Goal: Task Accomplishment & Management: Manage account settings

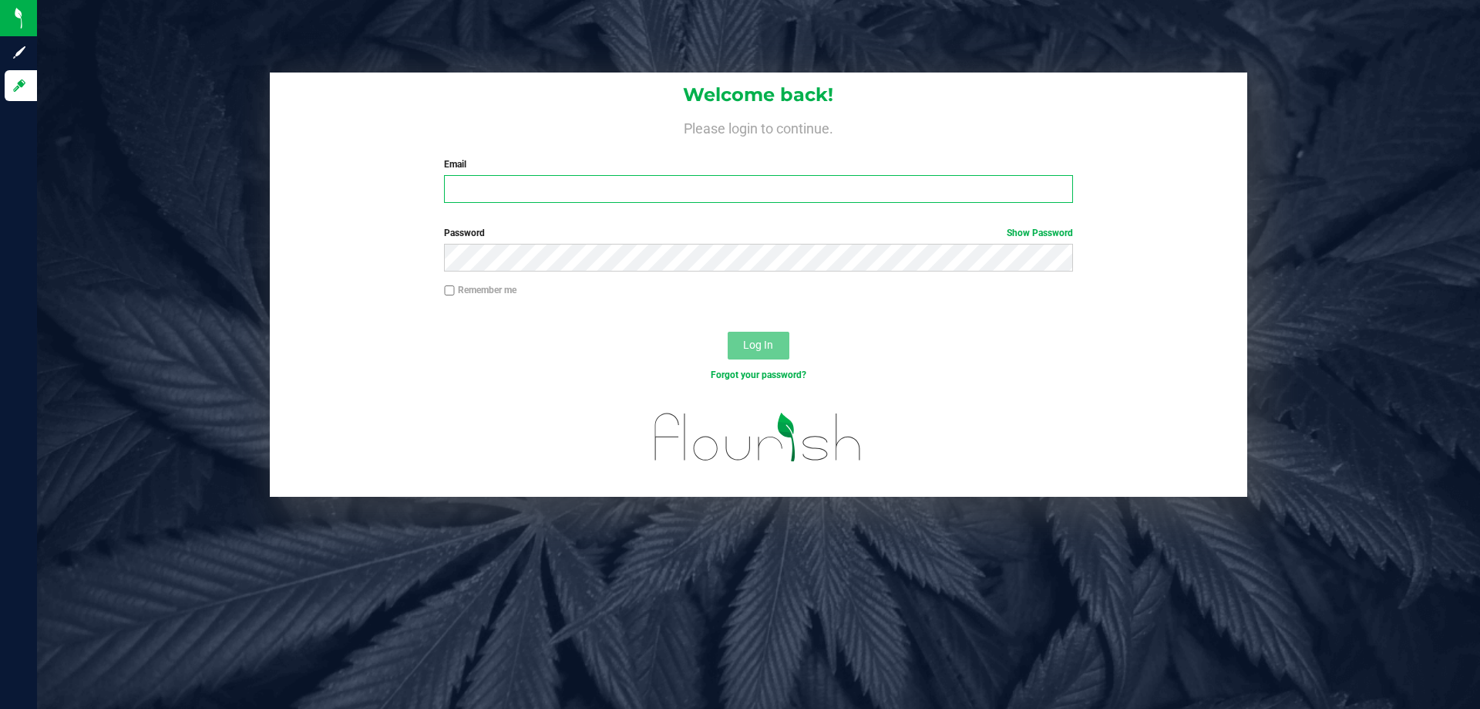
click at [491, 189] on input "Email" at bounding box center [758, 189] width 628 height 28
type input "[EMAIL_ADDRESS][DOMAIN_NAME]"
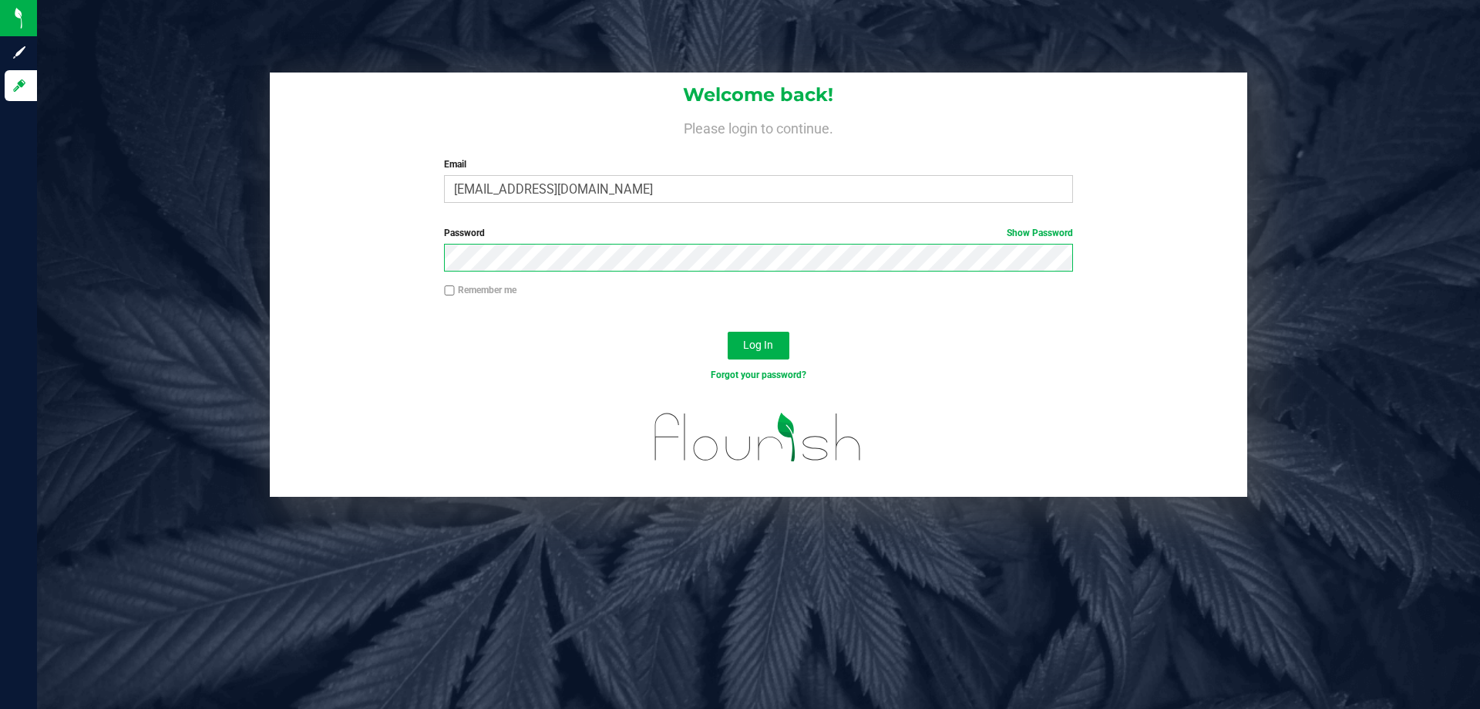
click at [728, 332] on button "Log In" at bounding box center [759, 346] width 62 height 28
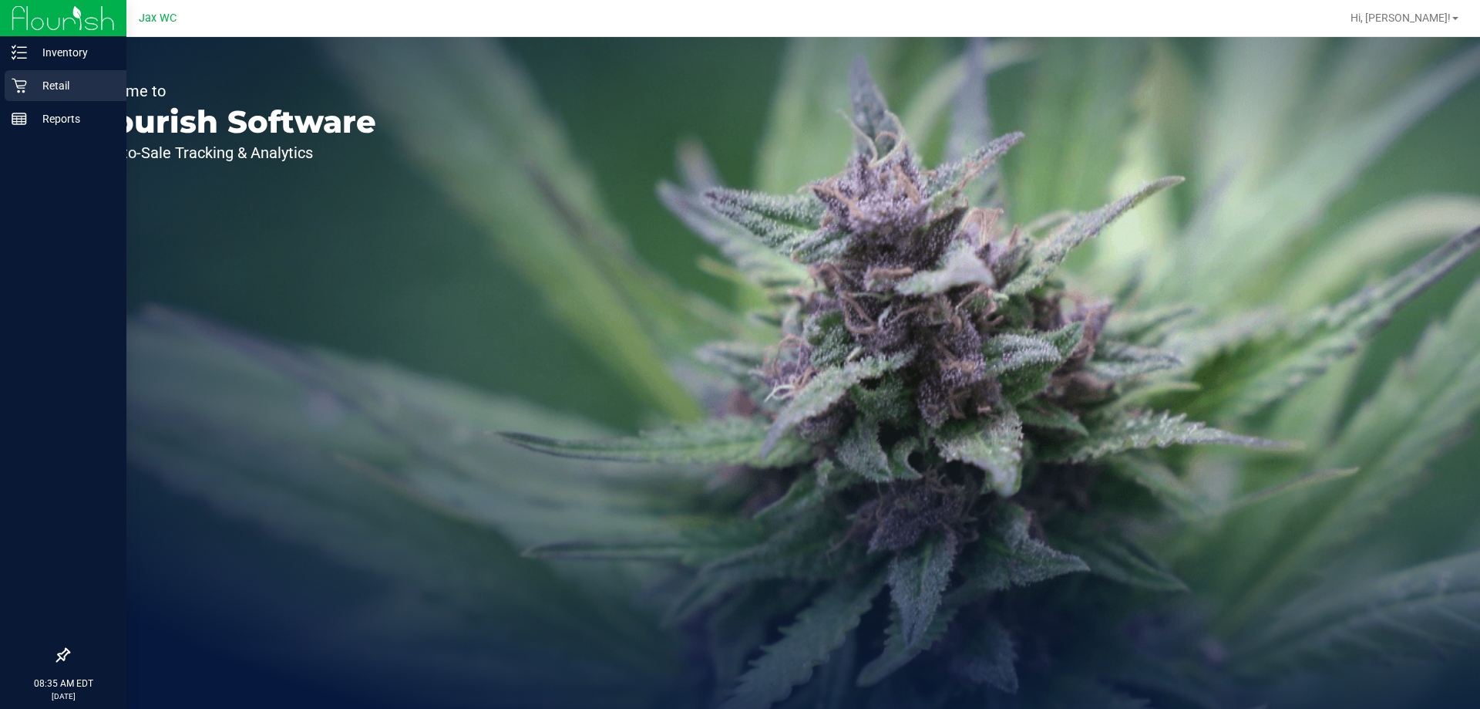
click at [64, 80] on p "Retail" at bounding box center [73, 85] width 93 height 19
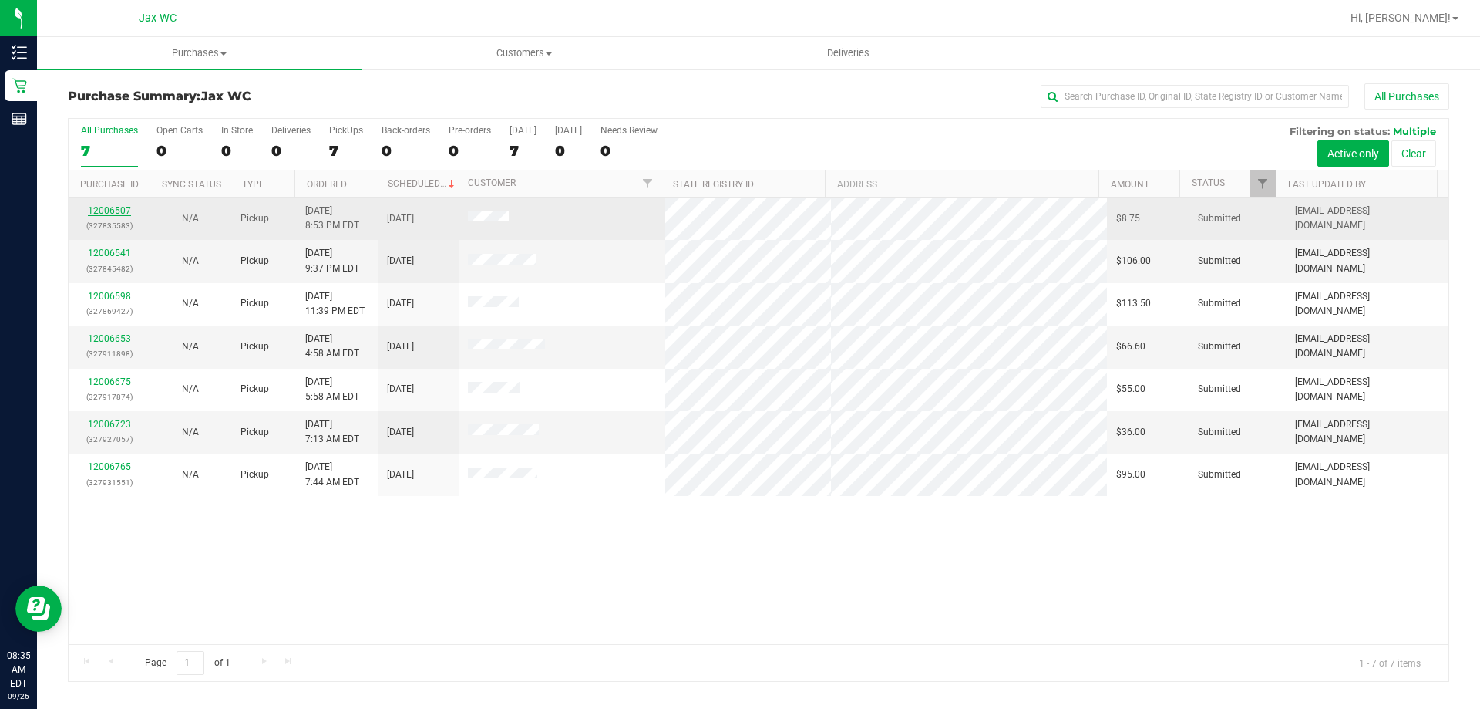
click at [123, 207] on link "12006507" at bounding box center [109, 210] width 43 height 11
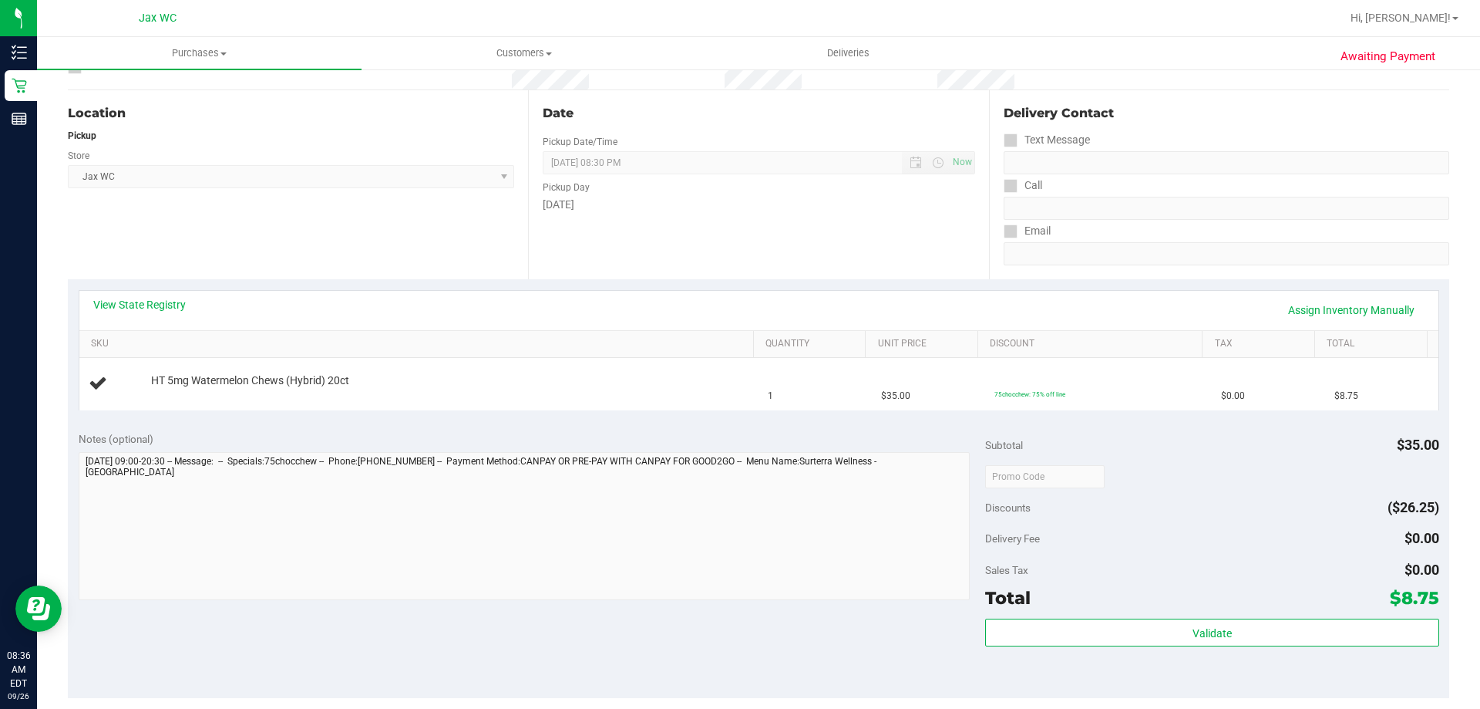
scroll to position [308, 0]
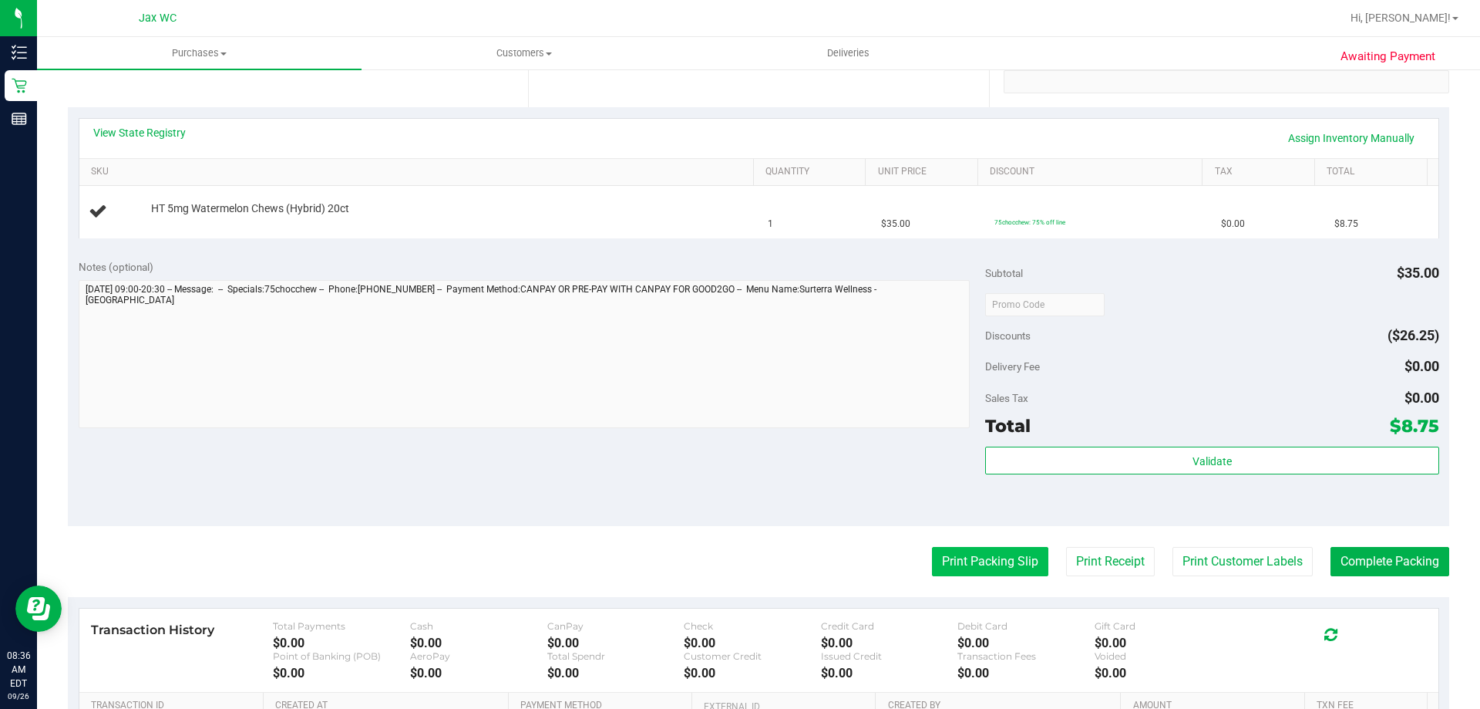
click at [976, 555] on button "Print Packing Slip" at bounding box center [990, 561] width 116 height 29
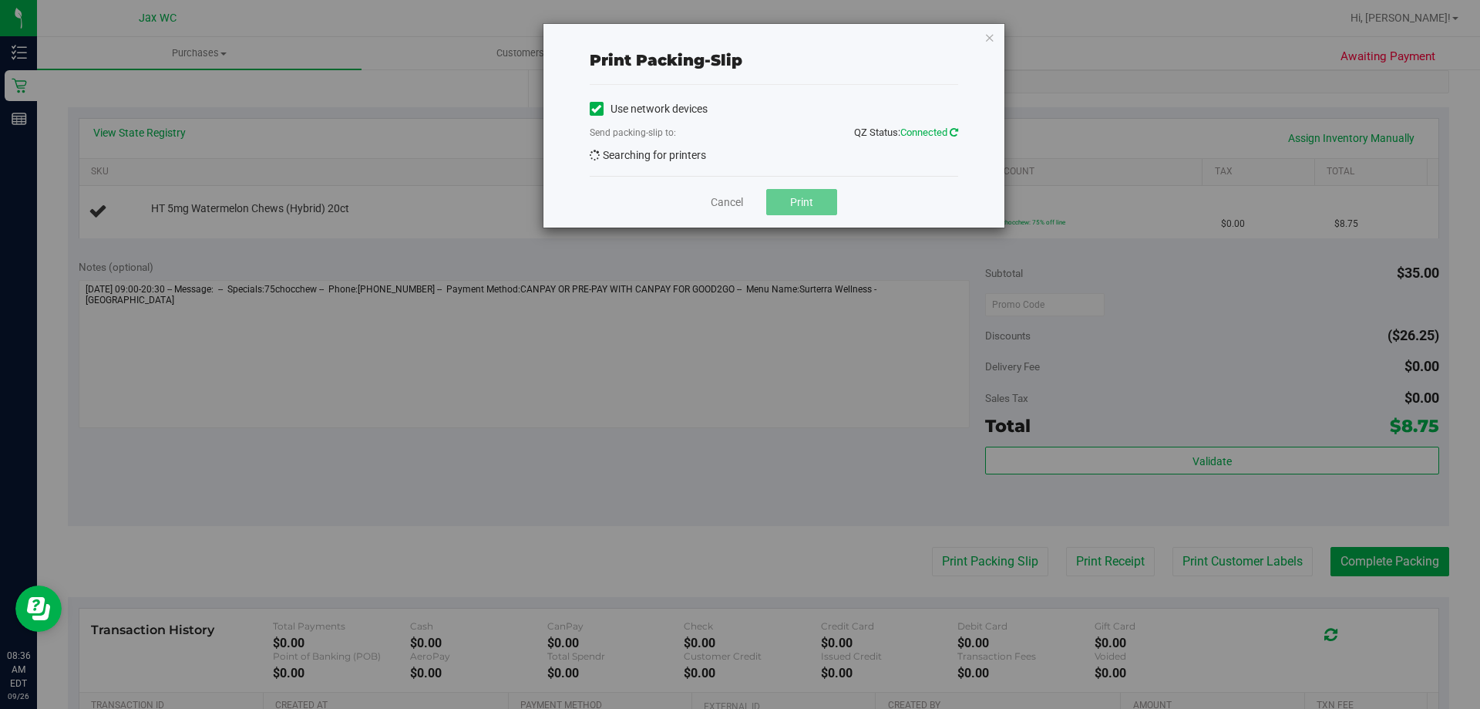
click at [953, 131] on icon at bounding box center [954, 132] width 8 height 10
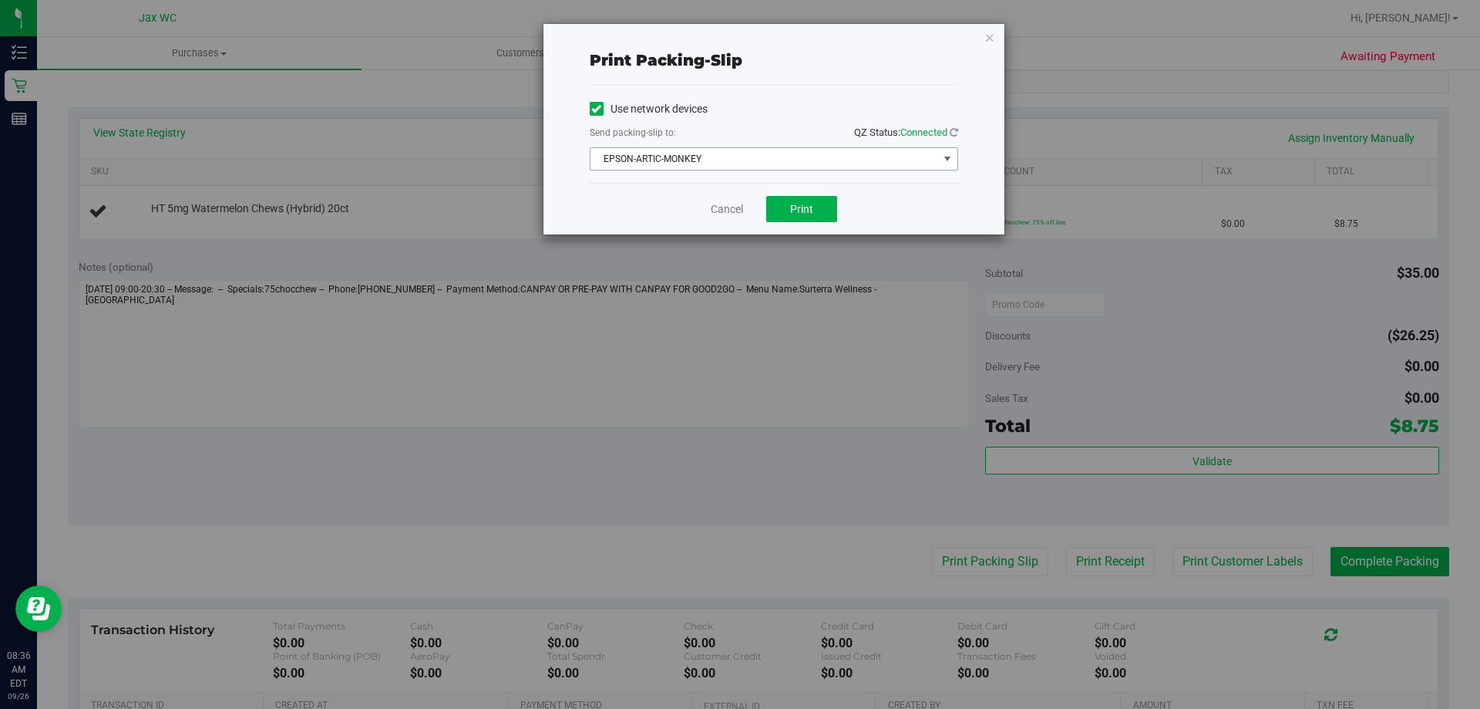
click at [817, 154] on span "EPSON-ARTIC-MONKEY" at bounding box center [765, 159] width 348 height 22
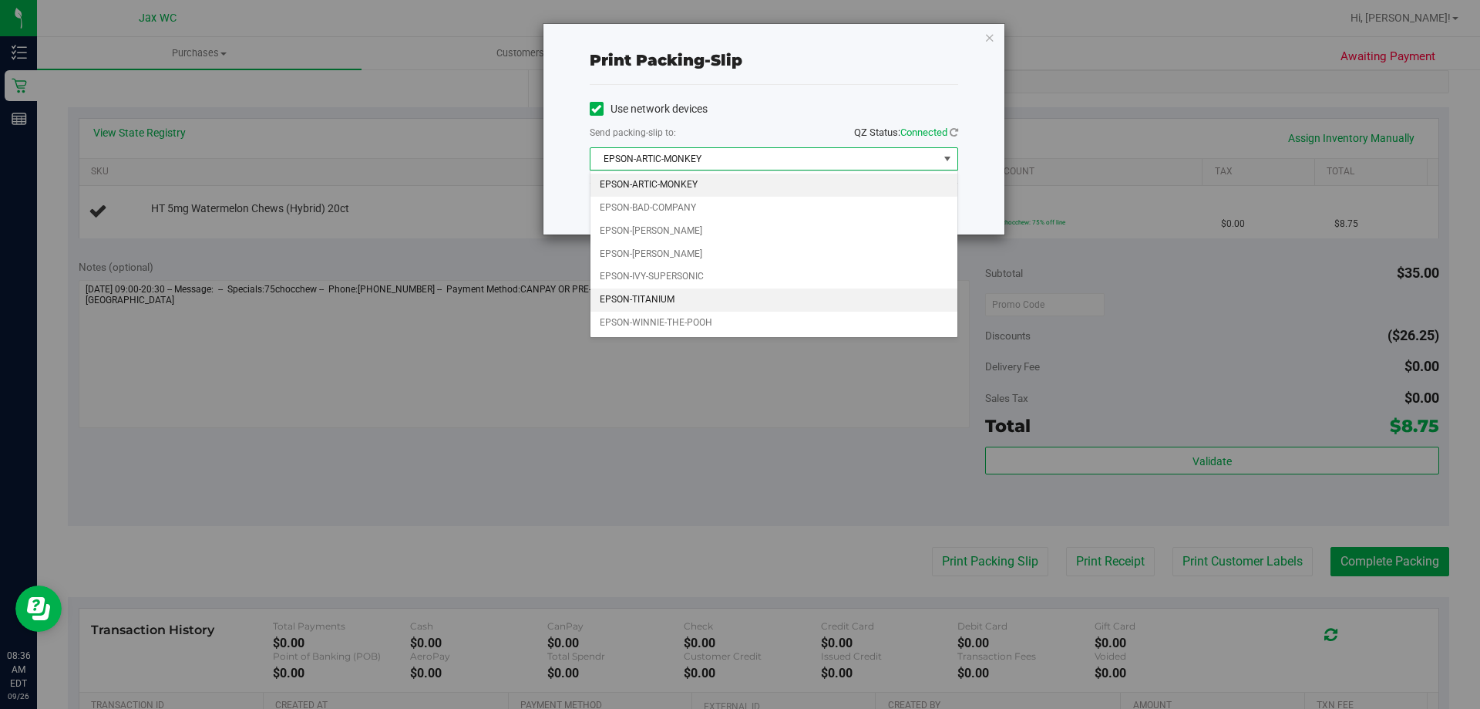
click at [759, 291] on li "EPSON-TITANIUM" at bounding box center [774, 299] width 367 height 23
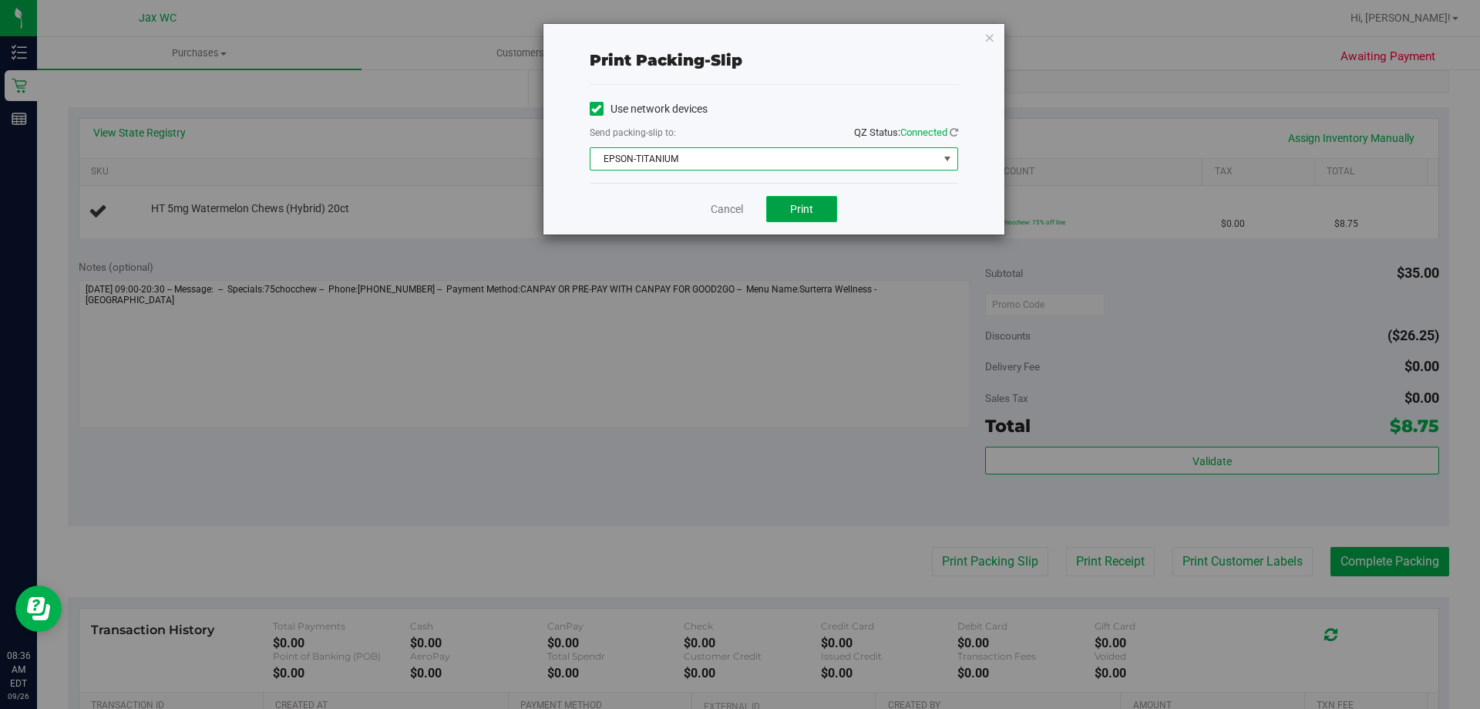
click at [810, 206] on span "Print" at bounding box center [801, 209] width 23 height 12
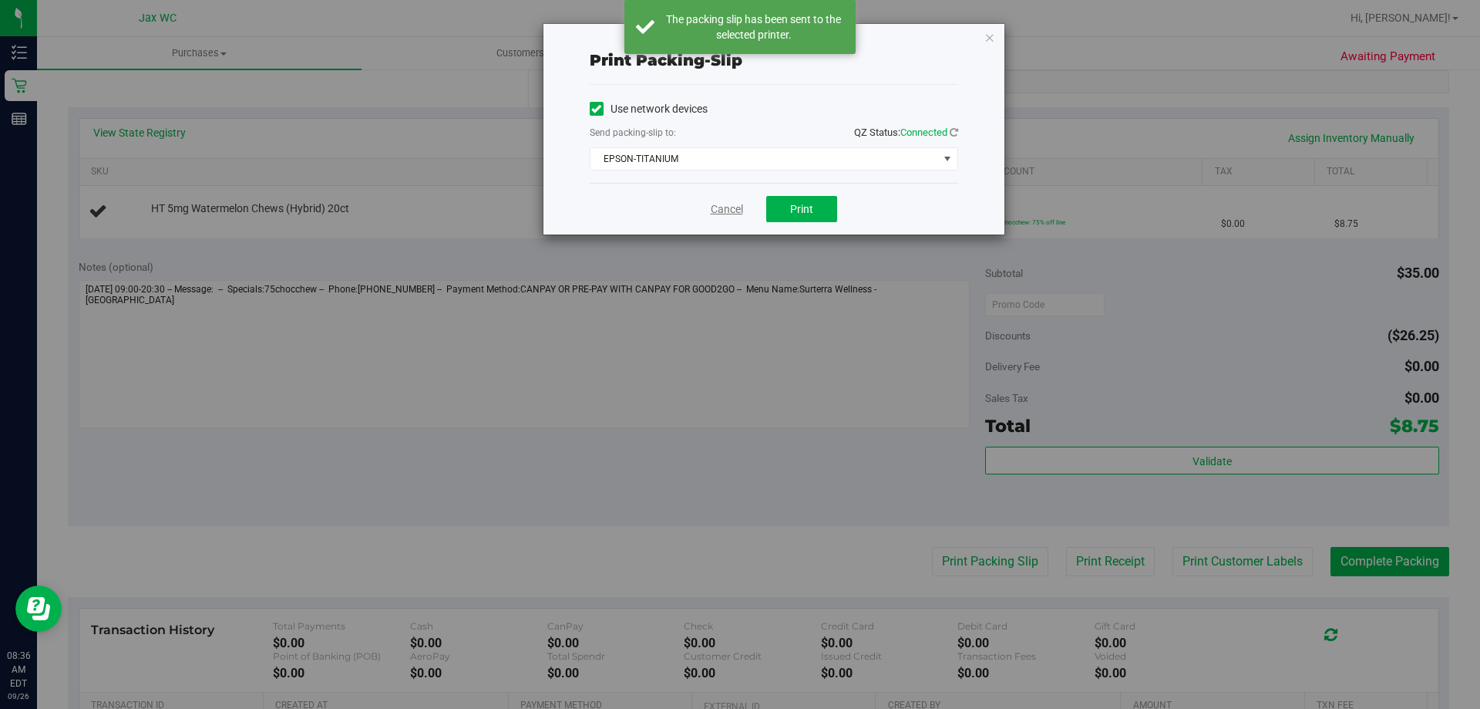
click at [716, 209] on link "Cancel" at bounding box center [727, 209] width 32 height 16
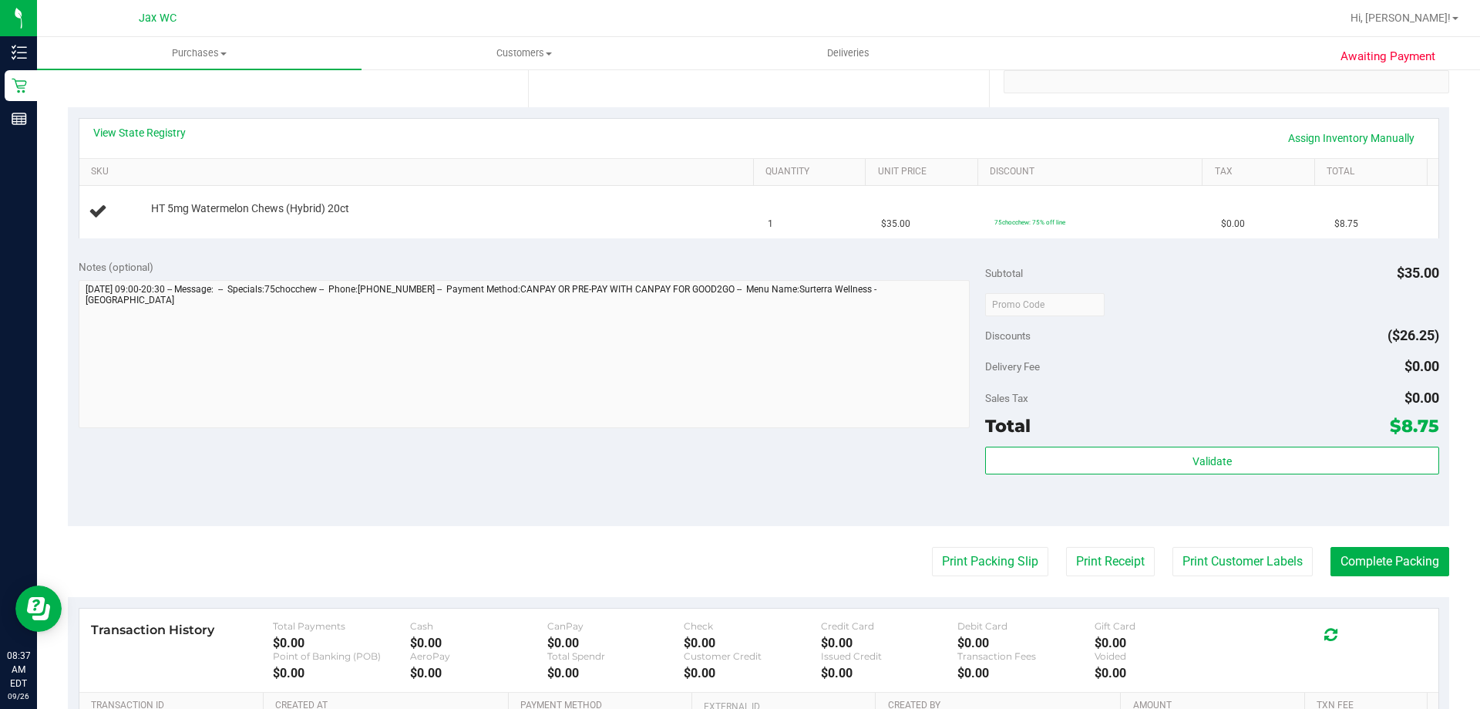
scroll to position [0, 0]
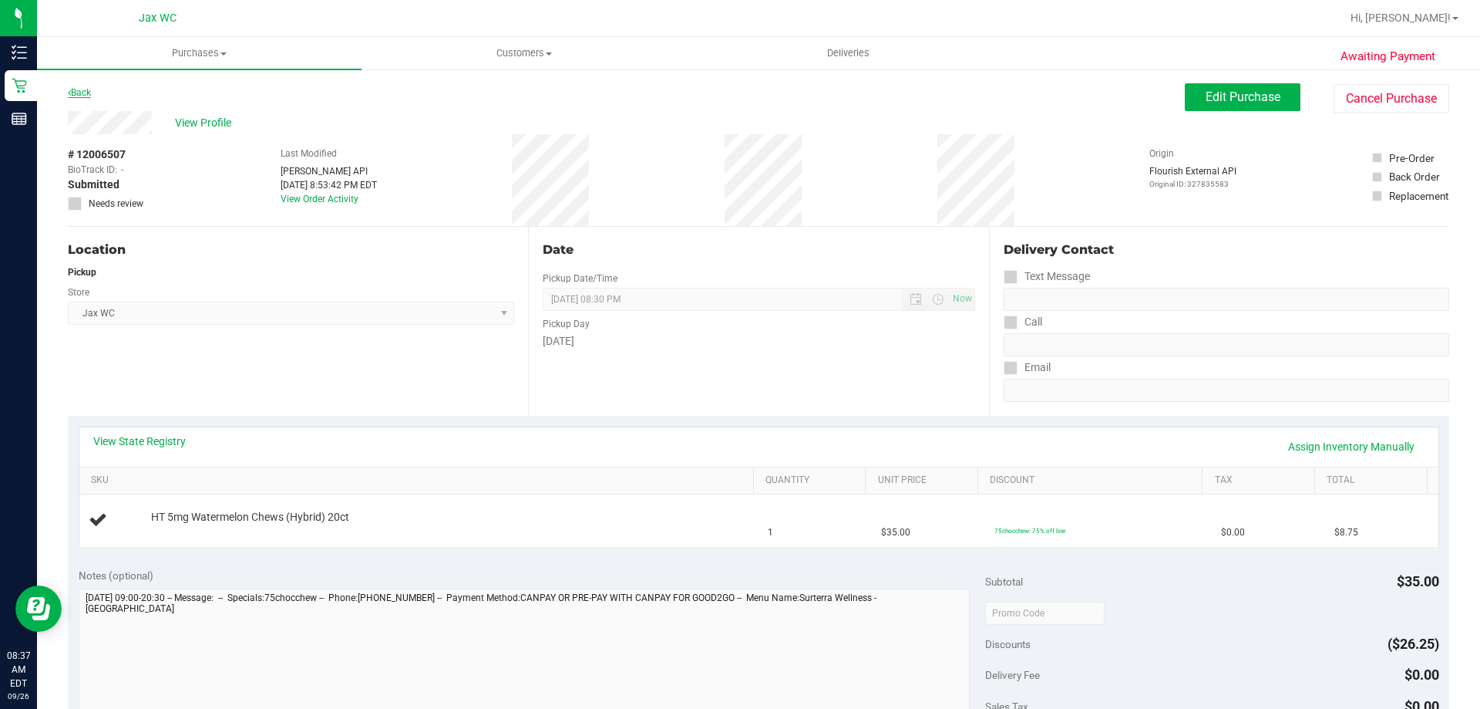
click at [87, 94] on link "Back" at bounding box center [79, 92] width 23 height 11
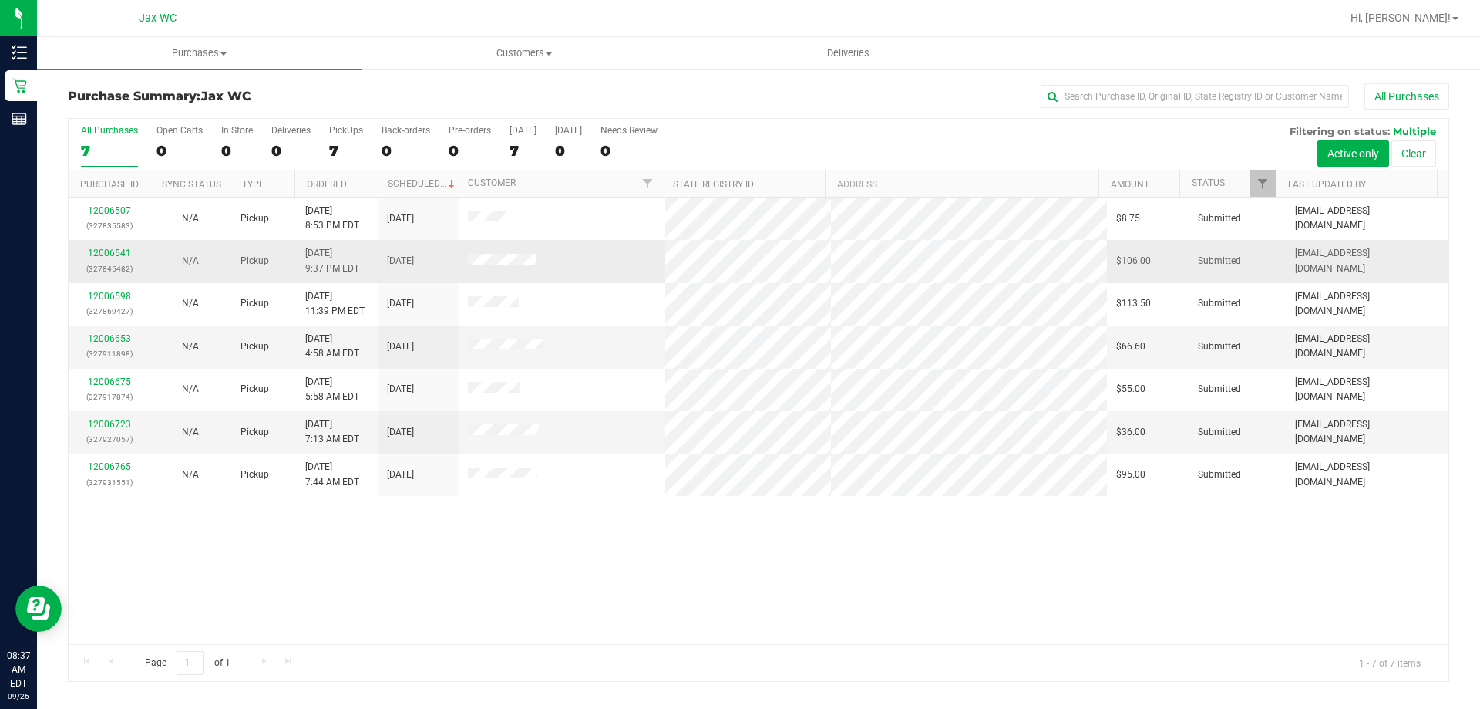
click at [118, 253] on link "12006541" at bounding box center [109, 252] width 43 height 11
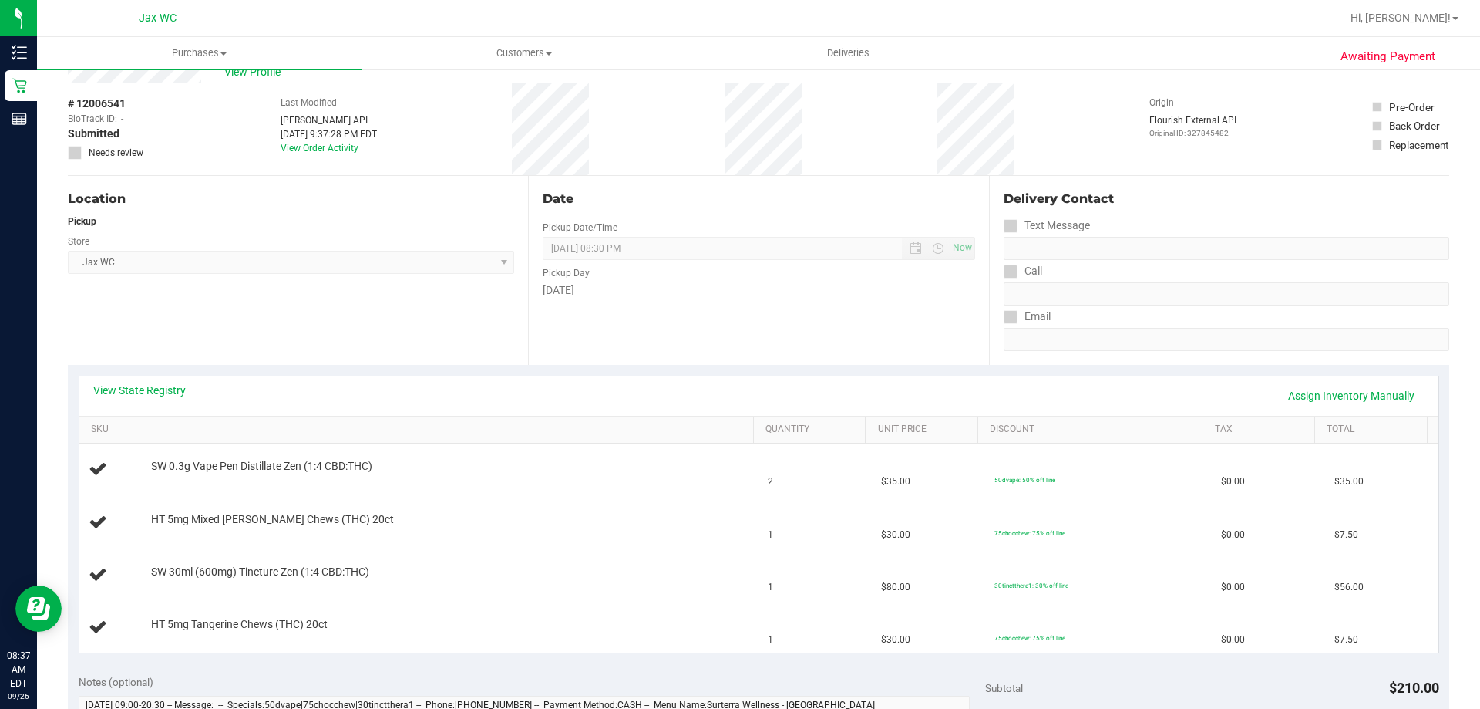
scroll to position [77, 0]
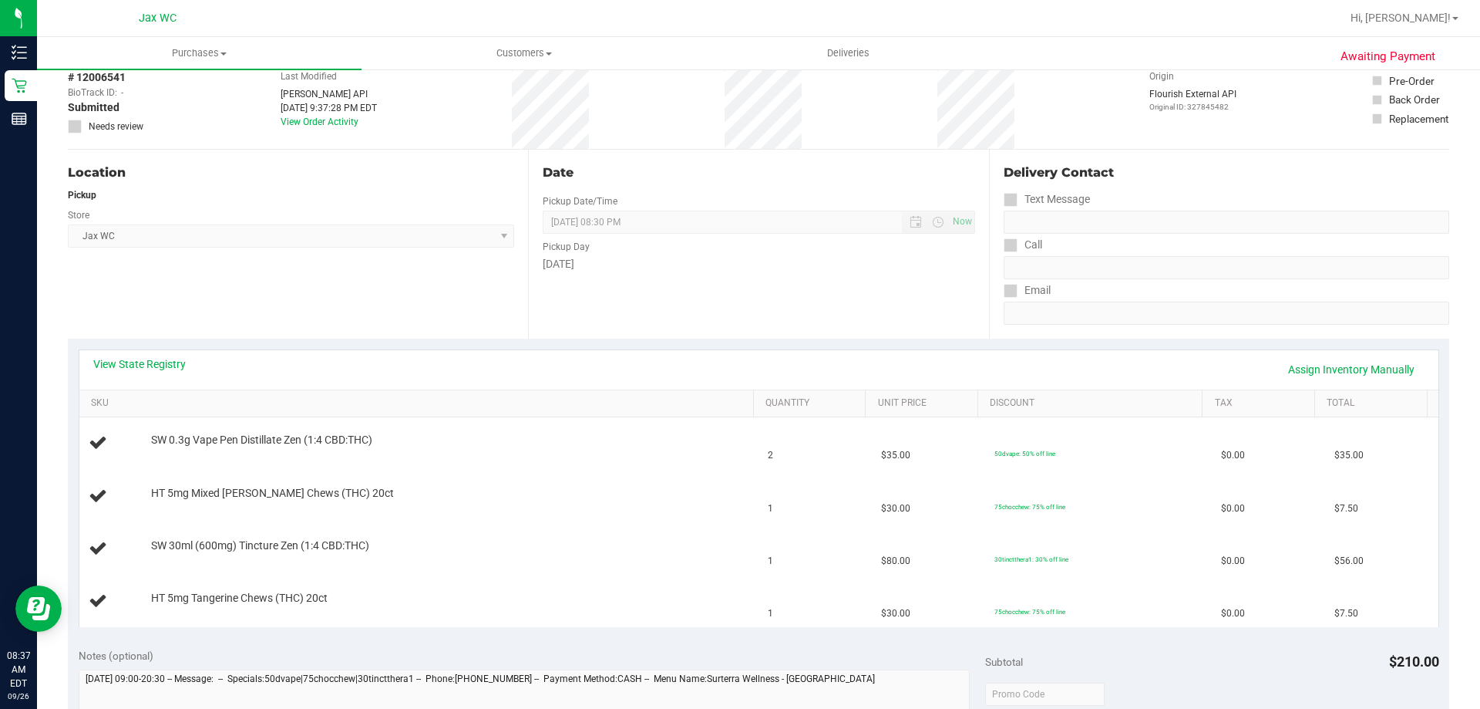
click at [123, 355] on div "View State Registry Assign Inventory Manually" at bounding box center [758, 369] width 1359 height 39
click at [124, 359] on link "View State Registry" at bounding box center [139, 363] width 93 height 15
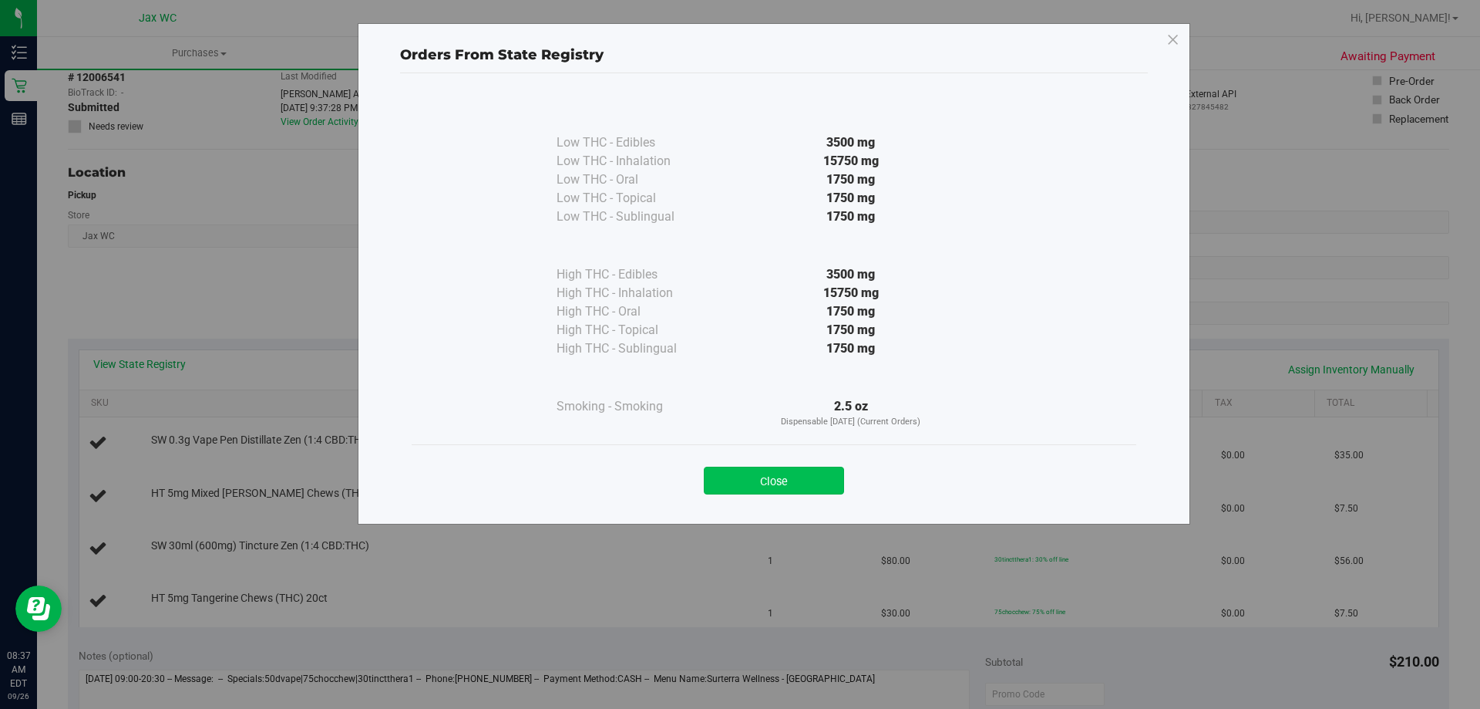
click at [786, 487] on button "Close" at bounding box center [774, 480] width 140 height 28
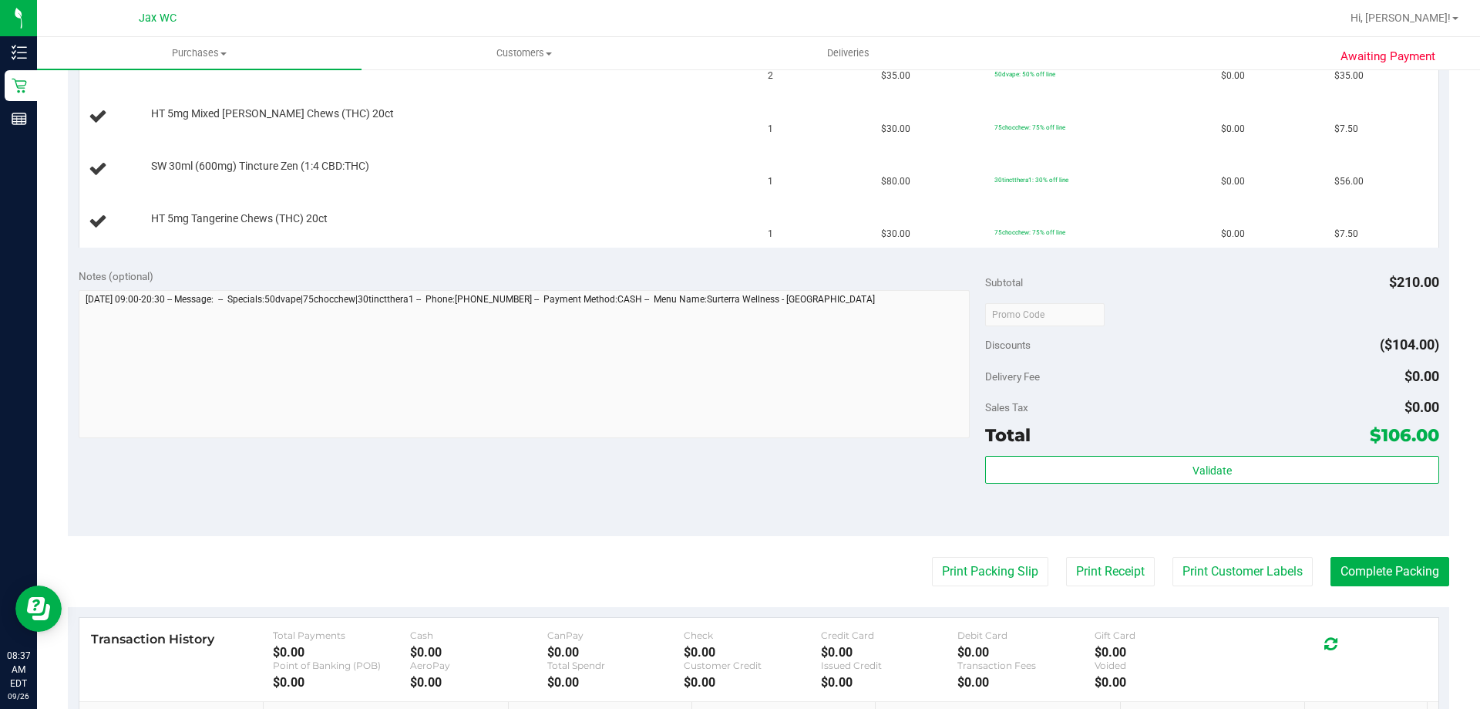
scroll to position [463, 0]
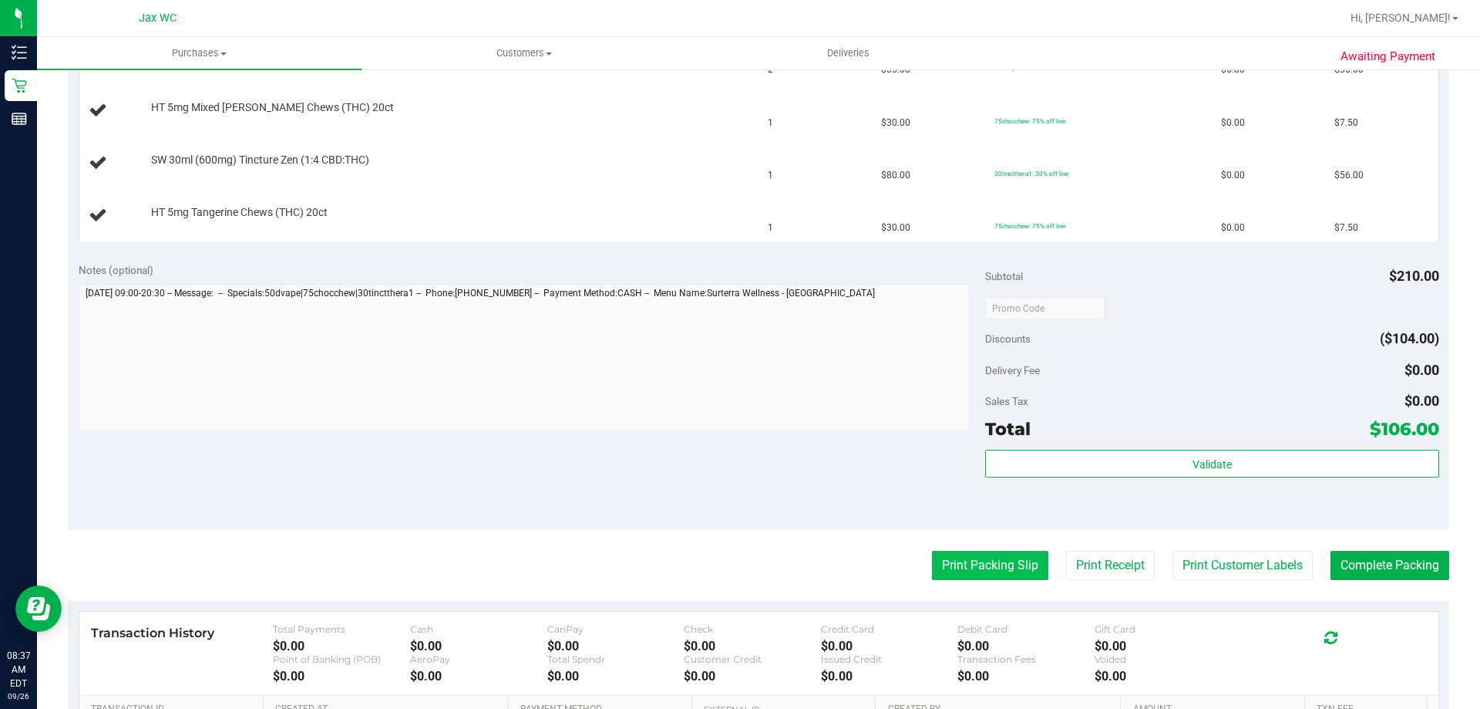
click at [963, 570] on button "Print Packing Slip" at bounding box center [990, 564] width 116 height 29
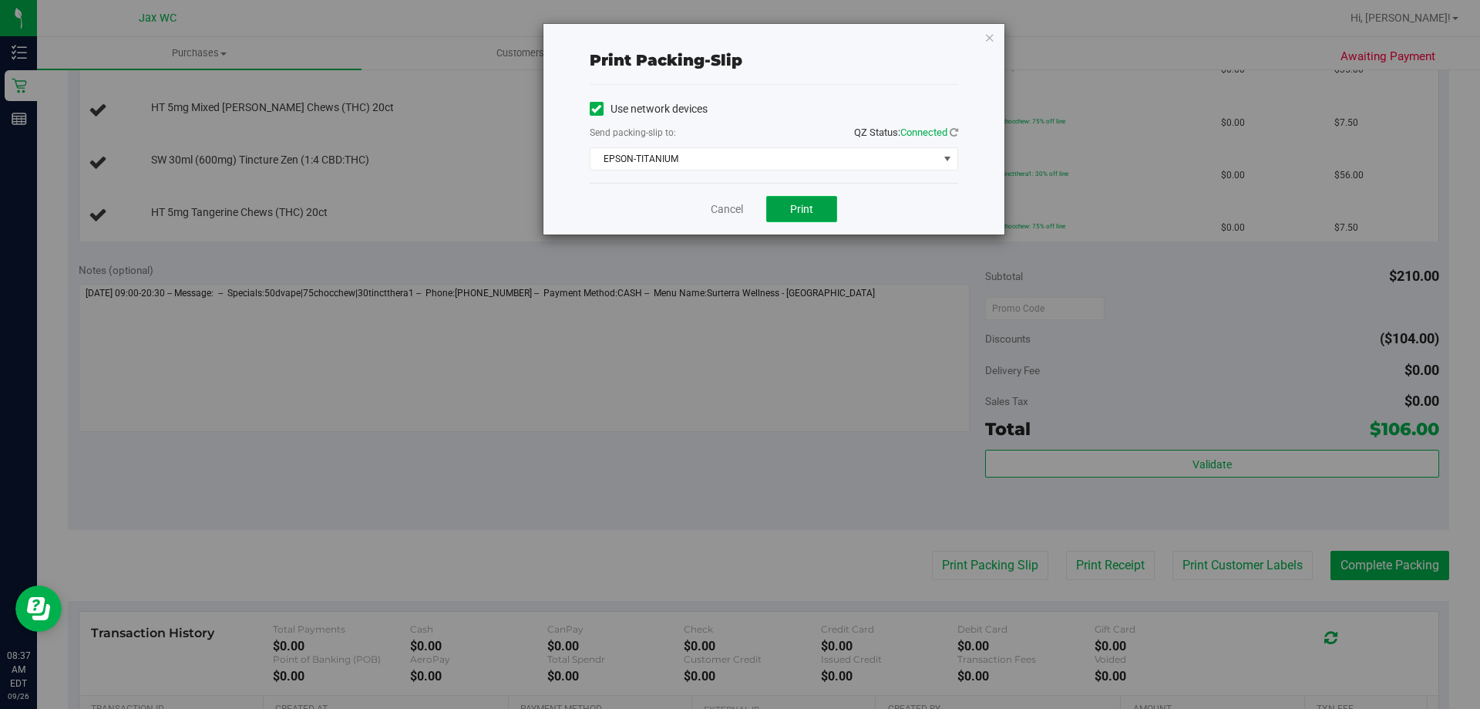
click at [793, 205] on span "Print" at bounding box center [801, 209] width 23 height 12
click at [736, 204] on link "Cancel" at bounding box center [727, 209] width 32 height 16
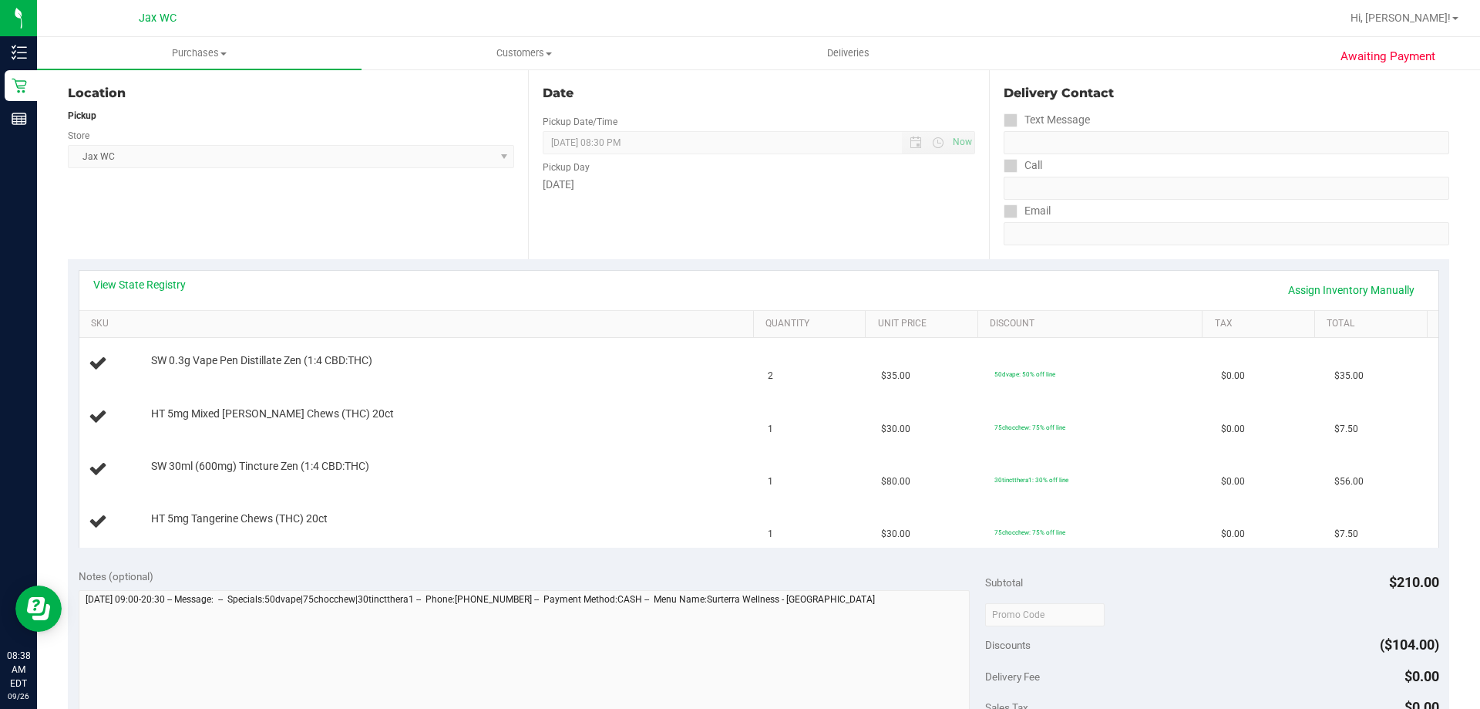
scroll to position [154, 0]
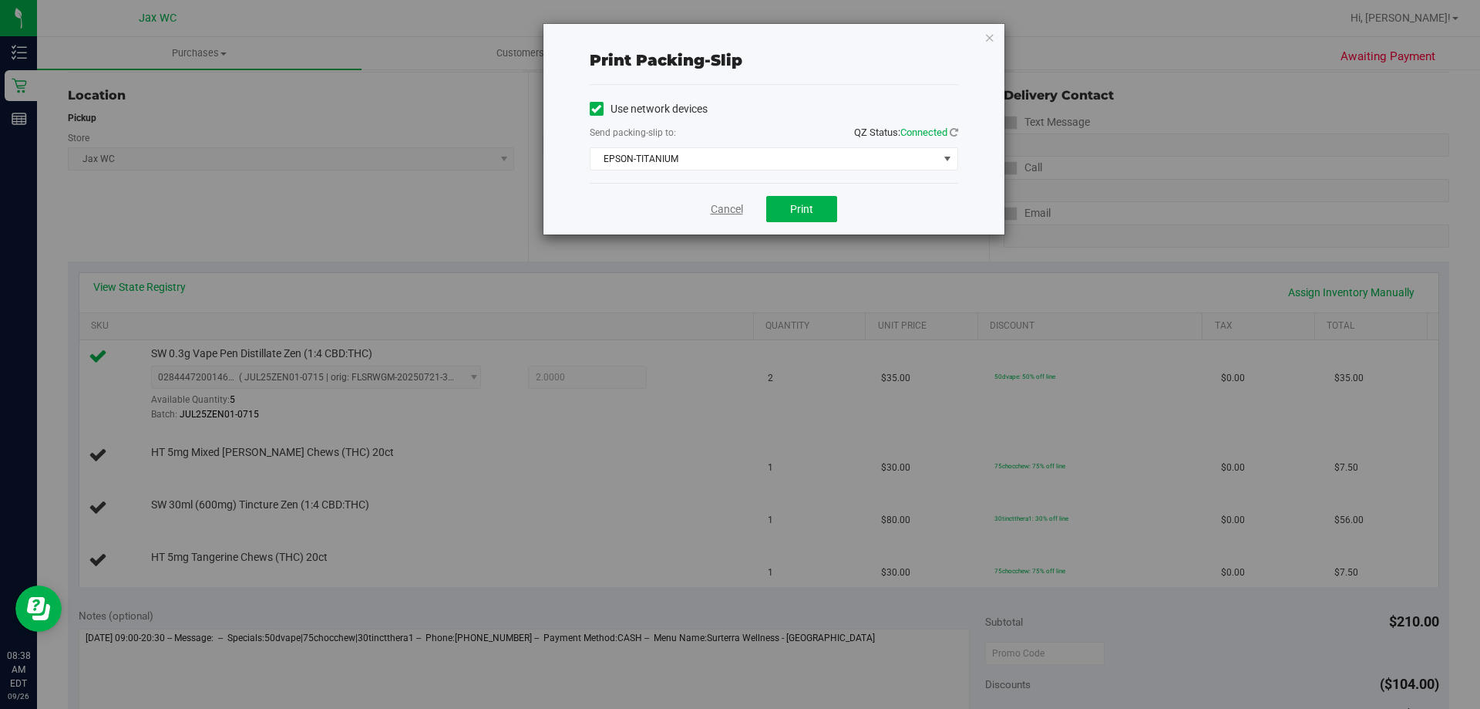
click at [722, 216] on link "Cancel" at bounding box center [727, 209] width 32 height 16
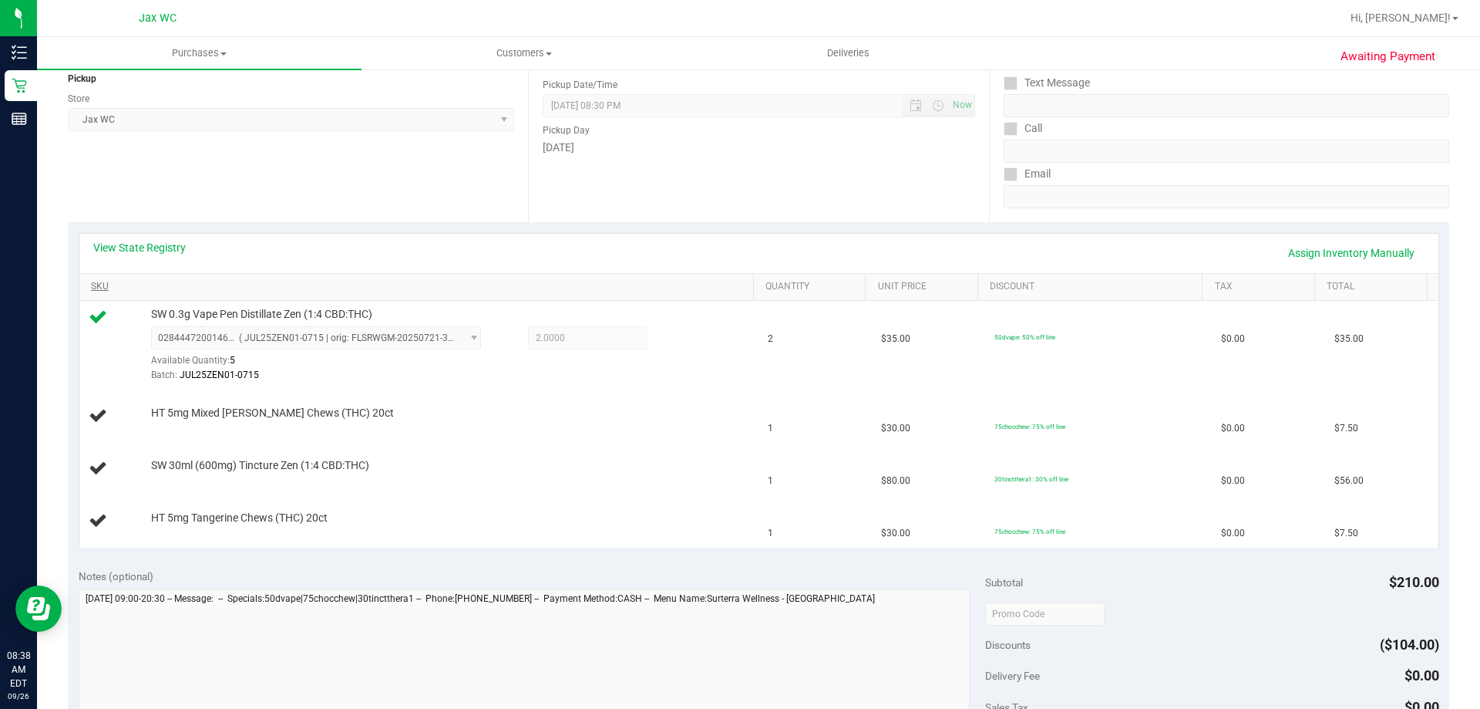
scroll to position [152, 0]
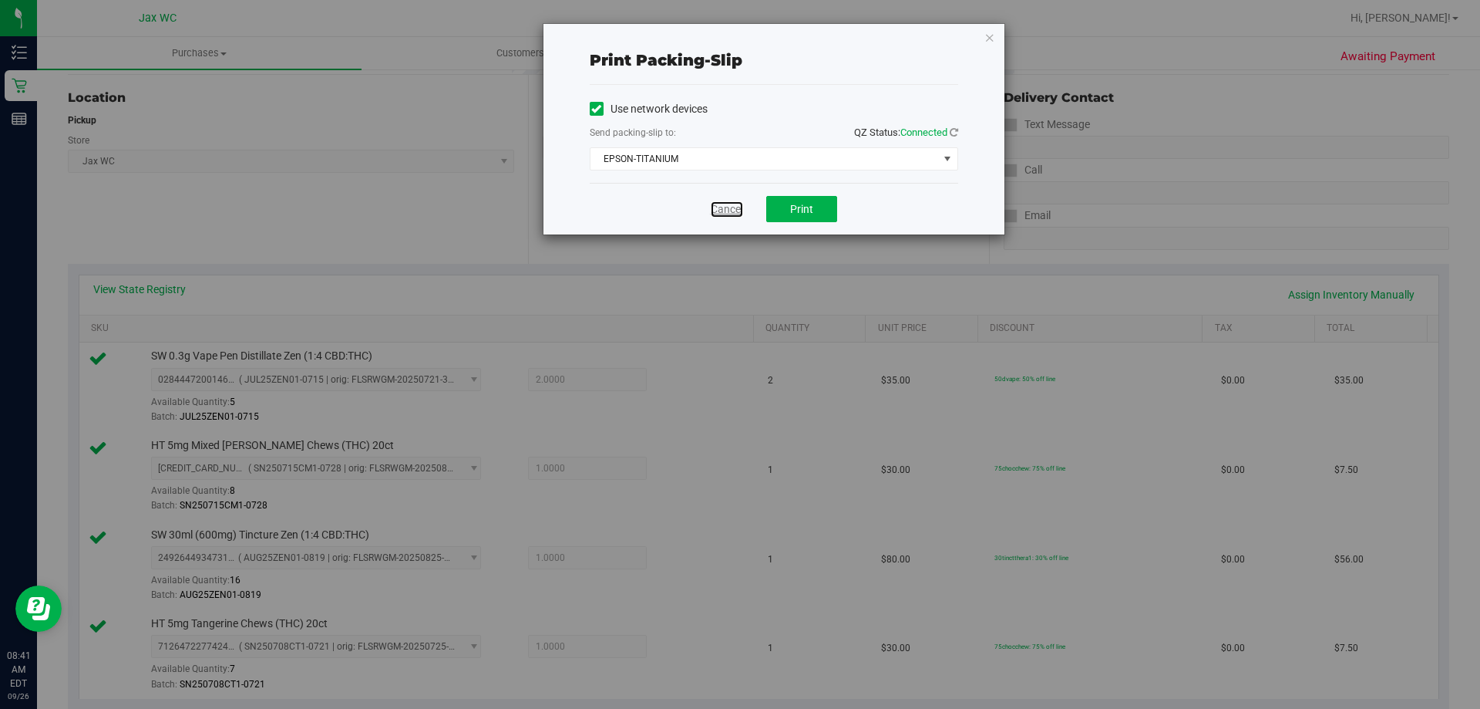
click at [738, 215] on link "Cancel" at bounding box center [727, 209] width 32 height 16
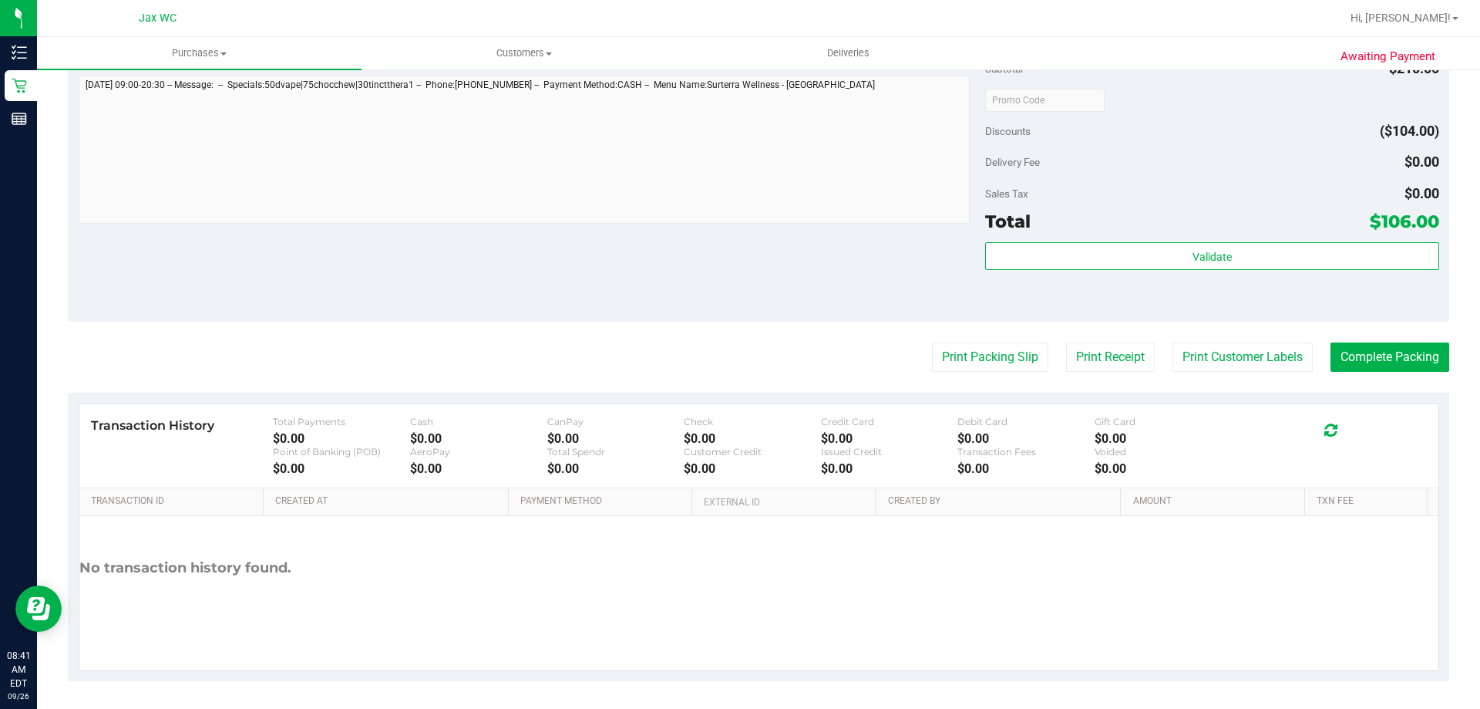
scroll to position [820, 0]
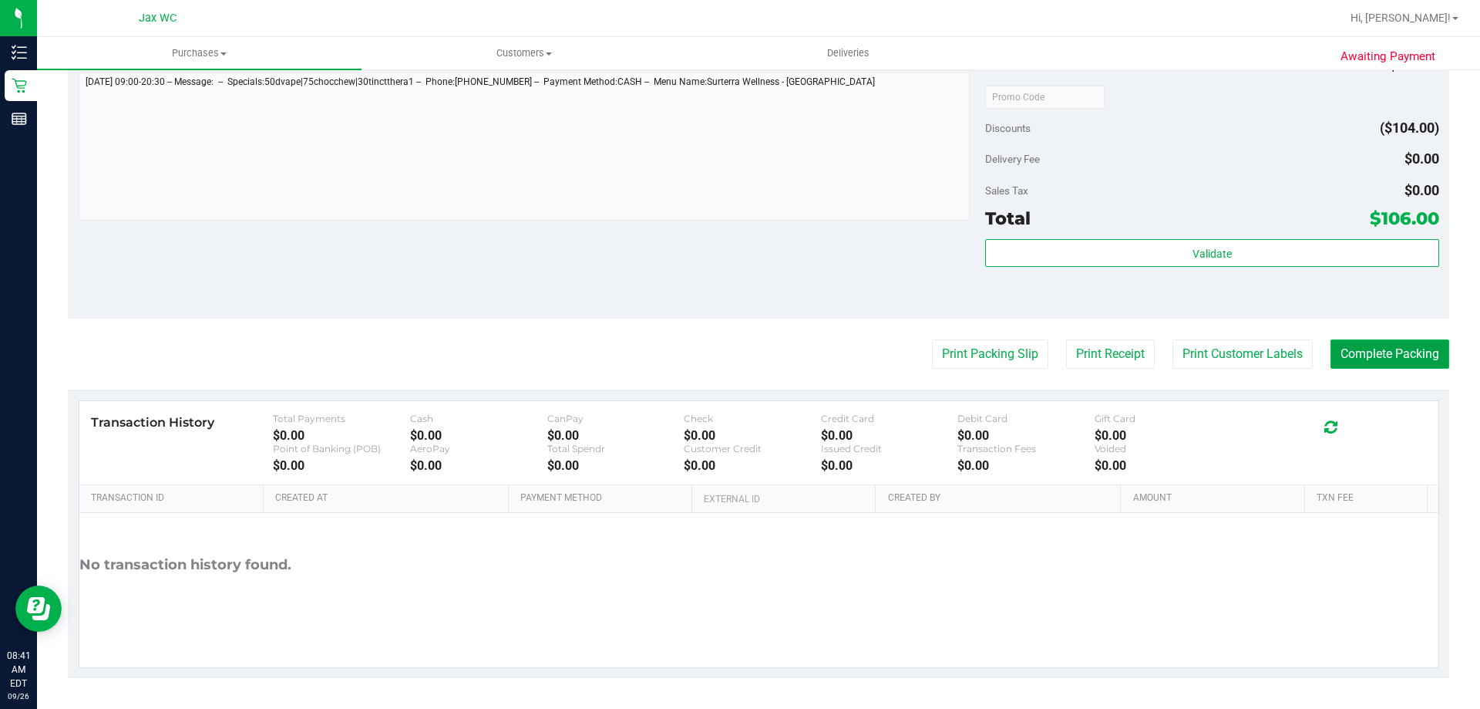
click at [1409, 342] on button "Complete Packing" at bounding box center [1390, 353] width 119 height 29
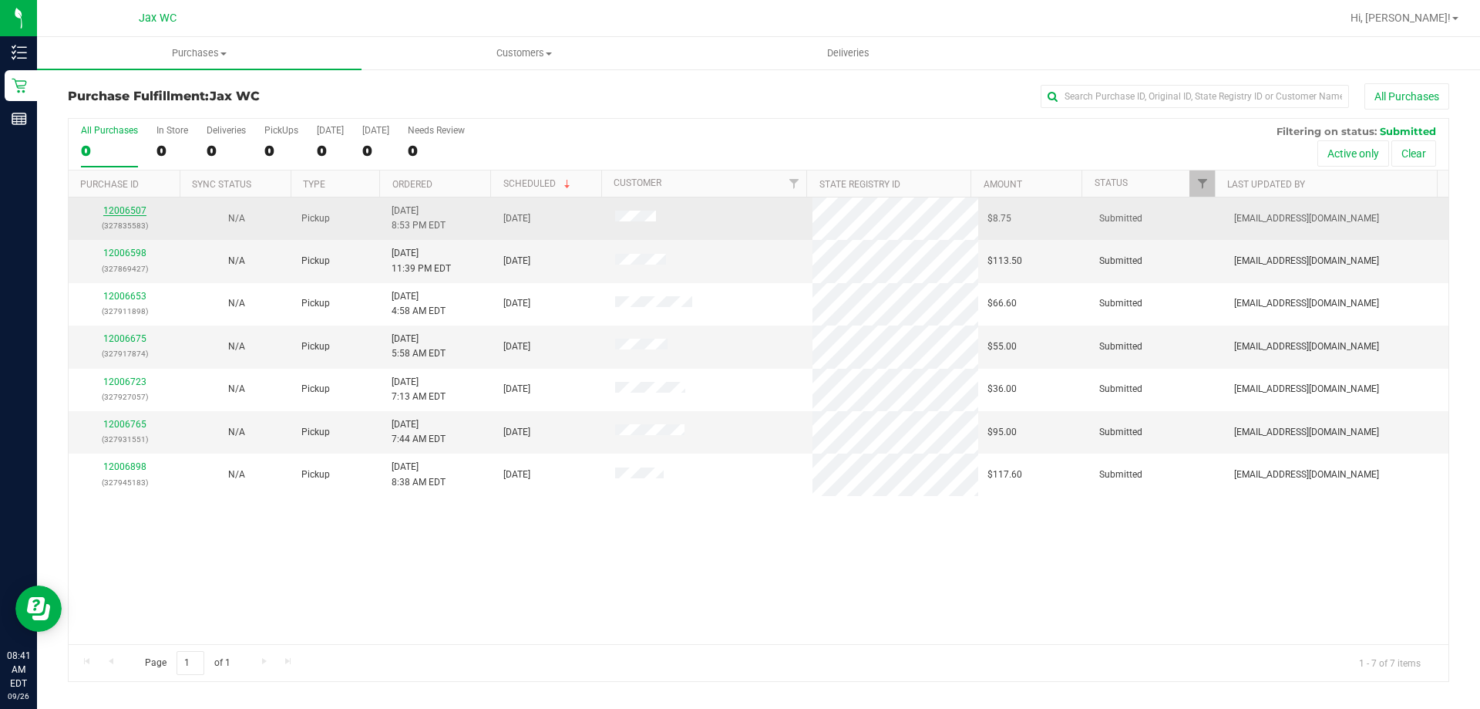
click at [118, 212] on link "12006507" at bounding box center [124, 210] width 43 height 11
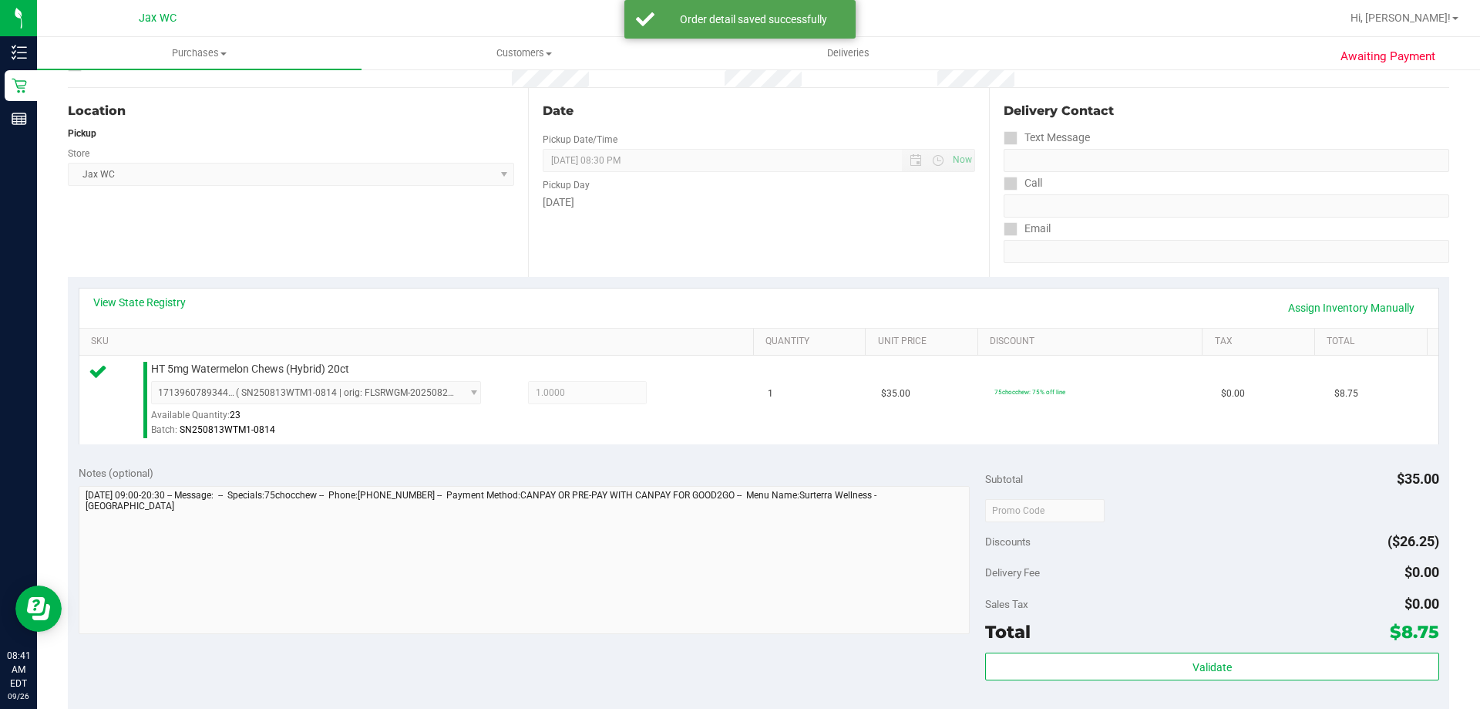
scroll to position [308, 0]
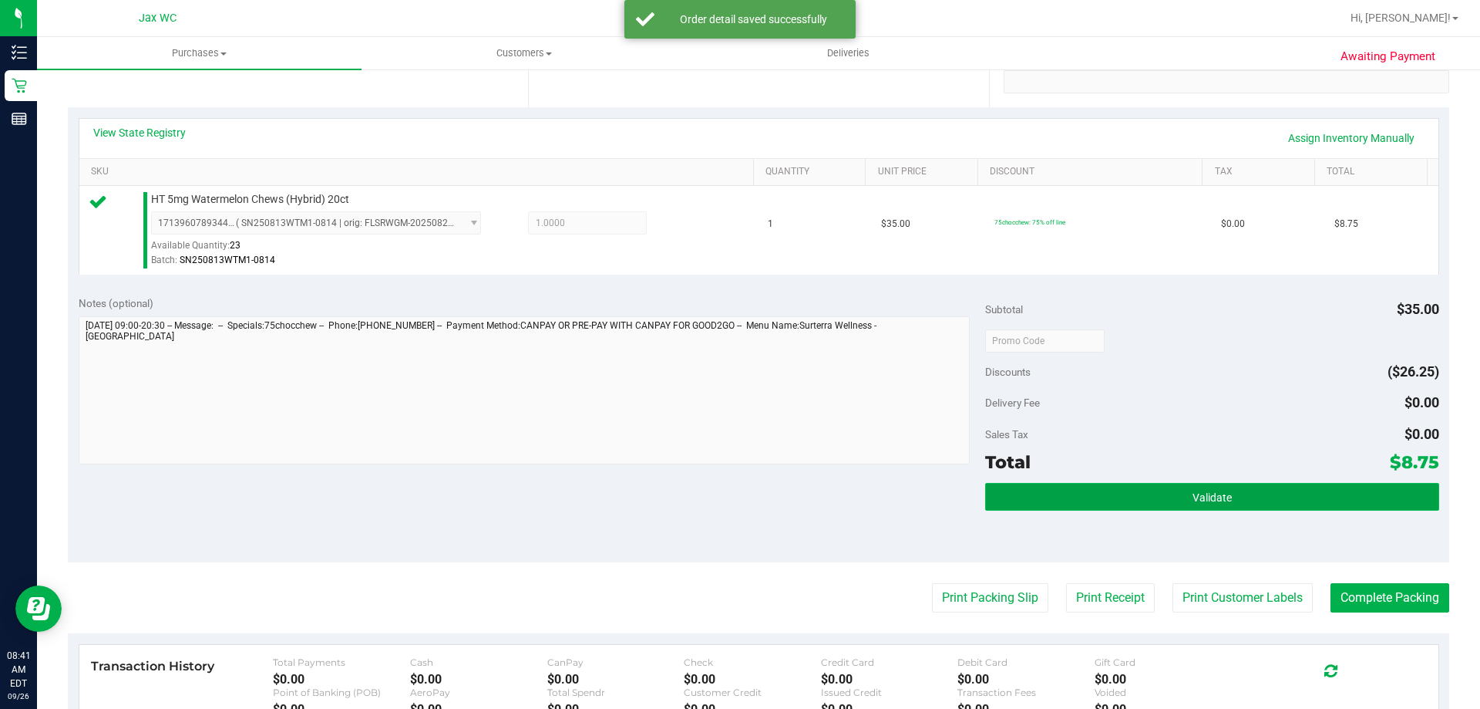
click at [1180, 490] on button "Validate" at bounding box center [1211, 497] width 453 height 28
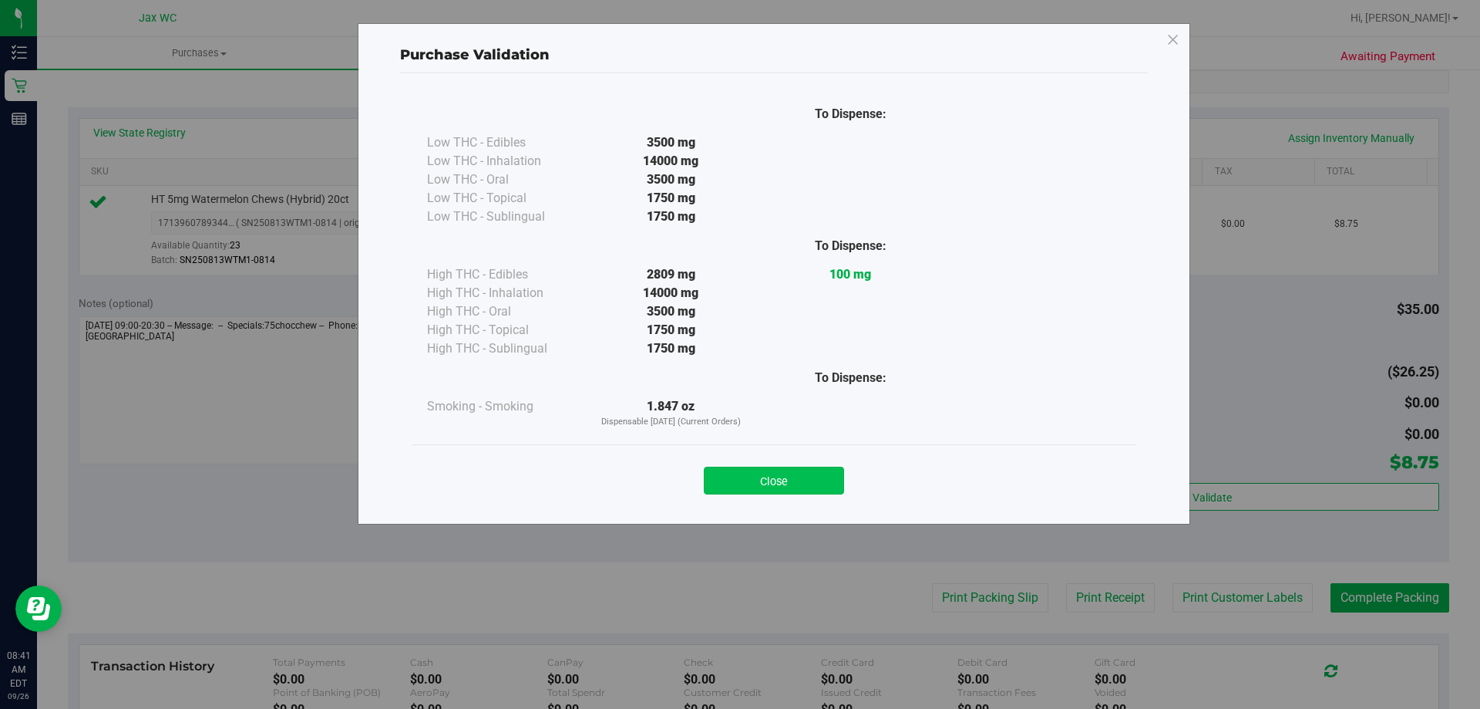
click at [754, 475] on button "Close" at bounding box center [774, 480] width 140 height 28
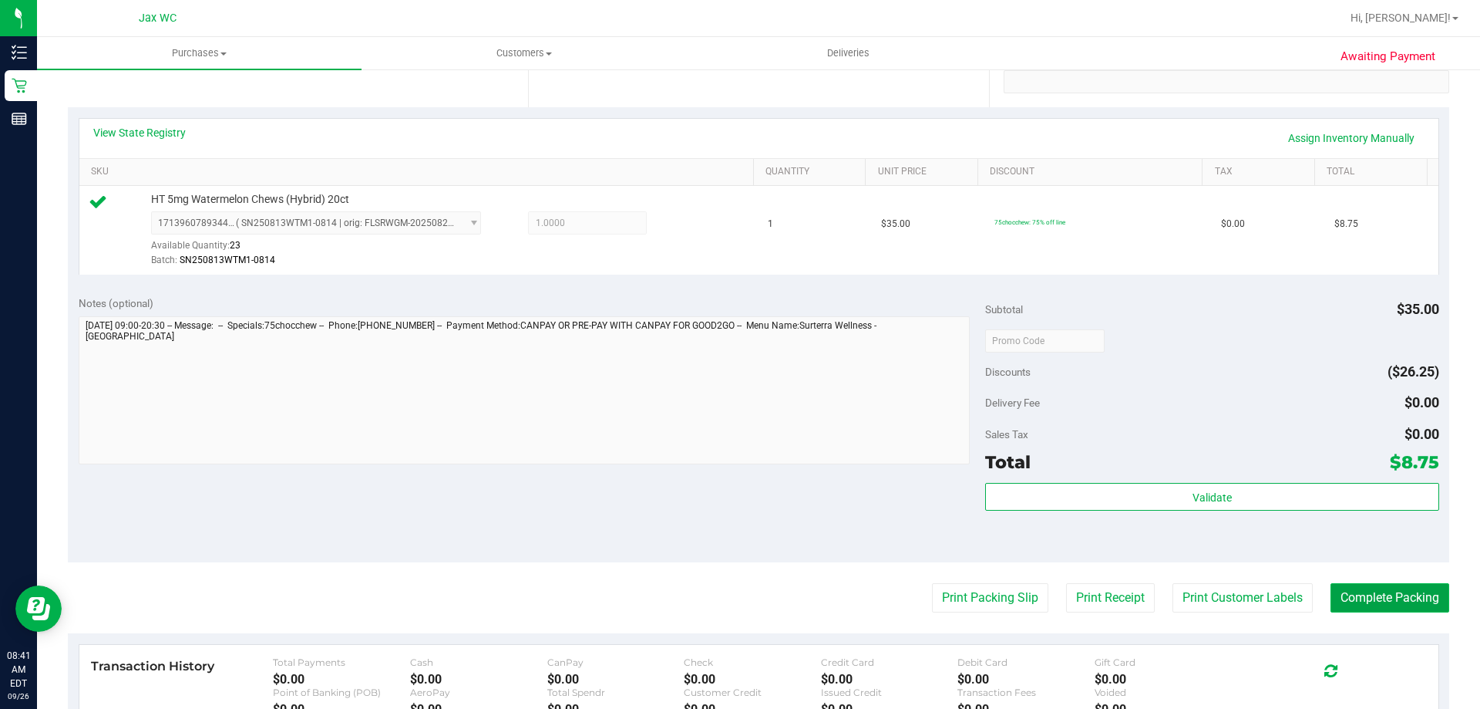
click at [1392, 596] on button "Complete Packing" at bounding box center [1390, 597] width 119 height 29
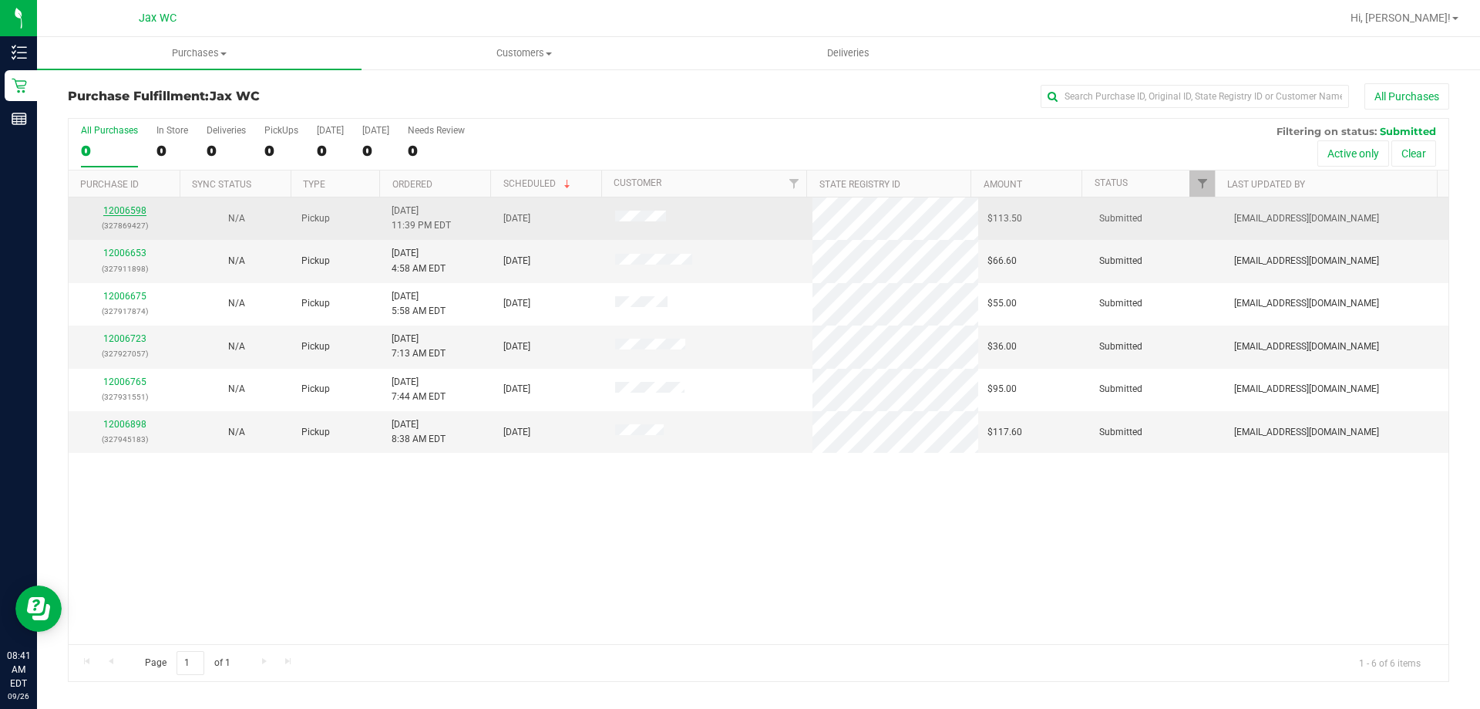
click at [121, 208] on link "12006598" at bounding box center [124, 210] width 43 height 11
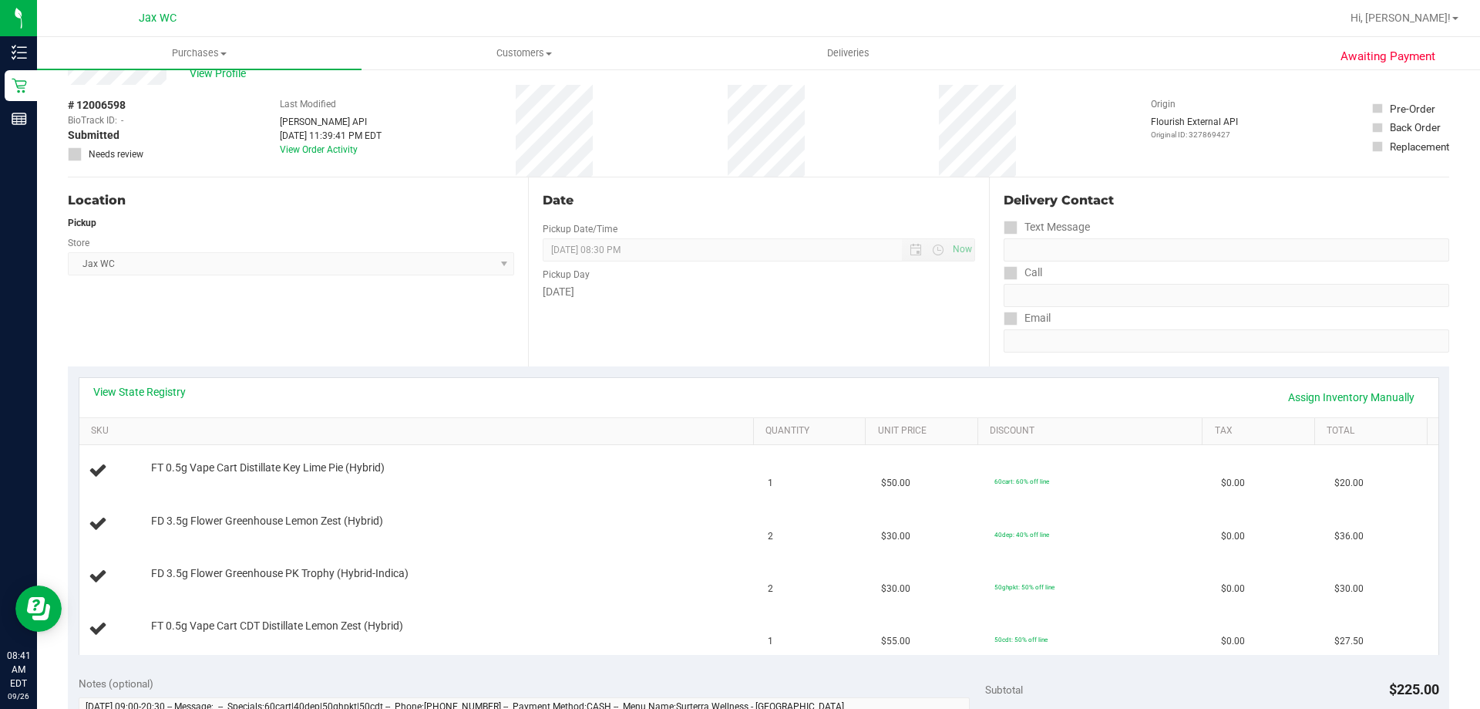
scroll to position [77, 0]
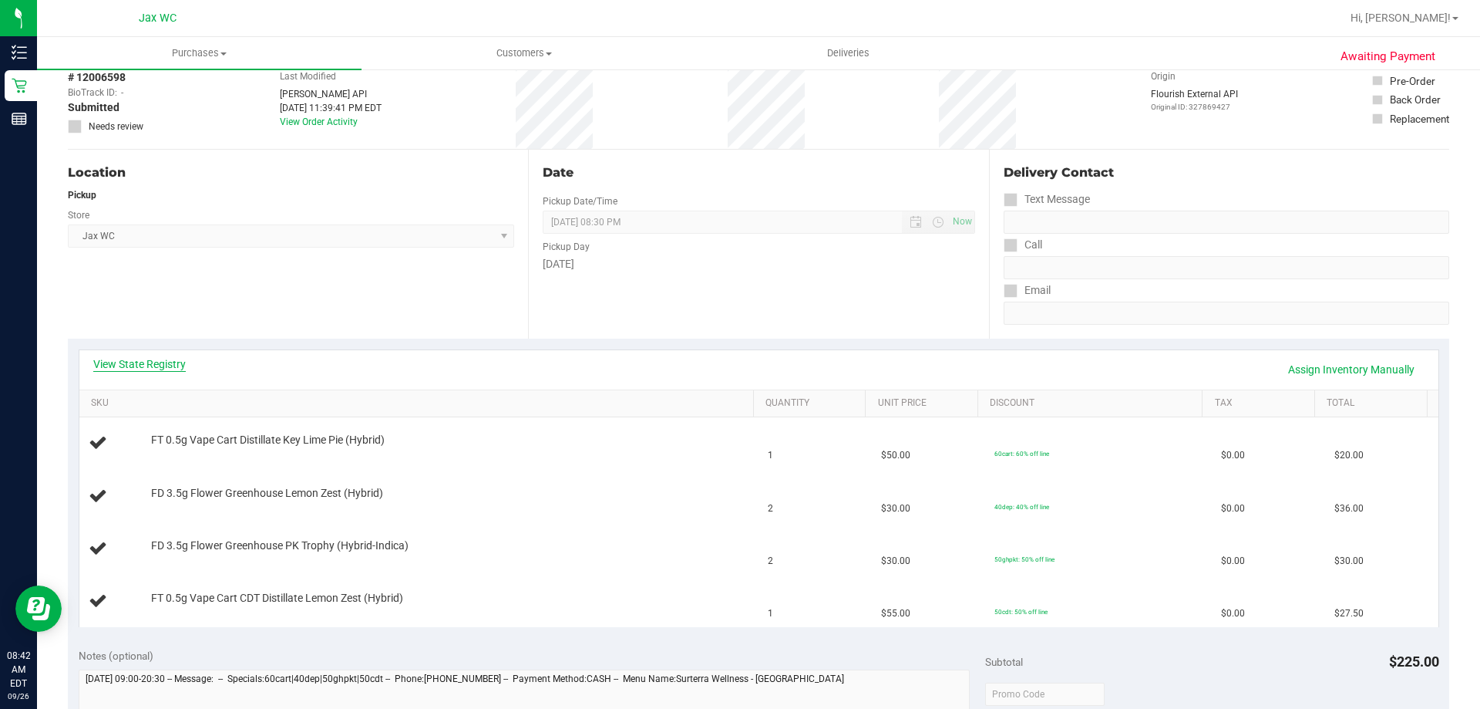
click at [155, 362] on link "View State Registry" at bounding box center [139, 363] width 93 height 15
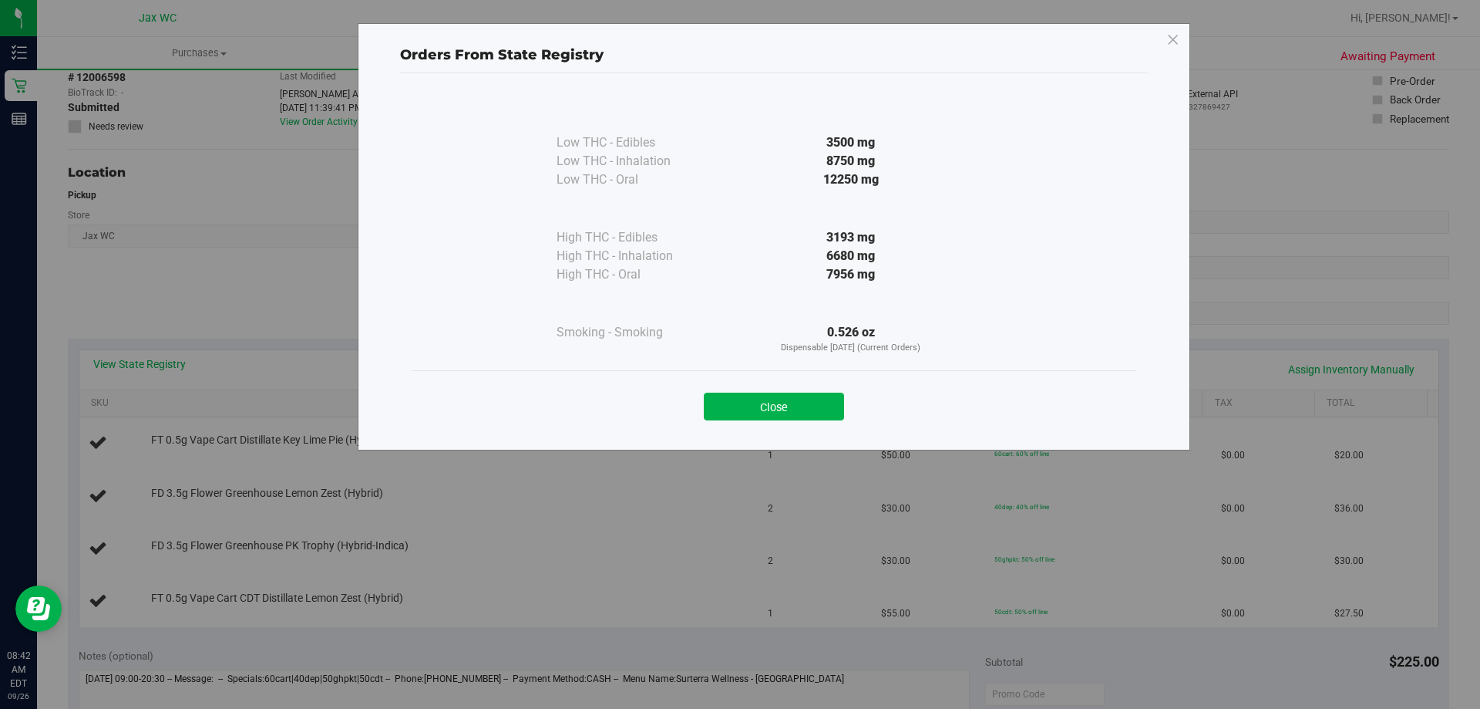
drag, startPoint x: 793, startPoint y: 396, endPoint x: 872, endPoint y: 378, distance: 80.6
click at [796, 396] on button "Close" at bounding box center [774, 406] width 140 height 28
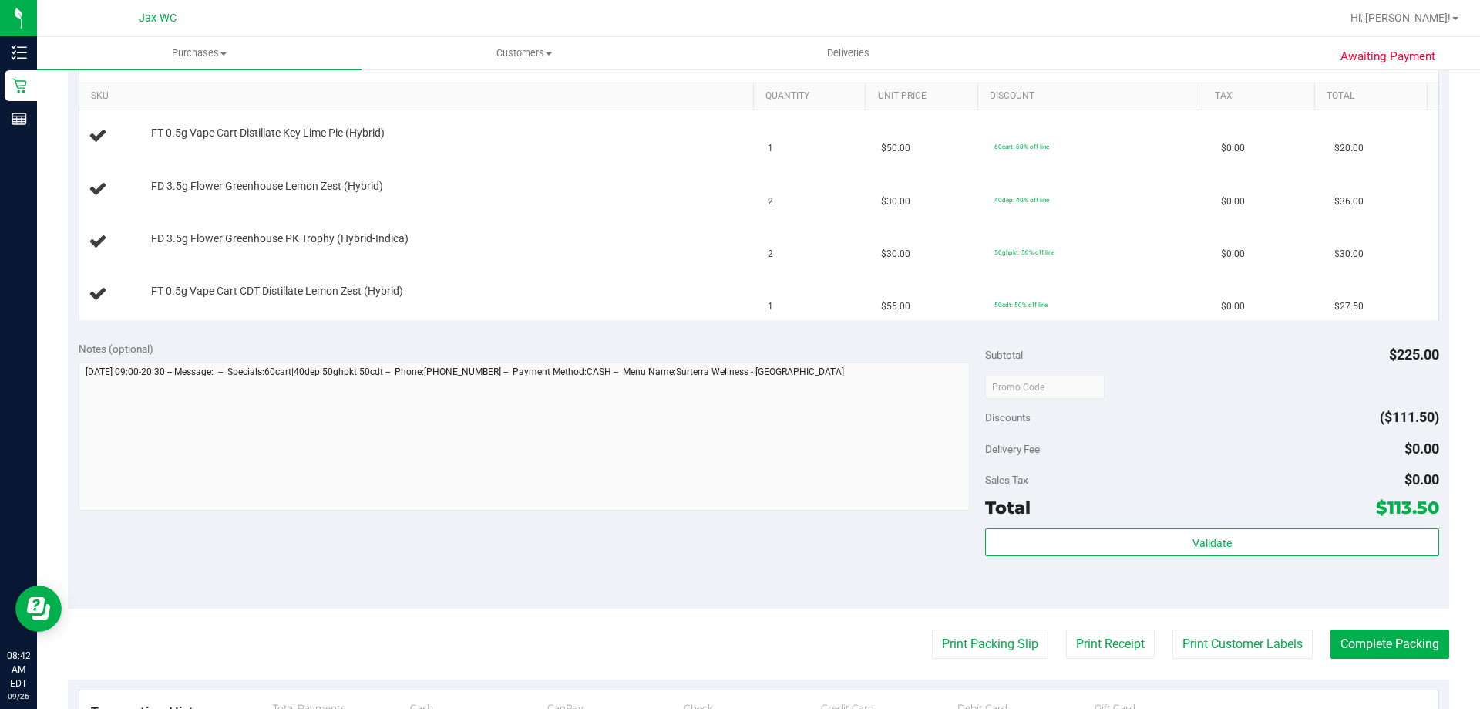
scroll to position [385, 0]
click at [1004, 652] on button "Print Packing Slip" at bounding box center [990, 642] width 116 height 29
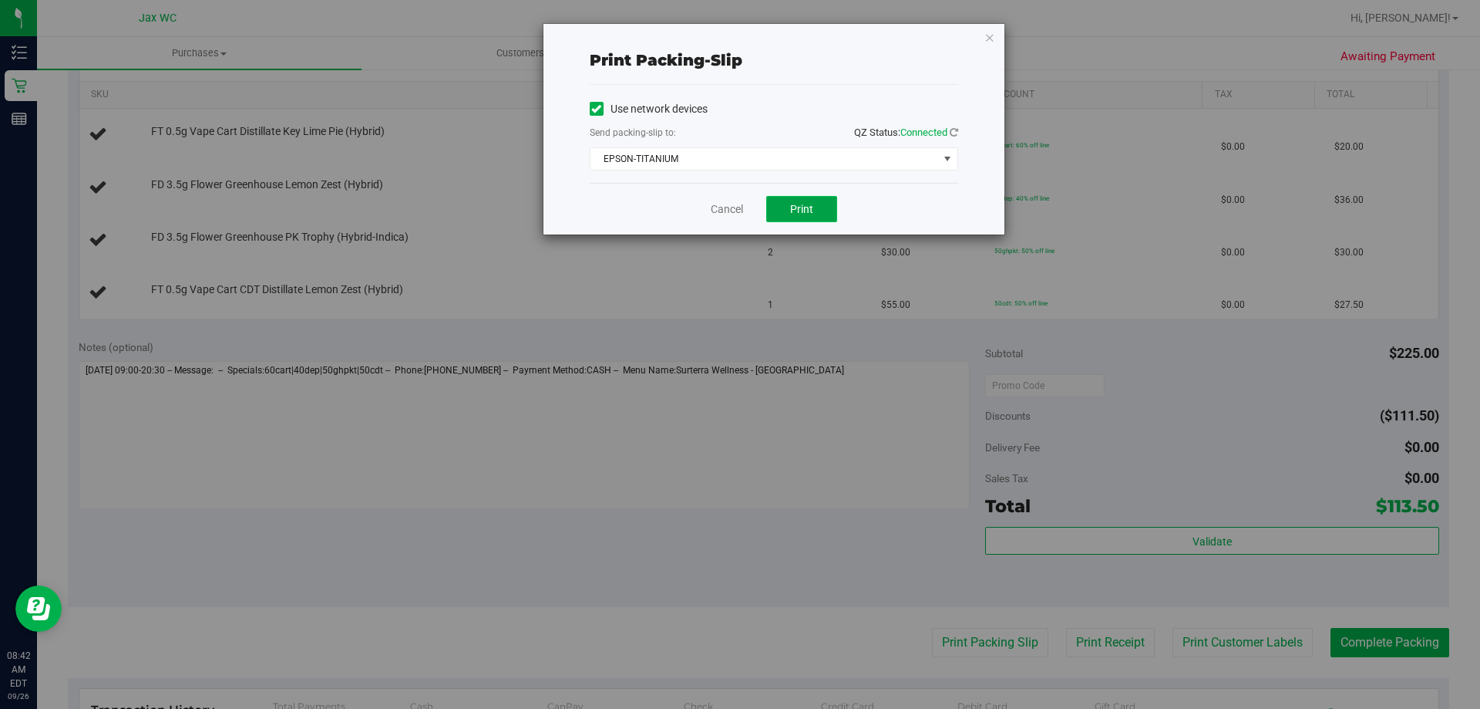
click at [796, 210] on span "Print" at bounding box center [801, 209] width 23 height 12
click at [736, 208] on link "Cancel" at bounding box center [727, 209] width 32 height 16
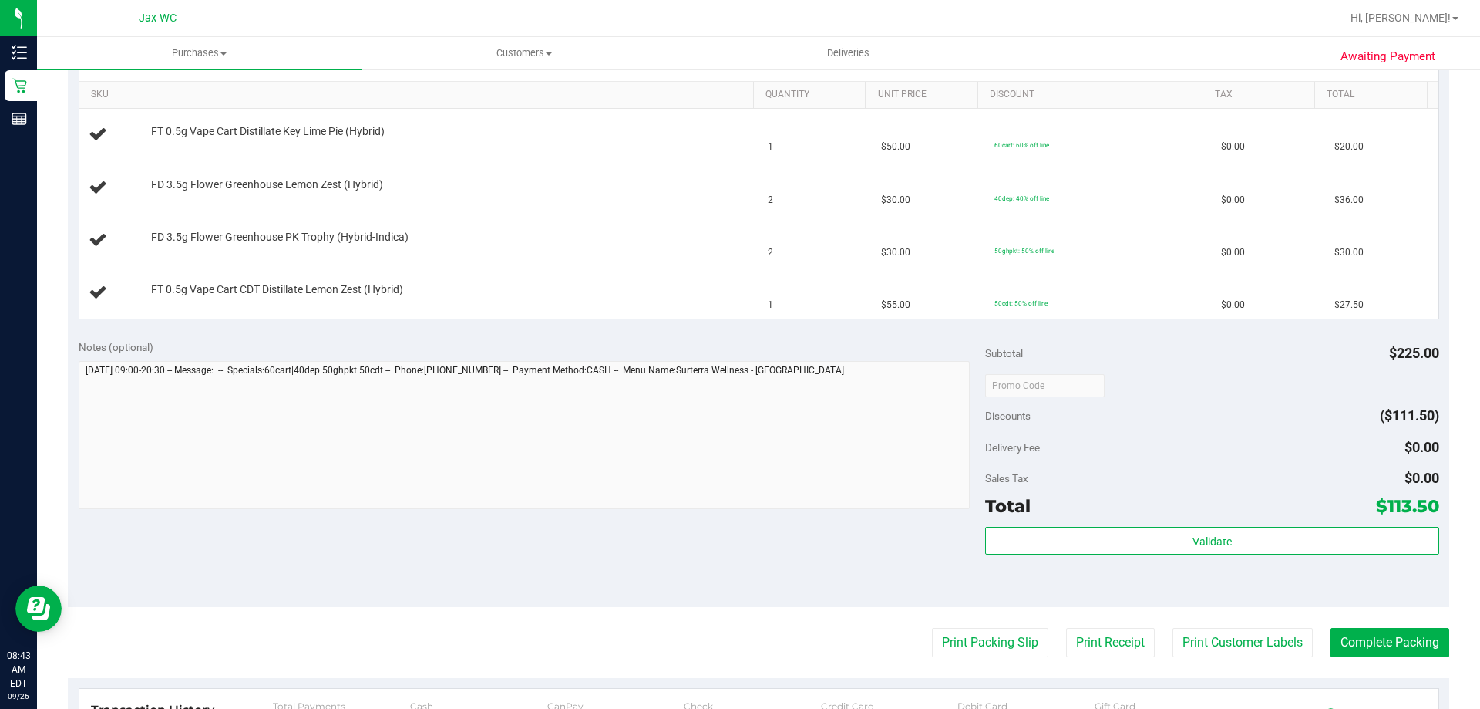
click at [932, 628] on button "Print Packing Slip" at bounding box center [990, 642] width 116 height 29
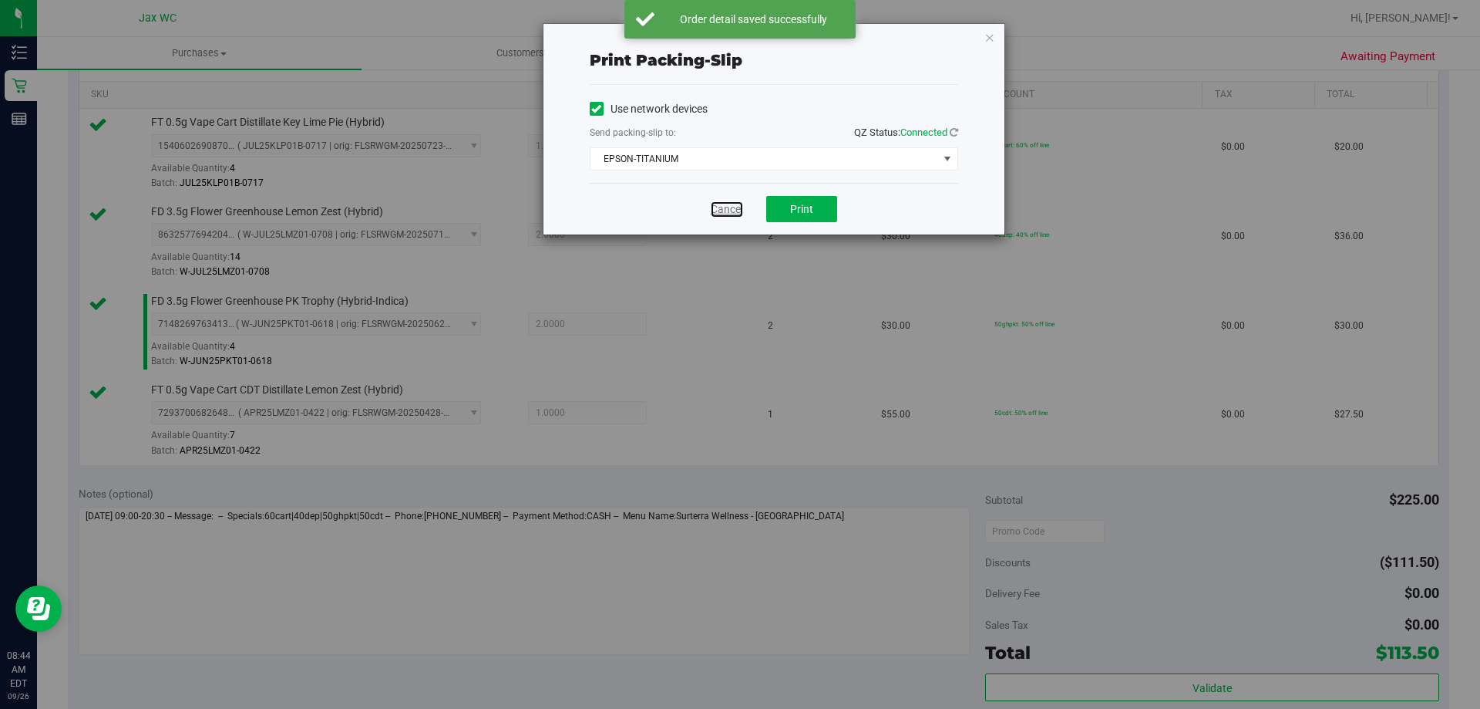
drag, startPoint x: 729, startPoint y: 204, endPoint x: 749, endPoint y: 202, distance: 20.9
click at [729, 204] on link "Cancel" at bounding box center [727, 209] width 32 height 16
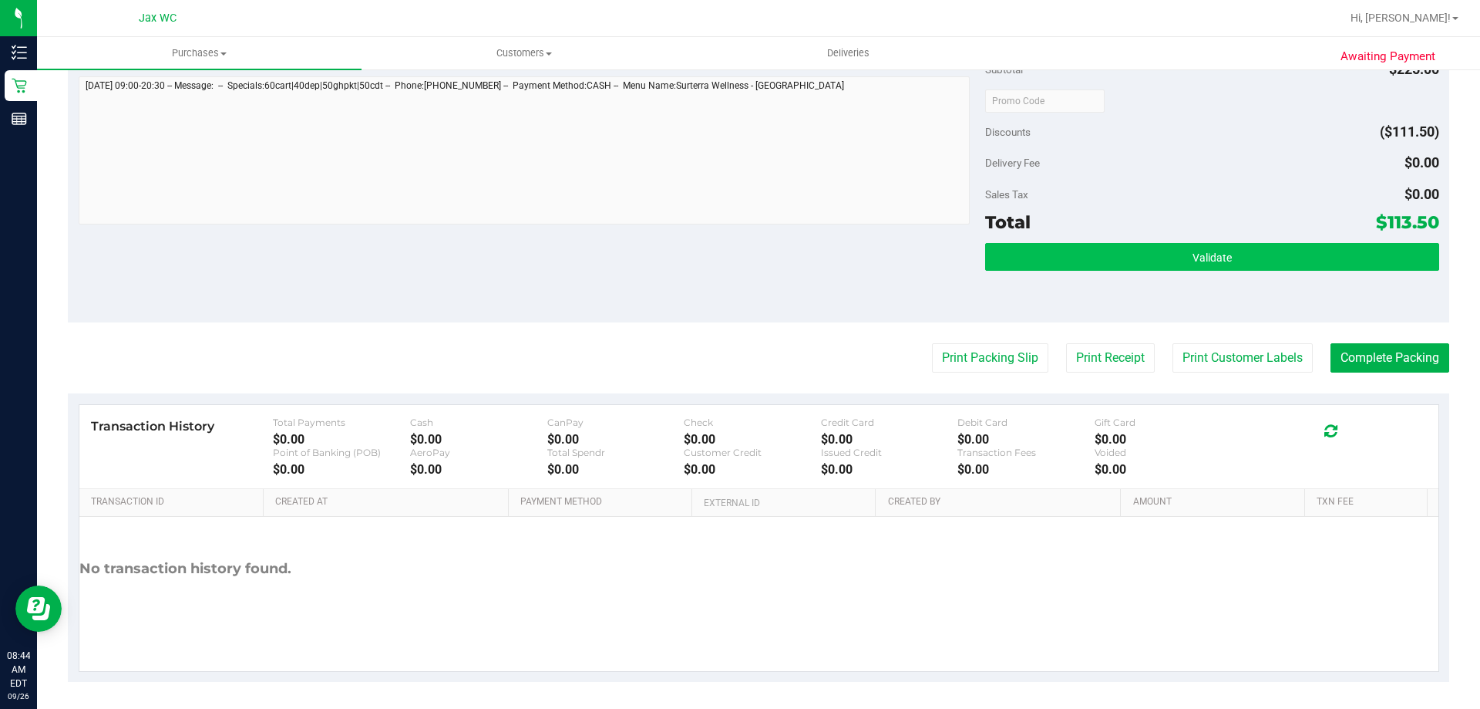
scroll to position [820, 0]
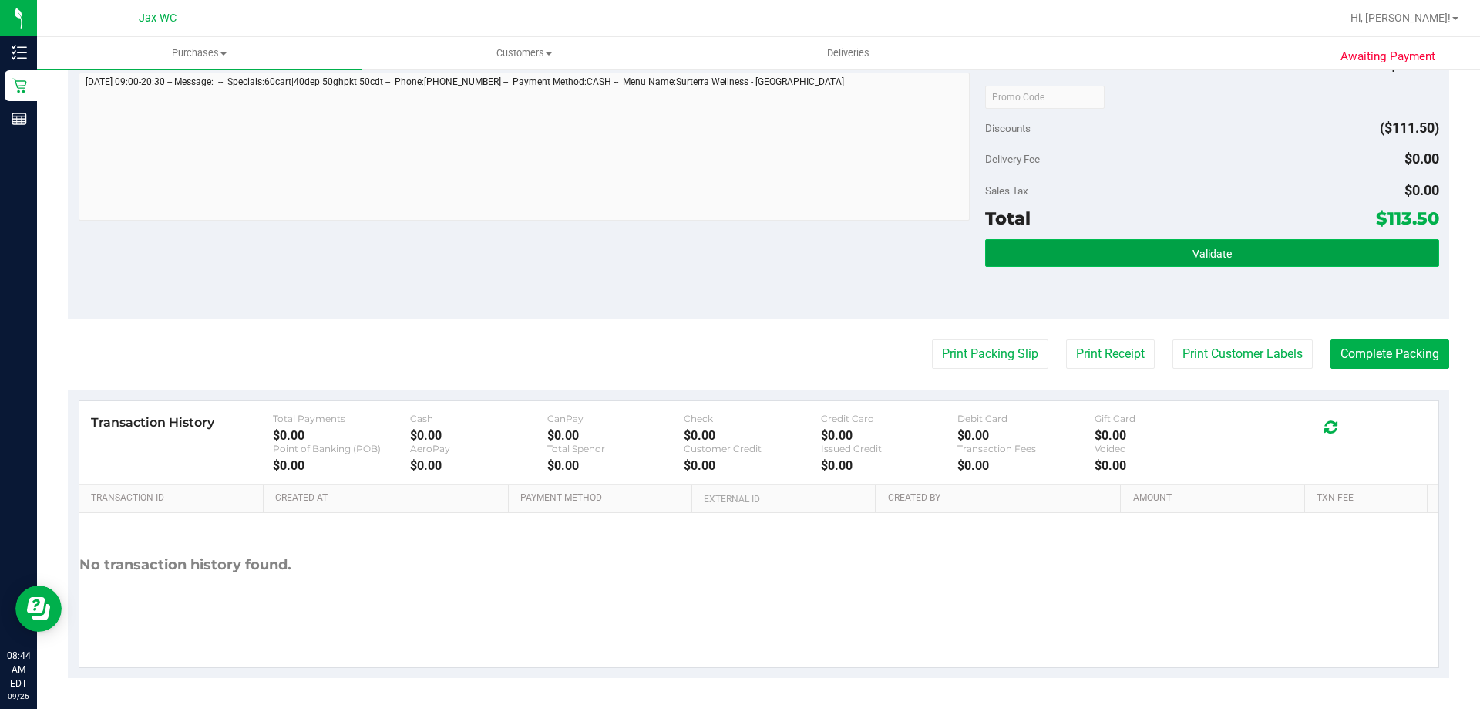
click at [1027, 264] on button "Validate" at bounding box center [1211, 253] width 453 height 28
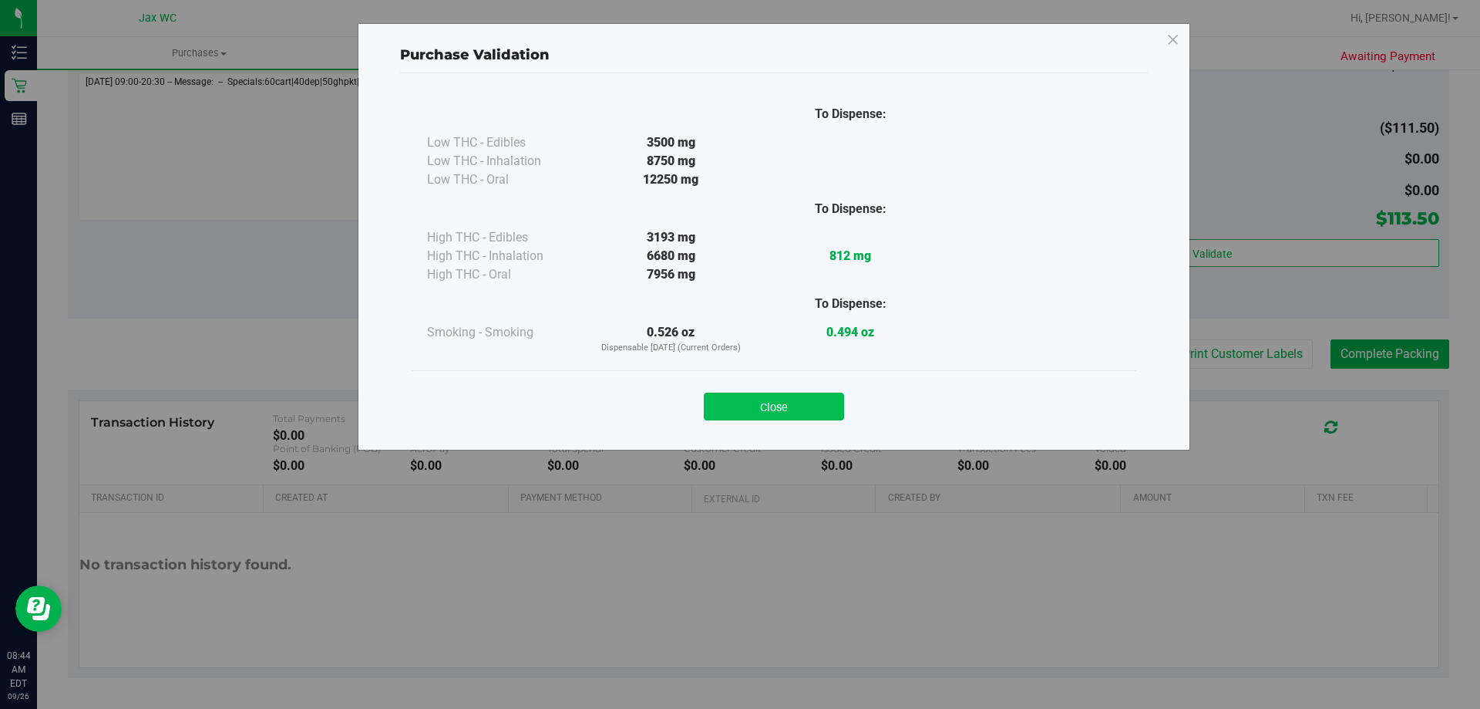
click at [801, 406] on button "Close" at bounding box center [774, 406] width 140 height 28
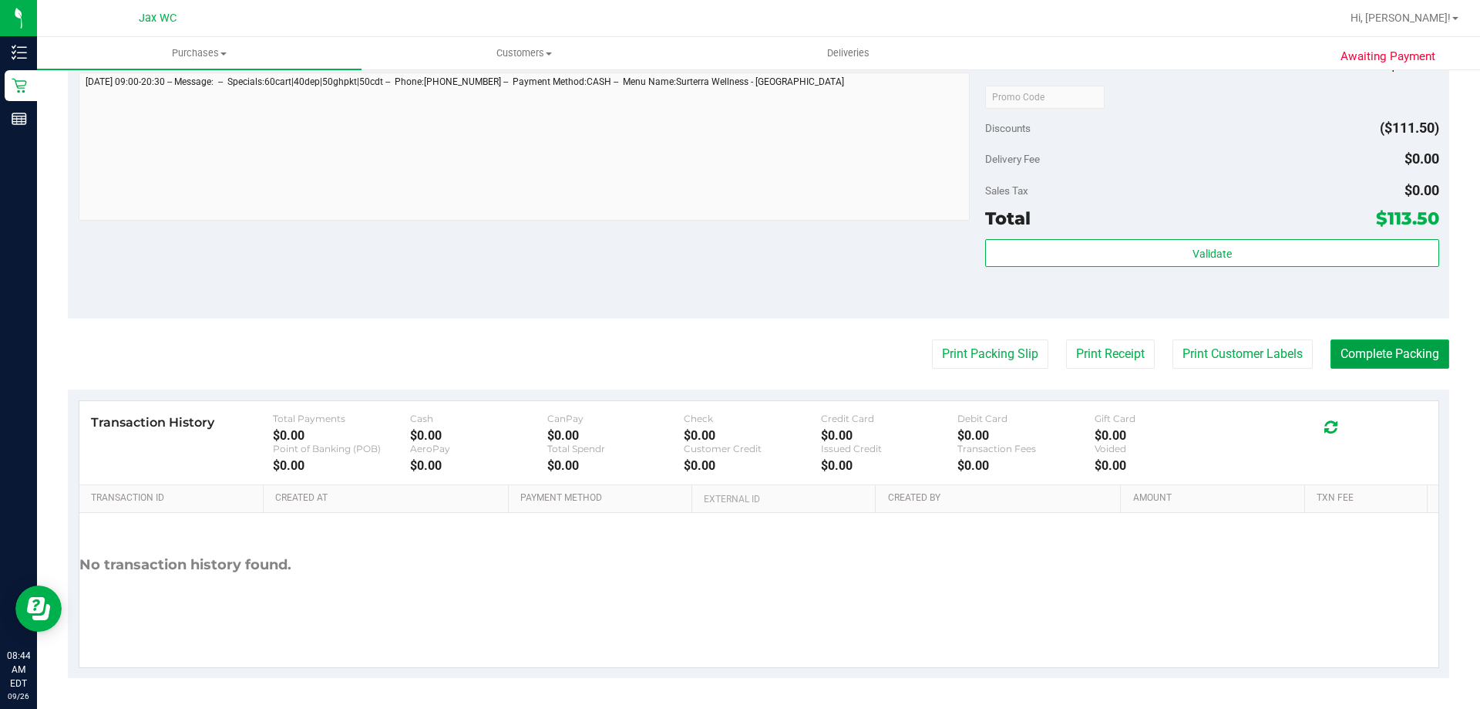
click at [1408, 352] on button "Complete Packing" at bounding box center [1390, 353] width 119 height 29
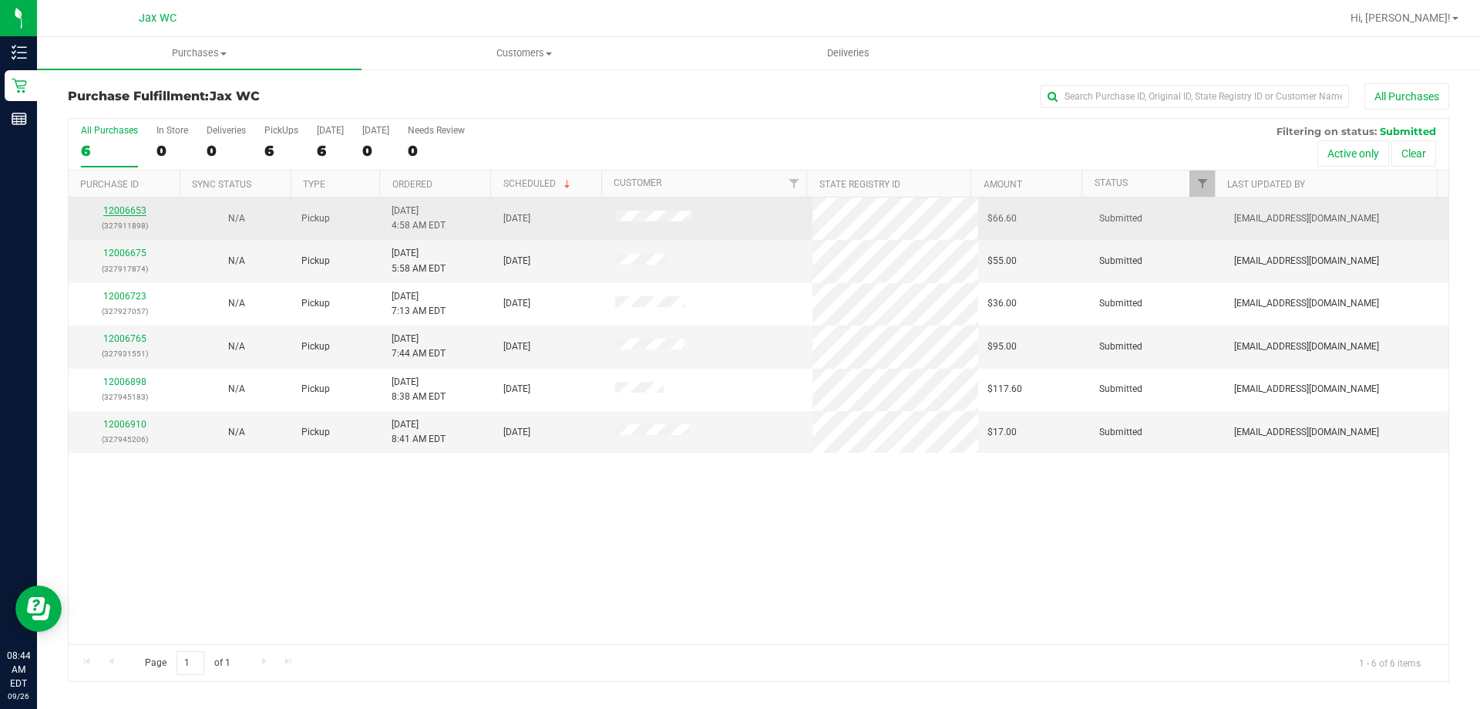
click at [115, 214] on link "12006653" at bounding box center [124, 210] width 43 height 11
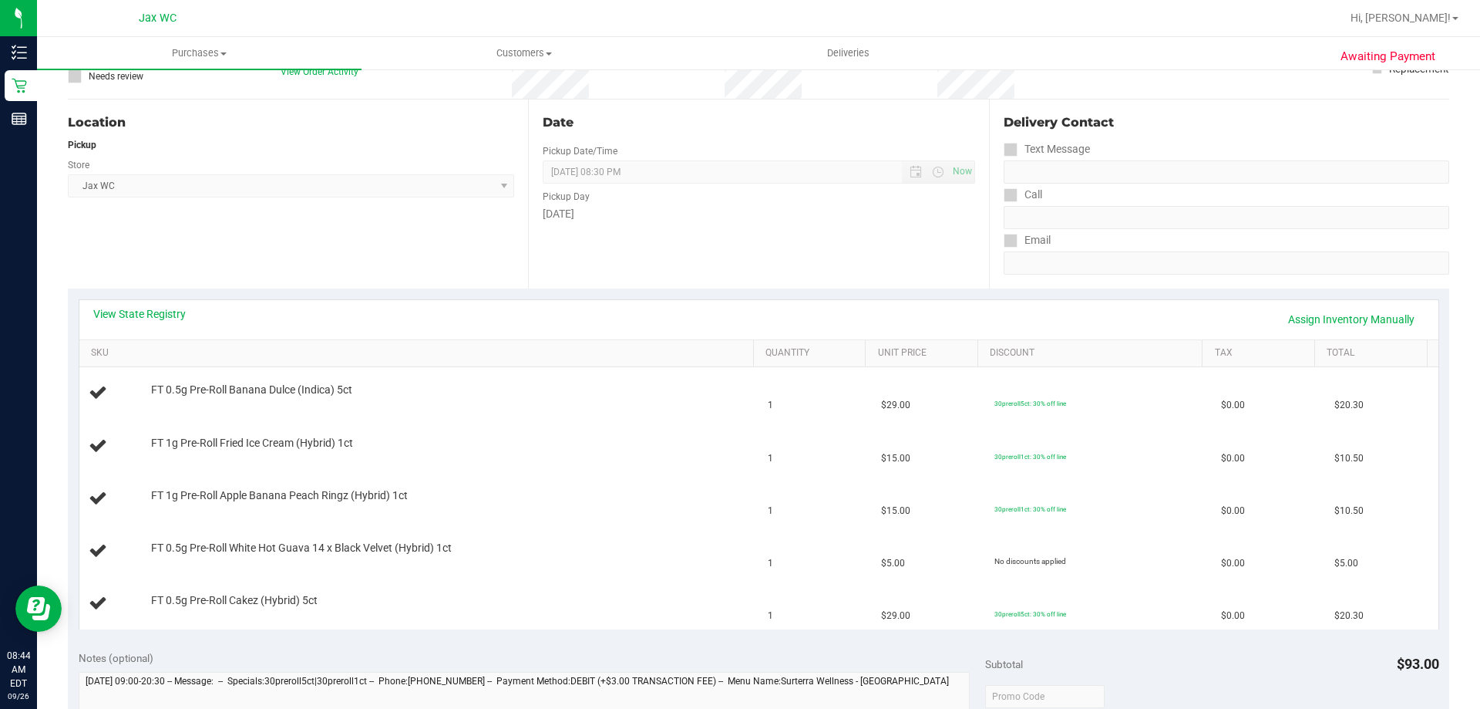
scroll to position [154, 0]
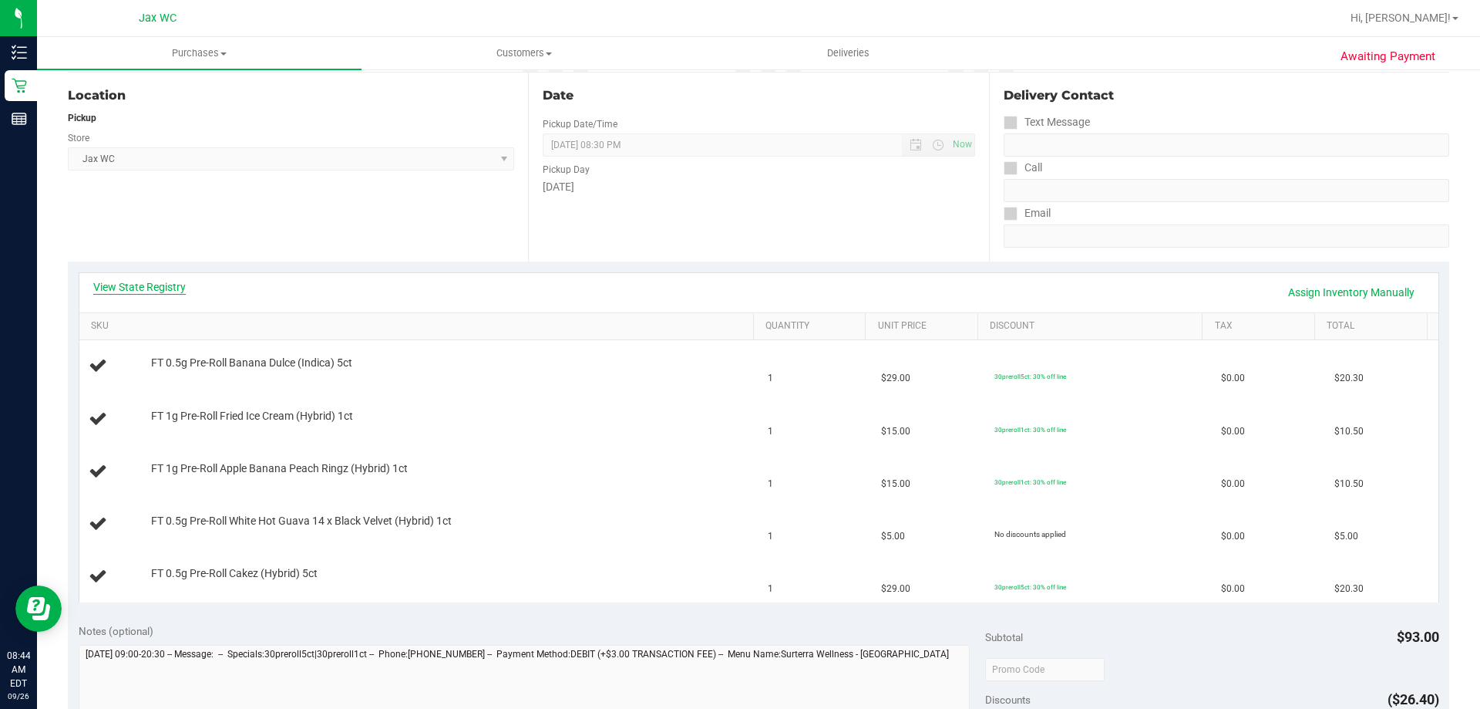
click at [172, 284] on link "View State Registry" at bounding box center [139, 286] width 93 height 15
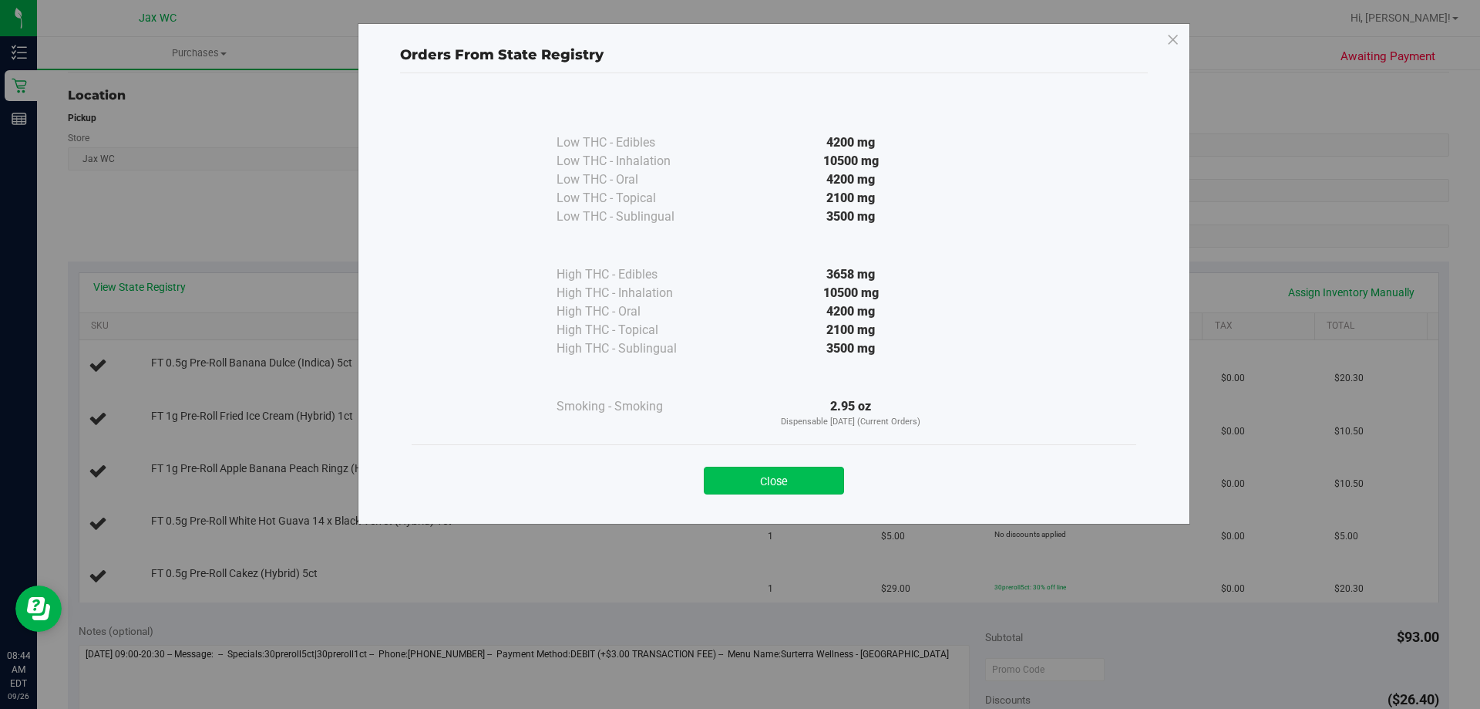
click at [758, 487] on button "Close" at bounding box center [774, 480] width 140 height 28
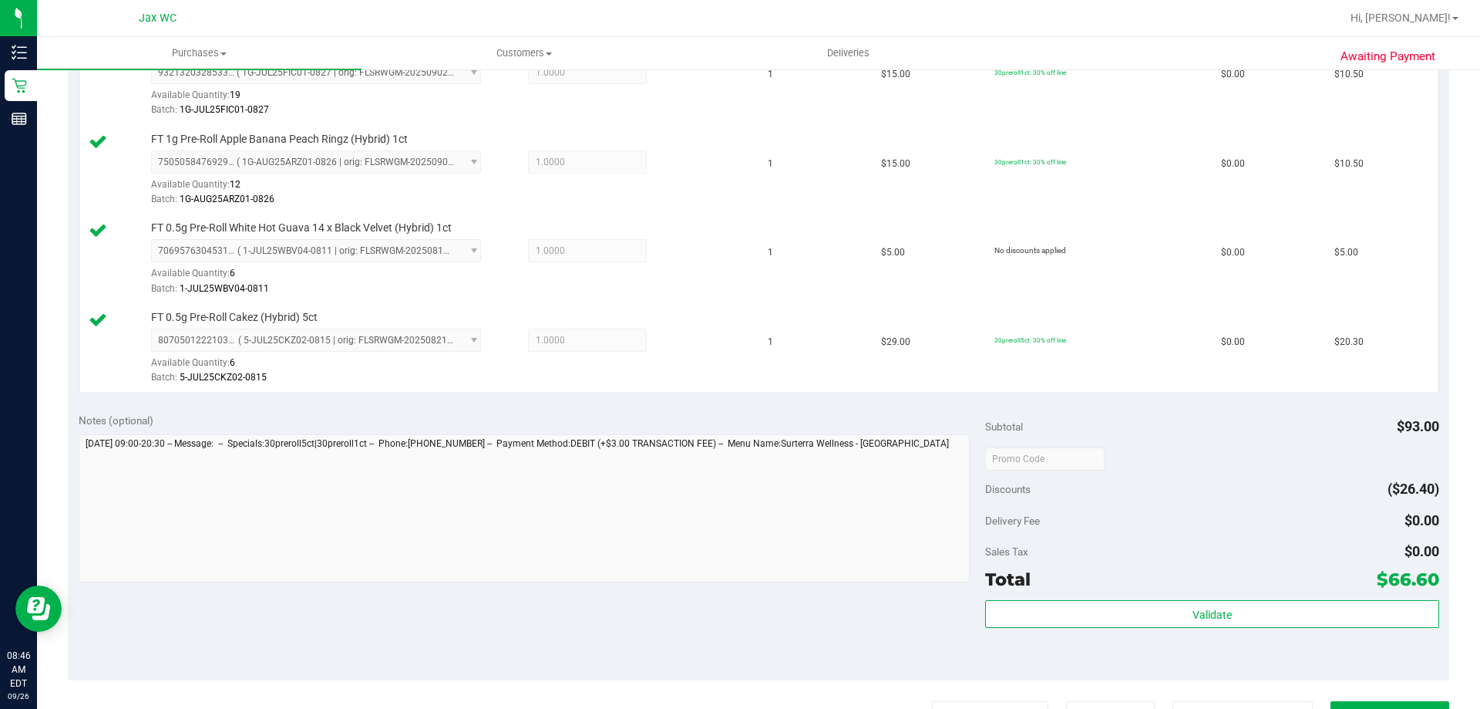
scroll to position [617, 0]
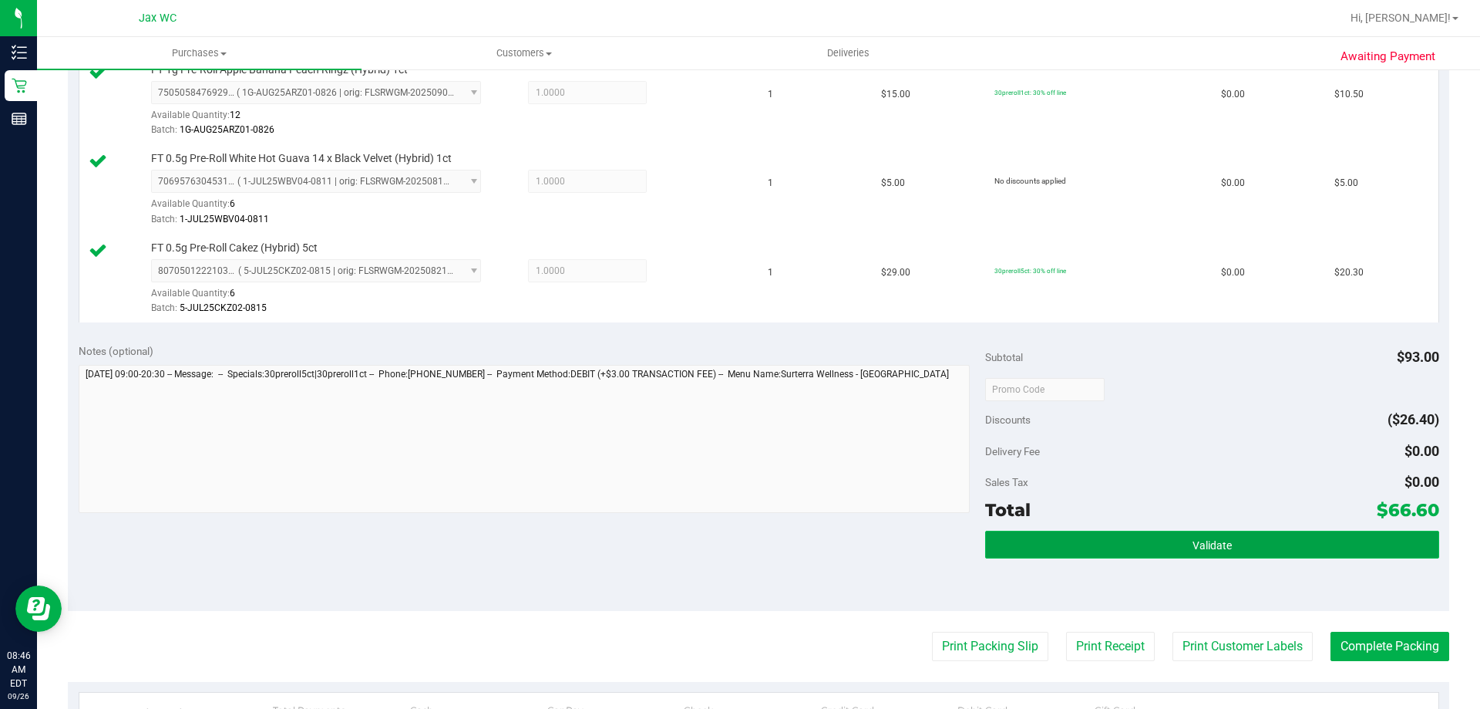
click at [1219, 547] on span "Validate" at bounding box center [1212, 545] width 39 height 12
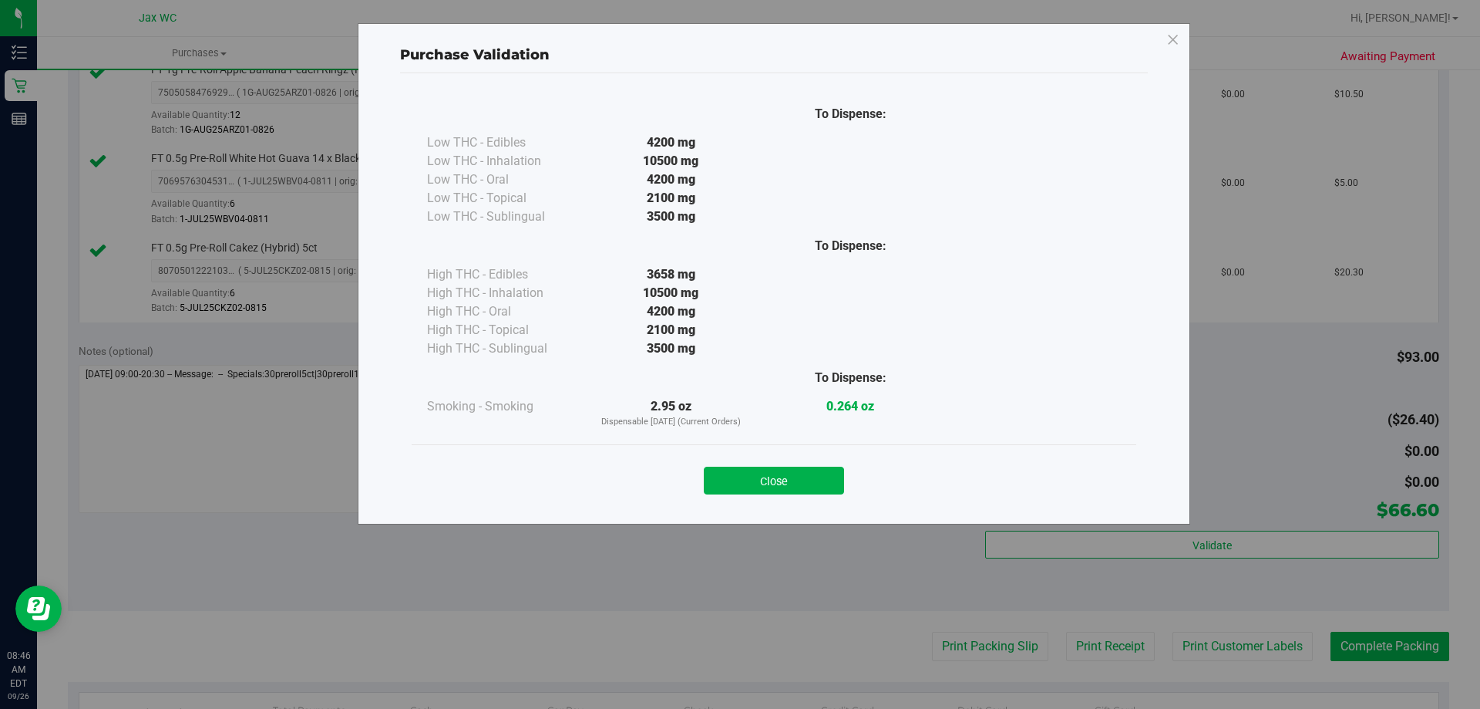
drag, startPoint x: 813, startPoint y: 481, endPoint x: 907, endPoint y: 530, distance: 105.9
click at [813, 481] on button "Close" at bounding box center [774, 480] width 140 height 28
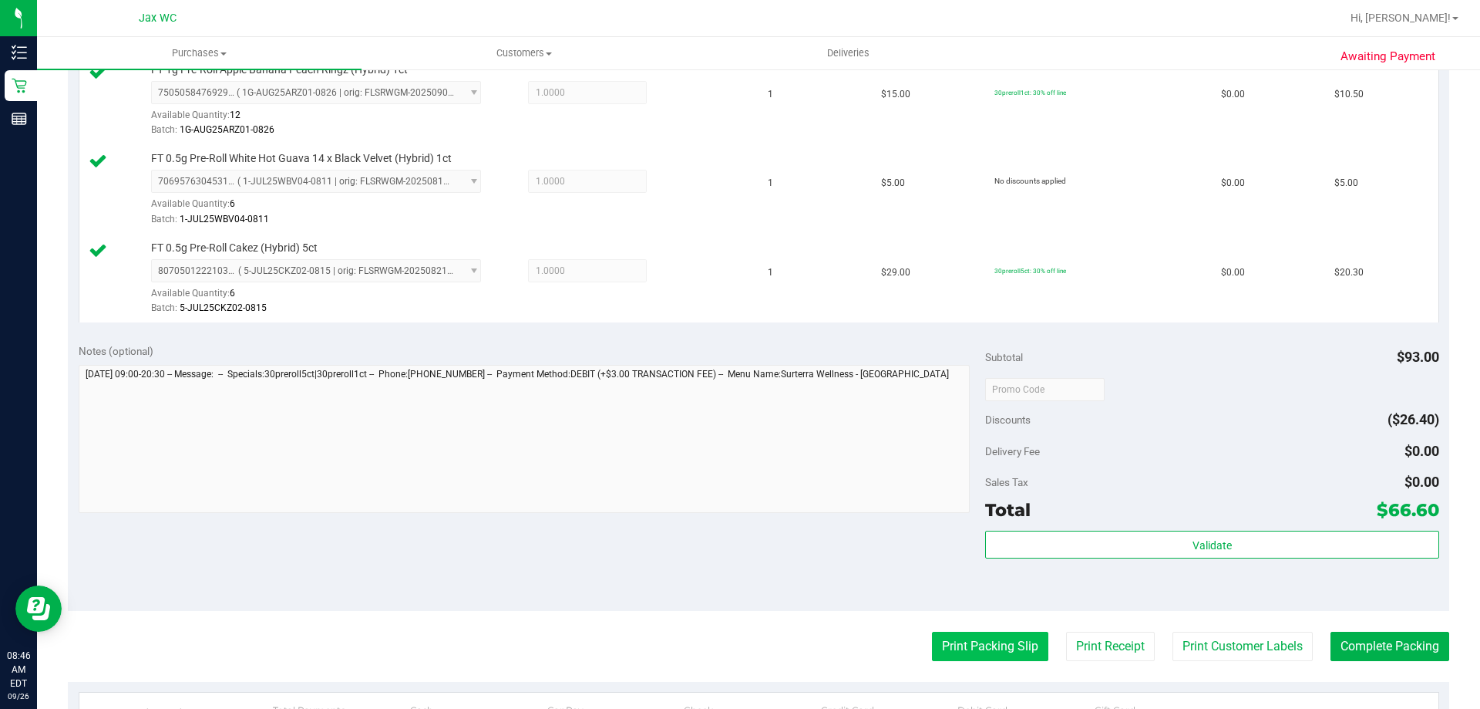
click at [976, 643] on button "Print Packing Slip" at bounding box center [990, 645] width 116 height 29
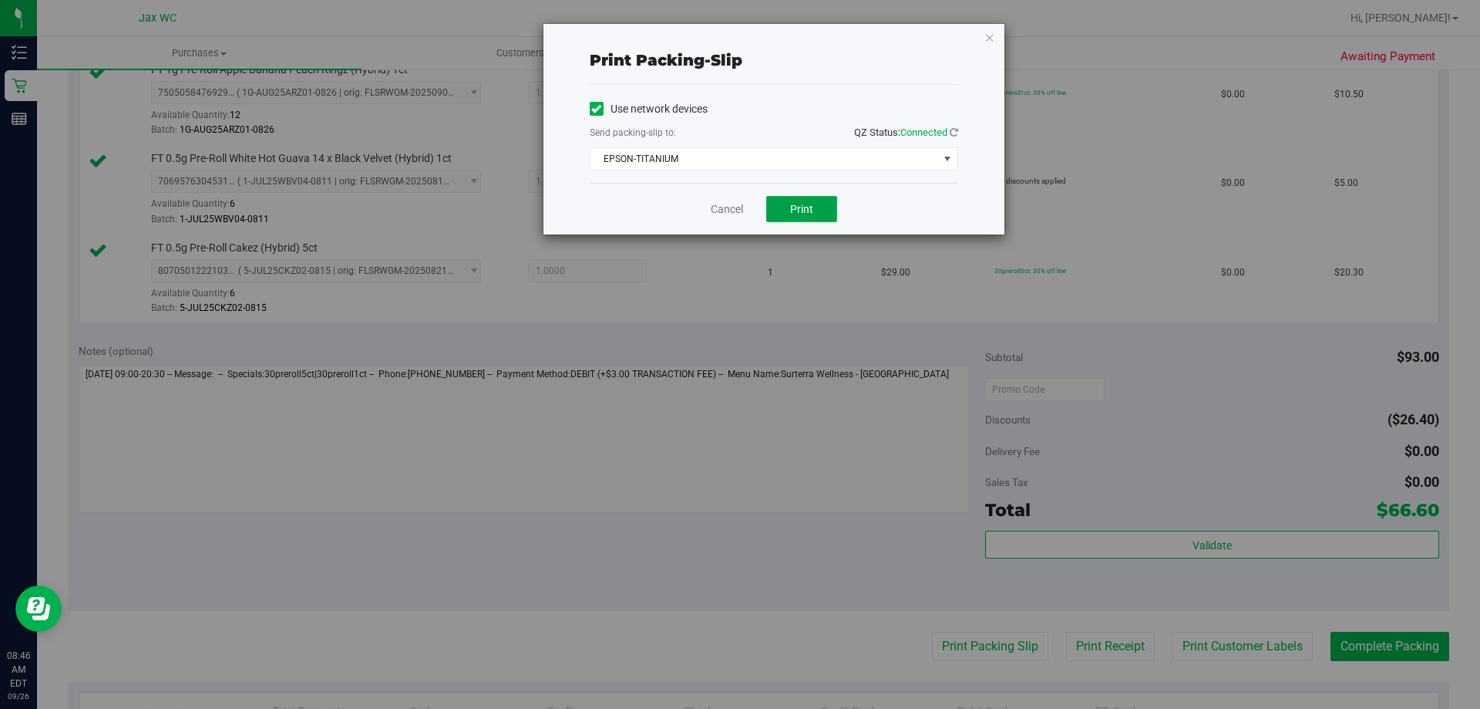
click at [784, 212] on button "Print" at bounding box center [801, 209] width 71 height 26
click at [726, 214] on link "Cancel" at bounding box center [727, 209] width 32 height 16
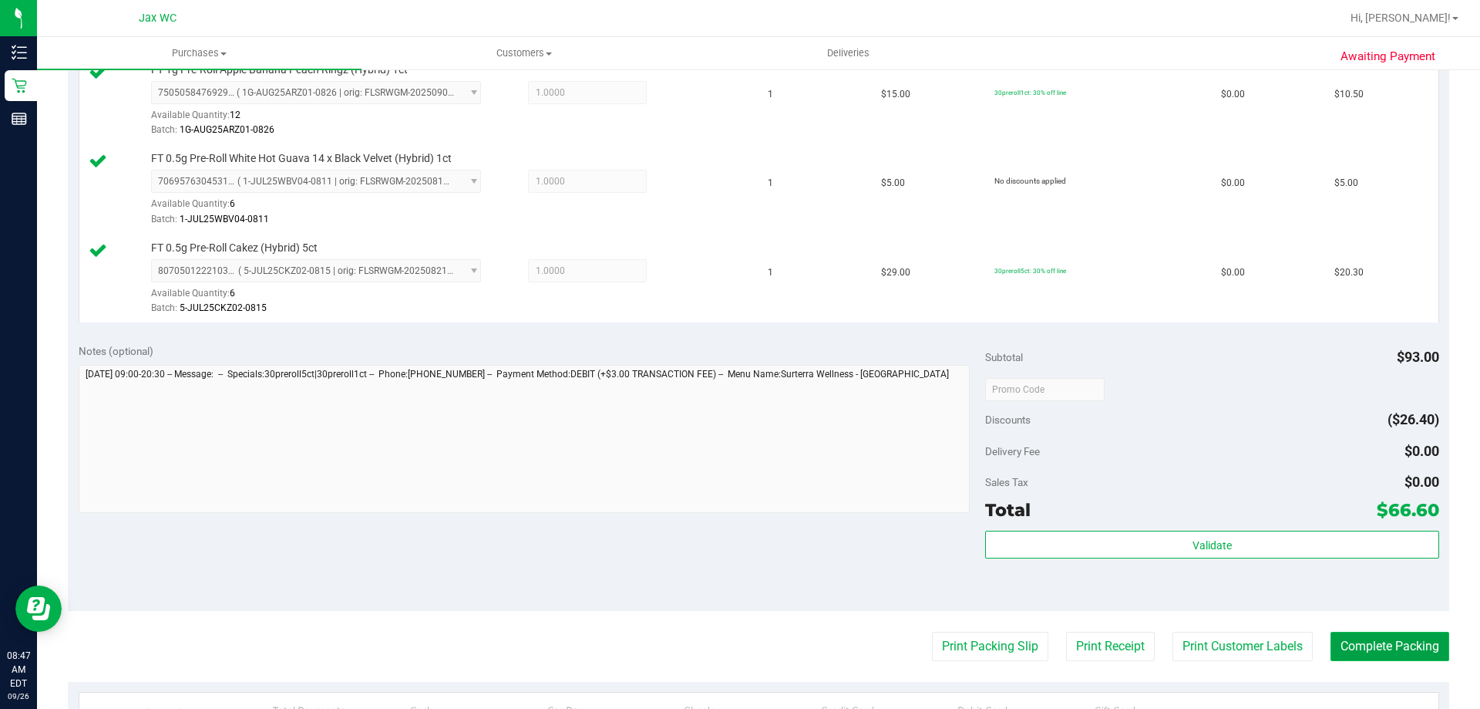
click at [1403, 643] on button "Complete Packing" at bounding box center [1390, 645] width 119 height 29
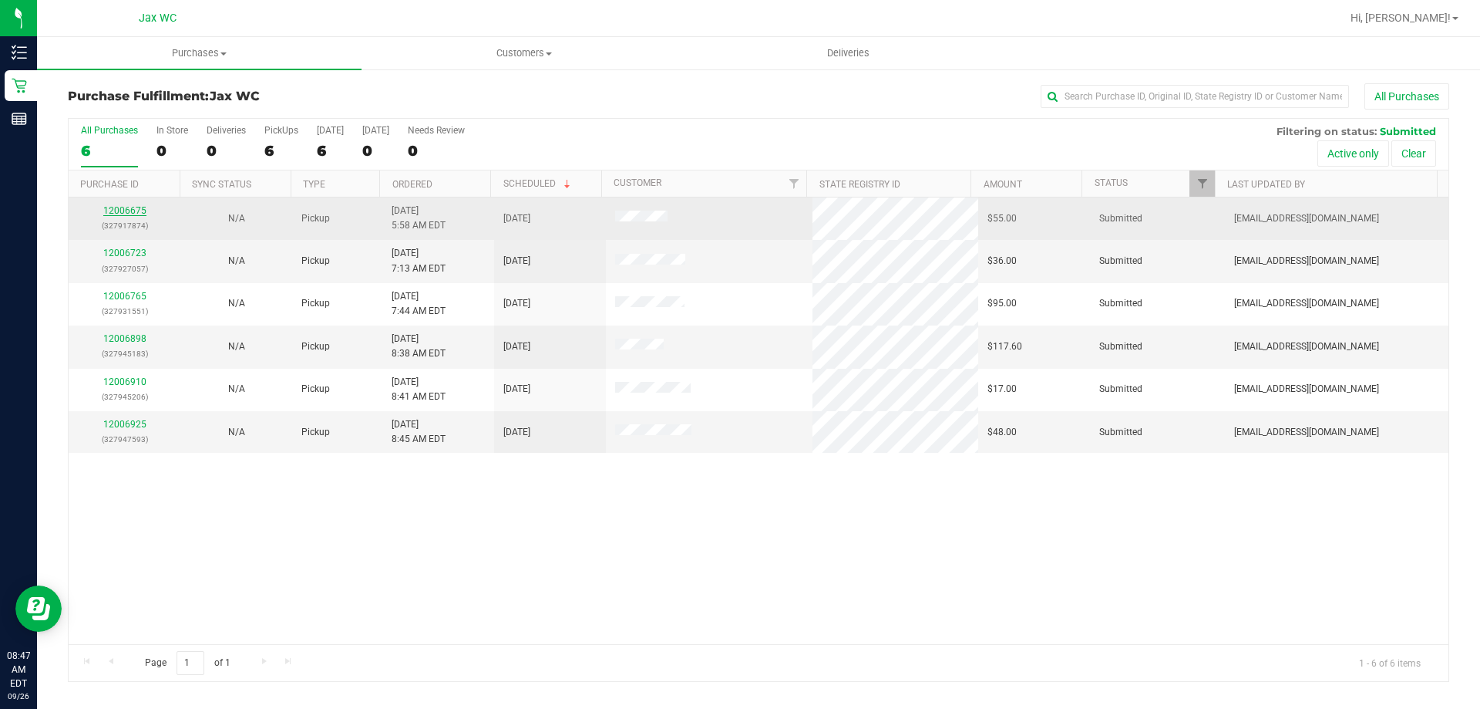
click at [134, 213] on link "12006675" at bounding box center [124, 210] width 43 height 11
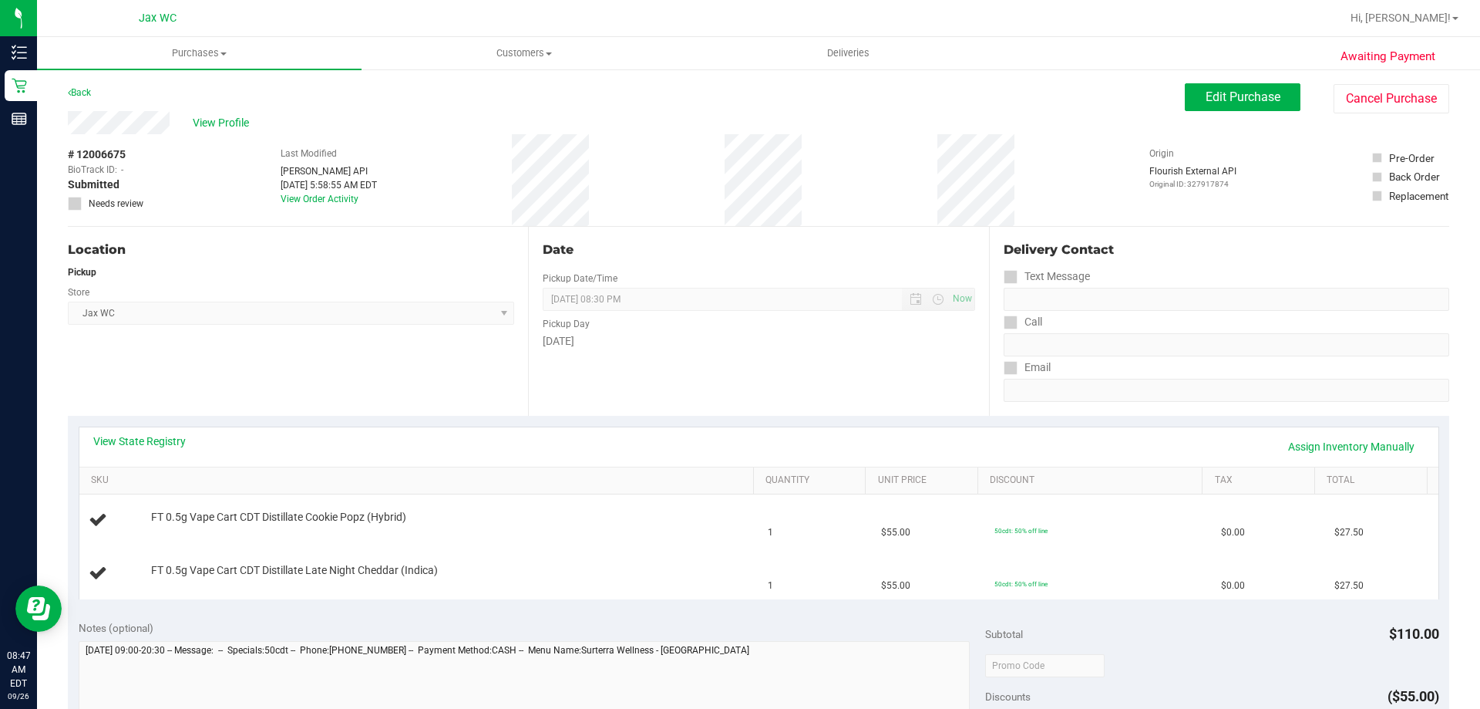
scroll to position [77, 0]
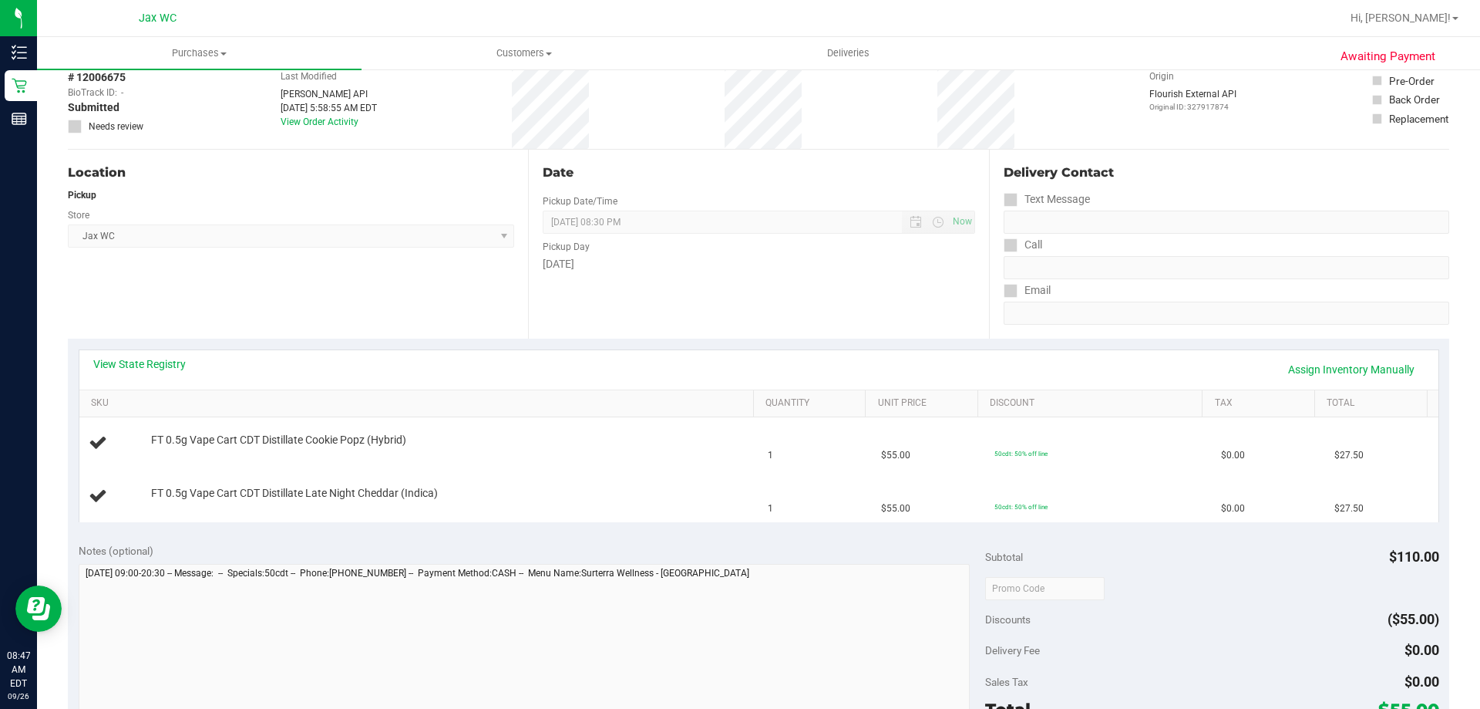
click at [150, 347] on div "View State Registry Assign Inventory Manually SKU Quantity Unit Price Discount …" at bounding box center [759, 435] width 1382 height 194
click at [156, 363] on link "View State Registry" at bounding box center [139, 363] width 93 height 15
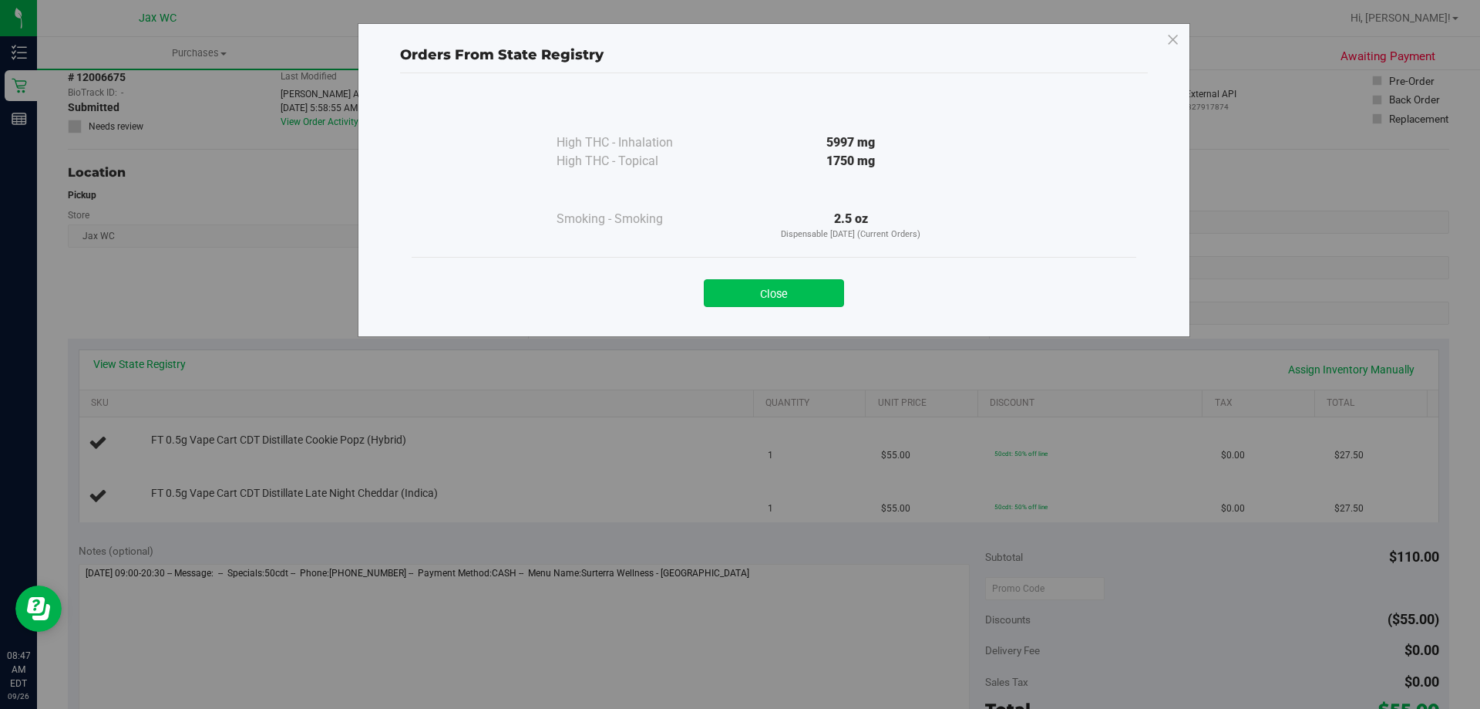
click at [781, 291] on button "Close" at bounding box center [774, 293] width 140 height 28
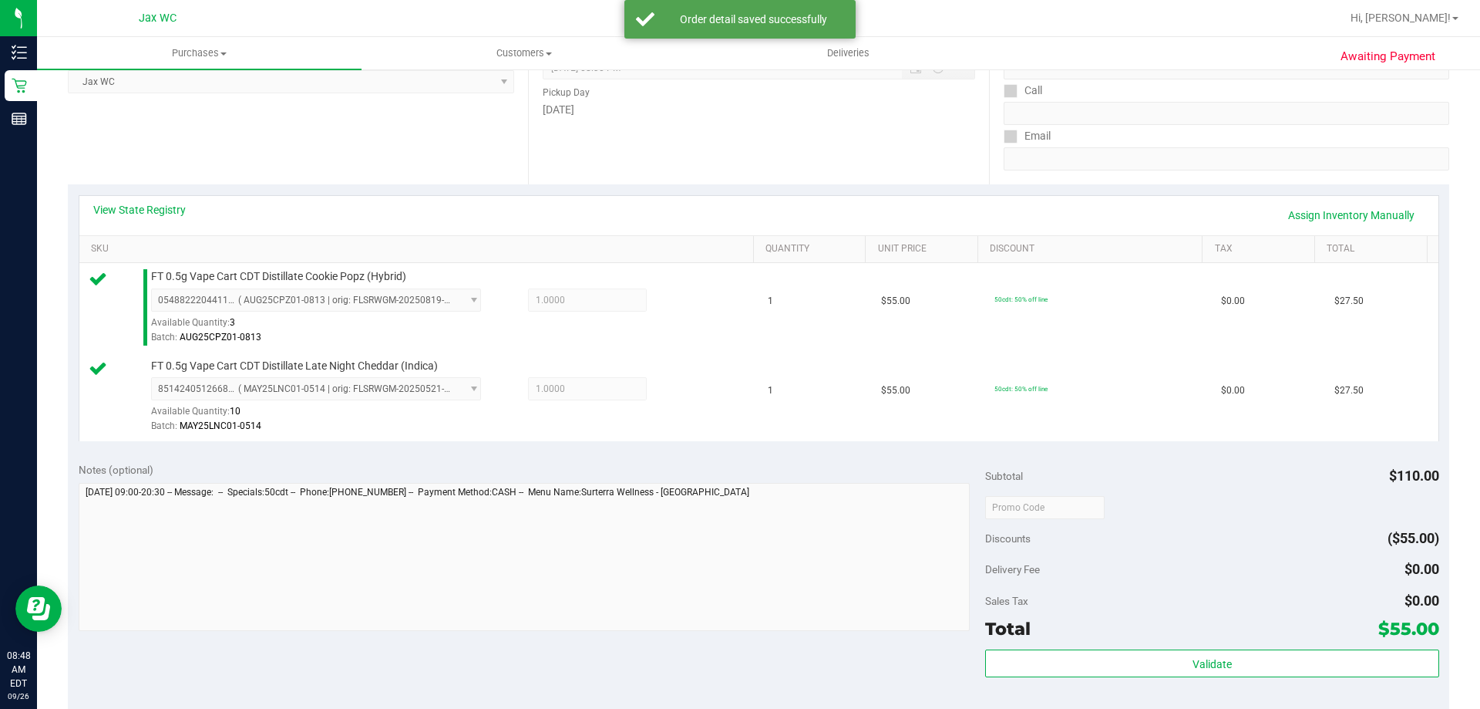
scroll to position [463, 0]
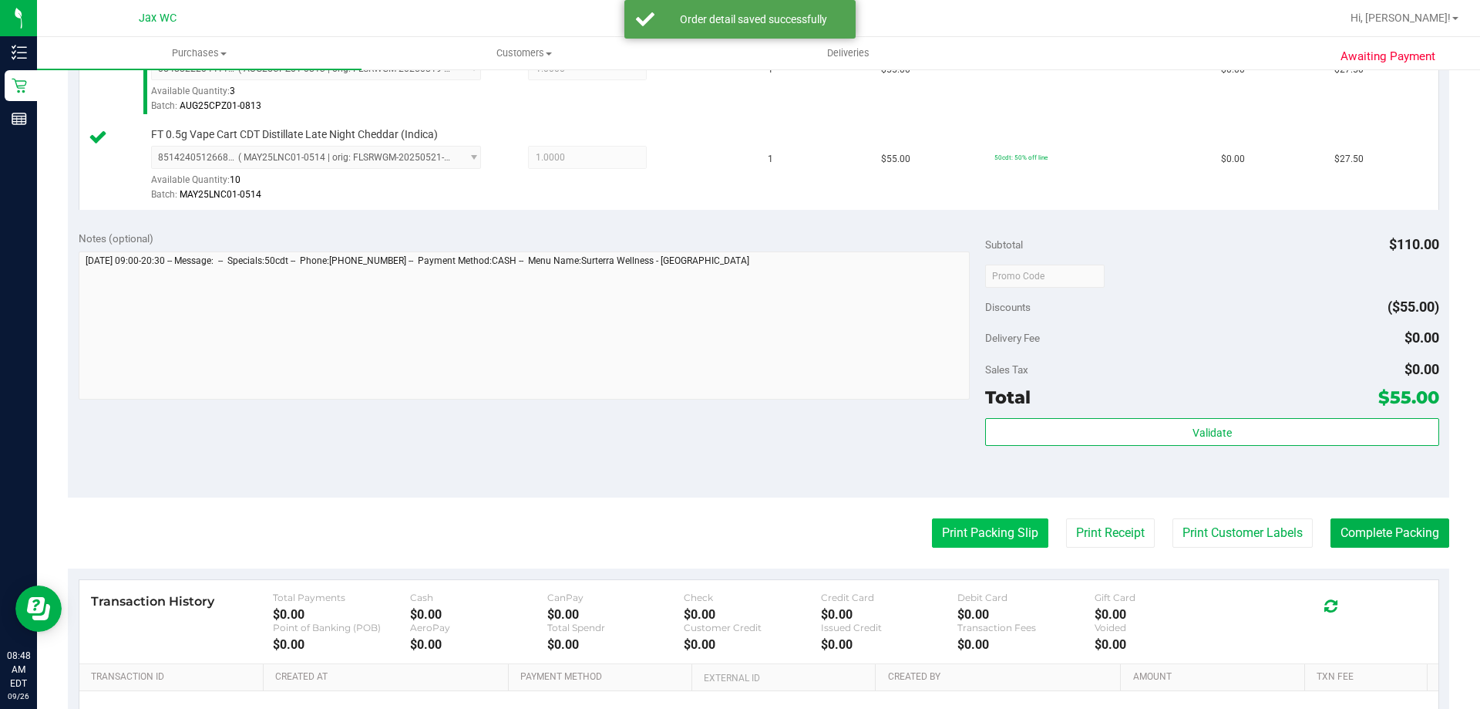
click at [952, 542] on button "Print Packing Slip" at bounding box center [990, 532] width 116 height 29
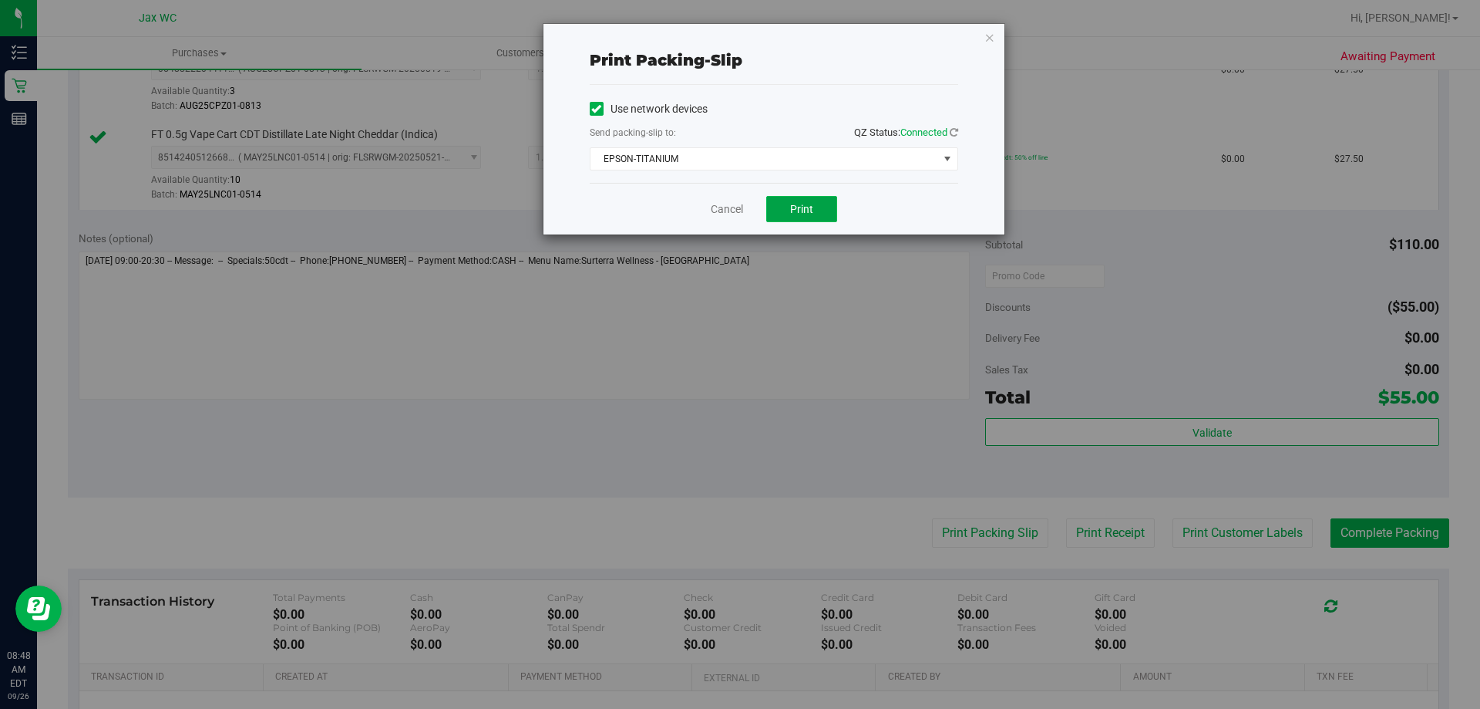
click at [813, 214] on span "Print" at bounding box center [801, 209] width 23 height 12
click at [722, 208] on link "Cancel" at bounding box center [727, 209] width 32 height 16
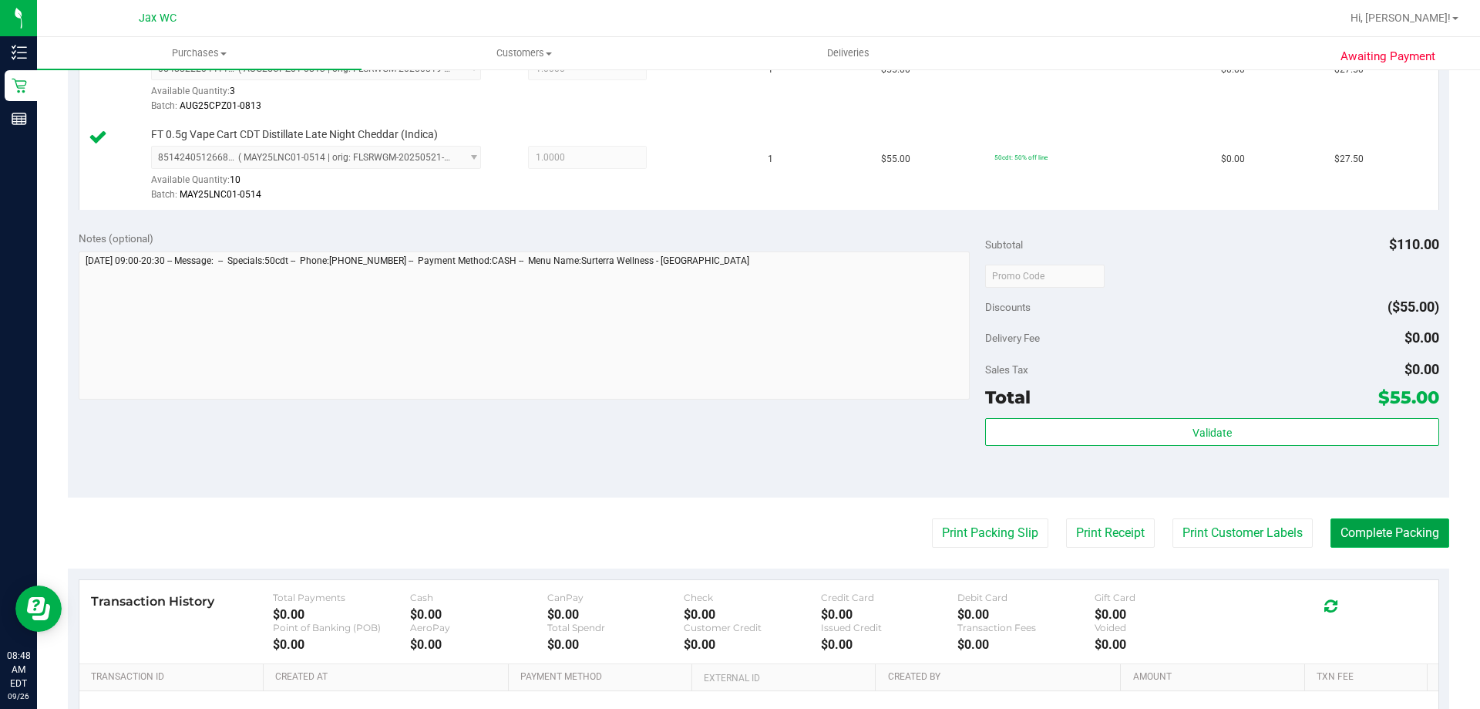
click at [1375, 538] on button "Complete Packing" at bounding box center [1390, 532] width 119 height 29
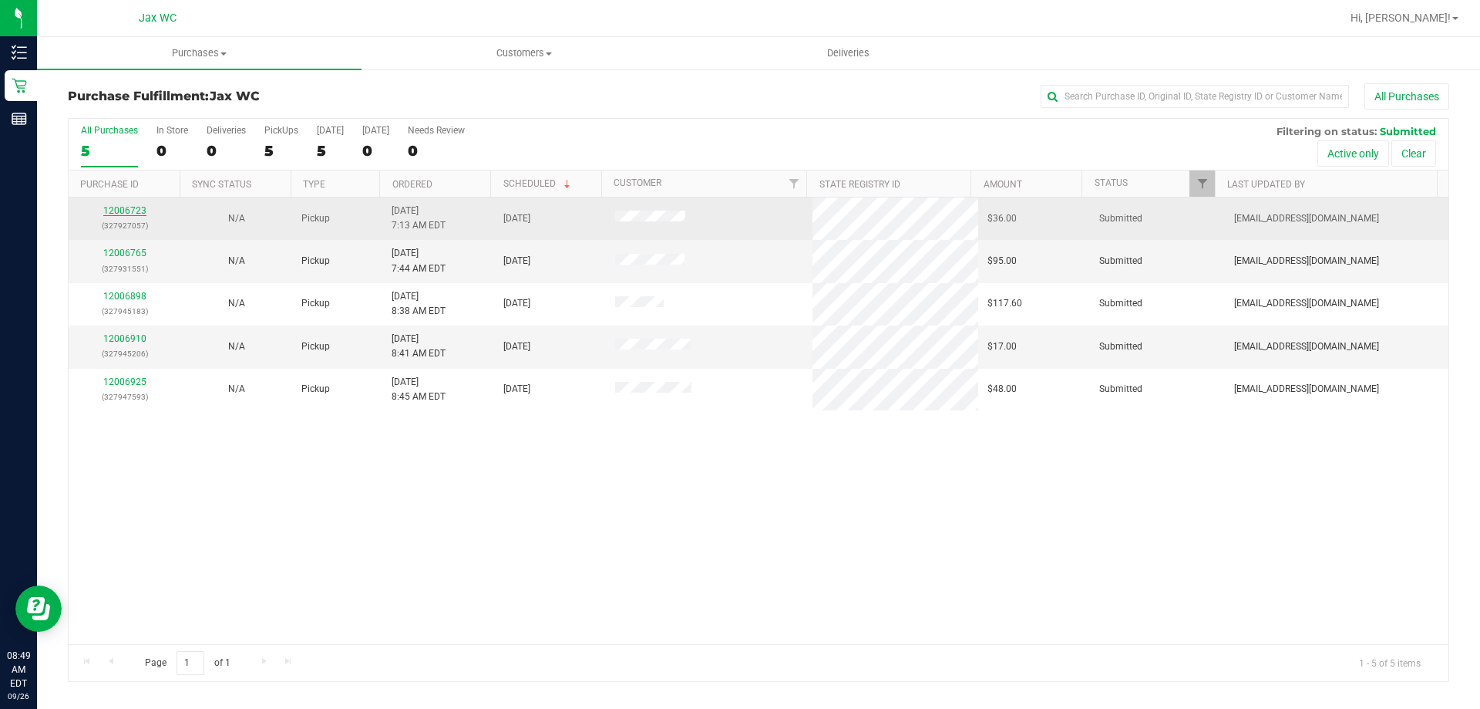
click at [123, 207] on link "12006723" at bounding box center [124, 210] width 43 height 11
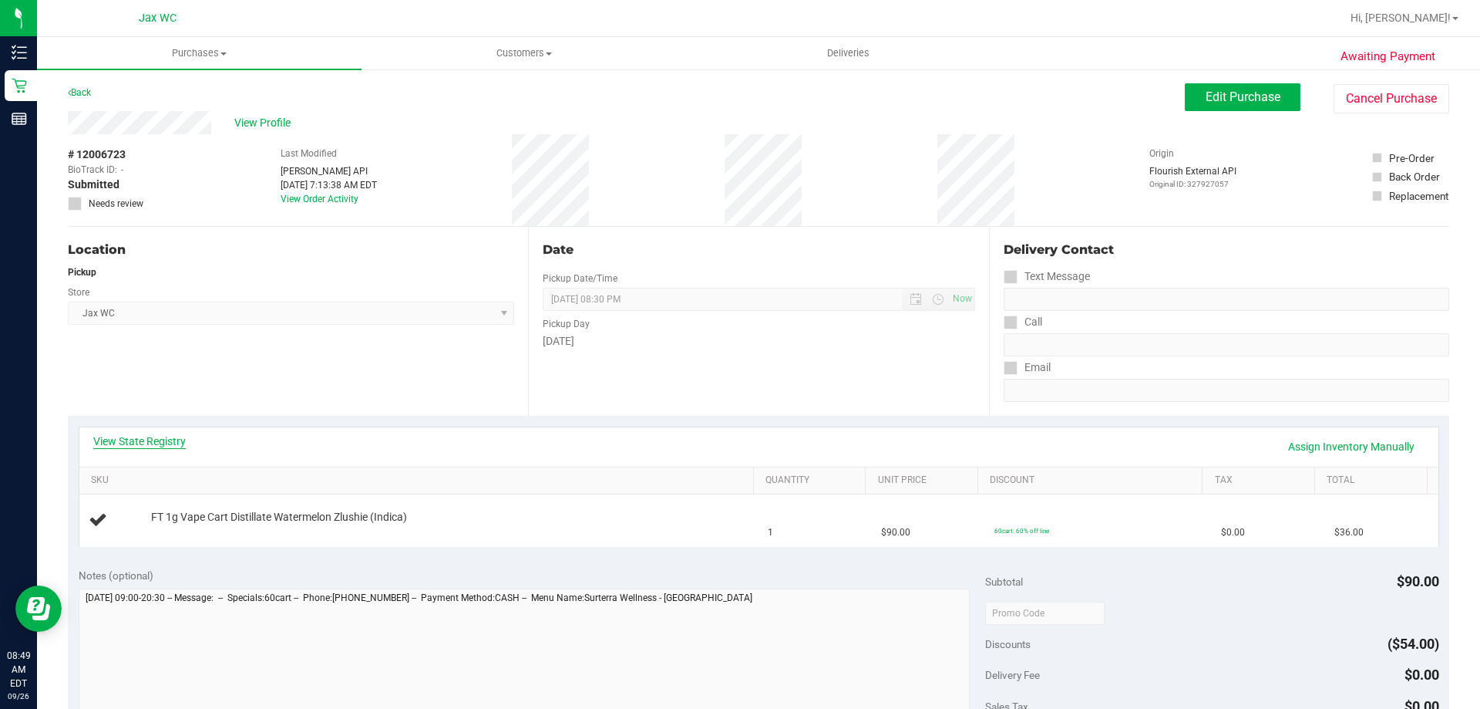
click at [171, 443] on link "View State Registry" at bounding box center [139, 440] width 93 height 15
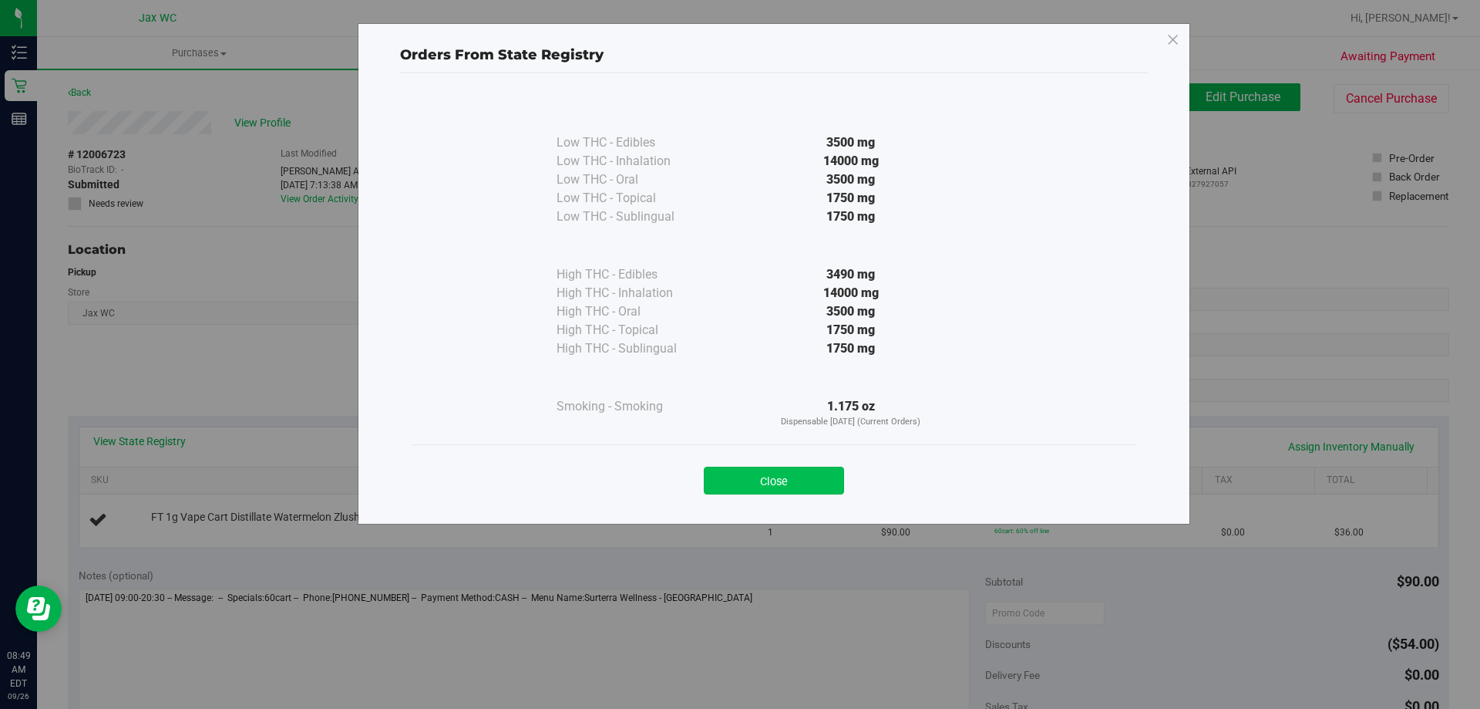
click at [793, 476] on button "Close" at bounding box center [774, 480] width 140 height 28
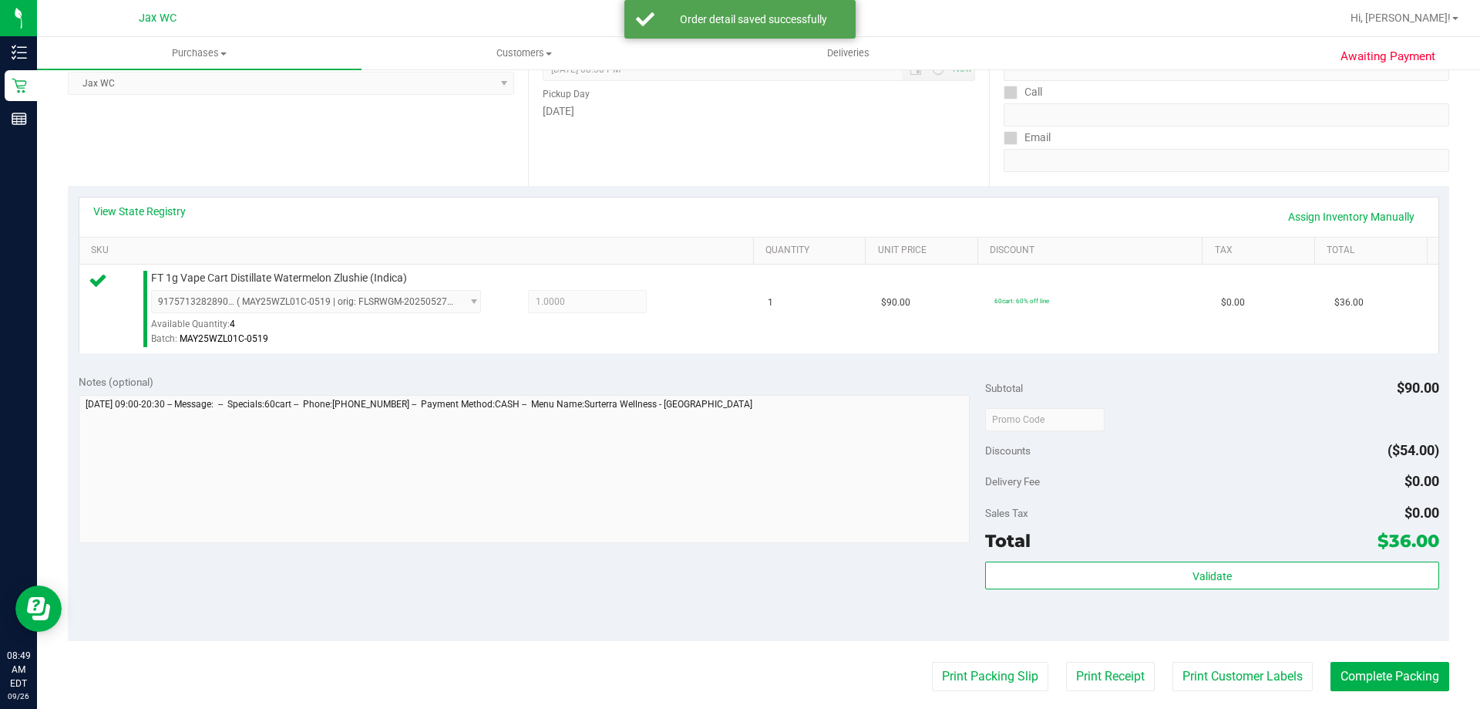
scroll to position [231, 0]
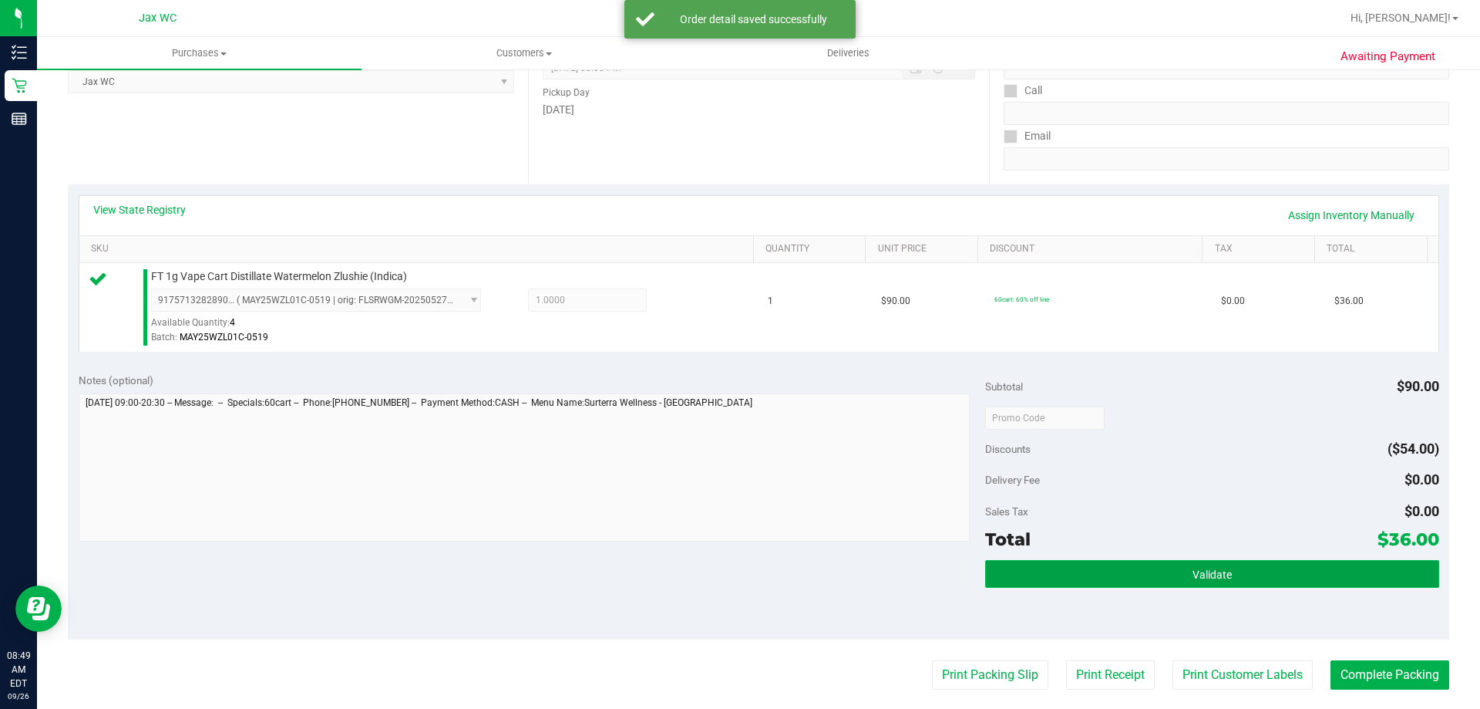
click at [1208, 582] on button "Validate" at bounding box center [1211, 574] width 453 height 28
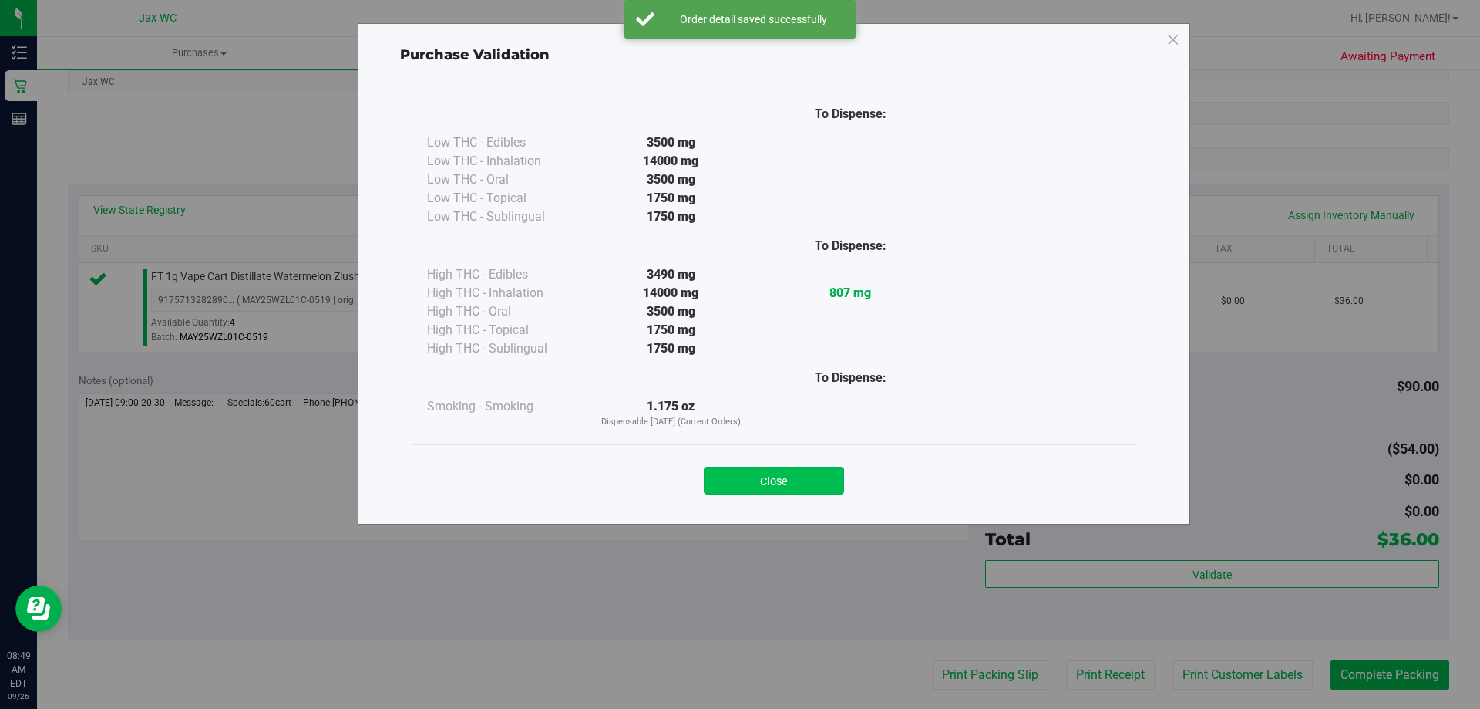
click at [761, 471] on button "Close" at bounding box center [774, 480] width 140 height 28
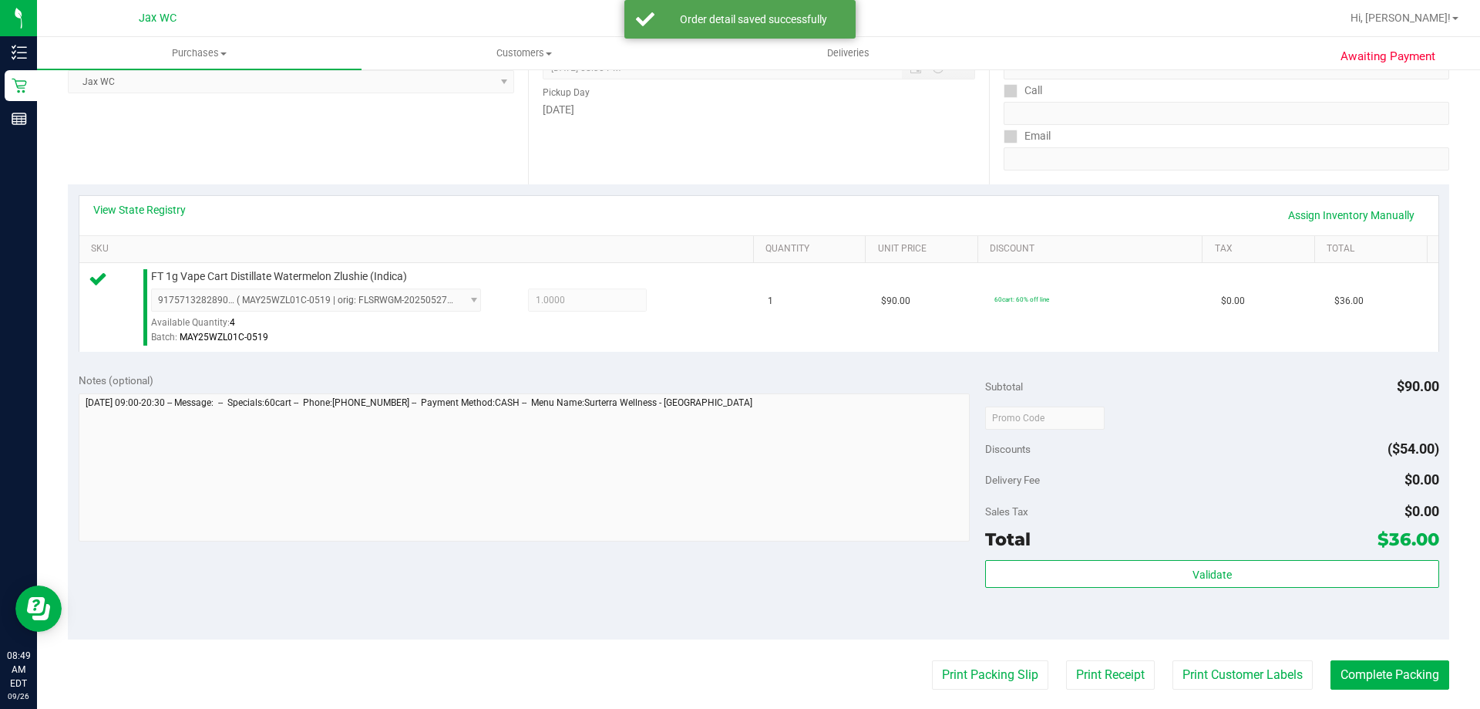
click at [981, 654] on purchase-details "Back Edit Purchase Cancel Purchase View Profile # 12006723 BioTrack ID: - Submi…" at bounding box center [759, 425] width 1382 height 1146
click at [960, 668] on button "Print Packing Slip" at bounding box center [990, 674] width 116 height 29
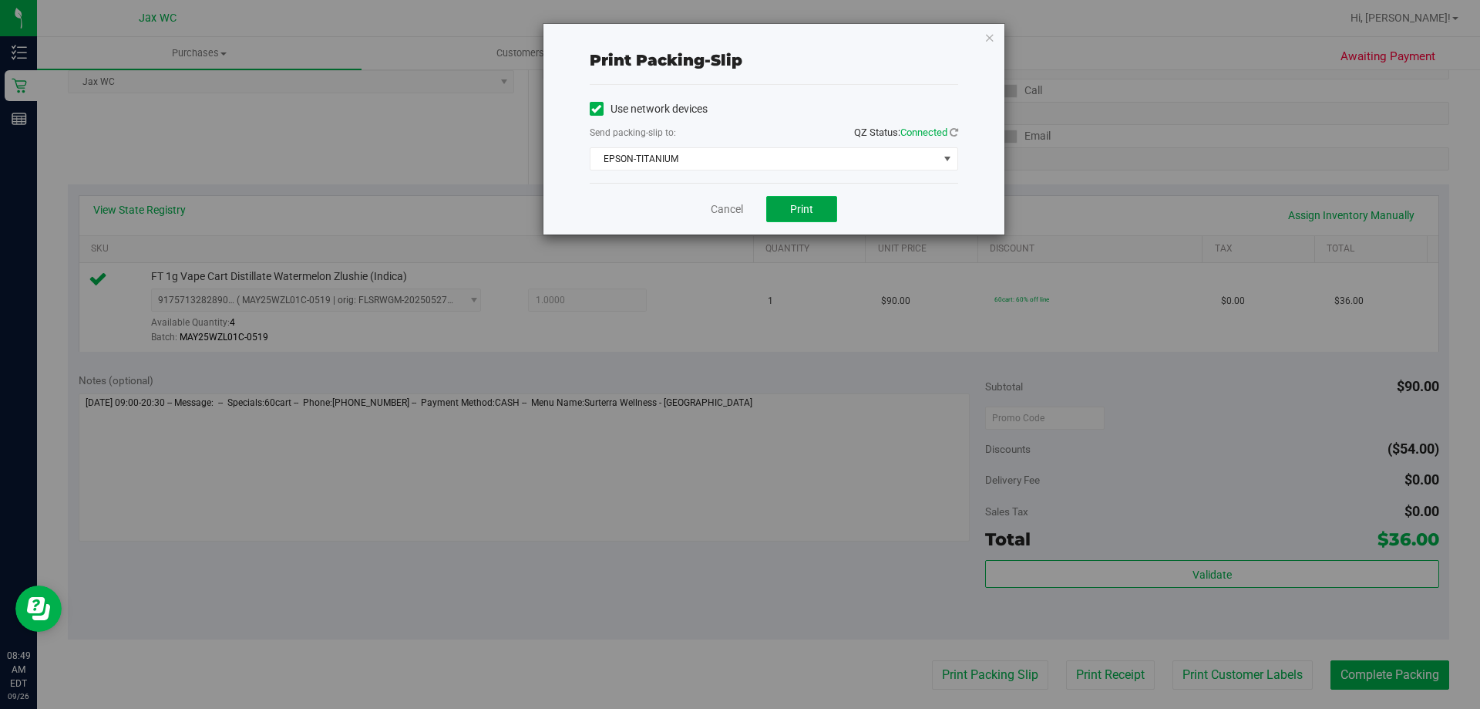
click at [808, 212] on span "Print" at bounding box center [801, 209] width 23 height 12
click at [724, 206] on link "Cancel" at bounding box center [727, 209] width 32 height 16
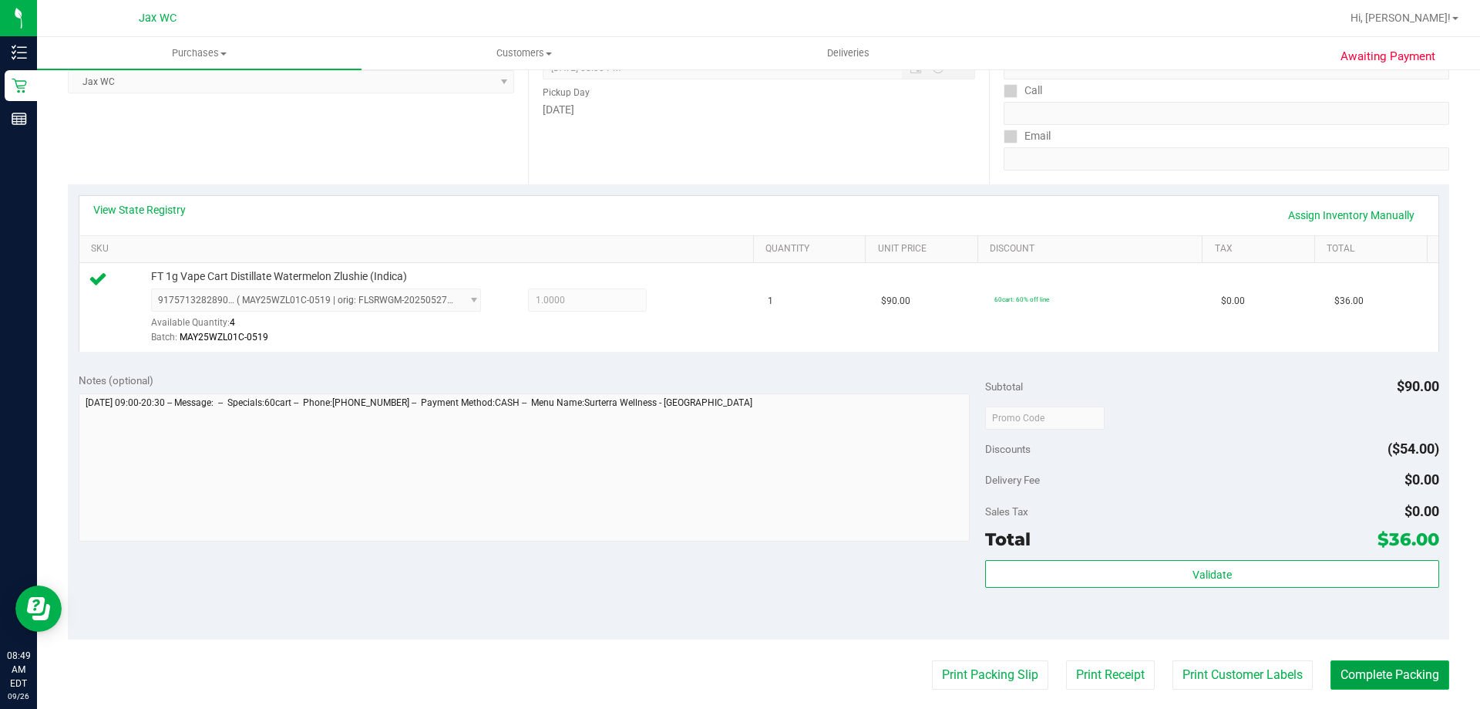
click at [1363, 678] on button "Complete Packing" at bounding box center [1390, 674] width 119 height 29
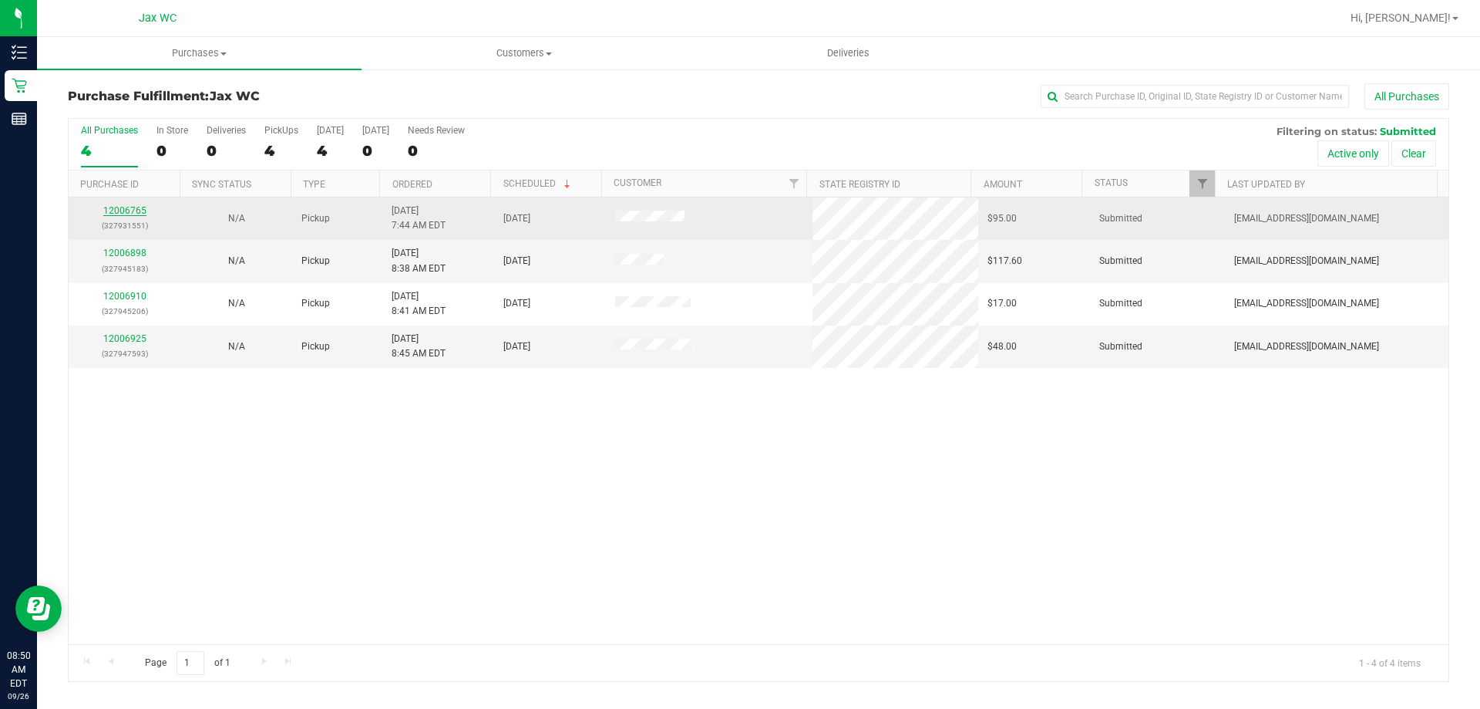
click at [135, 210] on link "12006765" at bounding box center [124, 210] width 43 height 11
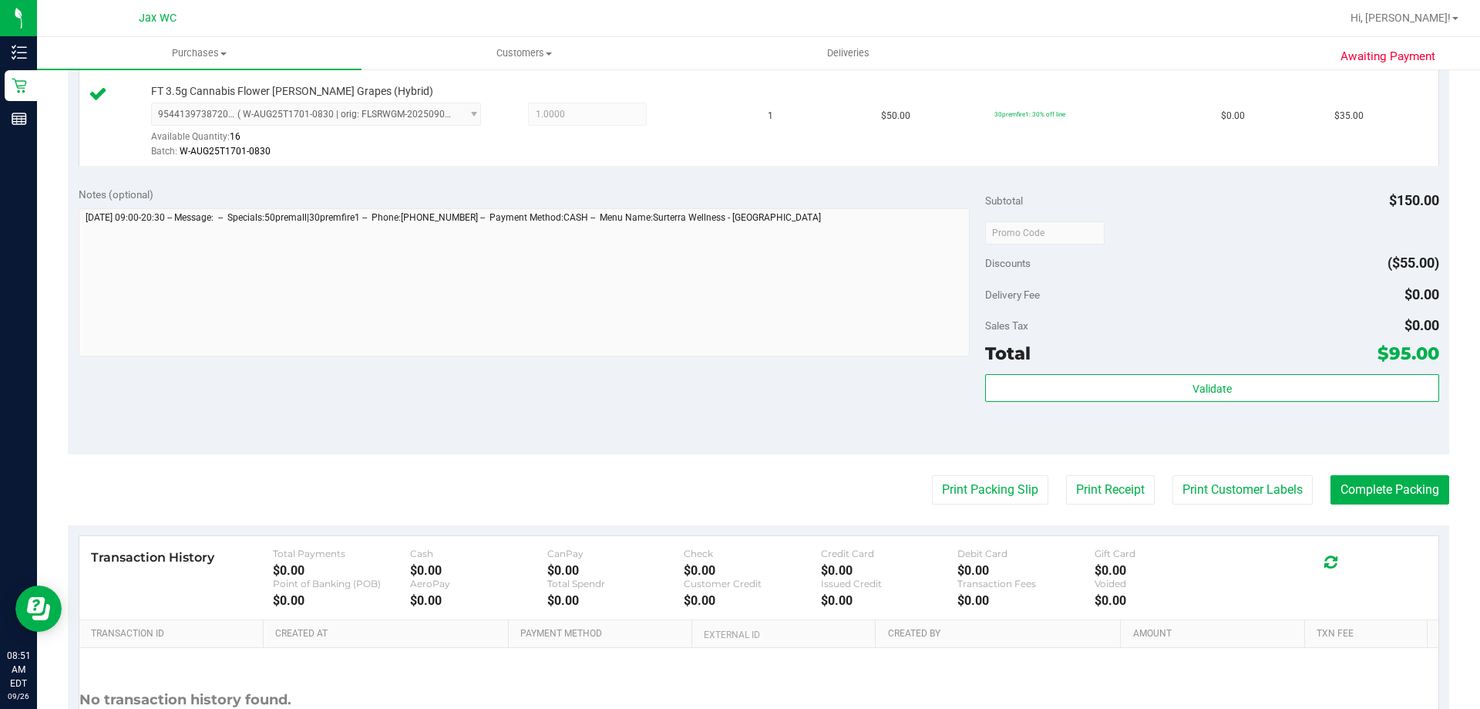
scroll to position [600, 0]
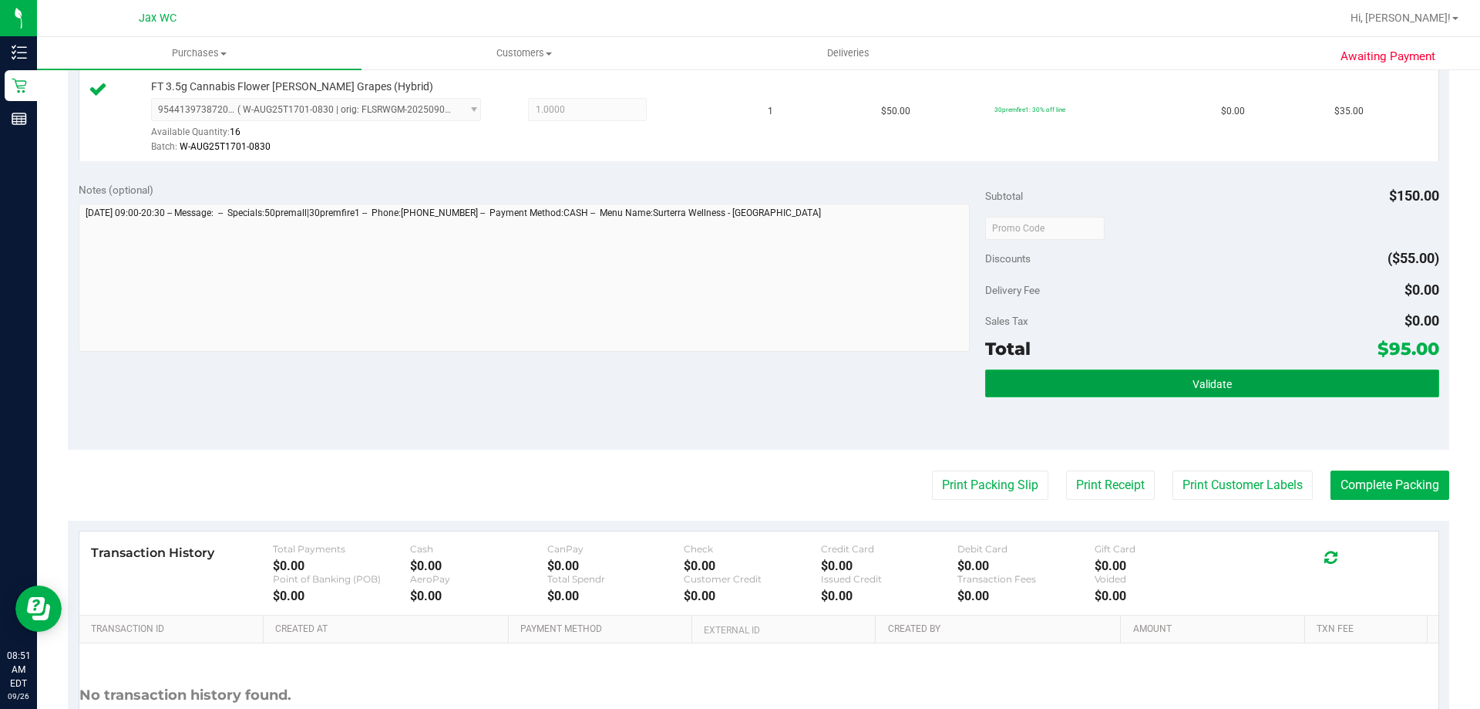
click at [1197, 385] on span "Validate" at bounding box center [1212, 384] width 39 height 12
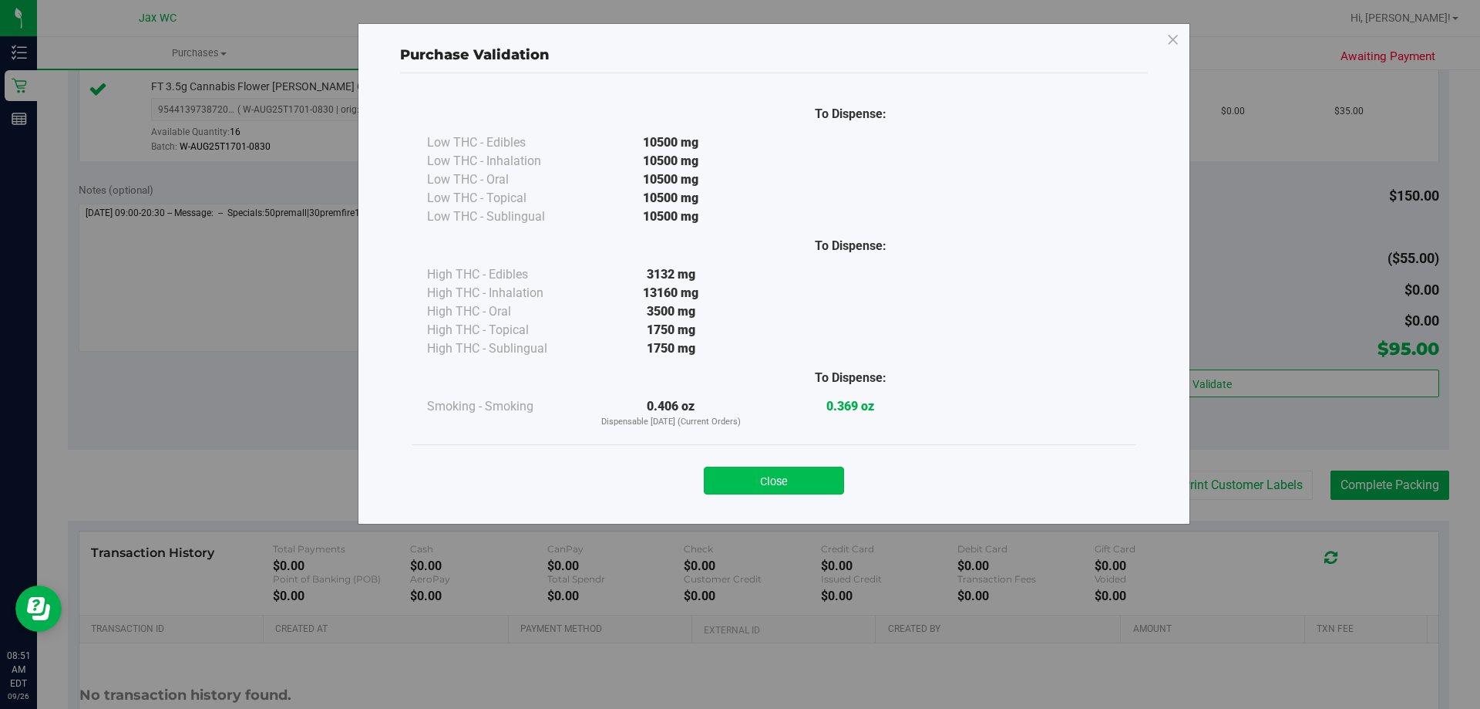
click at [794, 482] on button "Close" at bounding box center [774, 480] width 140 height 28
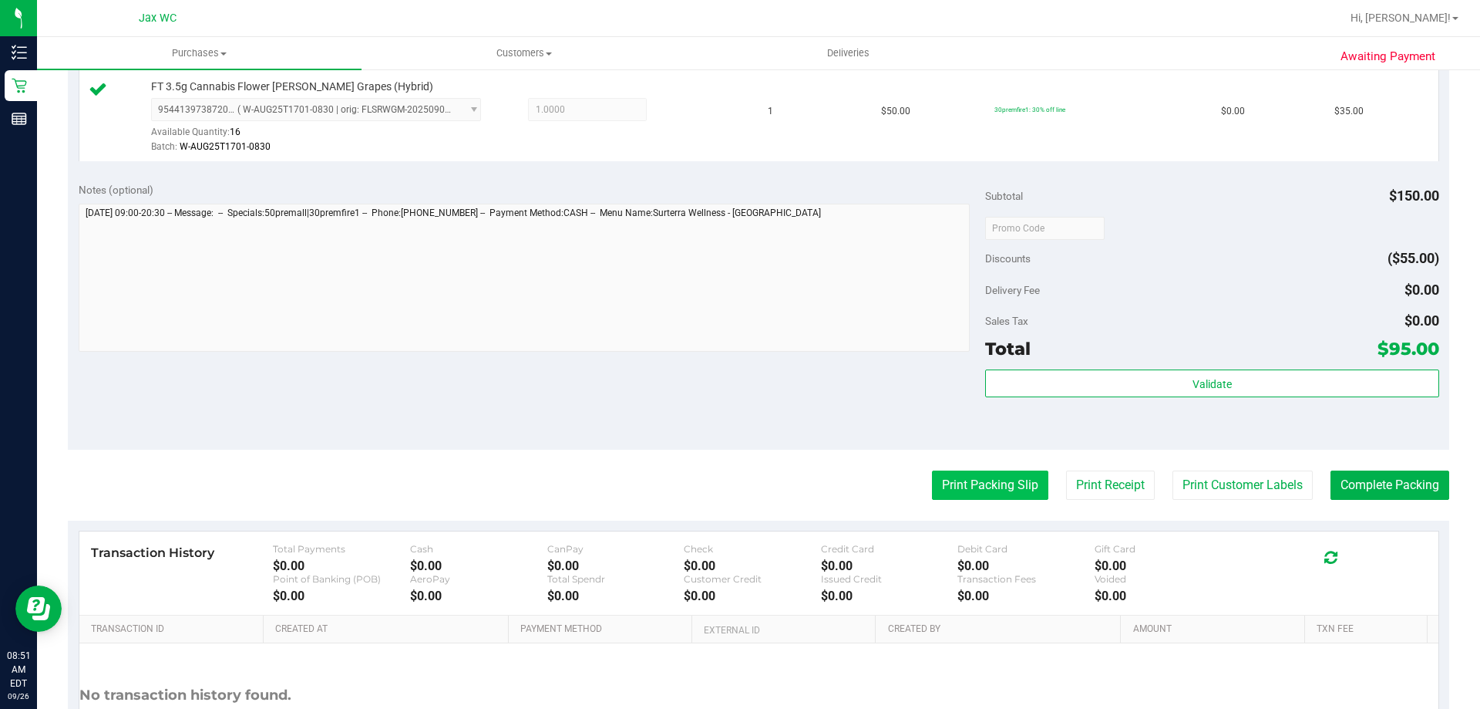
click at [991, 491] on button "Print Packing Slip" at bounding box center [990, 484] width 116 height 29
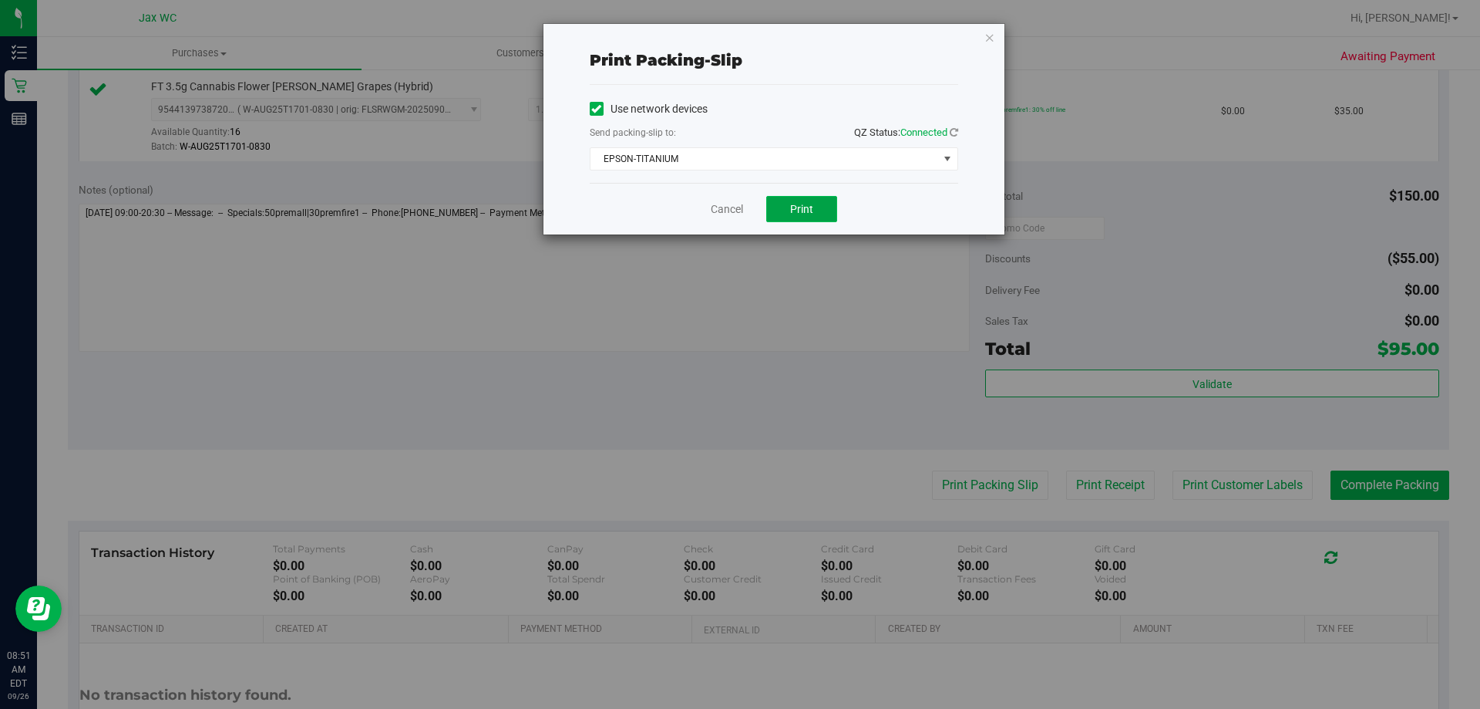
click at [805, 218] on button "Print" at bounding box center [801, 209] width 71 height 26
click at [736, 210] on link "Cancel" at bounding box center [727, 209] width 32 height 16
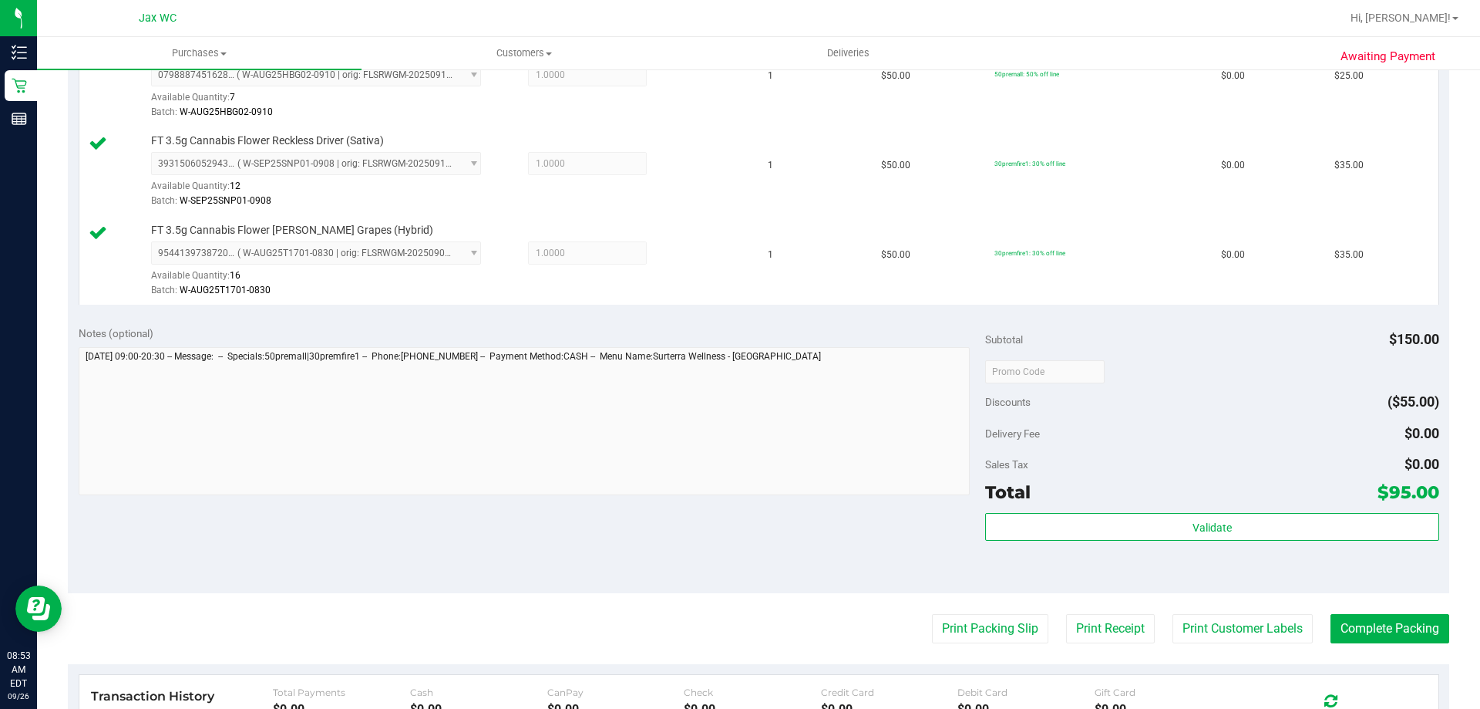
scroll to position [446, 0]
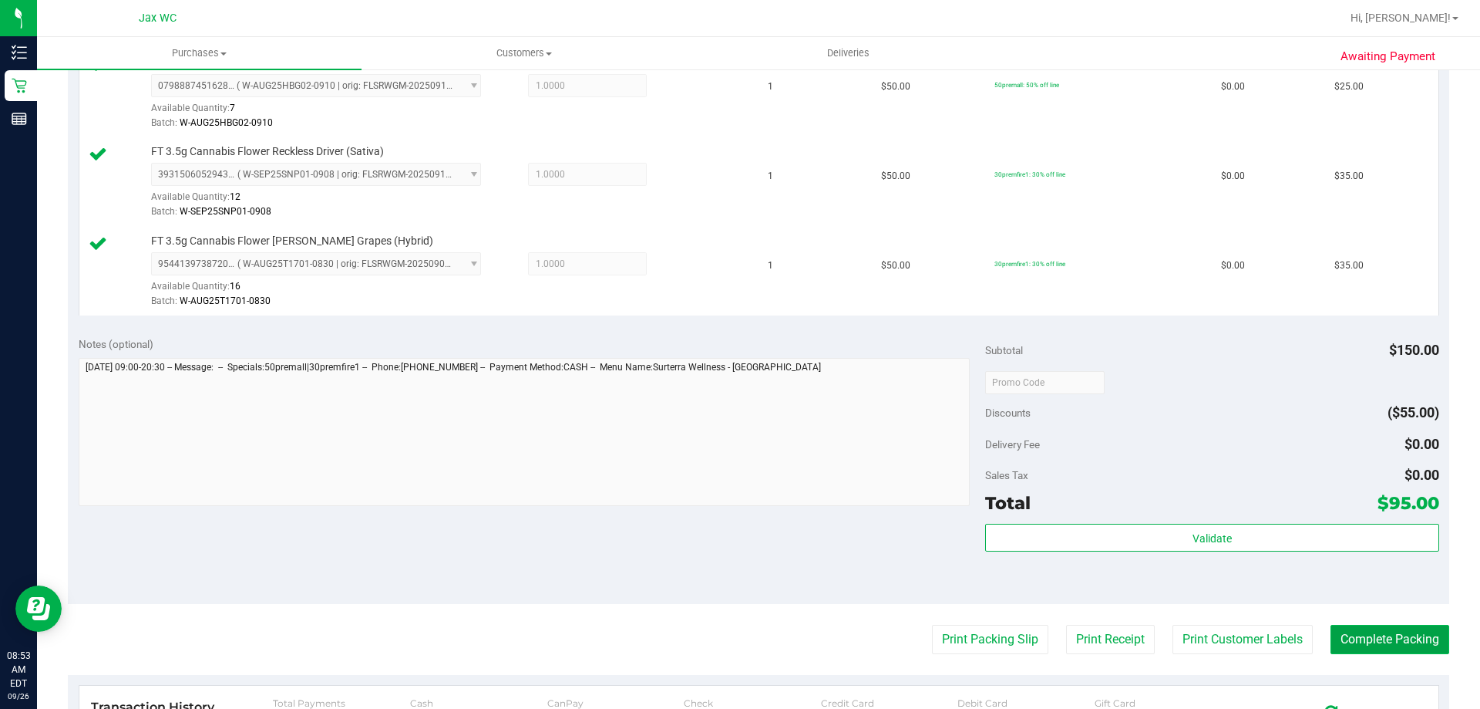
click at [1391, 645] on button "Complete Packing" at bounding box center [1390, 639] width 119 height 29
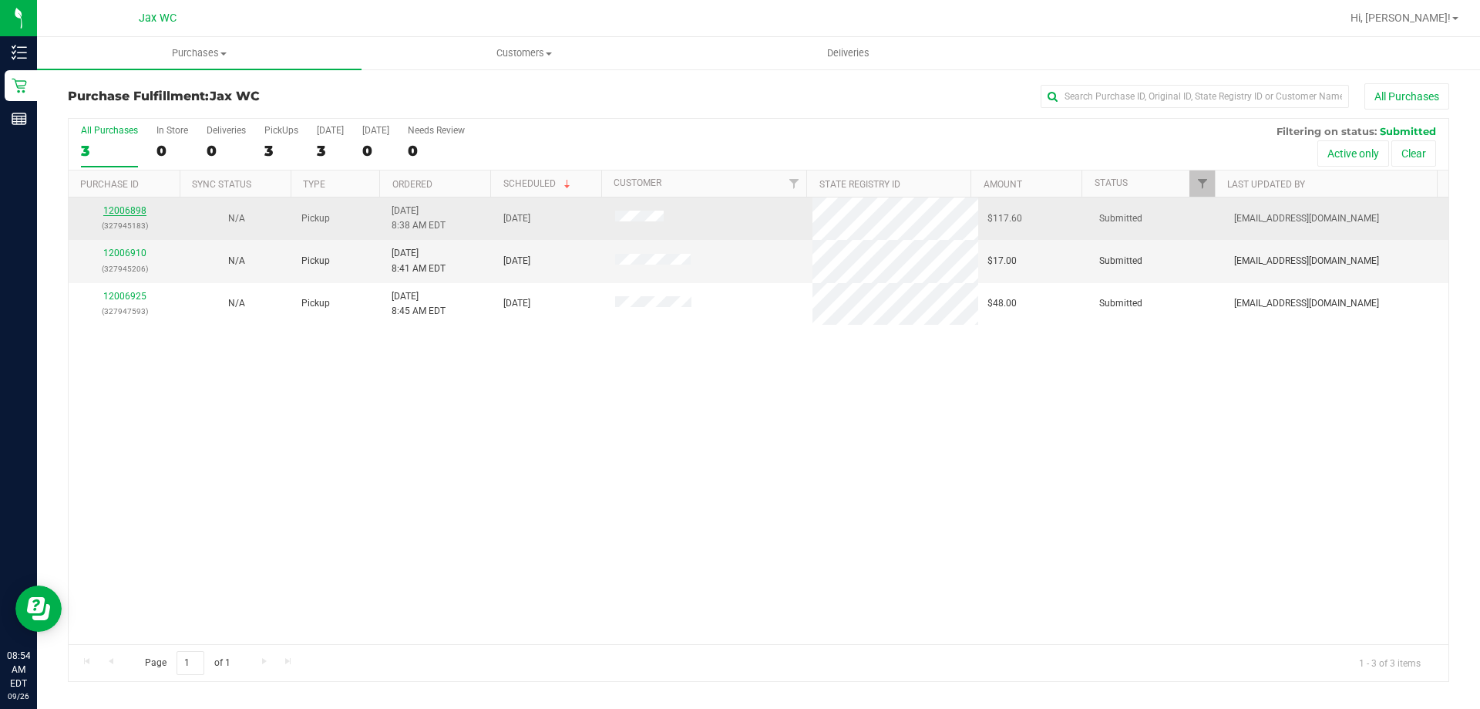
click at [136, 214] on link "12006898" at bounding box center [124, 210] width 43 height 11
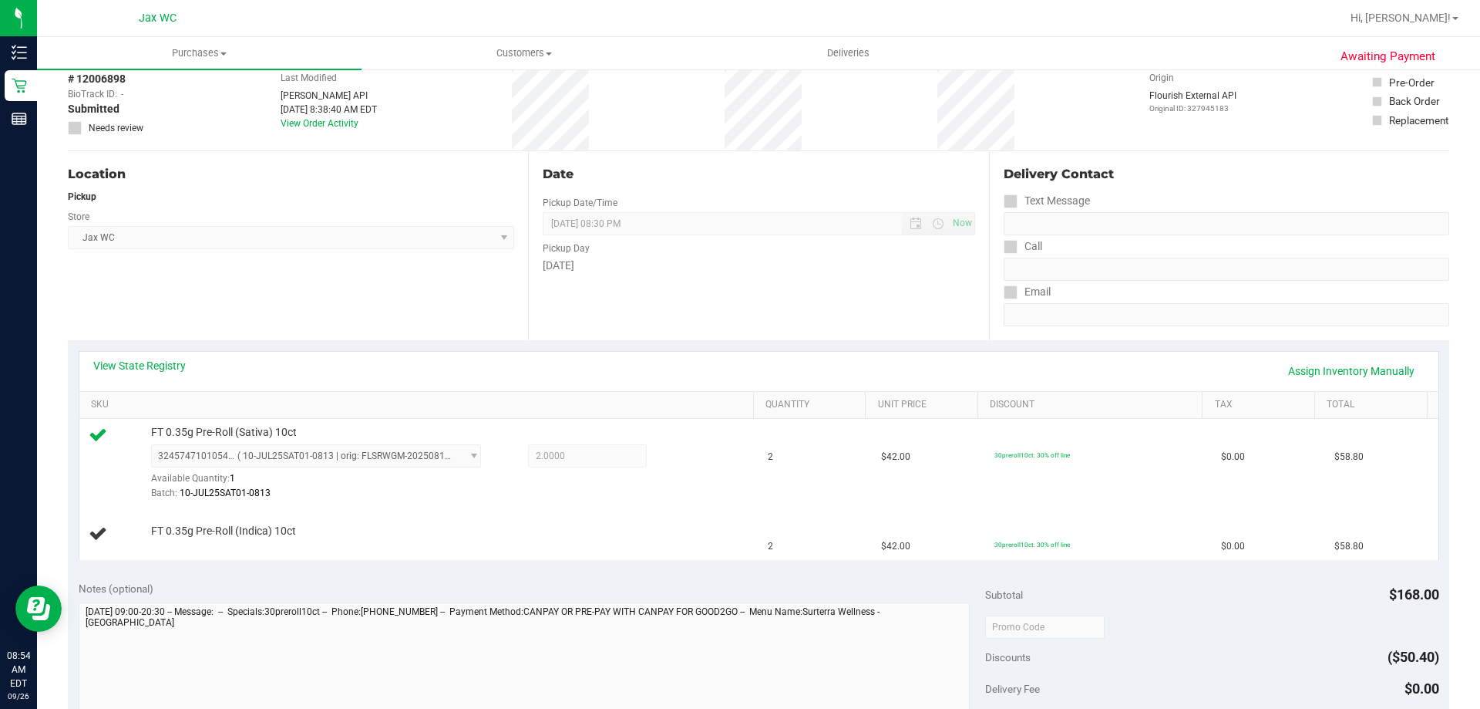
scroll to position [308, 0]
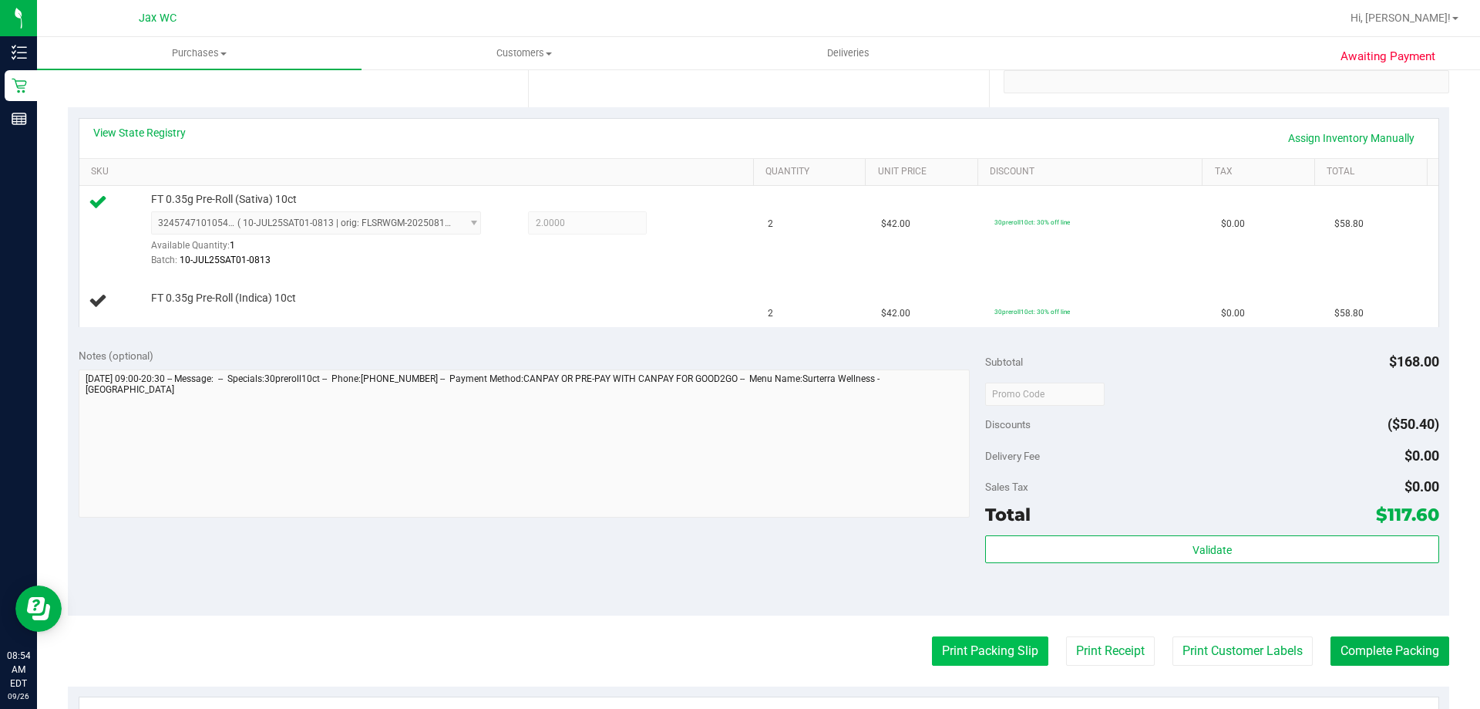
click at [985, 641] on button "Print Packing Slip" at bounding box center [990, 650] width 116 height 29
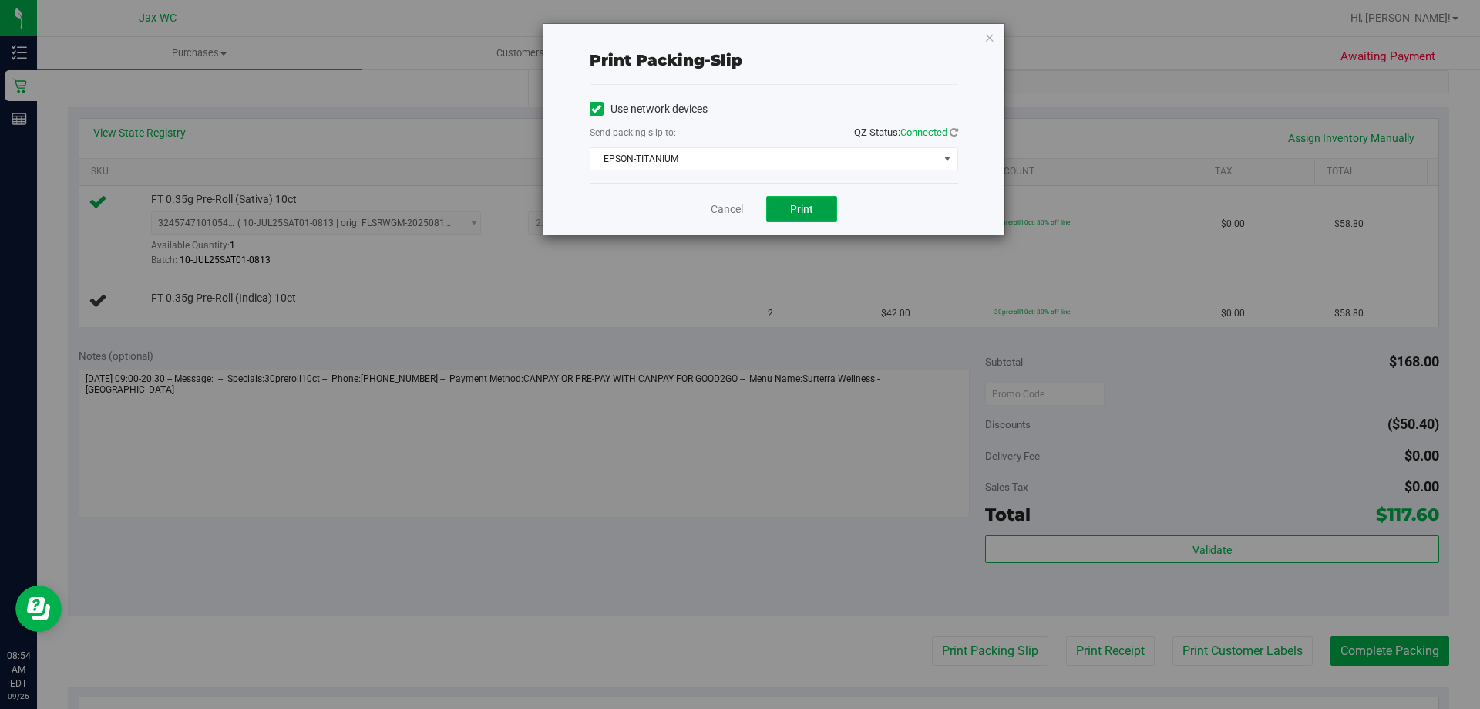
click at [805, 207] on span "Print" at bounding box center [801, 209] width 23 height 12
click at [722, 204] on link "Cancel" at bounding box center [727, 209] width 32 height 16
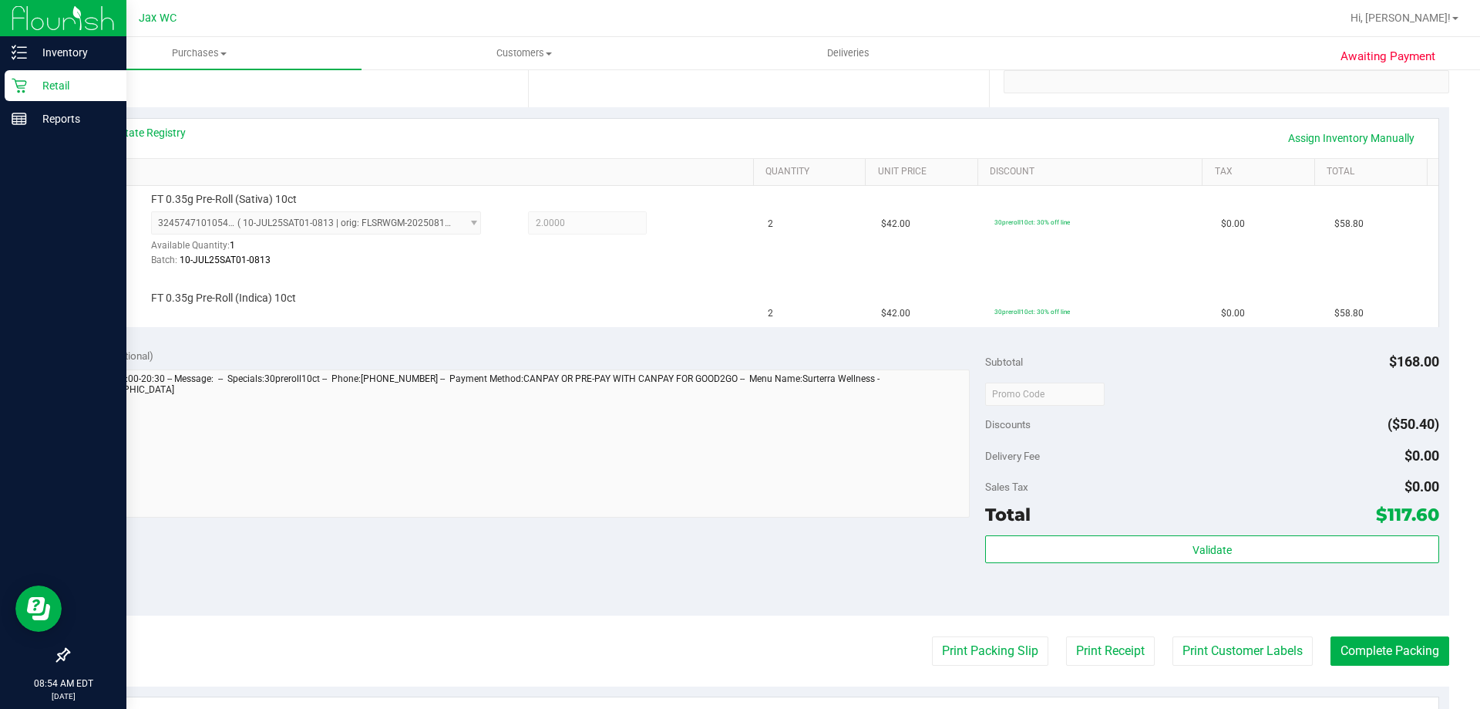
click at [39, 88] on p "Retail" at bounding box center [73, 85] width 93 height 19
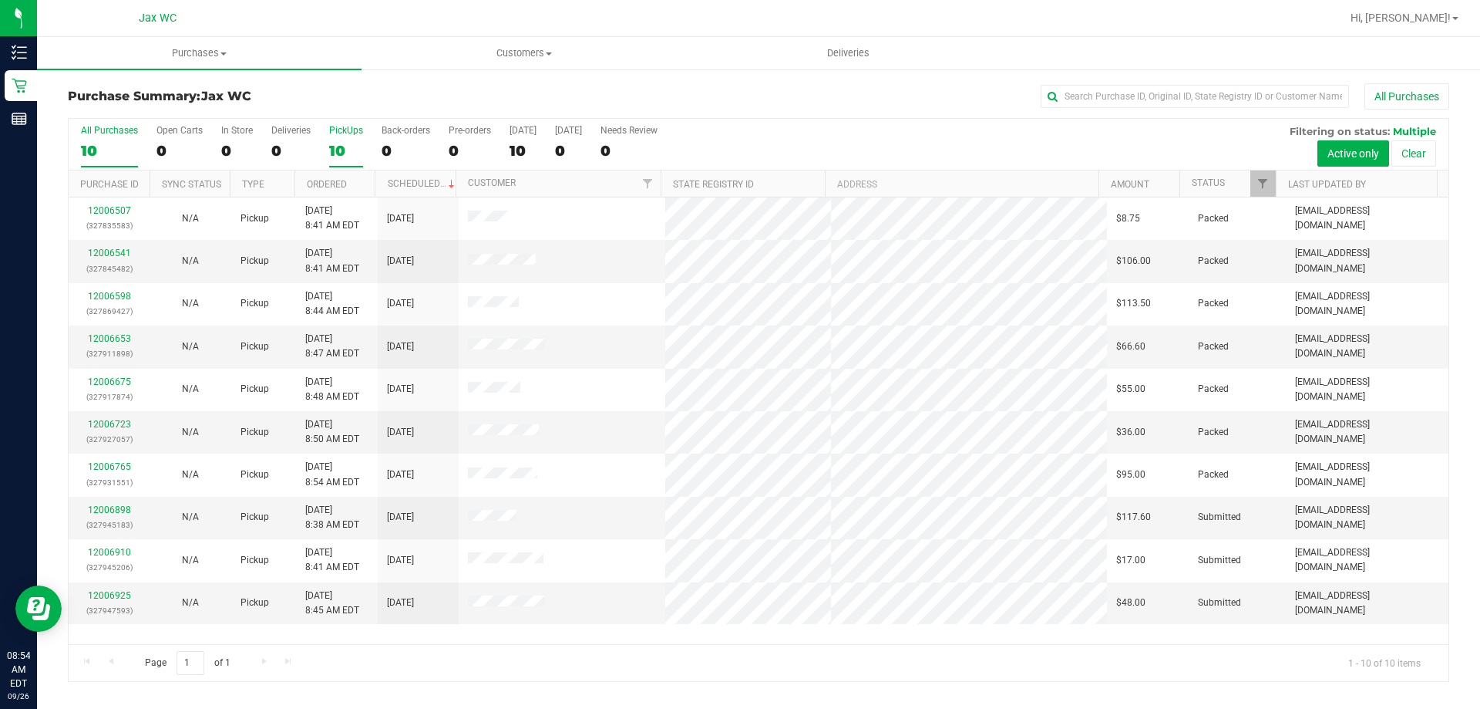
click at [342, 146] on div "10" at bounding box center [346, 151] width 34 height 18
click at [0, 0] on input "PickUps 10" at bounding box center [0, 0] width 0 height 0
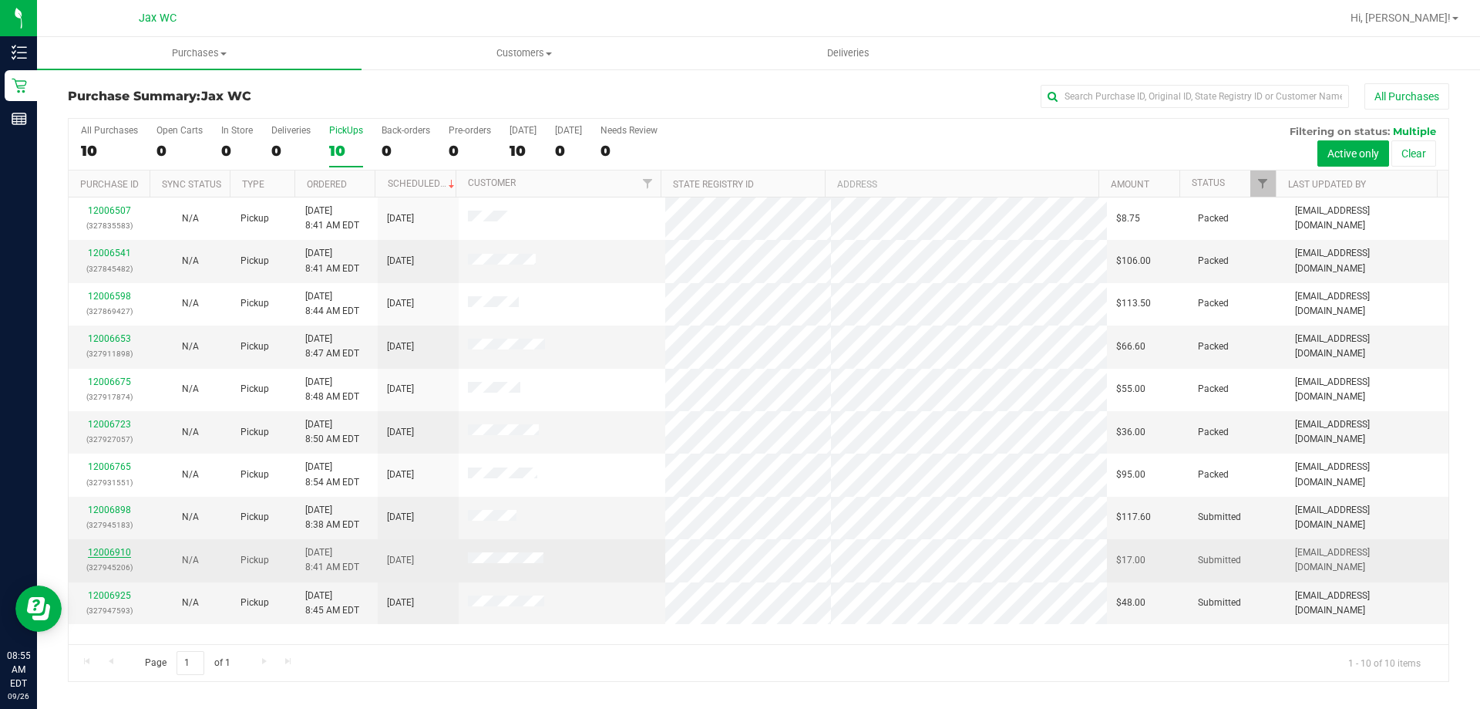
click at [125, 550] on link "12006910" at bounding box center [109, 552] width 43 height 11
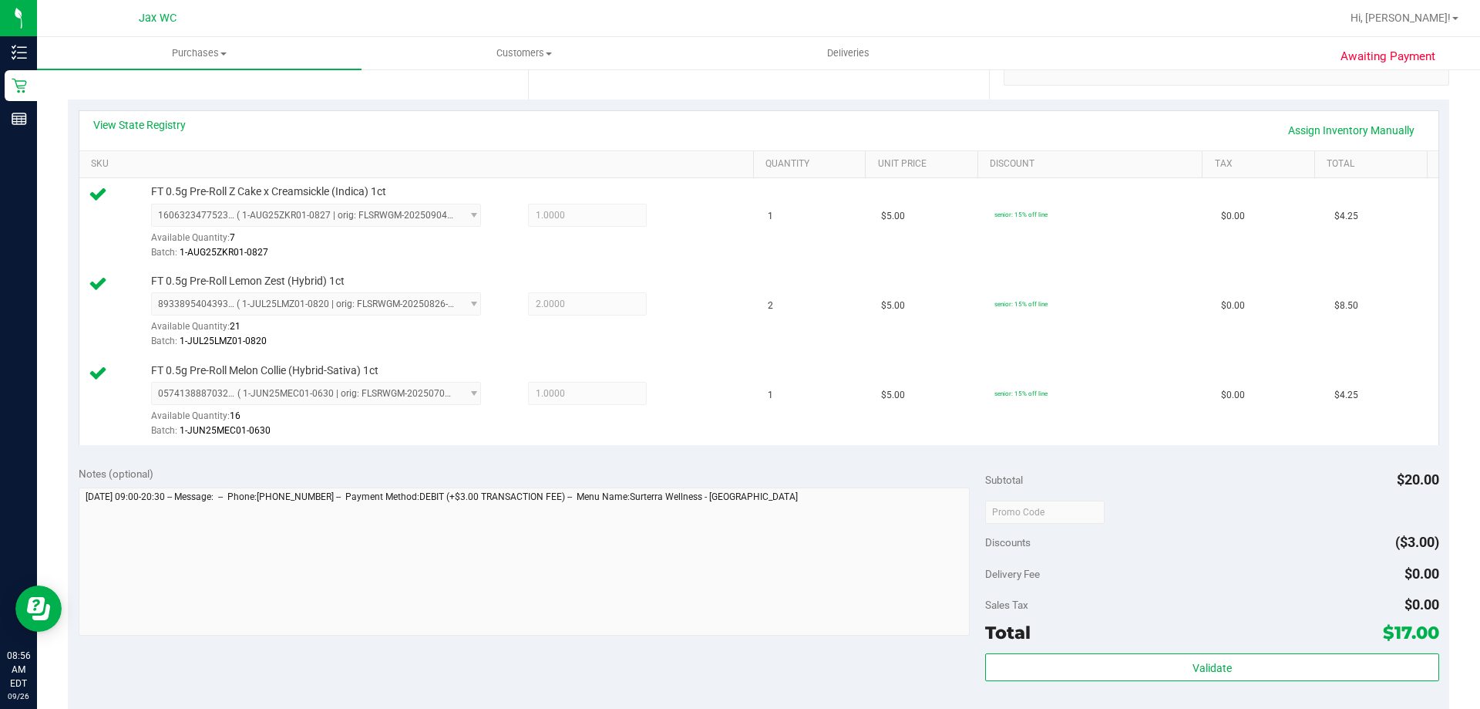
scroll to position [463, 0]
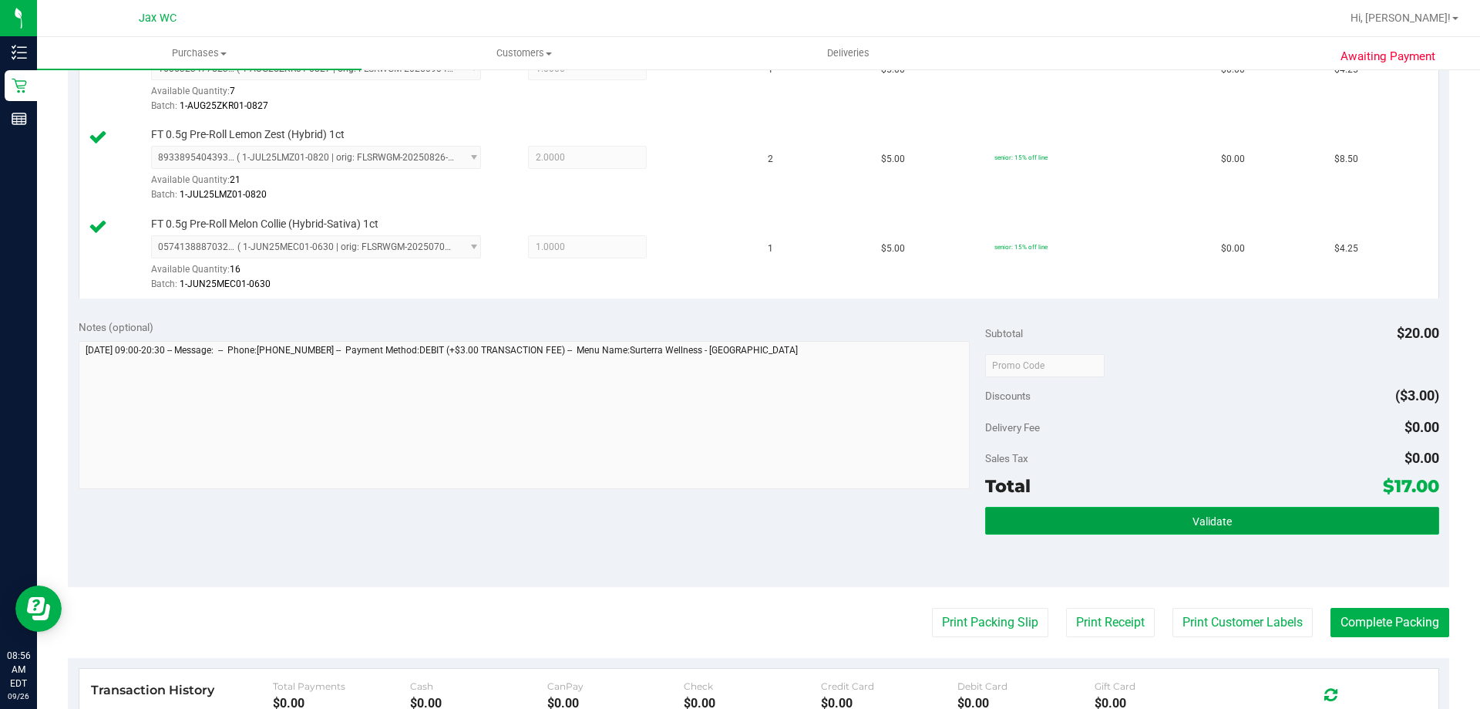
click at [1192, 510] on button "Validate" at bounding box center [1211, 521] width 453 height 28
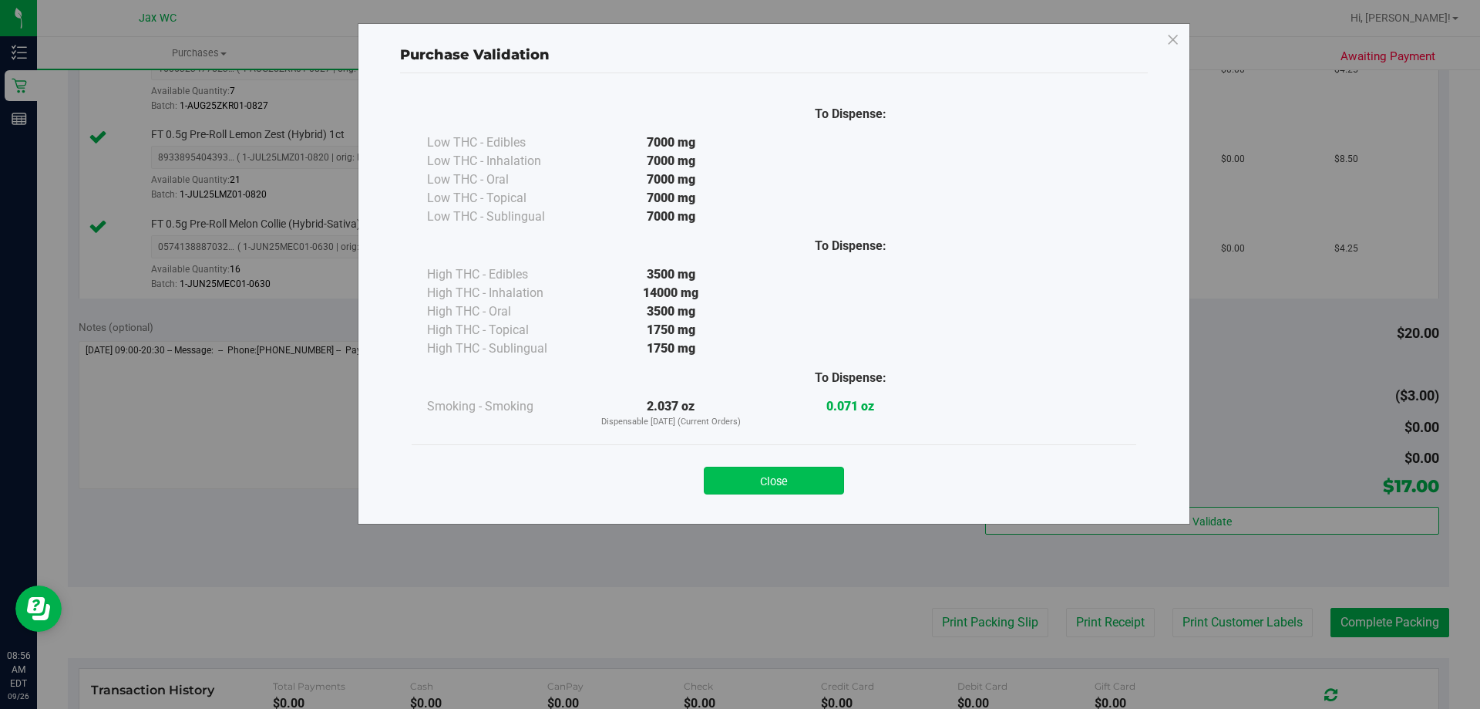
click at [795, 473] on button "Close" at bounding box center [774, 480] width 140 height 28
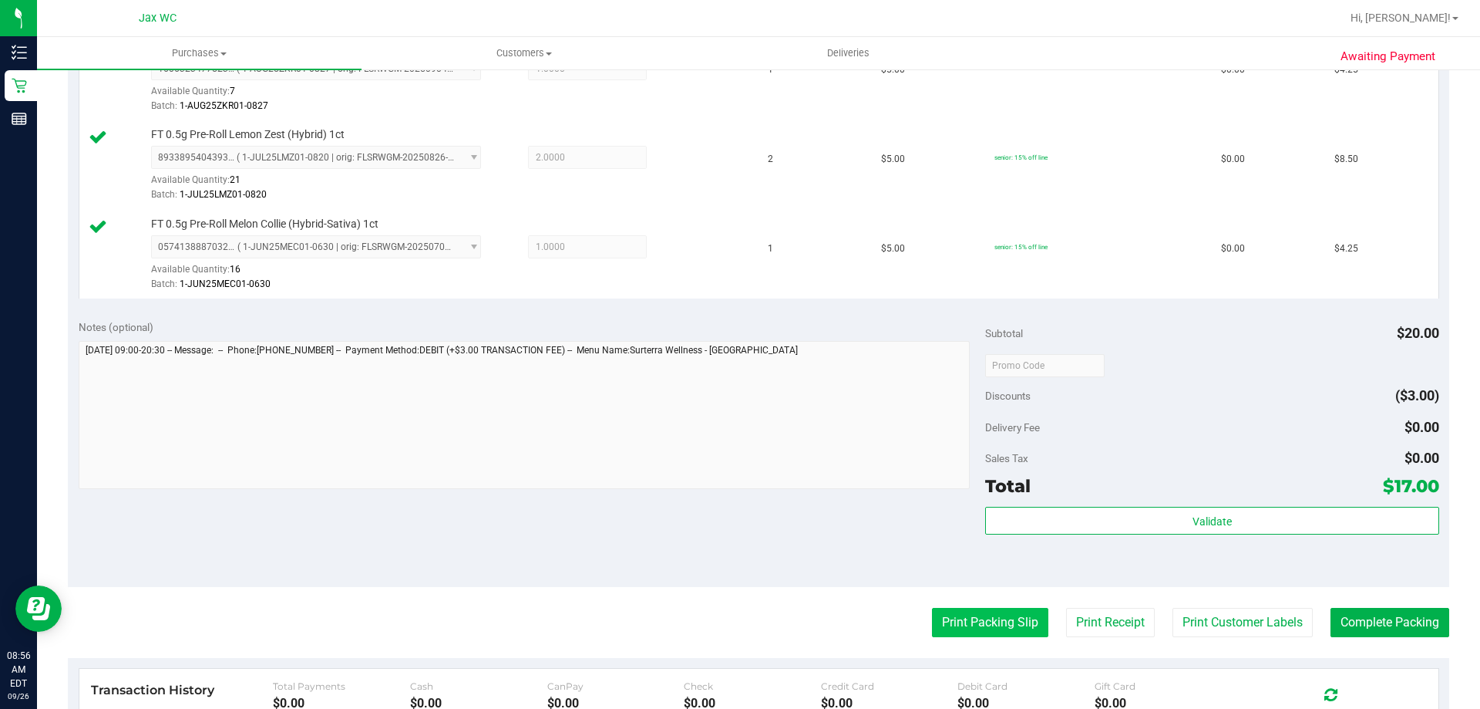
click at [1003, 623] on button "Print Packing Slip" at bounding box center [990, 622] width 116 height 29
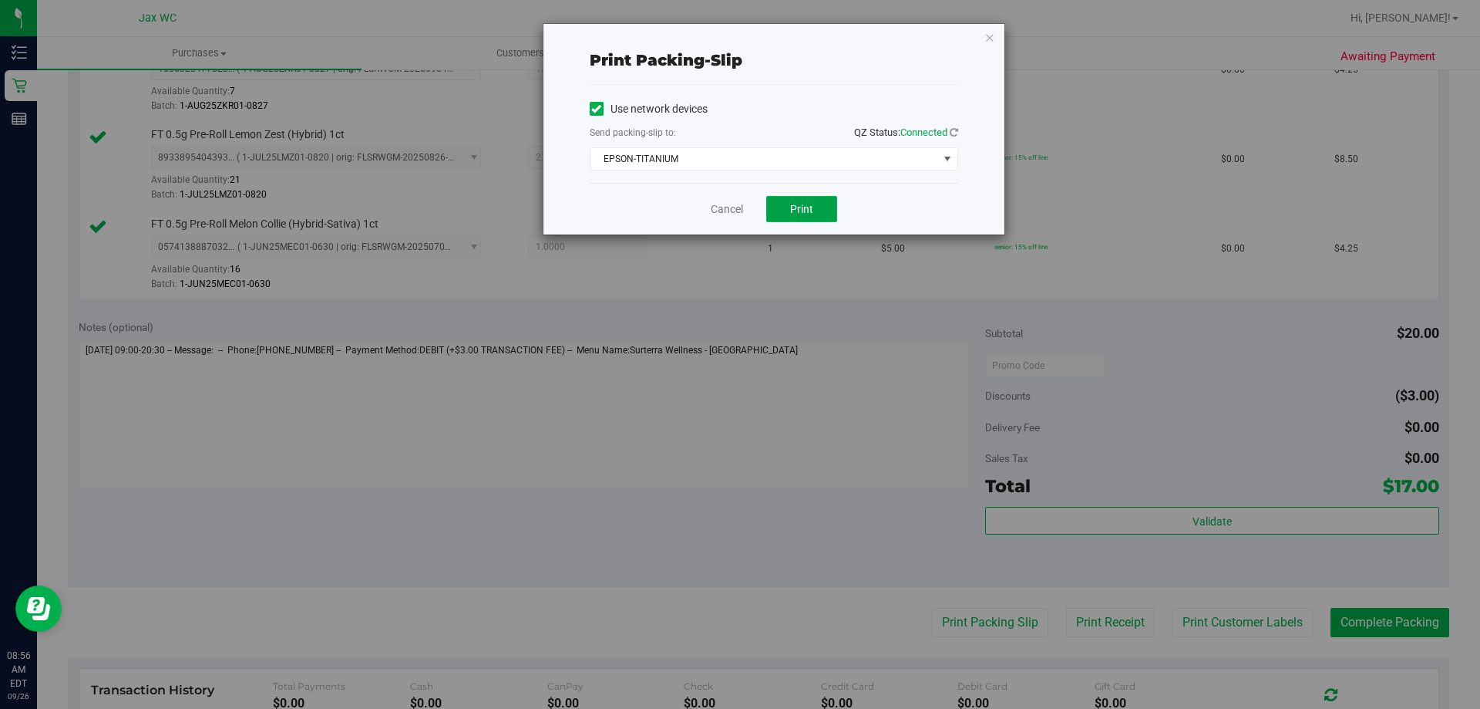
click at [832, 217] on button "Print" at bounding box center [801, 209] width 71 height 26
click at [725, 205] on link "Cancel" at bounding box center [727, 209] width 32 height 16
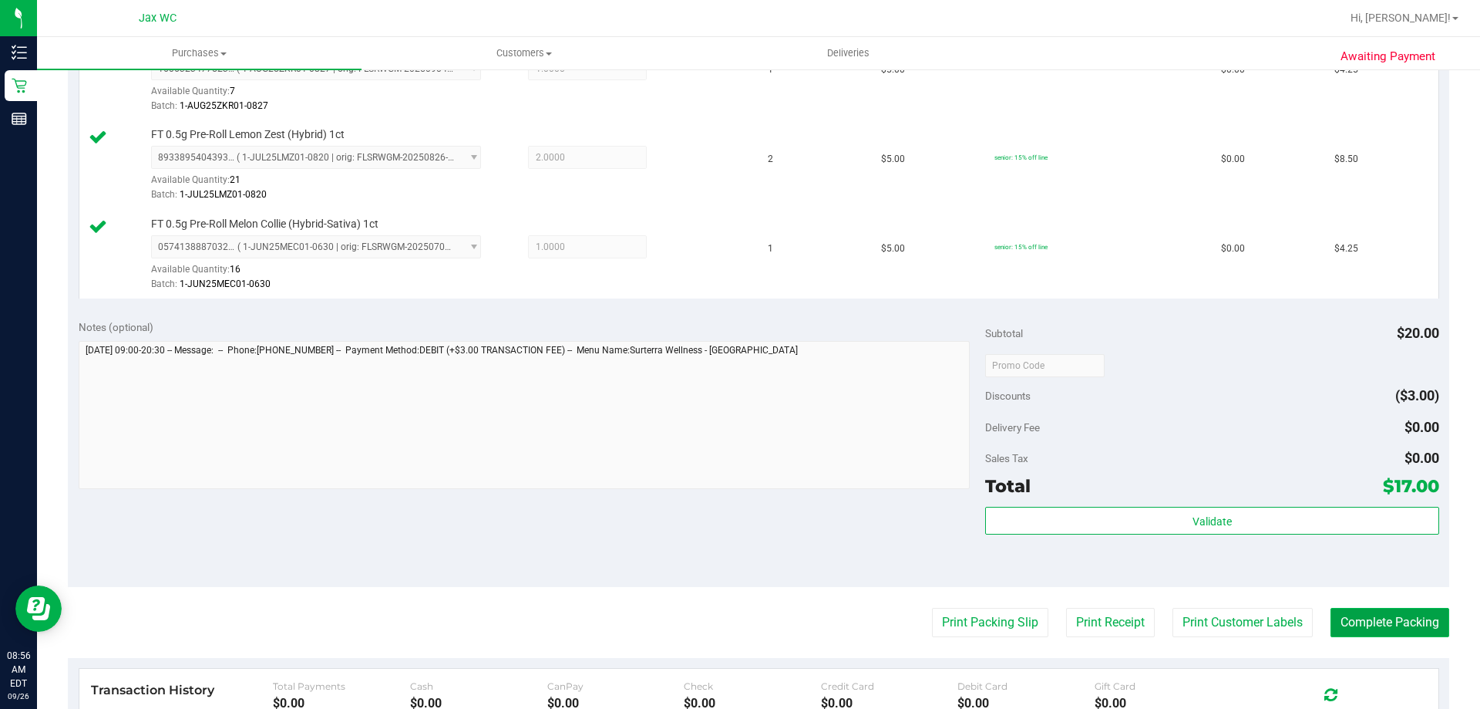
click at [1370, 630] on button "Complete Packing" at bounding box center [1390, 622] width 119 height 29
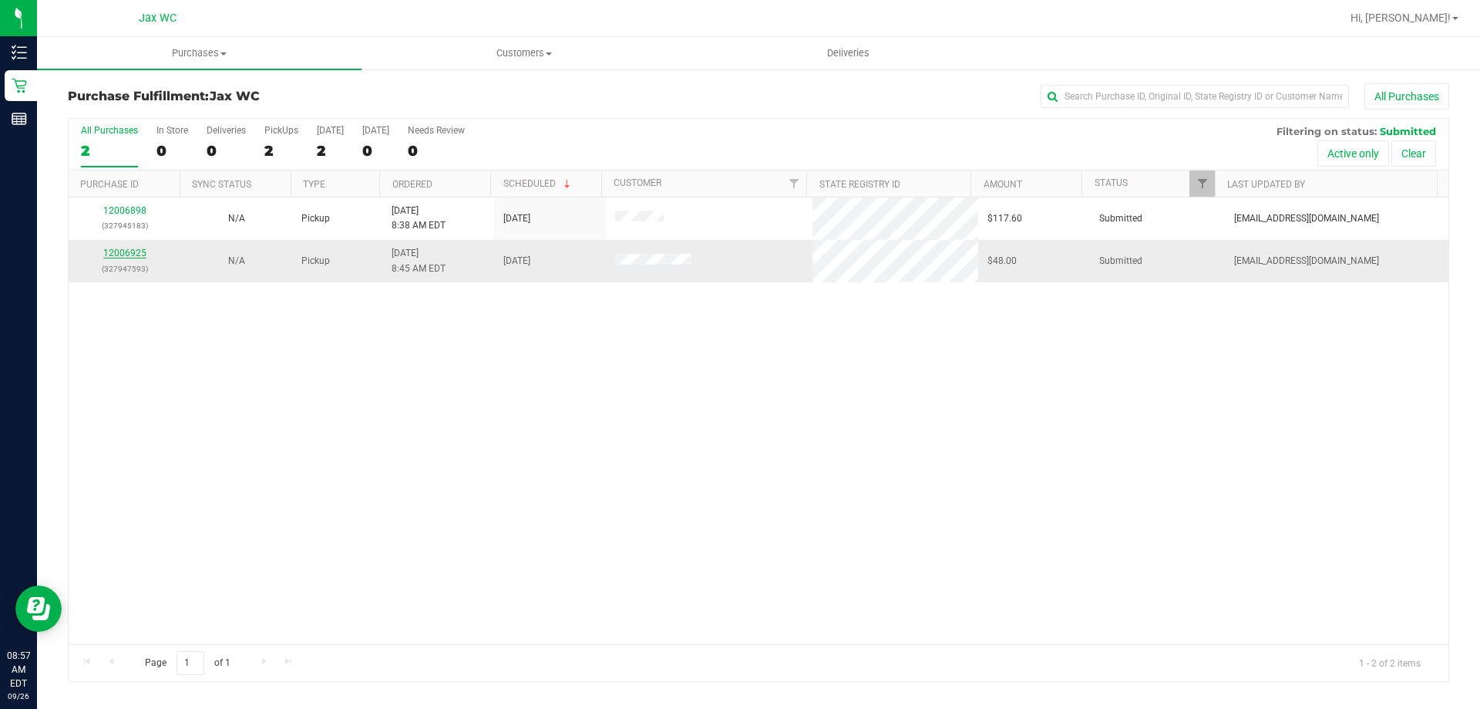
click at [132, 254] on link "12006925" at bounding box center [124, 252] width 43 height 11
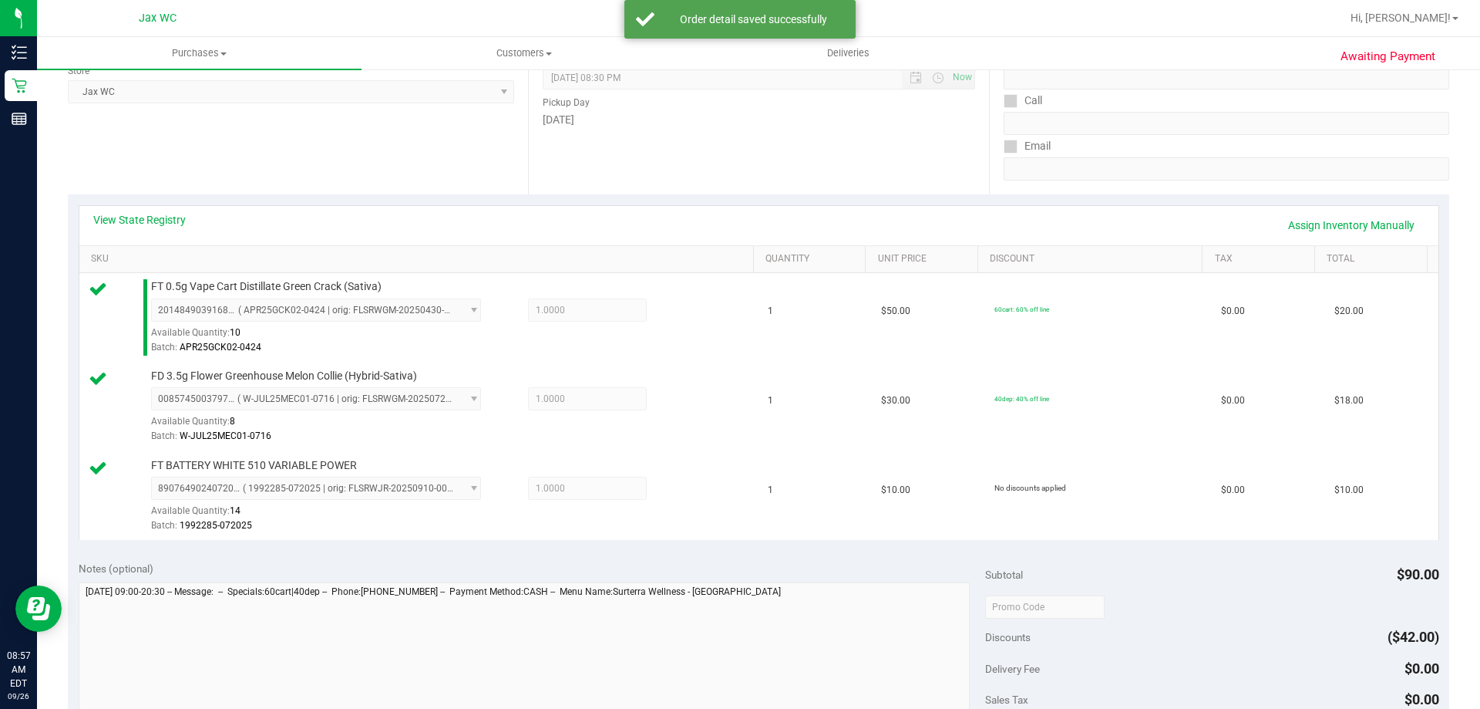
scroll to position [308, 0]
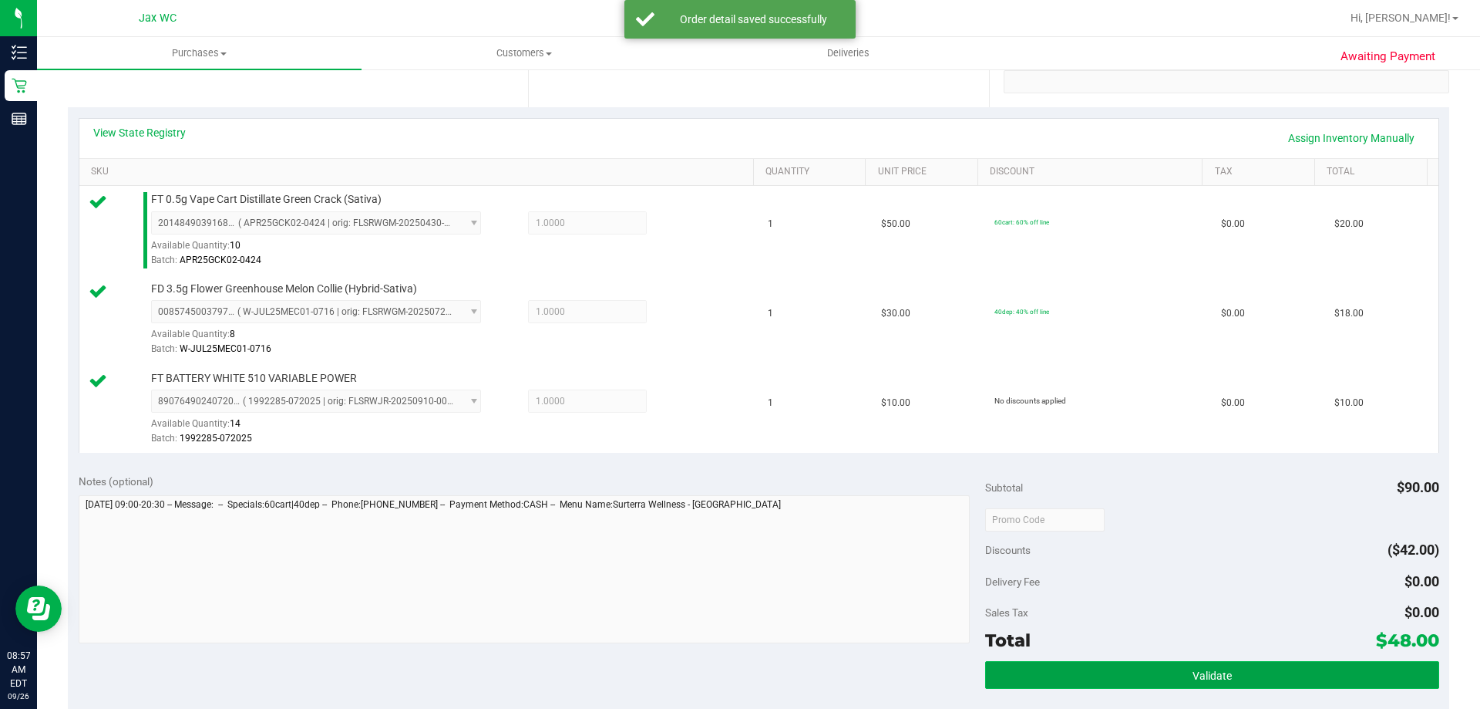
click at [1134, 673] on button "Validate" at bounding box center [1211, 675] width 453 height 28
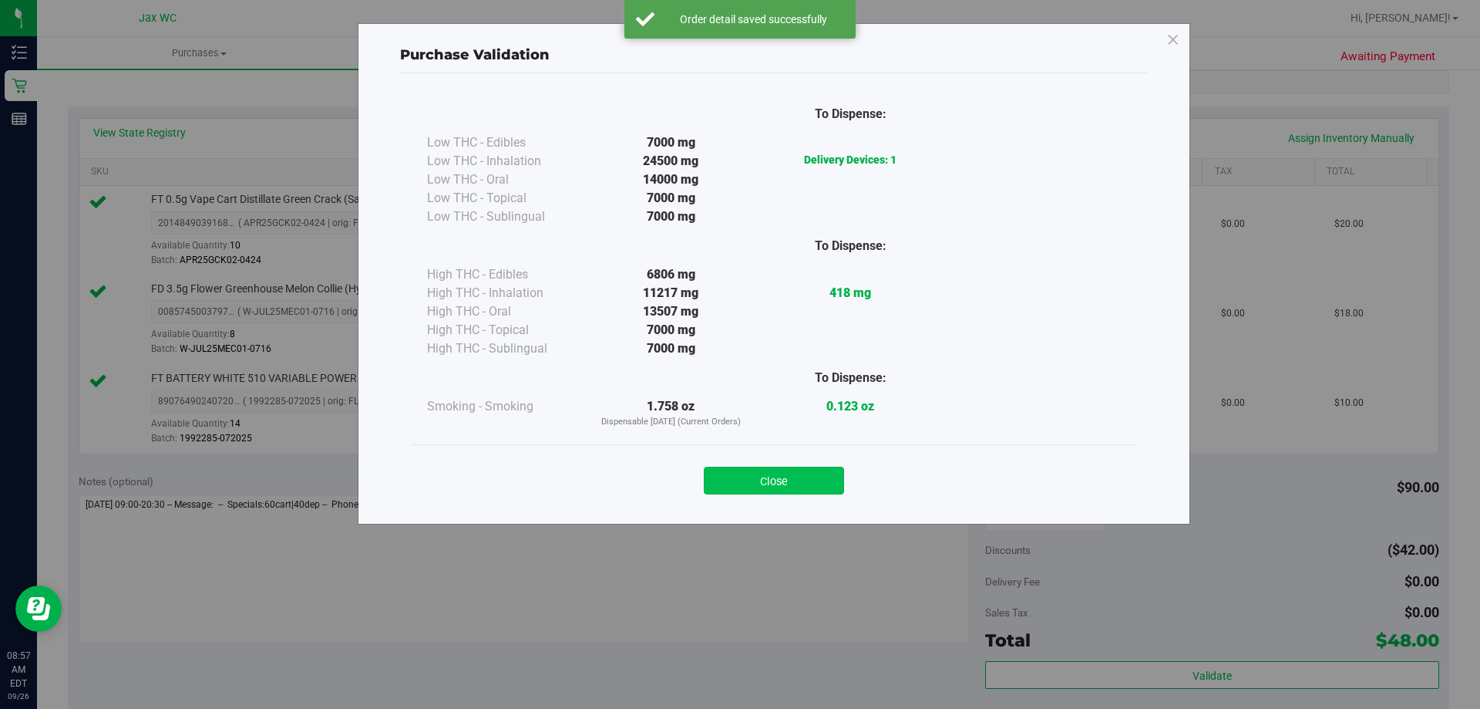
click at [803, 486] on button "Close" at bounding box center [774, 480] width 140 height 28
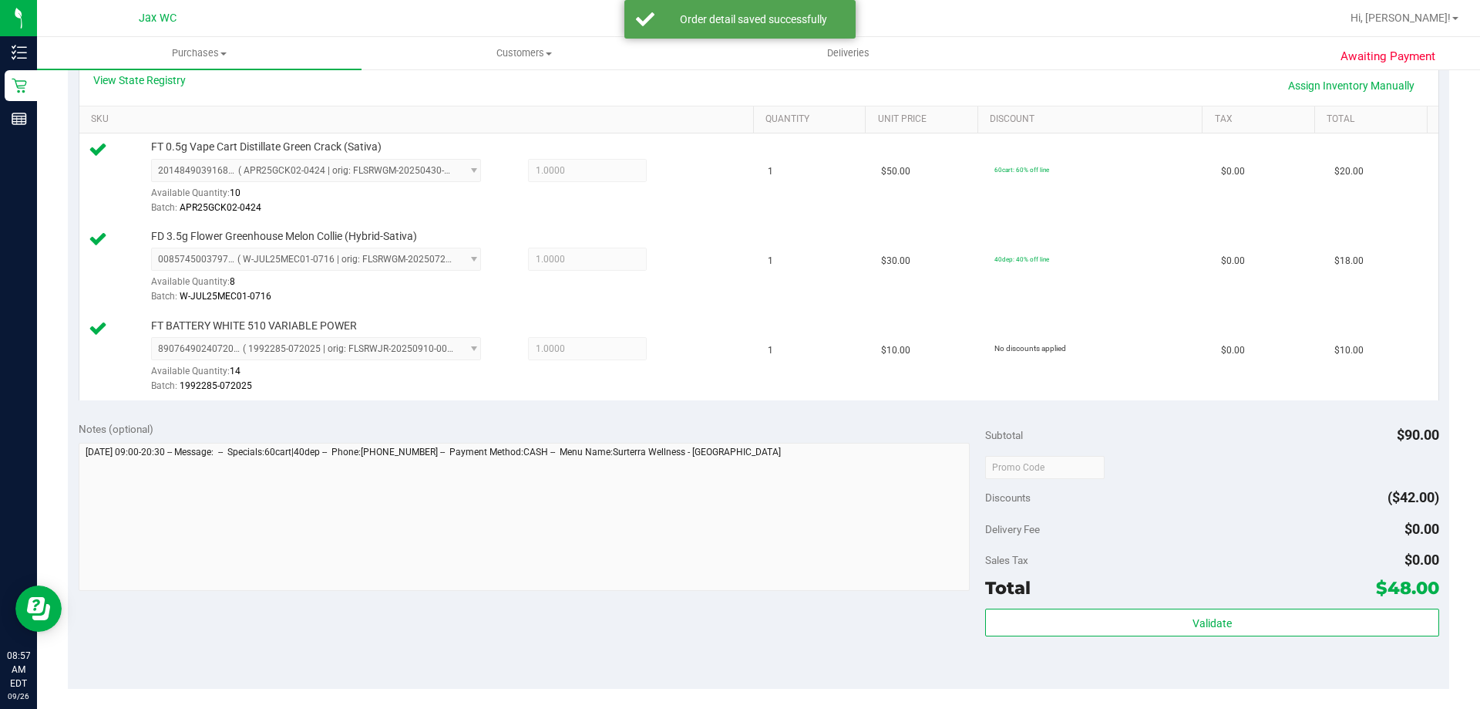
scroll to position [617, 0]
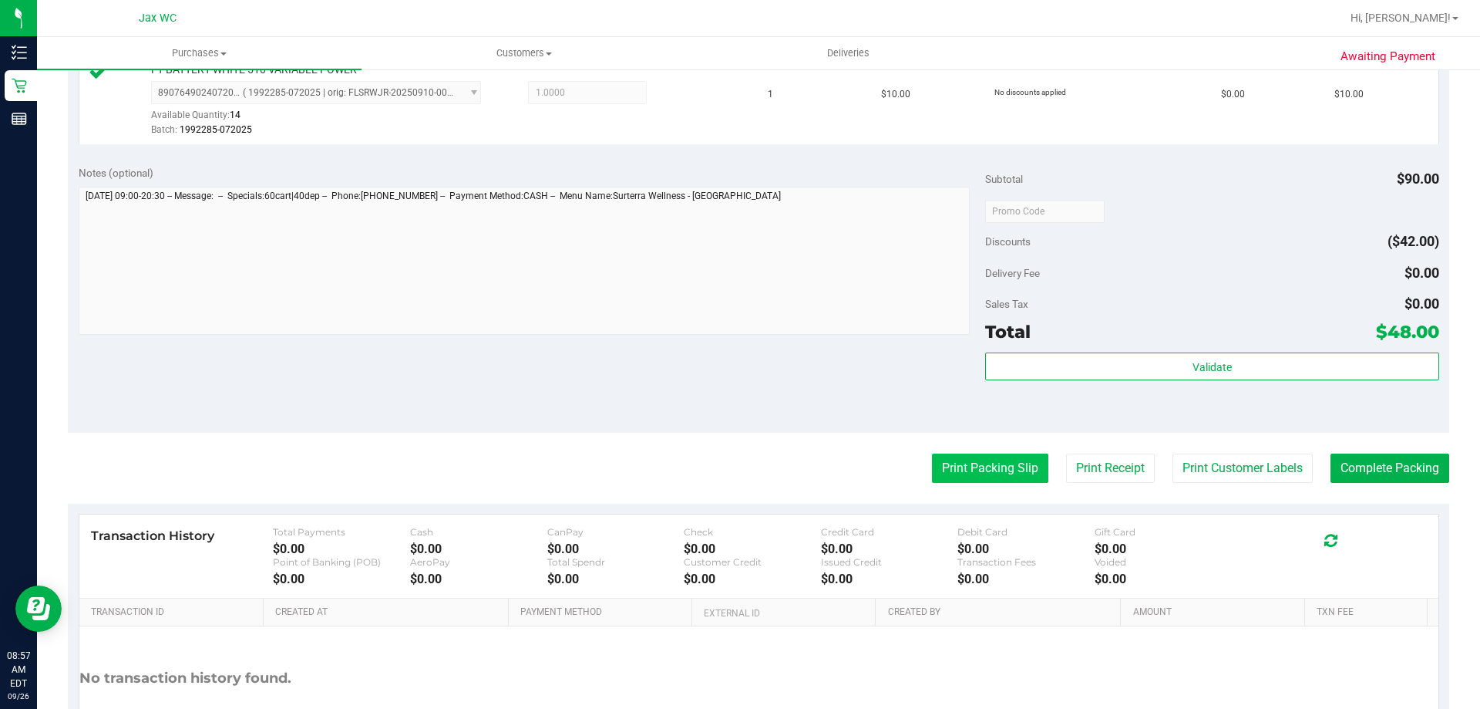
click at [990, 461] on button "Print Packing Slip" at bounding box center [990, 467] width 116 height 29
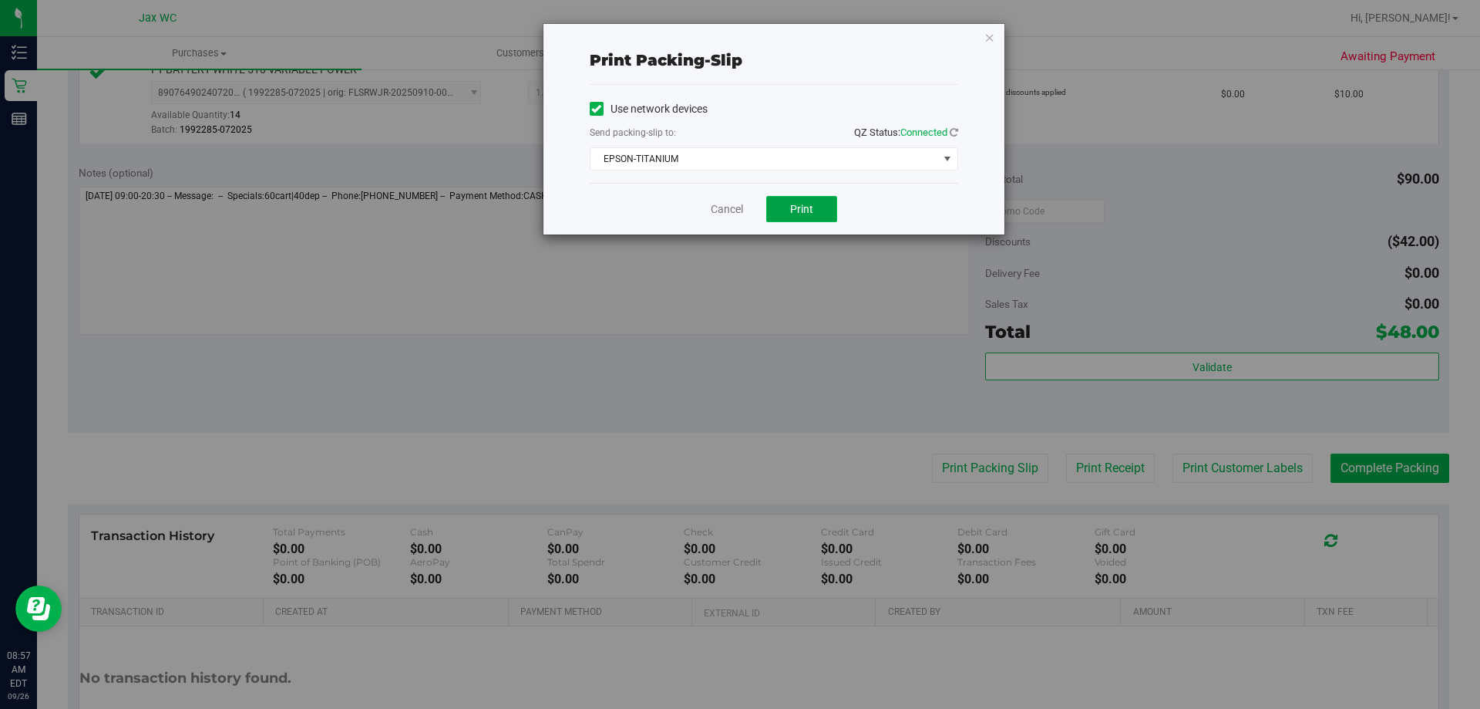
click at [806, 201] on button "Print" at bounding box center [801, 209] width 71 height 26
click at [732, 208] on link "Cancel" at bounding box center [727, 209] width 32 height 16
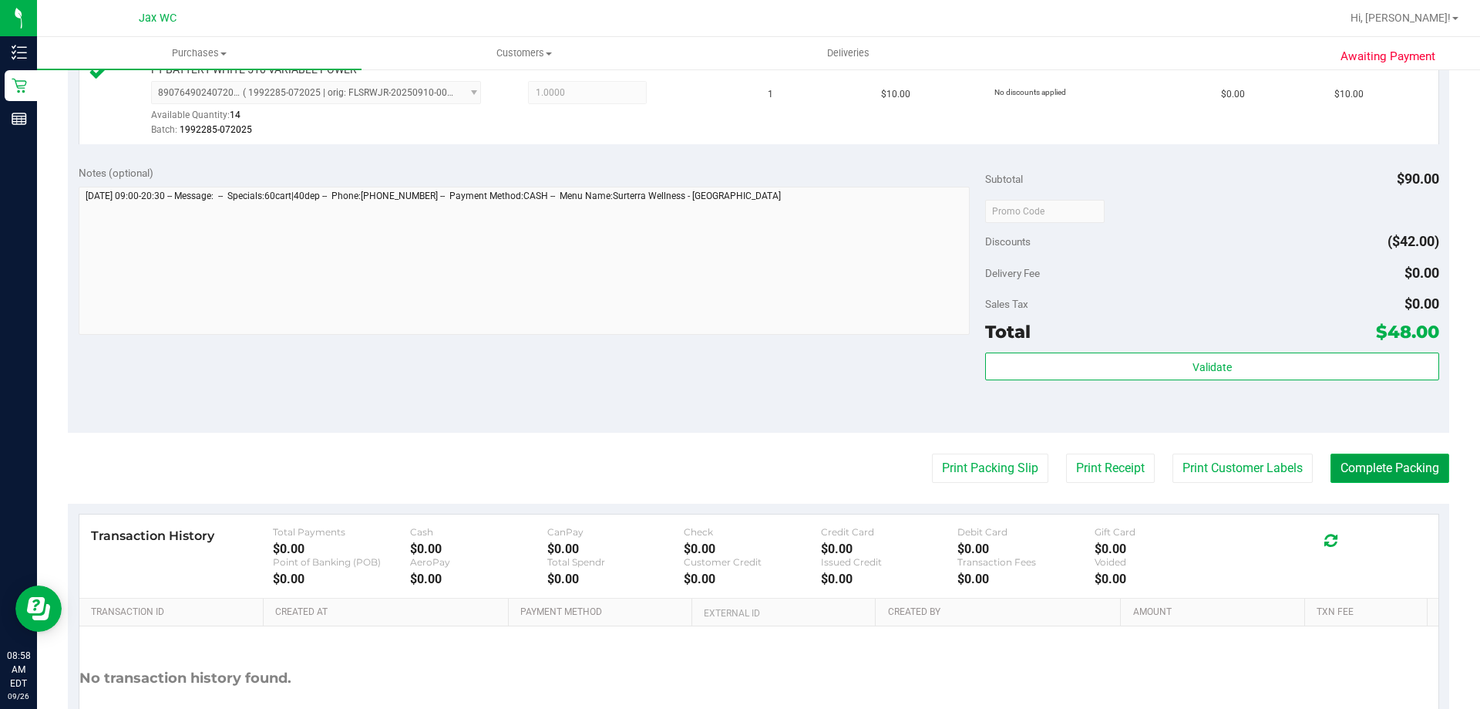
click at [1360, 464] on button "Complete Packing" at bounding box center [1390, 467] width 119 height 29
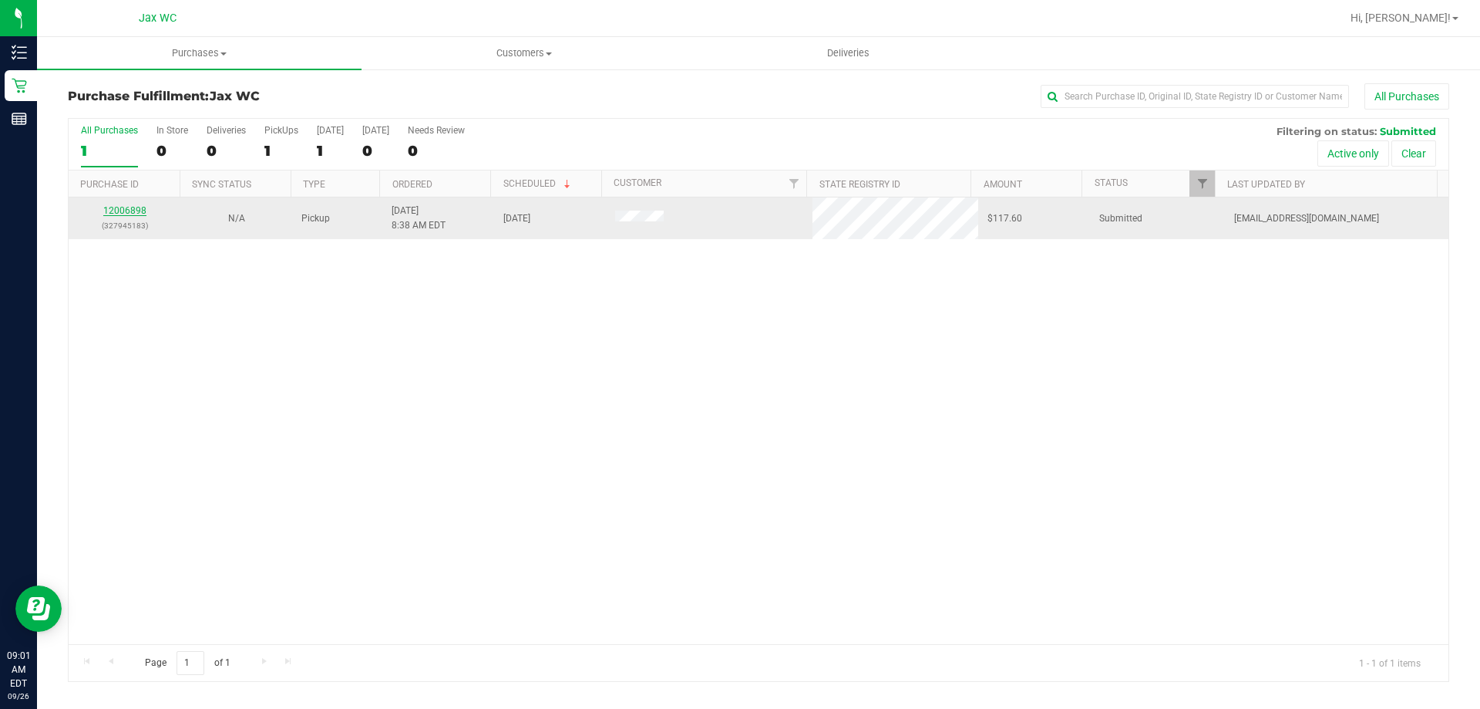
click at [132, 210] on link "12006898" at bounding box center [124, 210] width 43 height 11
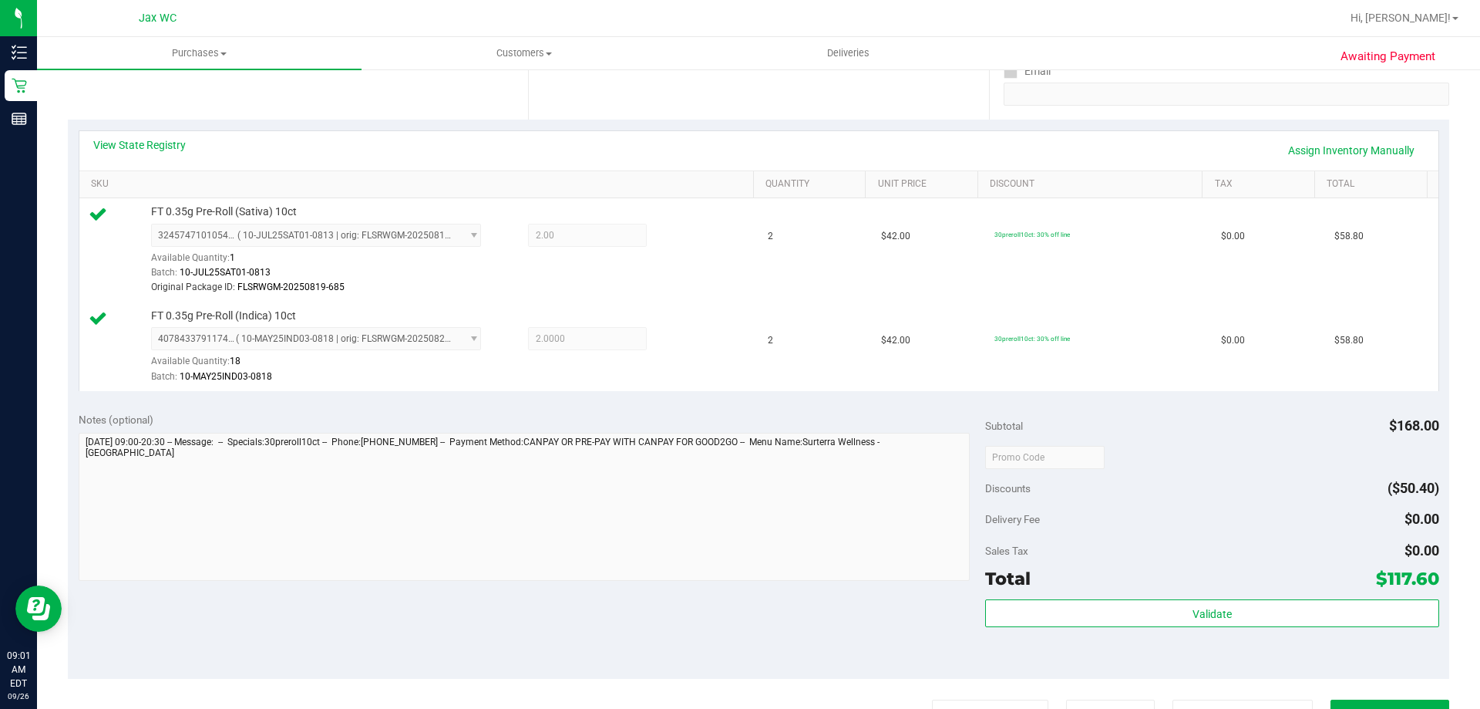
scroll to position [308, 0]
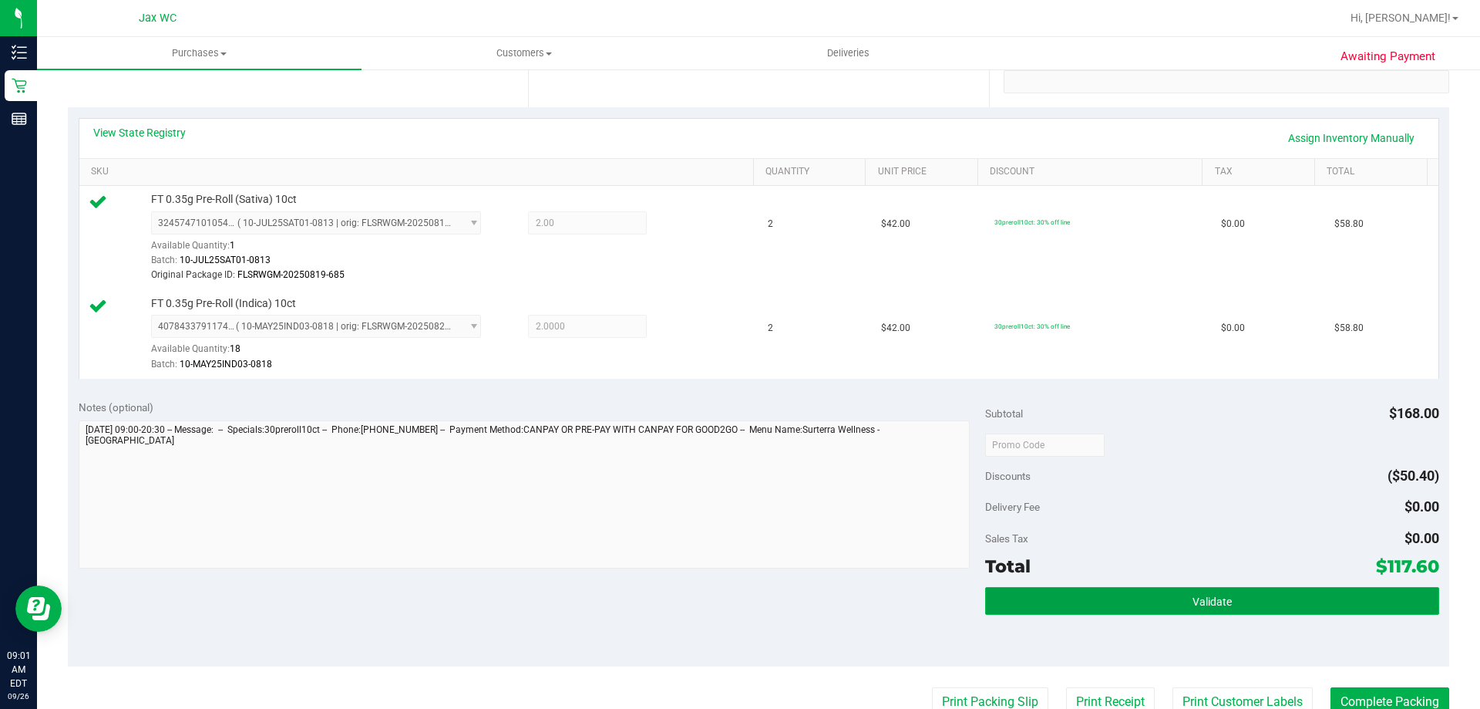
click at [1170, 607] on button "Validate" at bounding box center [1211, 601] width 453 height 28
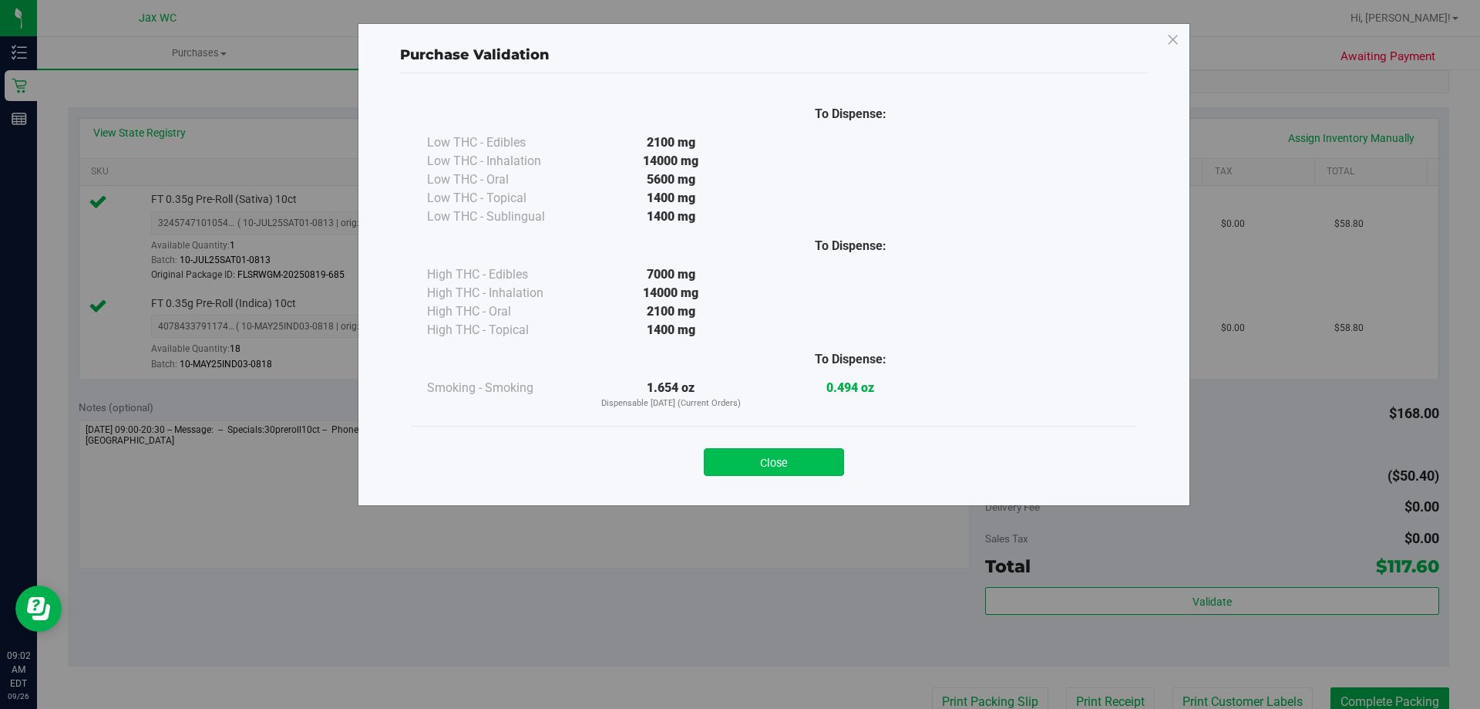
click at [816, 460] on button "Close" at bounding box center [774, 462] width 140 height 28
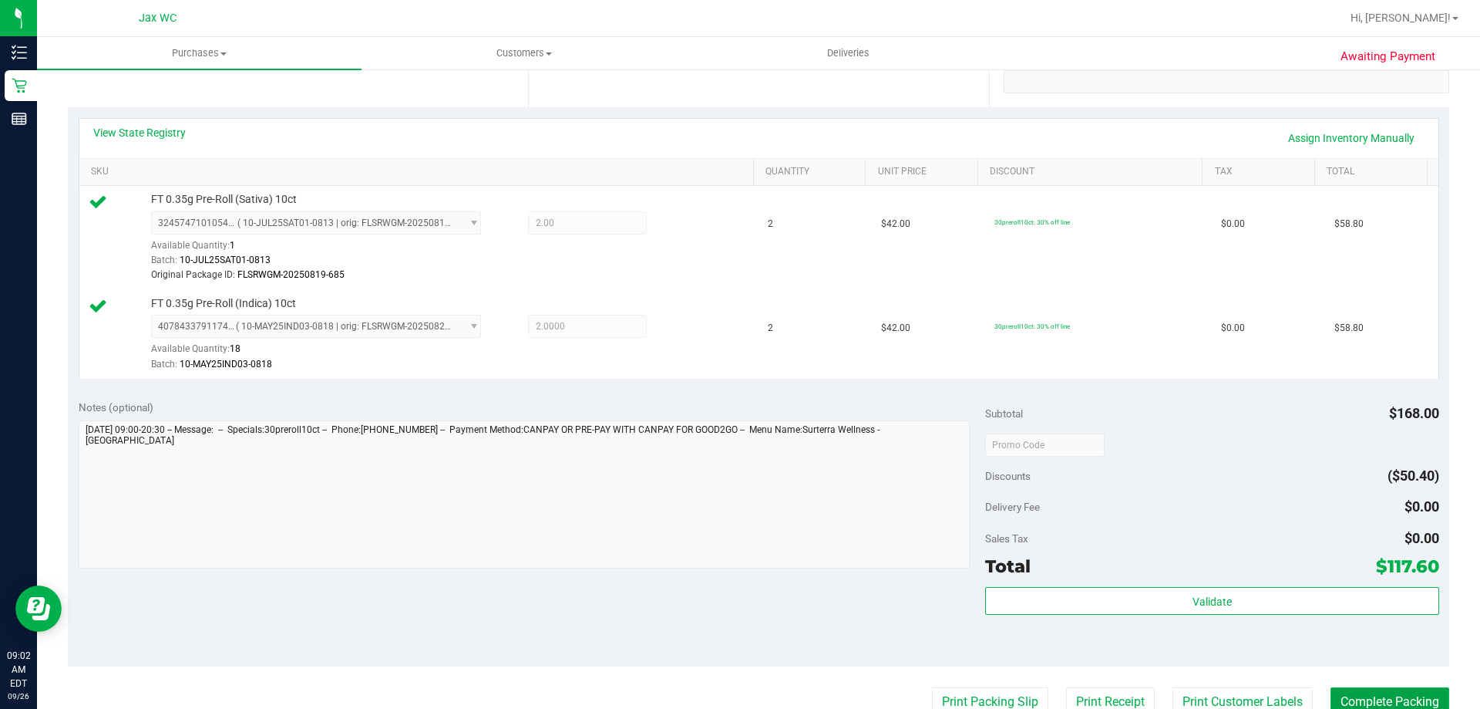
click at [1408, 695] on button "Complete Packing" at bounding box center [1390, 701] width 119 height 29
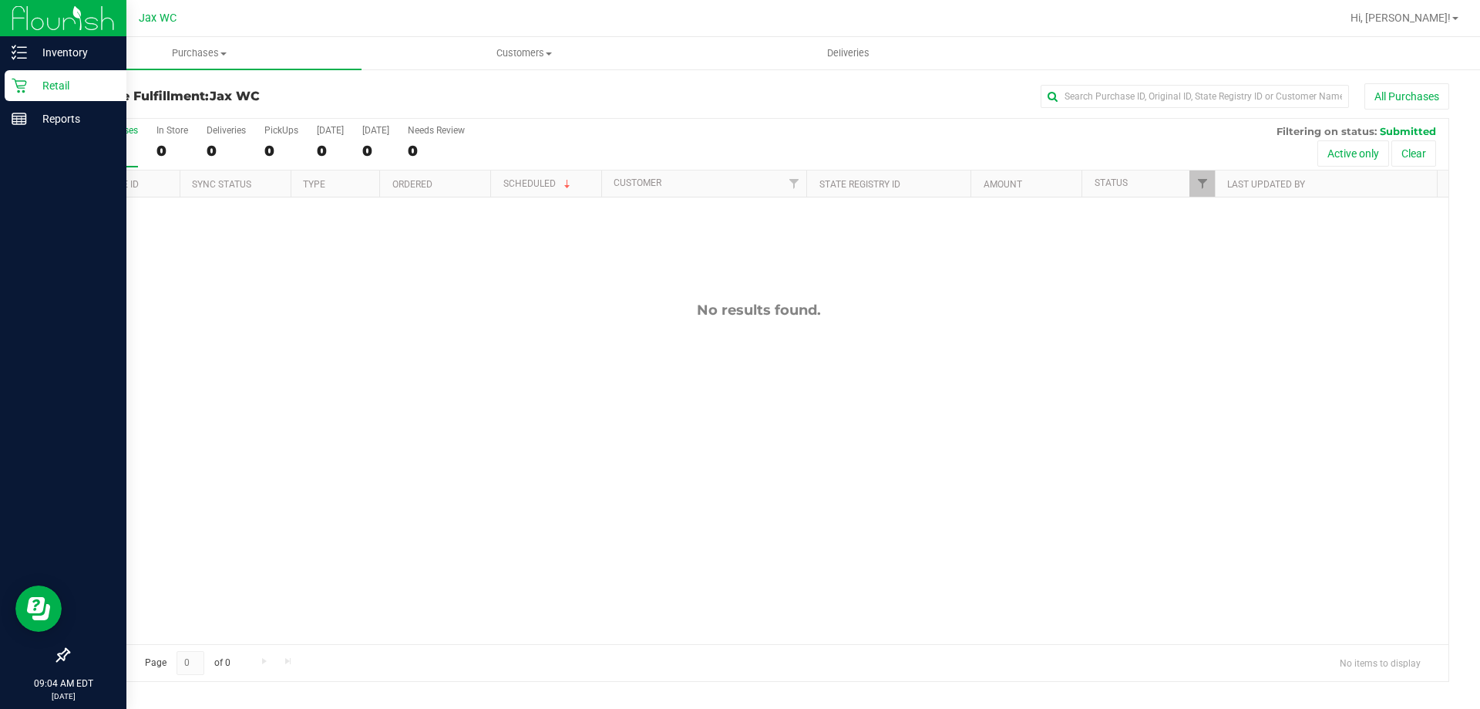
click at [81, 80] on p "Retail" at bounding box center [73, 85] width 93 height 19
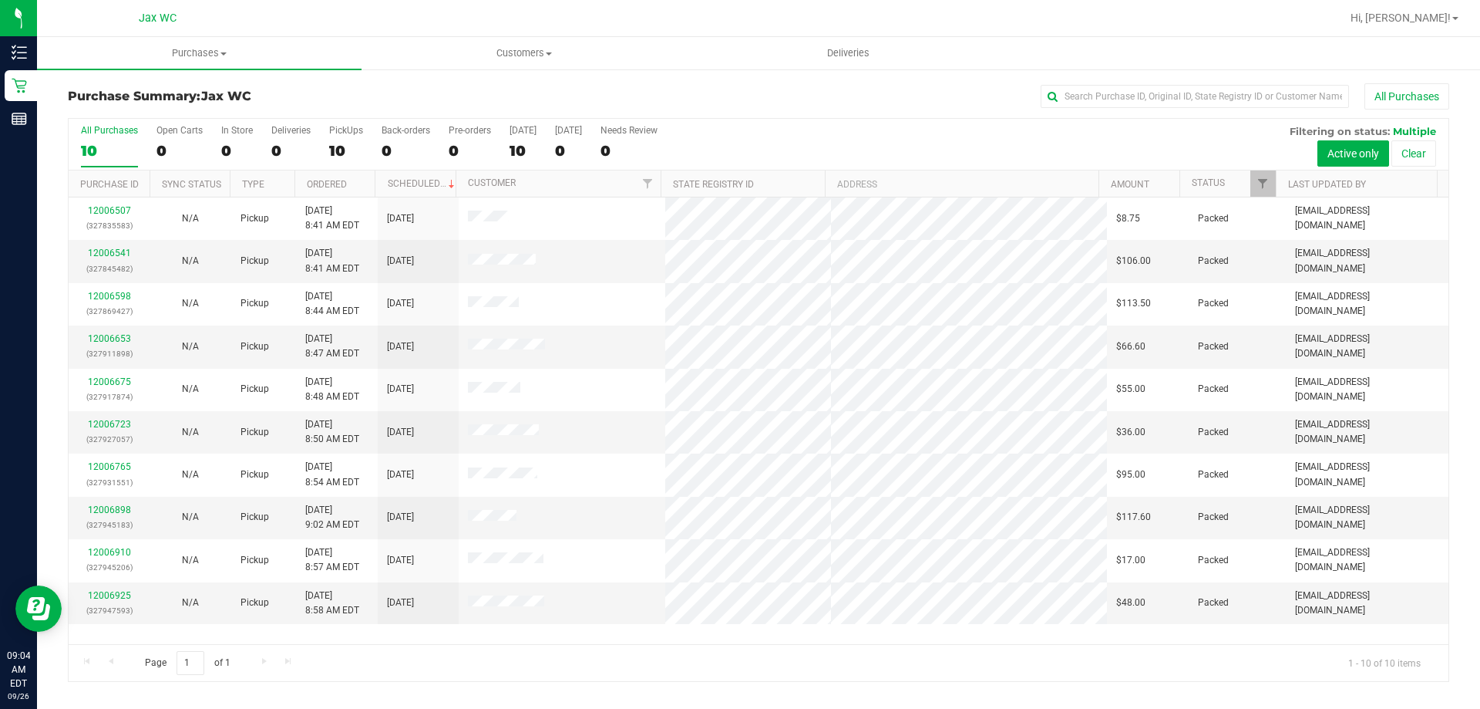
click at [538, 678] on div "Page 1 of 1 1 - 10 of 10 items" at bounding box center [759, 662] width 1380 height 37
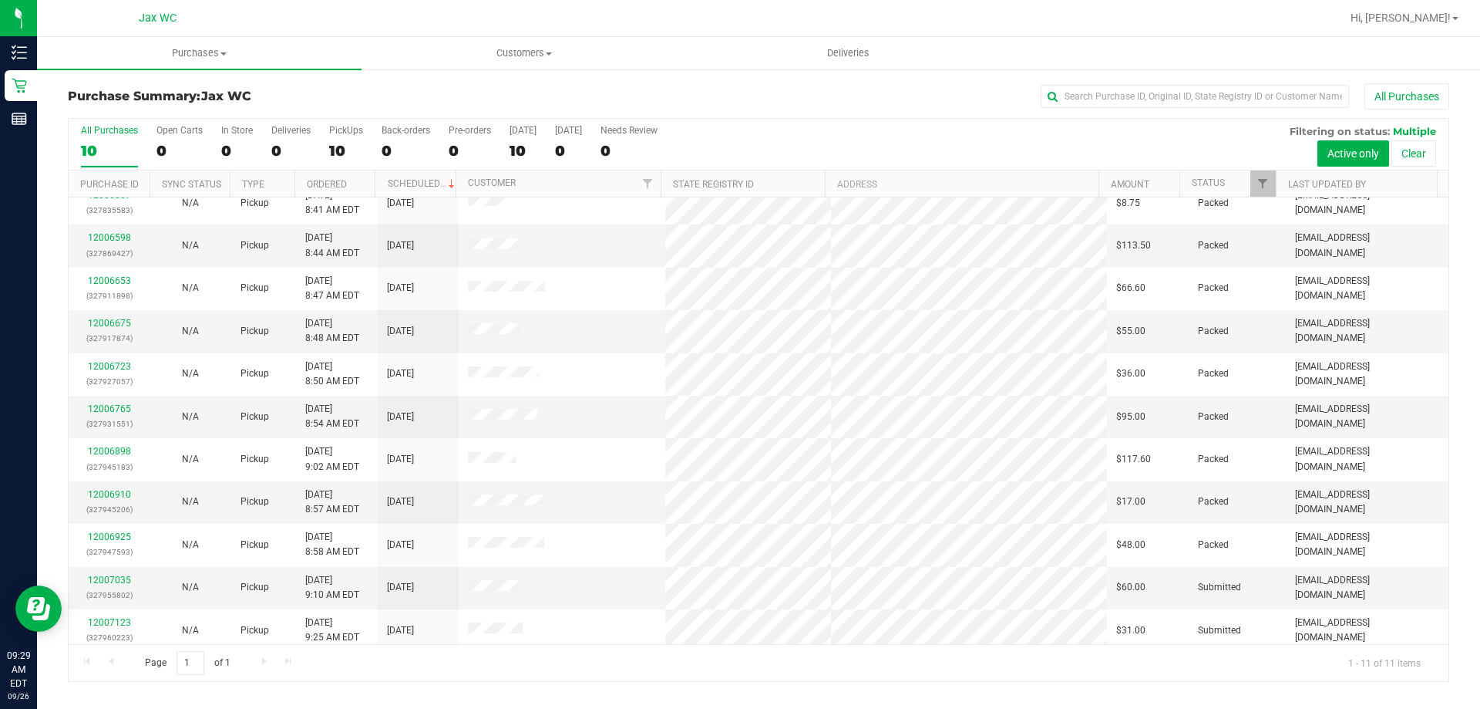
scroll to position [22, 0]
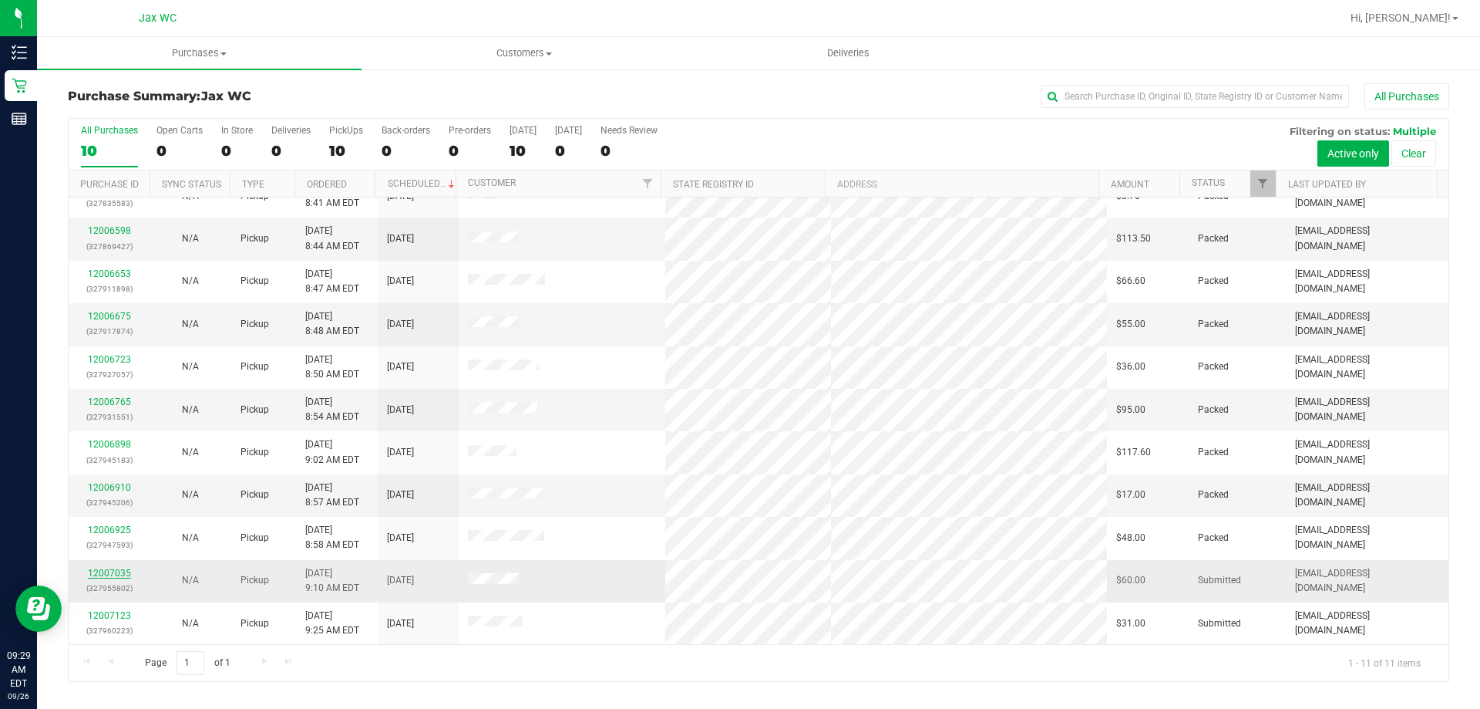
click at [104, 574] on link "12007035" at bounding box center [109, 572] width 43 height 11
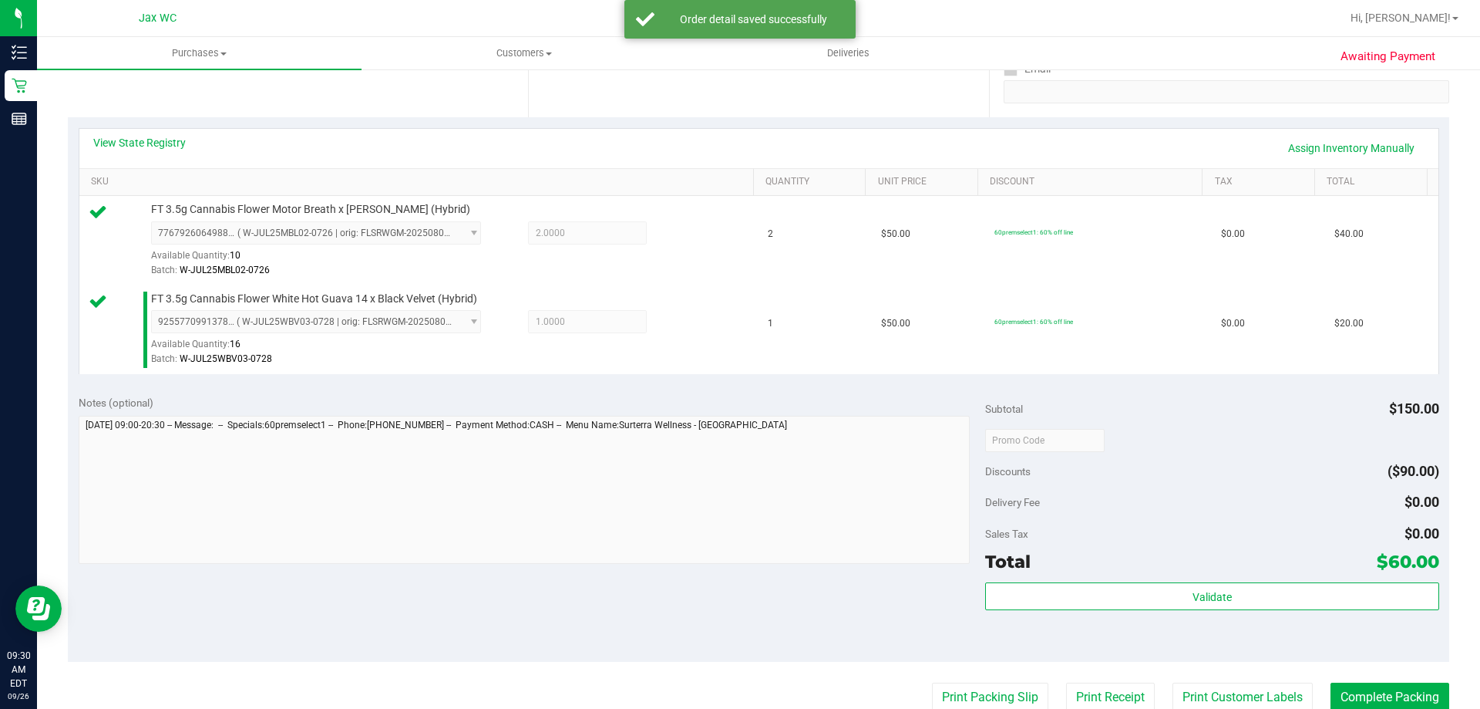
scroll to position [308, 0]
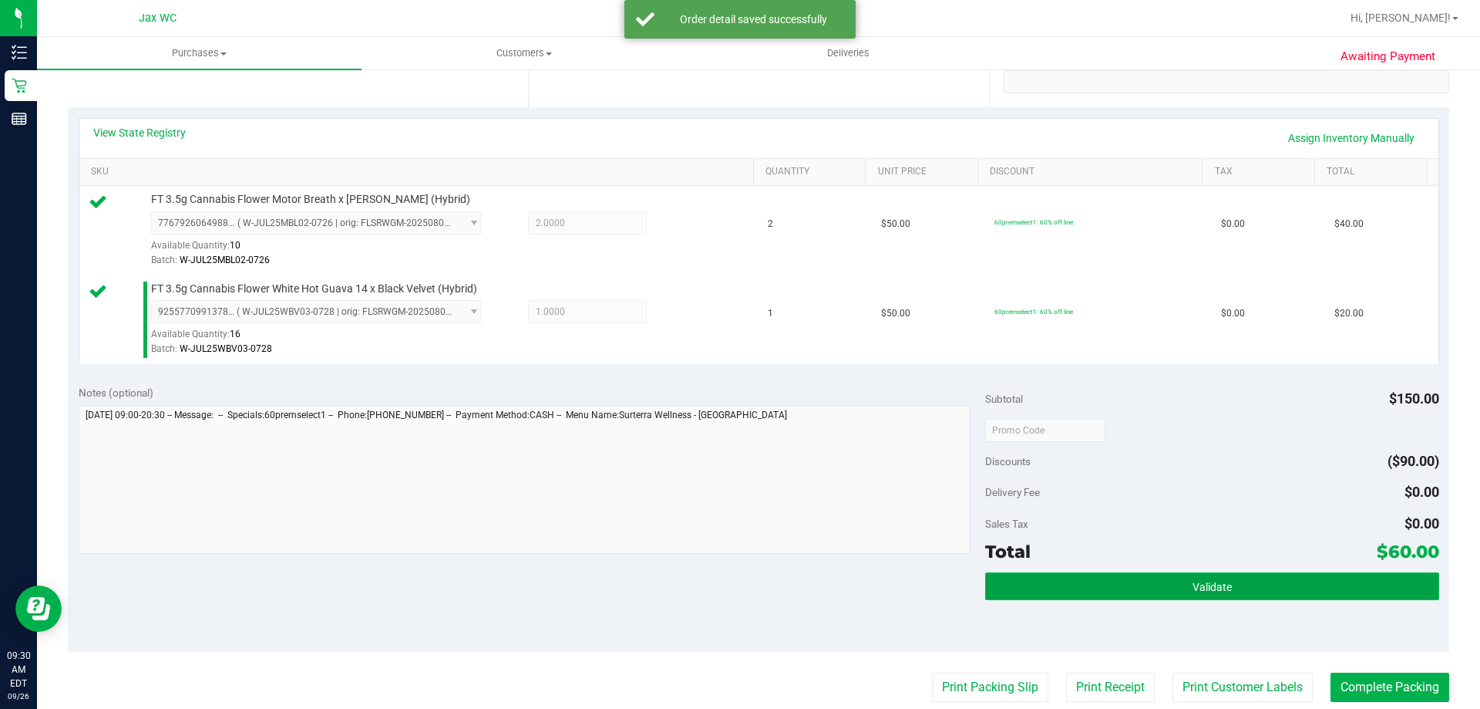
click at [1140, 594] on button "Validate" at bounding box center [1211, 586] width 453 height 28
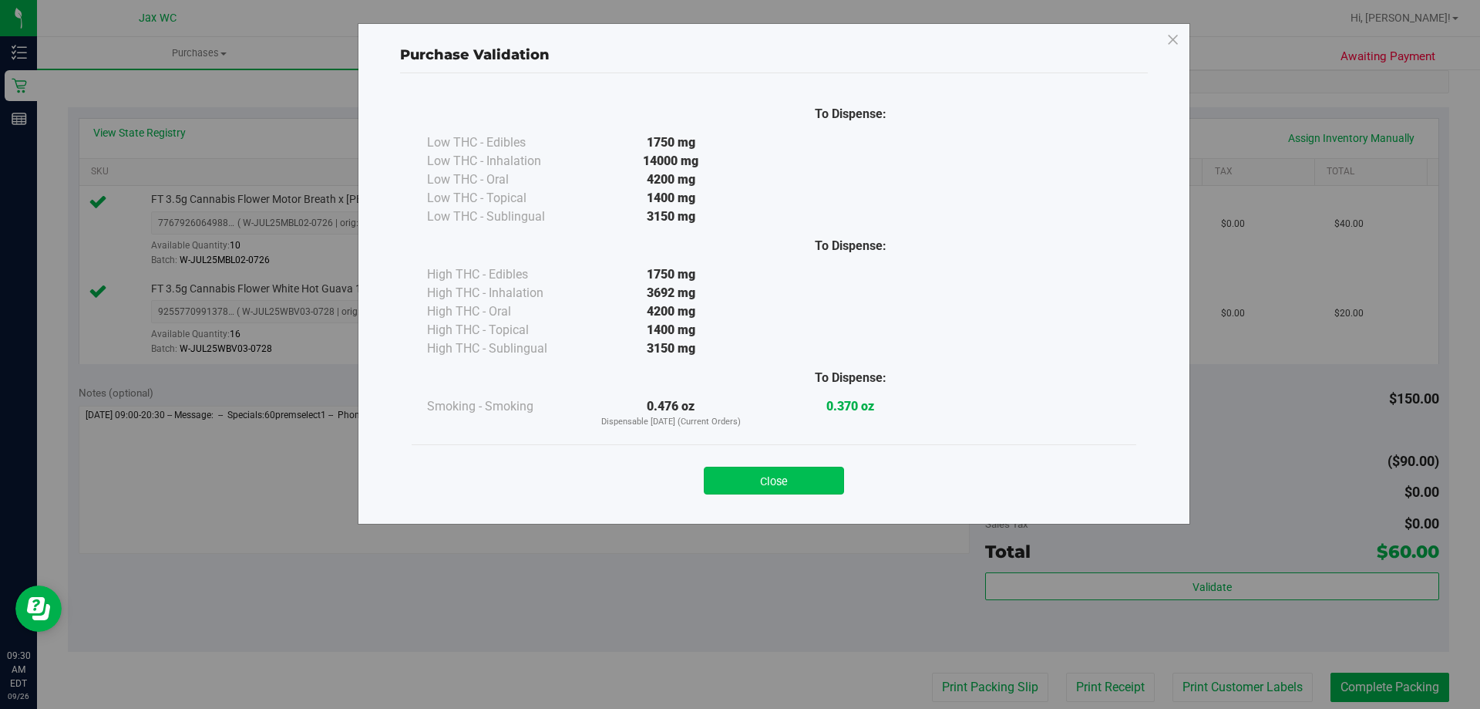
click at [800, 484] on button "Close" at bounding box center [774, 480] width 140 height 28
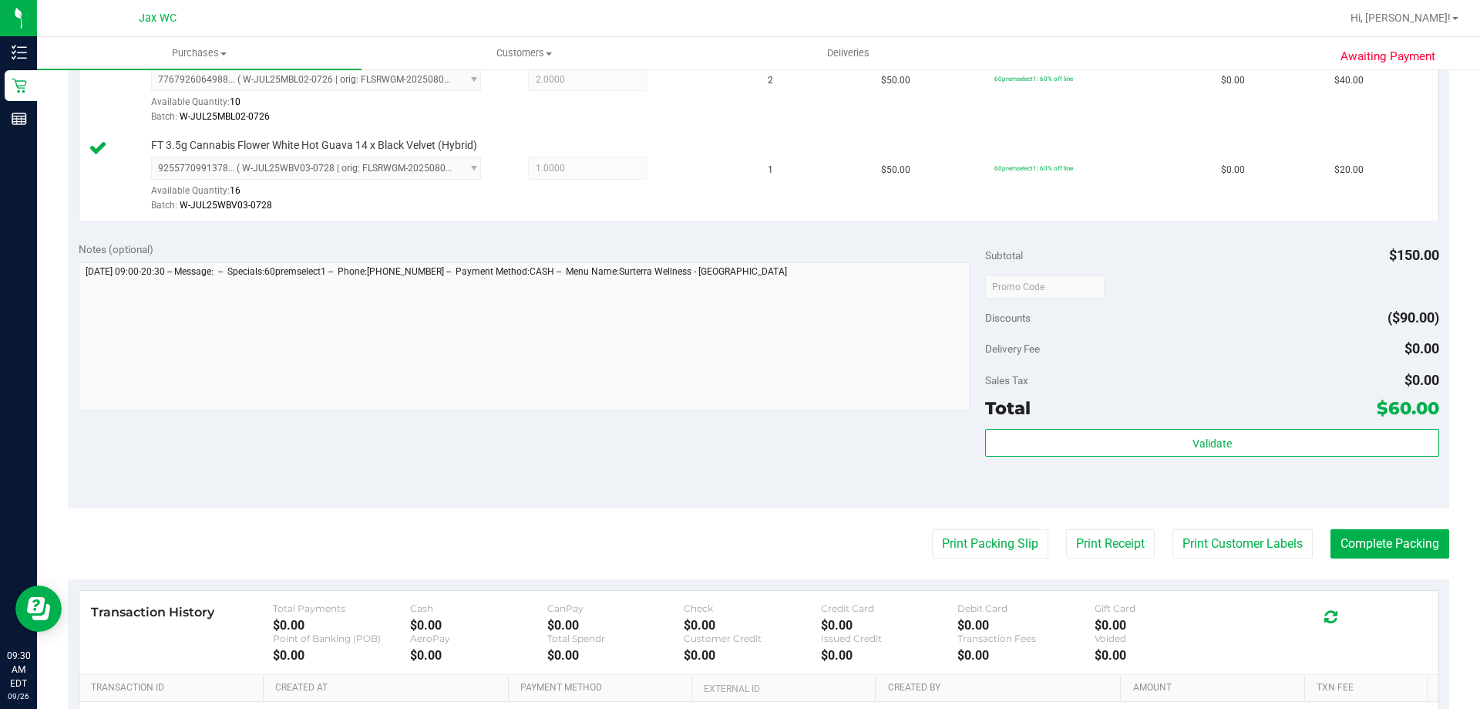
scroll to position [463, 0]
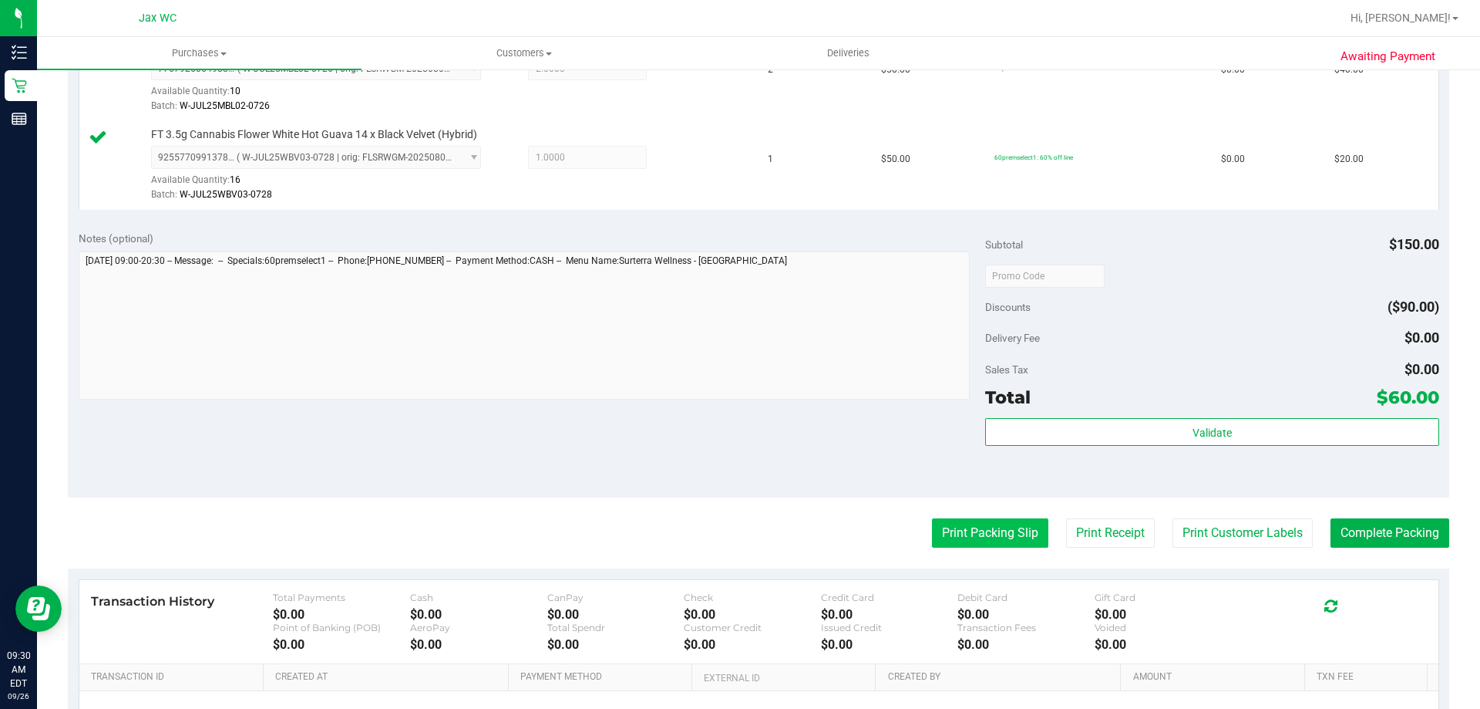
click at [991, 543] on button "Print Packing Slip" at bounding box center [990, 532] width 116 height 29
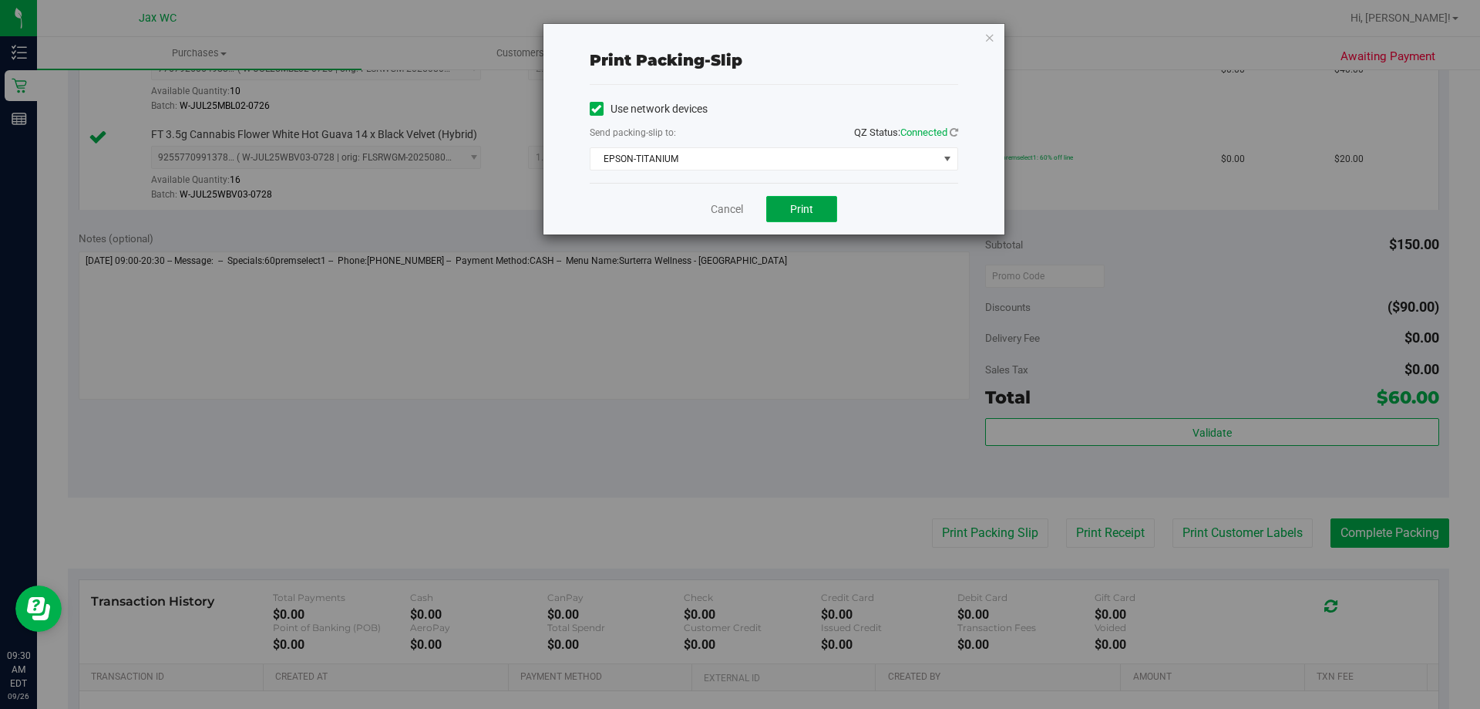
click at [805, 211] on span "Print" at bounding box center [801, 209] width 23 height 12
click at [731, 213] on link "Cancel" at bounding box center [727, 209] width 32 height 16
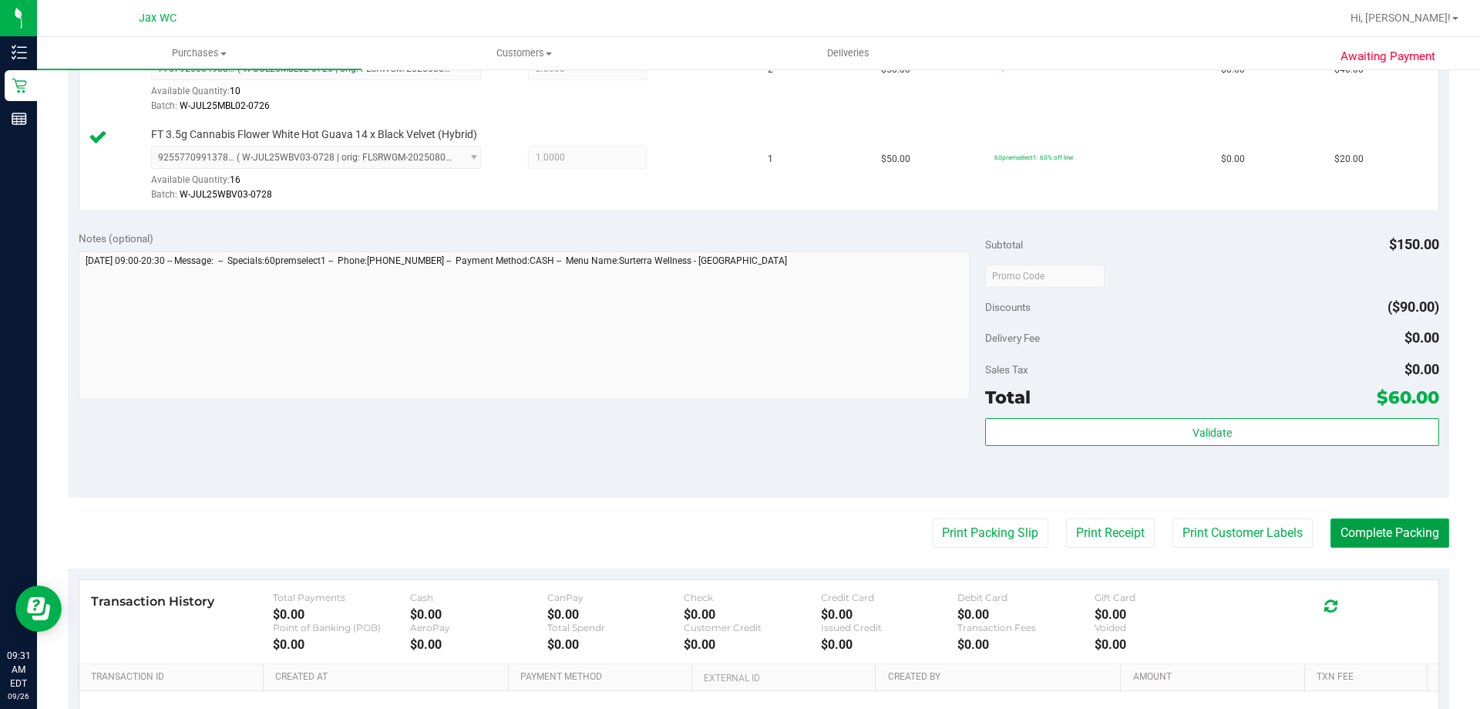
click at [1399, 531] on button "Complete Packing" at bounding box center [1390, 532] width 119 height 29
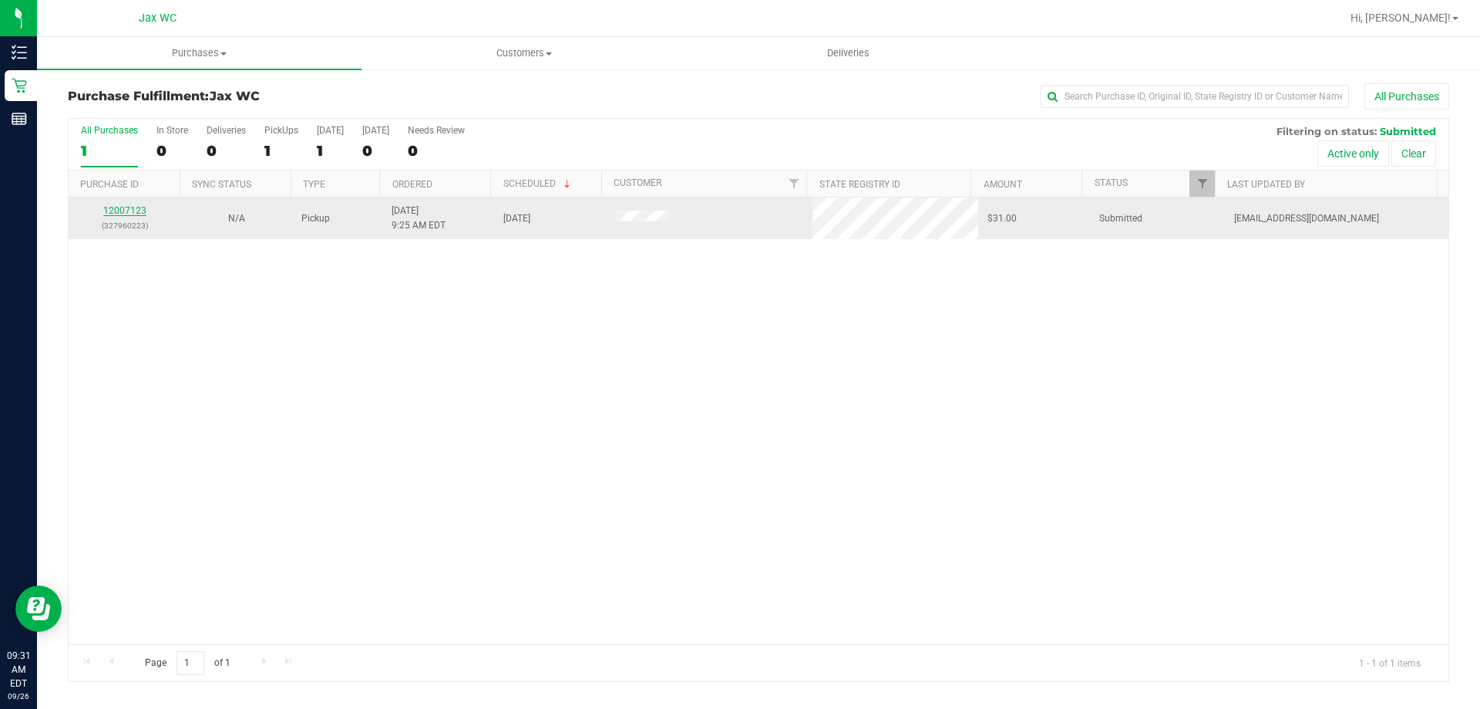
click at [136, 213] on link "12007123" at bounding box center [124, 210] width 43 height 11
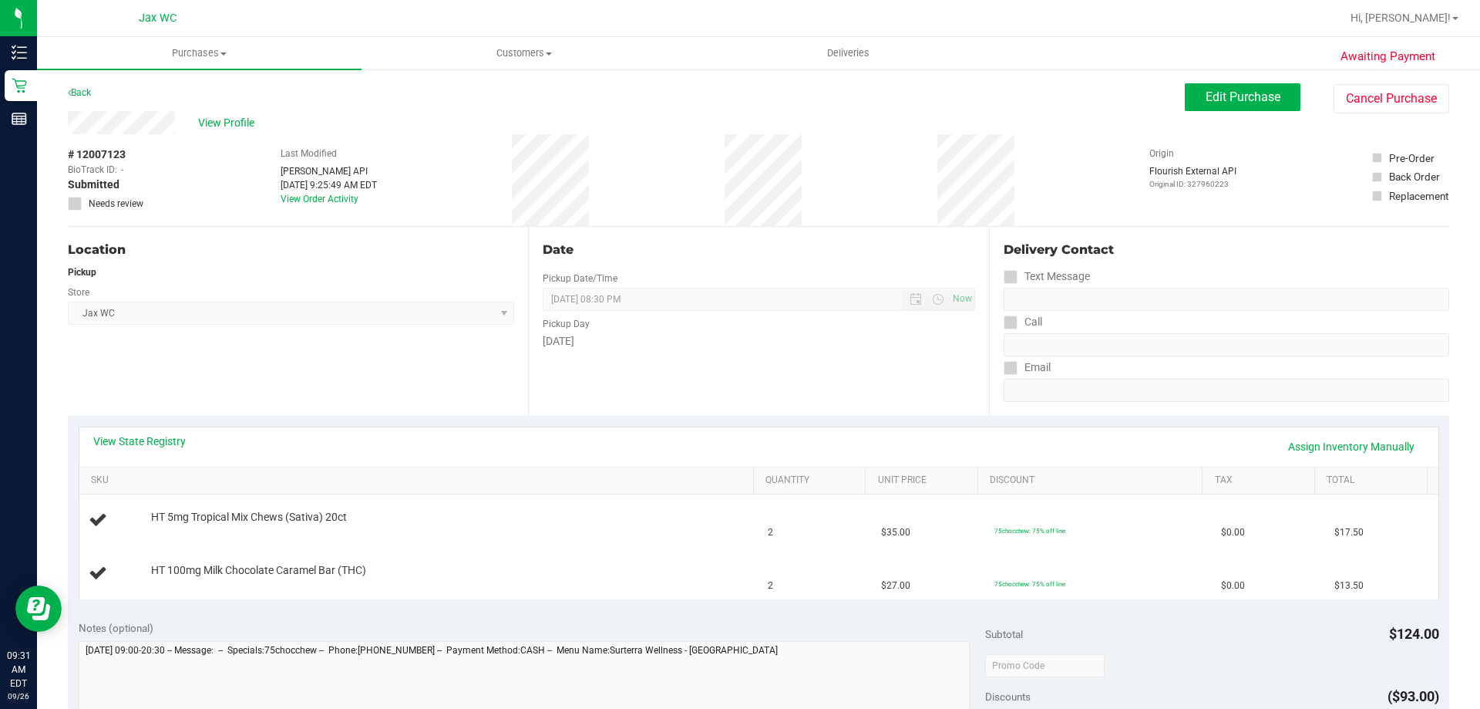
scroll to position [77, 0]
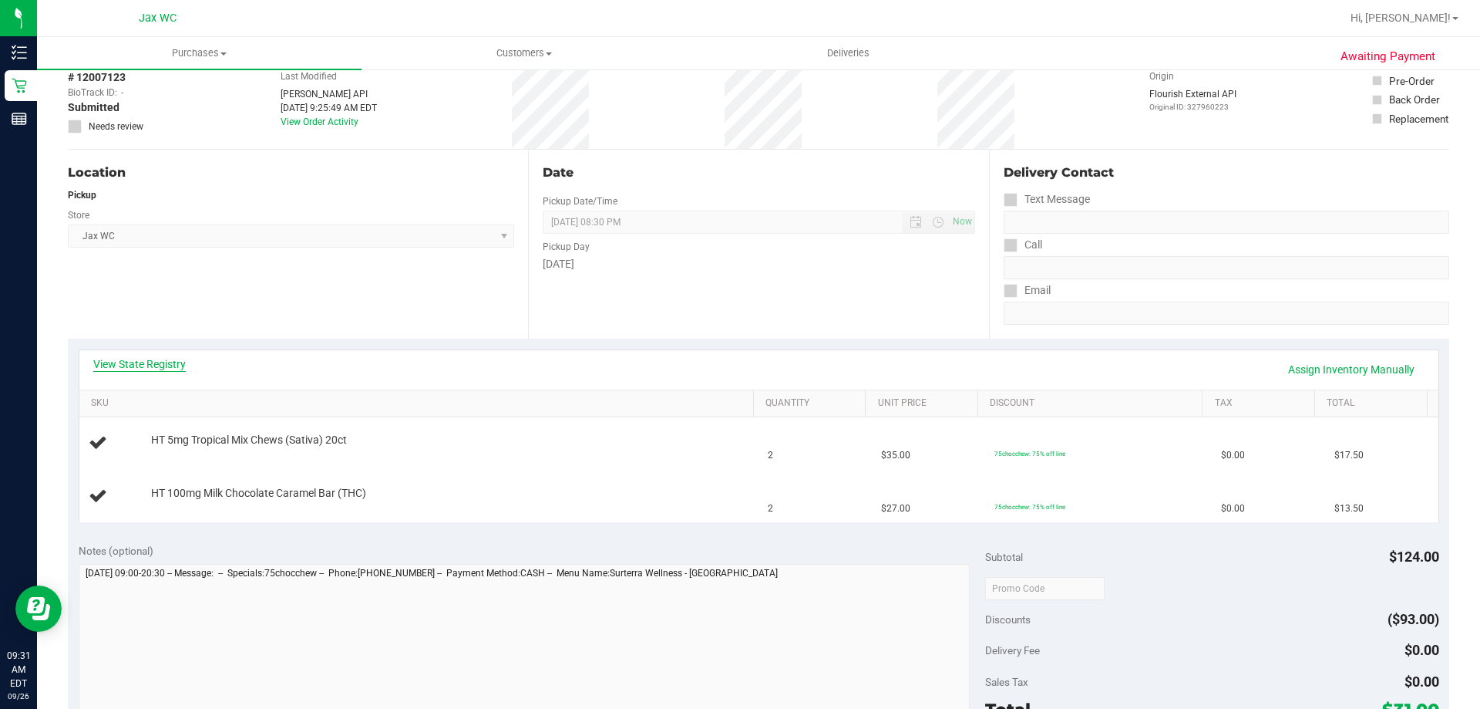
click at [136, 363] on link "View State Registry" at bounding box center [139, 363] width 93 height 15
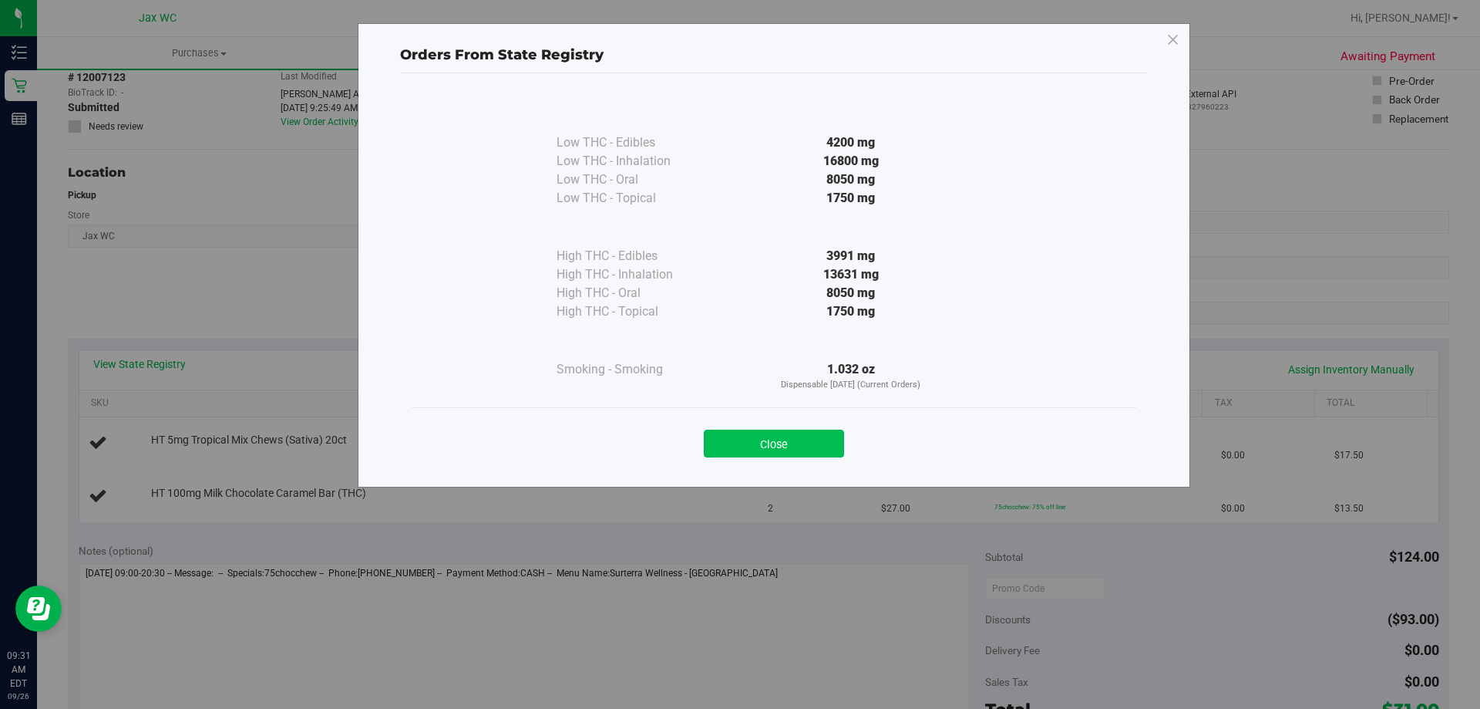
click at [789, 436] on button "Close" at bounding box center [774, 443] width 140 height 28
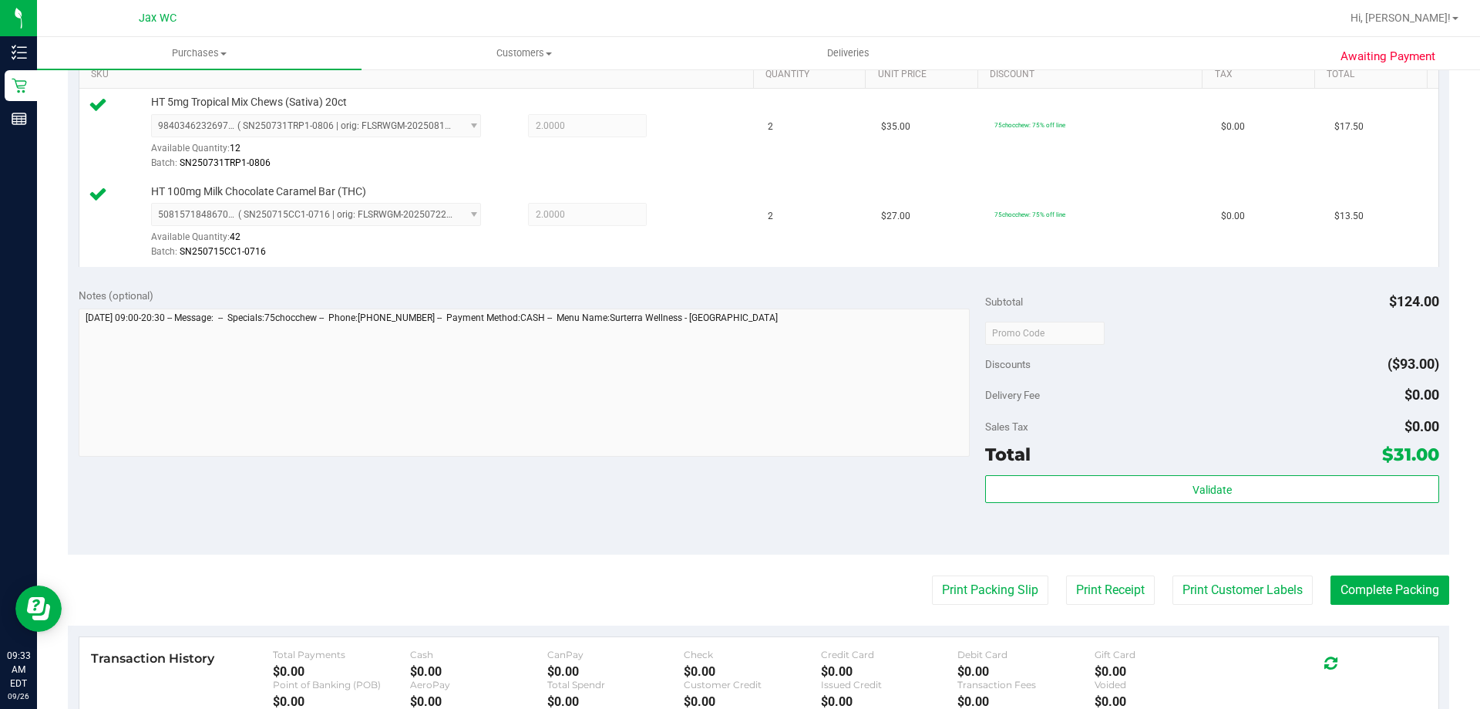
scroll to position [463, 0]
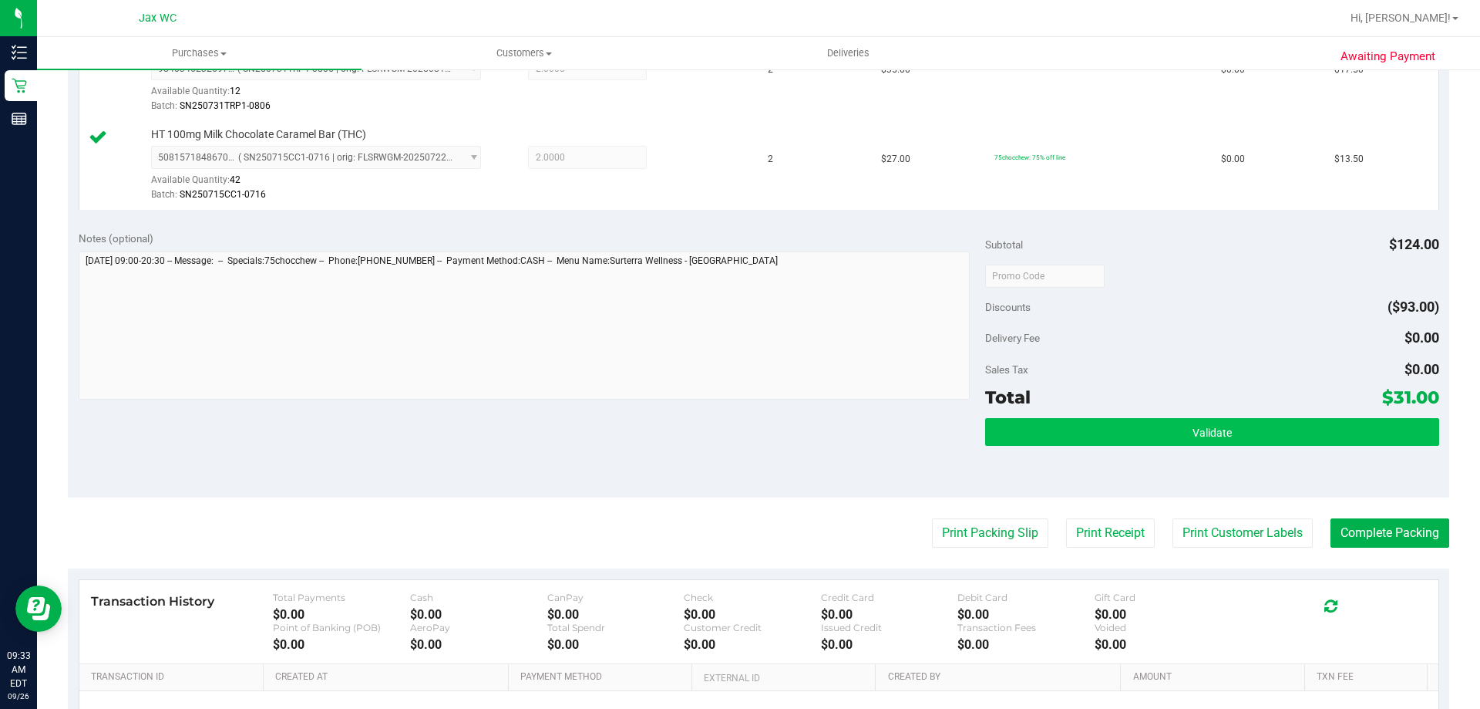
drag, startPoint x: 1207, startPoint y: 409, endPoint x: 1210, endPoint y: 422, distance: 12.6
click at [1209, 418] on div "Subtotal $124.00 Discounts ($93.00) Delivery Fee $0.00 Sales Tax $0.00 Total $3…" at bounding box center [1211, 359] width 453 height 257
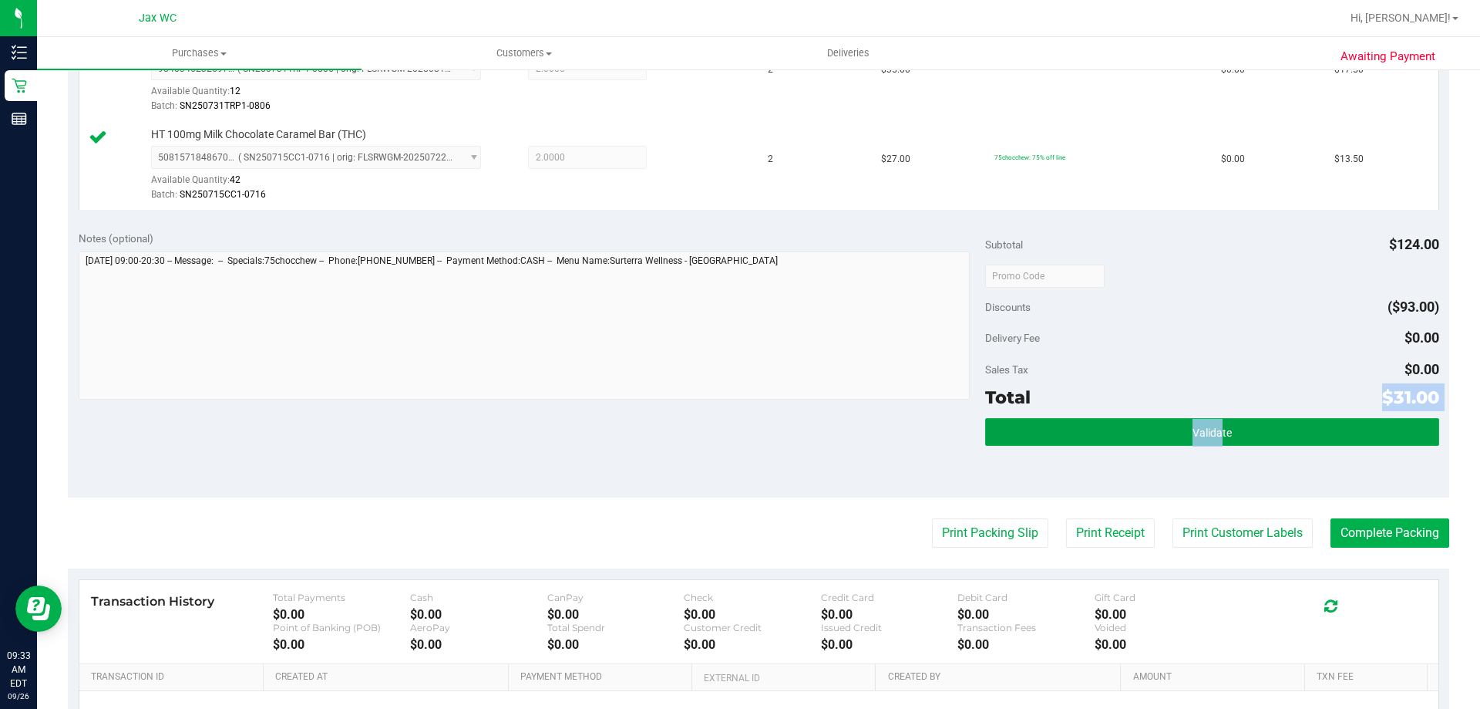
click at [1209, 433] on span "Validate" at bounding box center [1212, 432] width 39 height 12
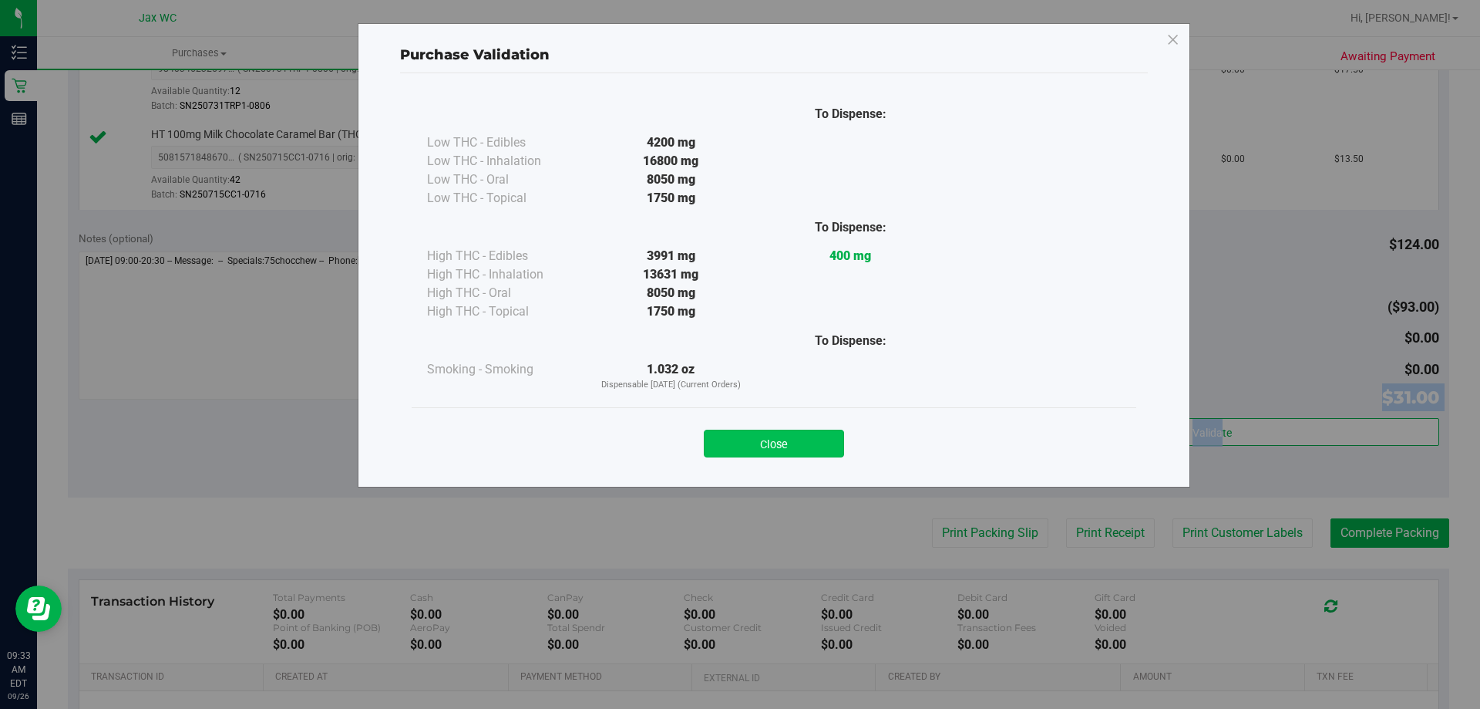
click at [770, 442] on button "Close" at bounding box center [774, 443] width 140 height 28
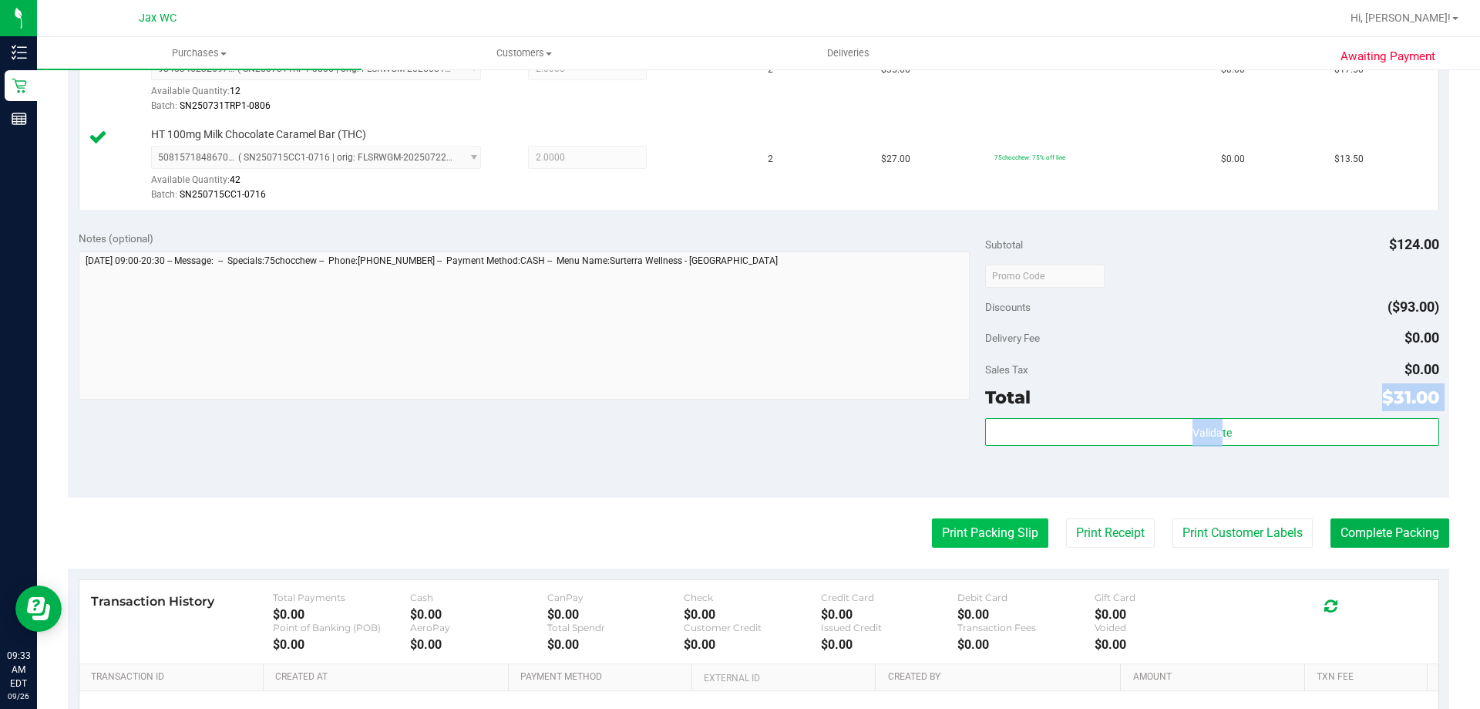
click at [1011, 528] on button "Print Packing Slip" at bounding box center [990, 532] width 116 height 29
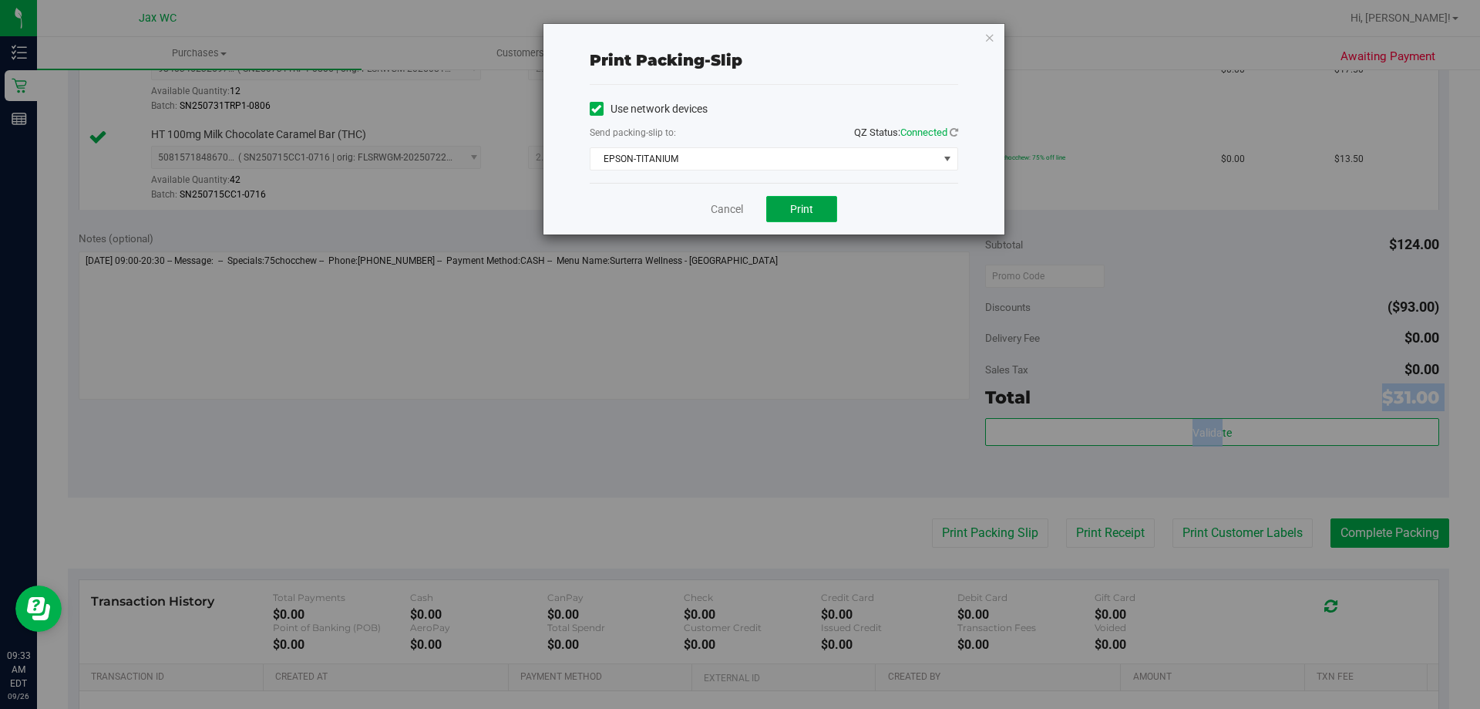
click at [807, 209] on span "Print" at bounding box center [801, 209] width 23 height 12
click at [731, 201] on link "Cancel" at bounding box center [727, 209] width 32 height 16
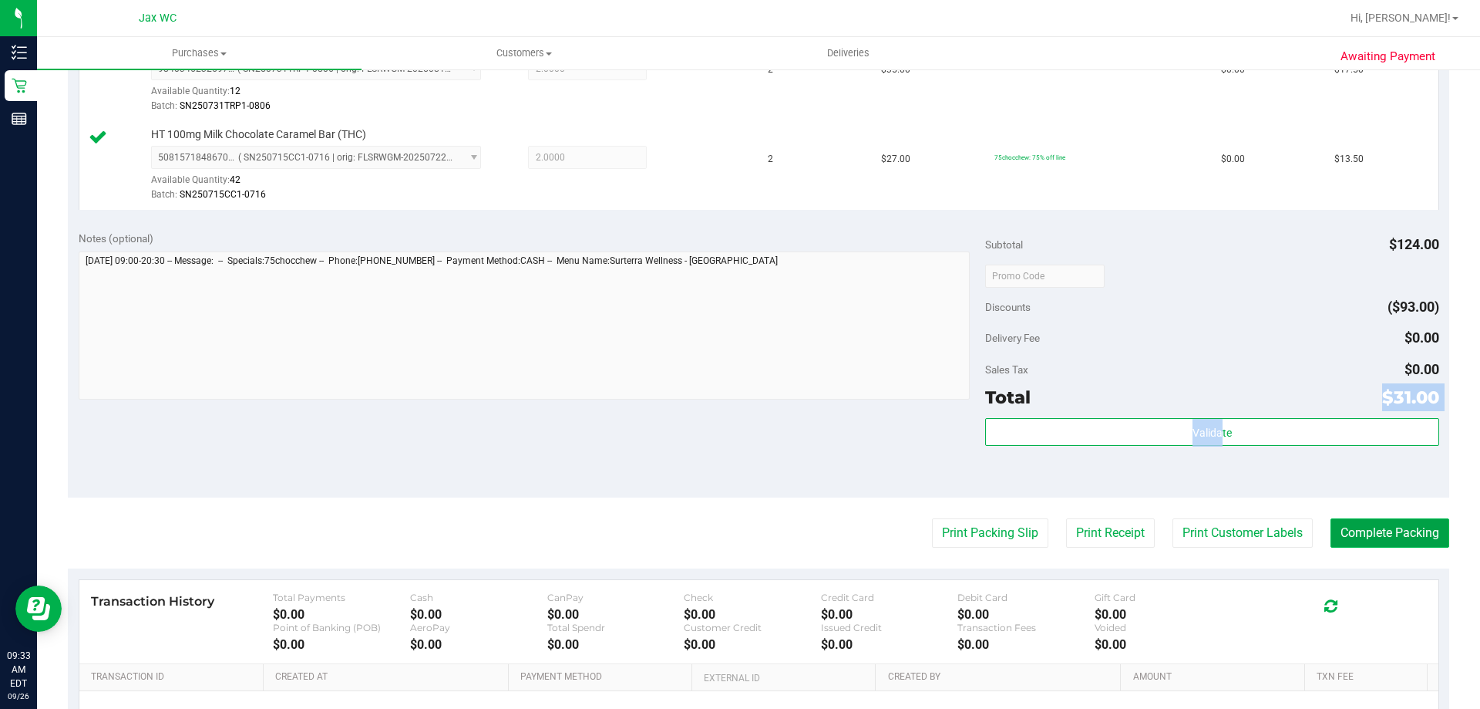
click at [1354, 529] on button "Complete Packing" at bounding box center [1390, 532] width 119 height 29
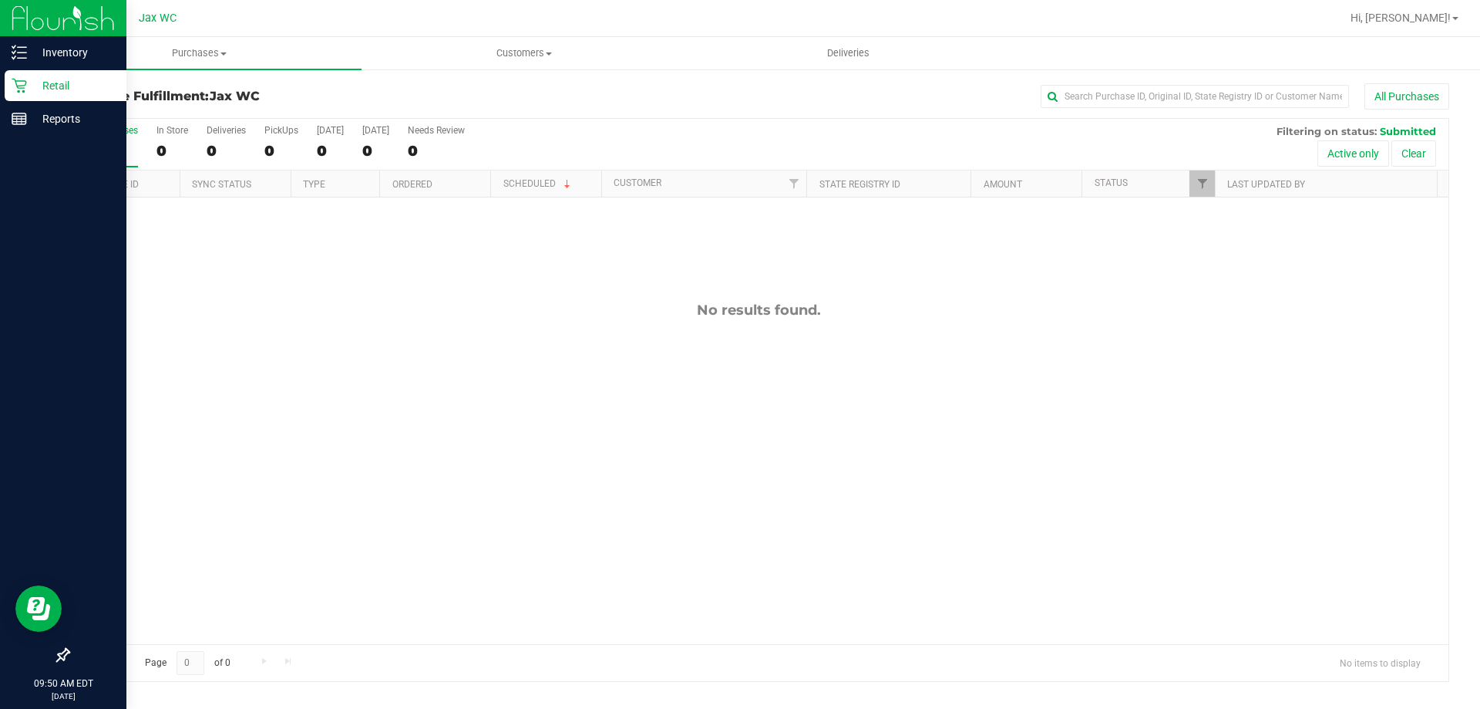
click at [82, 89] on p "Retail" at bounding box center [73, 85] width 93 height 19
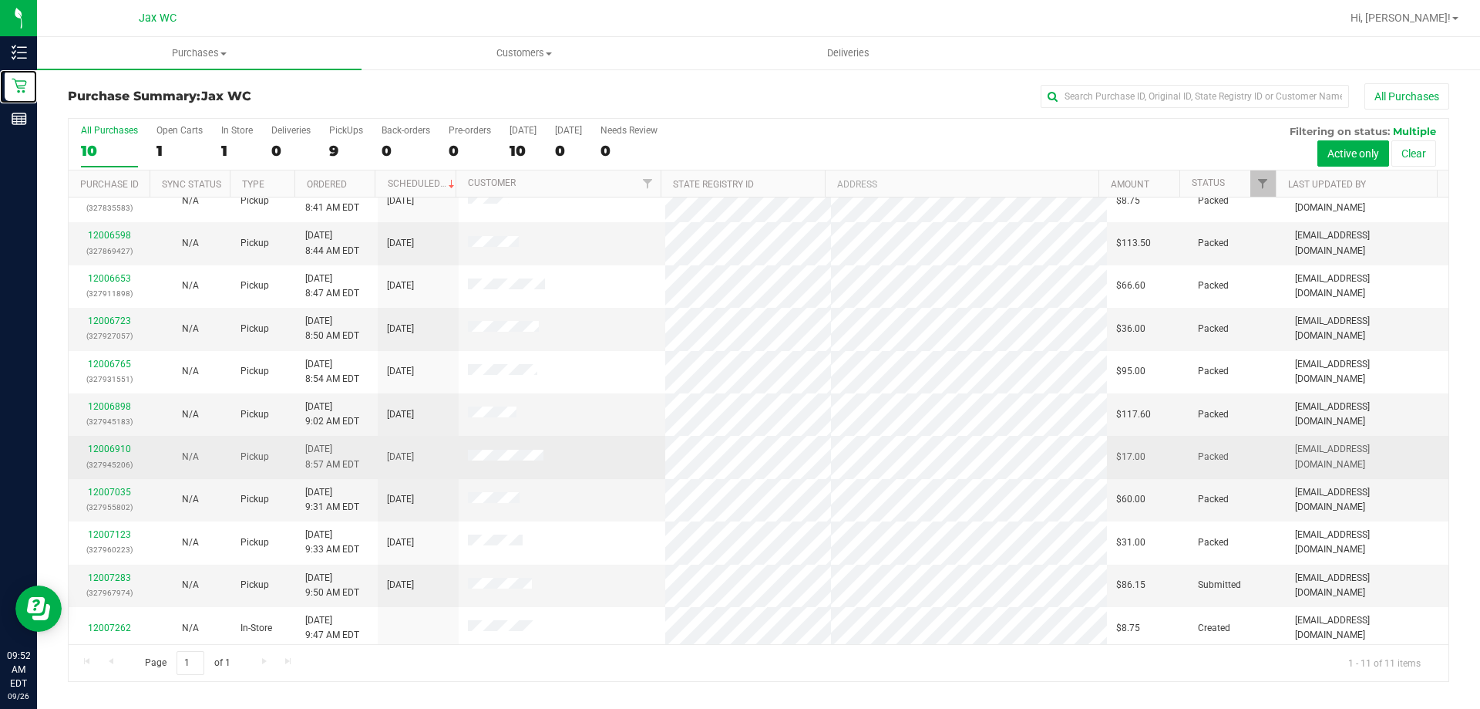
scroll to position [22, 0]
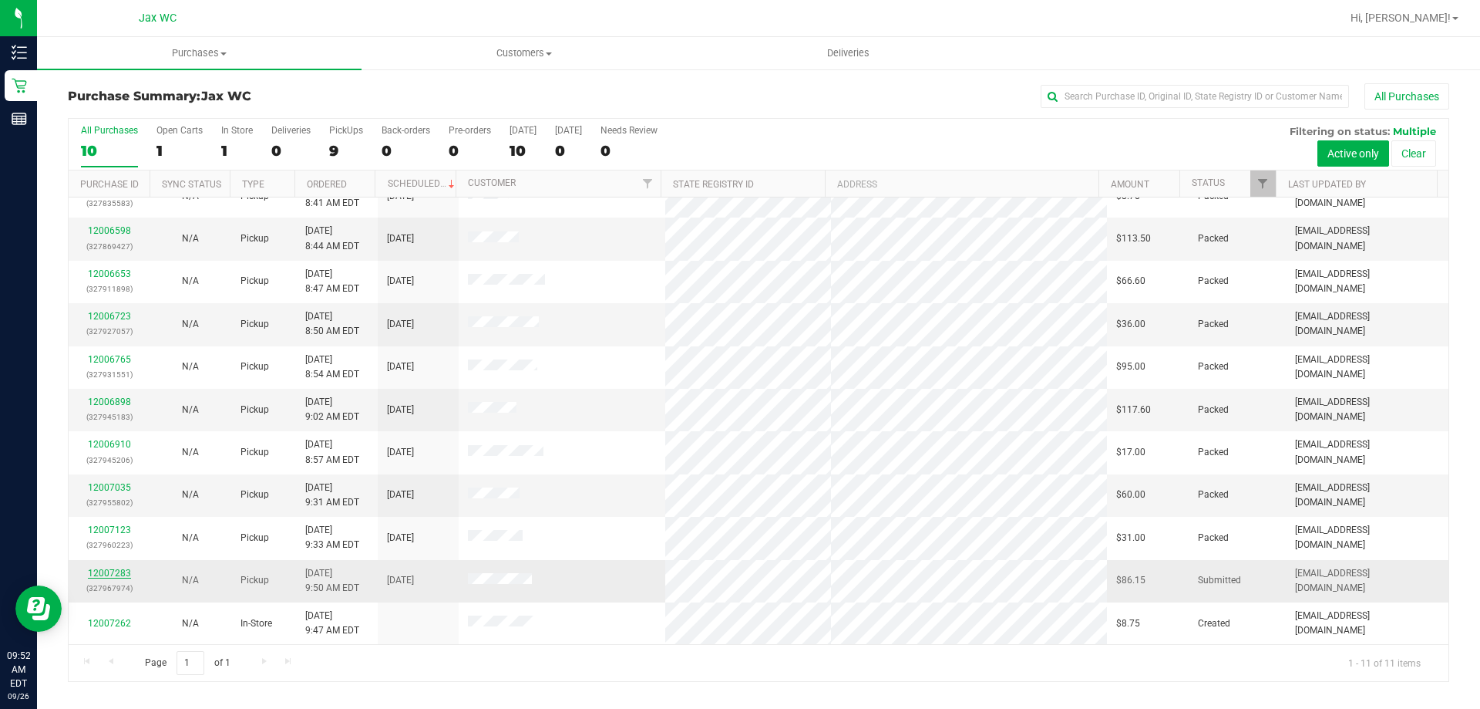
click at [103, 572] on link "12007283" at bounding box center [109, 572] width 43 height 11
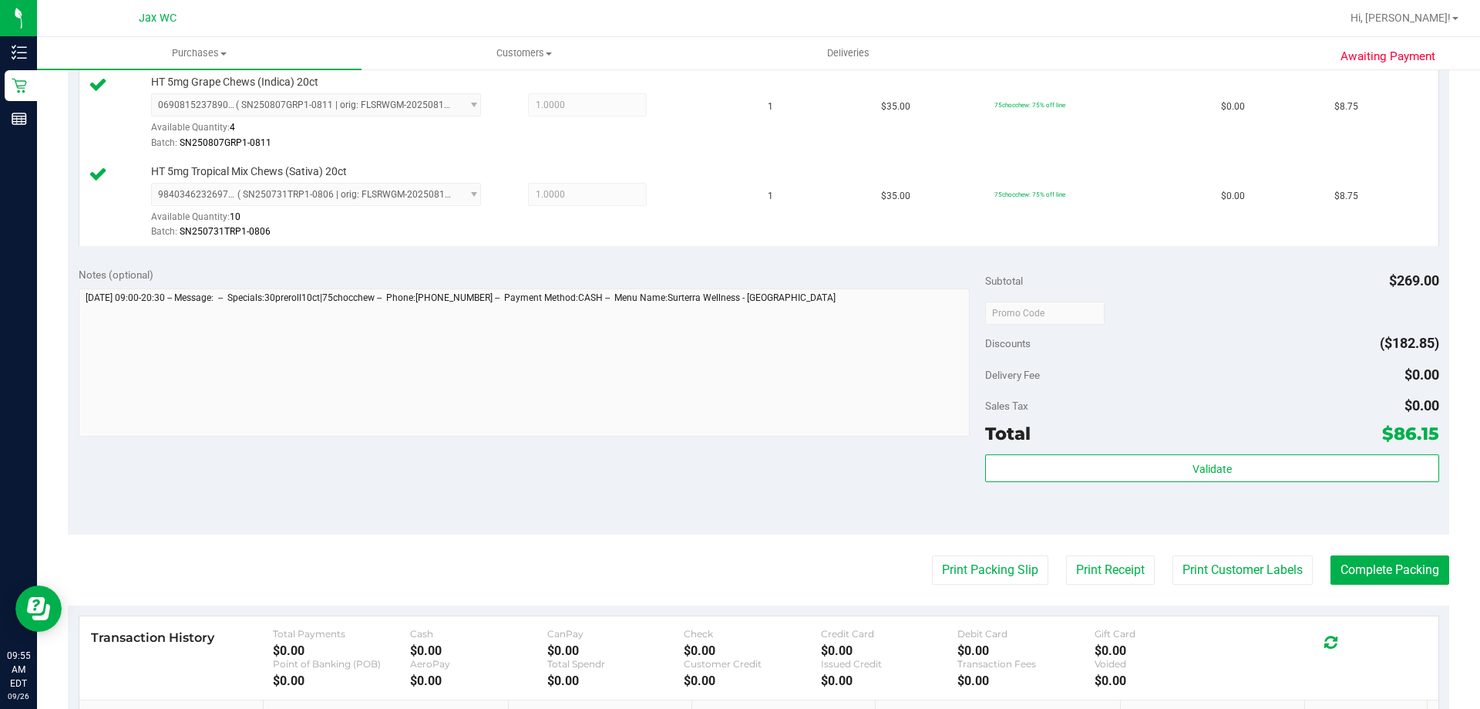
scroll to position [694, 0]
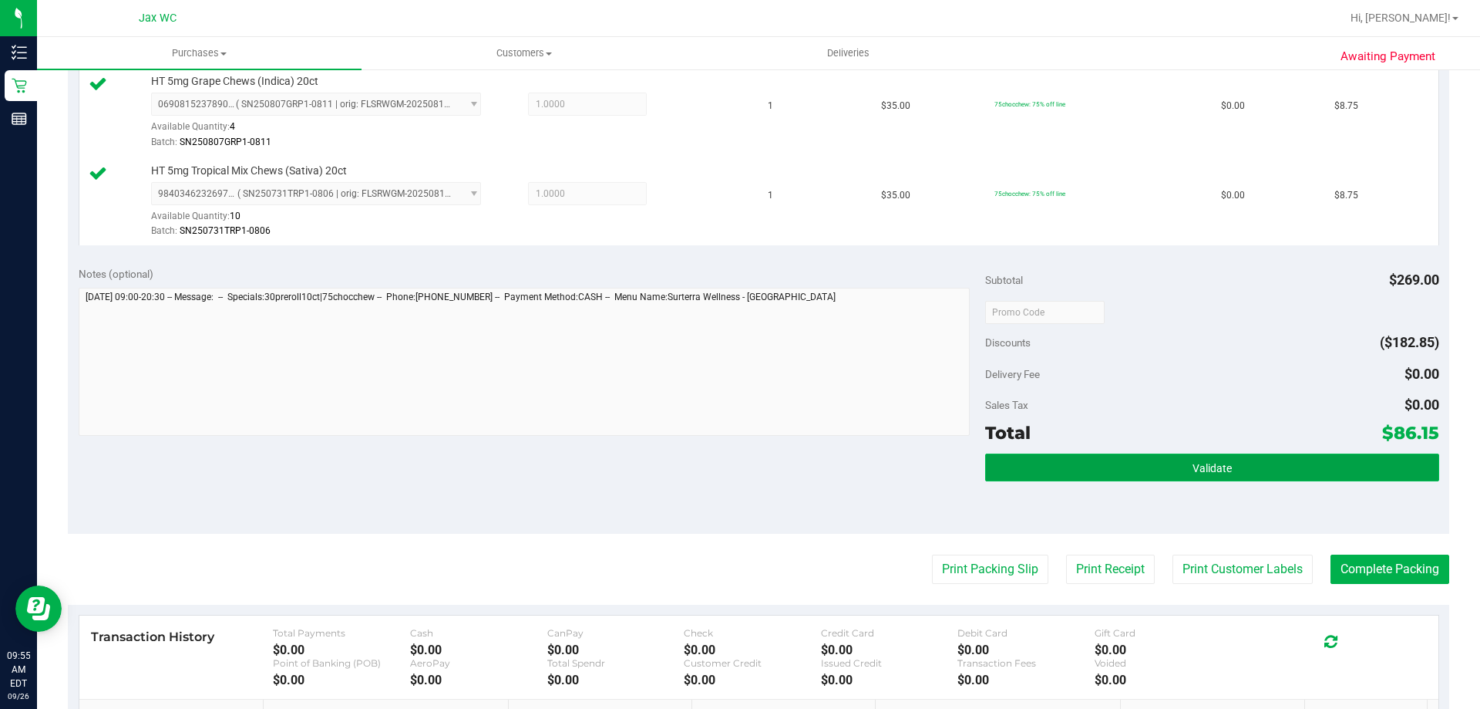
click at [1100, 466] on button "Validate" at bounding box center [1211, 467] width 453 height 28
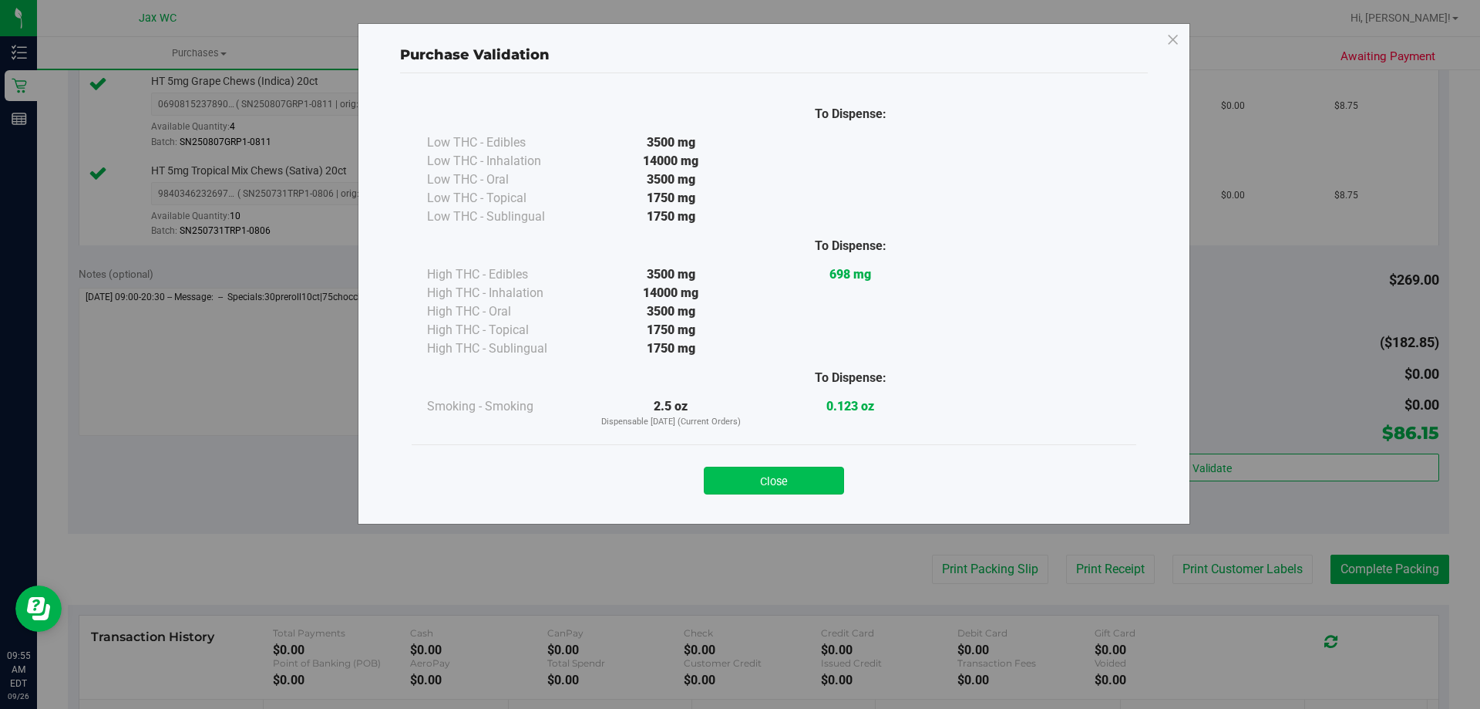
click at [801, 474] on button "Close" at bounding box center [774, 480] width 140 height 28
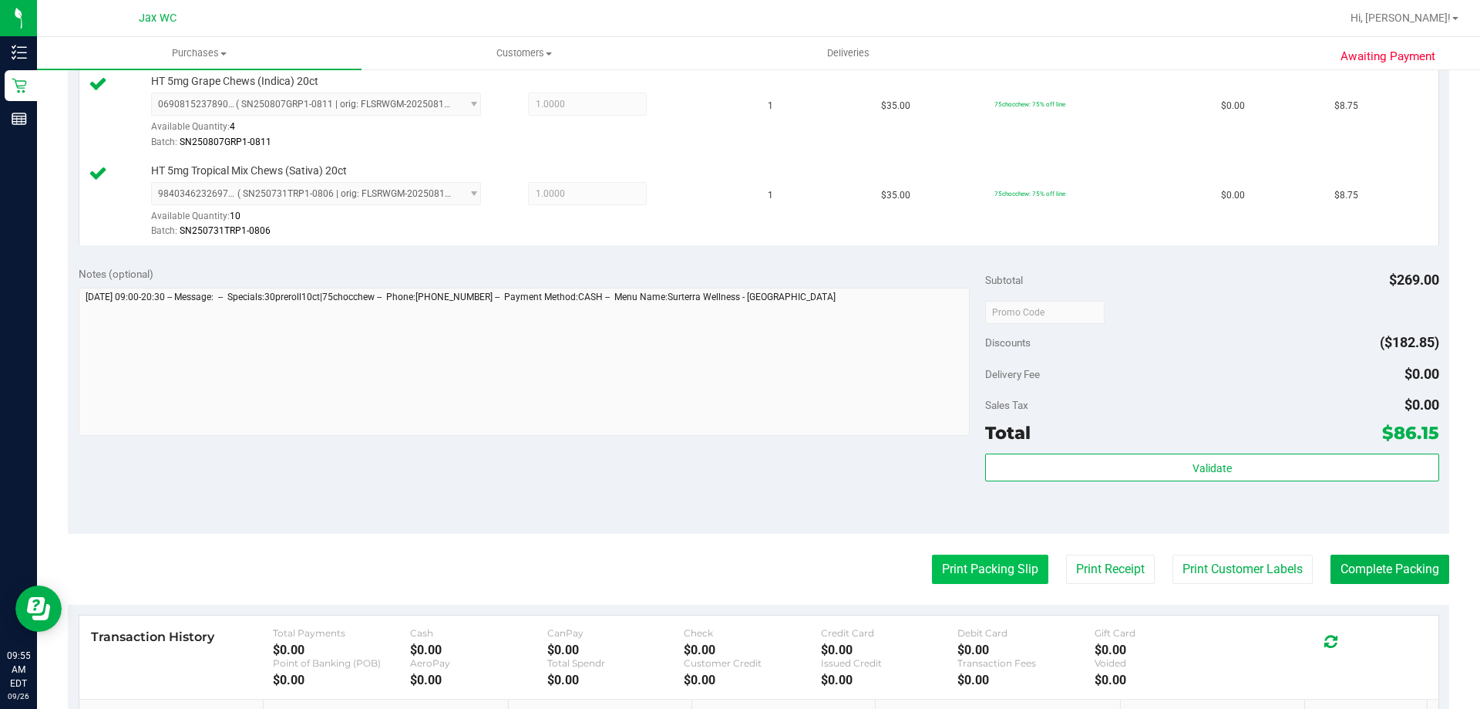
click at [1001, 569] on button "Print Packing Slip" at bounding box center [990, 568] width 116 height 29
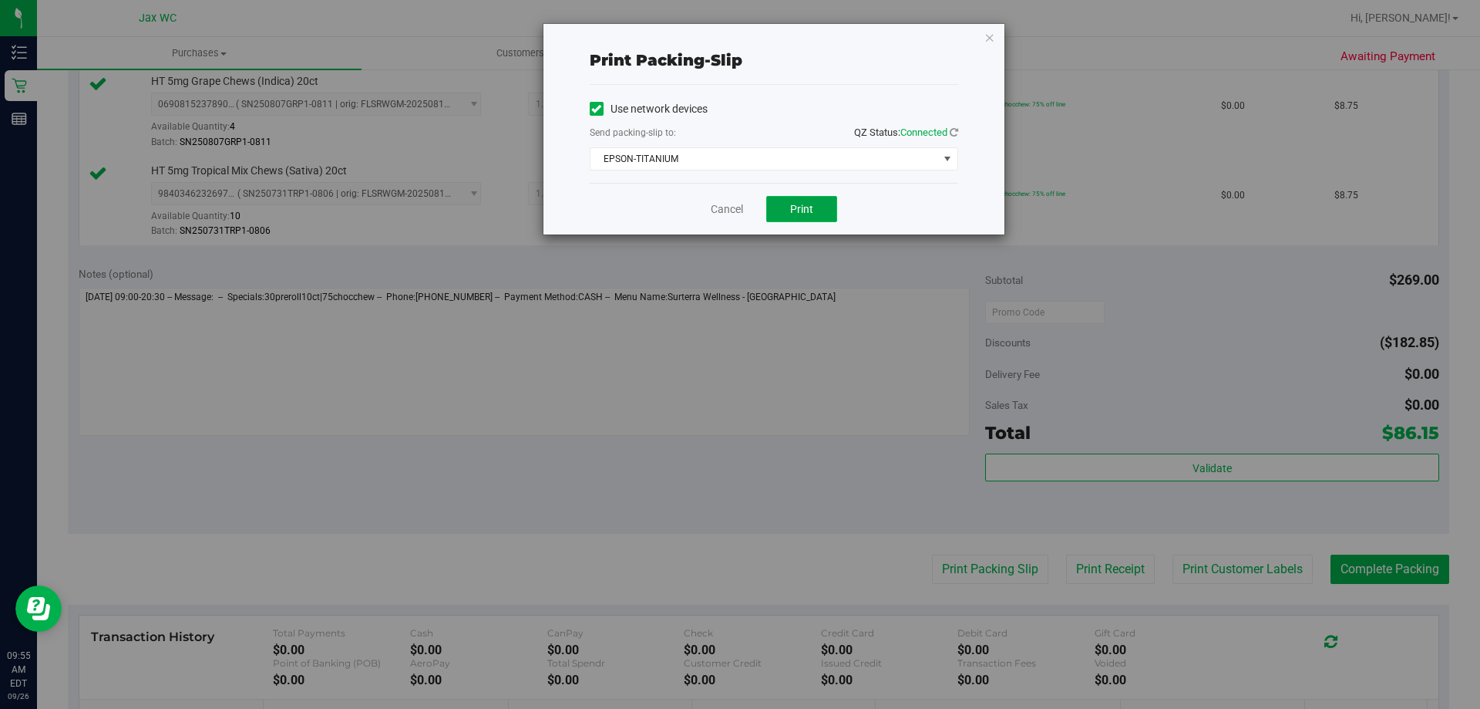
click at [797, 221] on button "Print" at bounding box center [801, 209] width 71 height 26
click at [726, 204] on link "Cancel" at bounding box center [727, 209] width 32 height 16
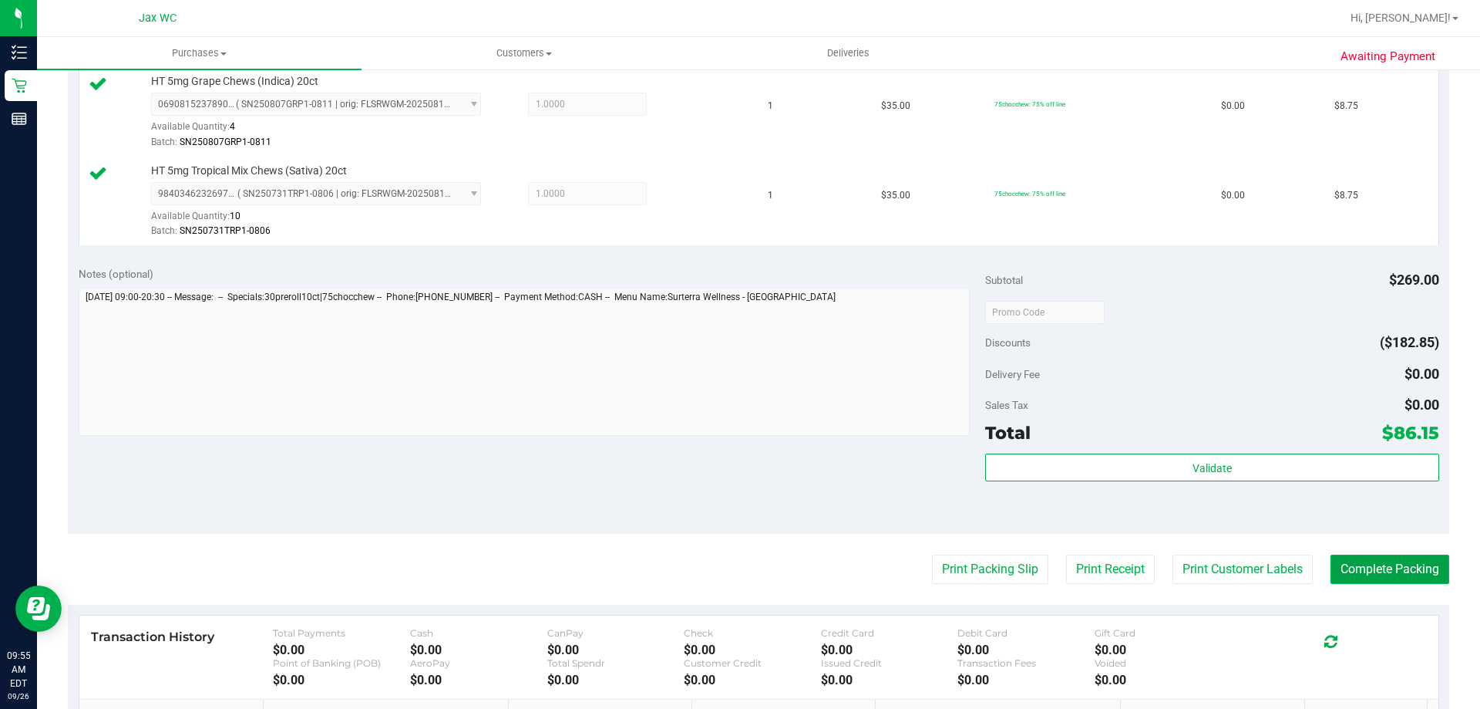
click at [1406, 563] on button "Complete Packing" at bounding box center [1390, 568] width 119 height 29
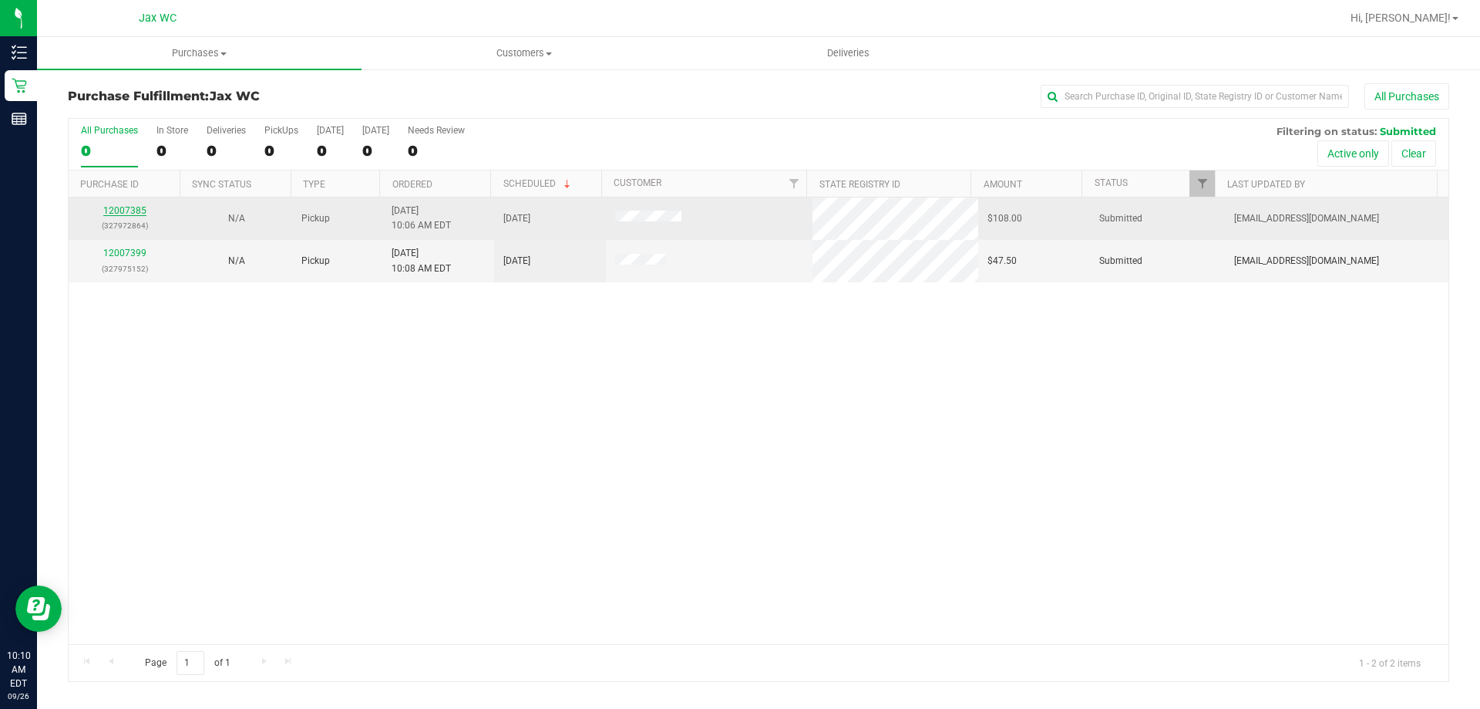
click at [123, 208] on link "12007385" at bounding box center [124, 210] width 43 height 11
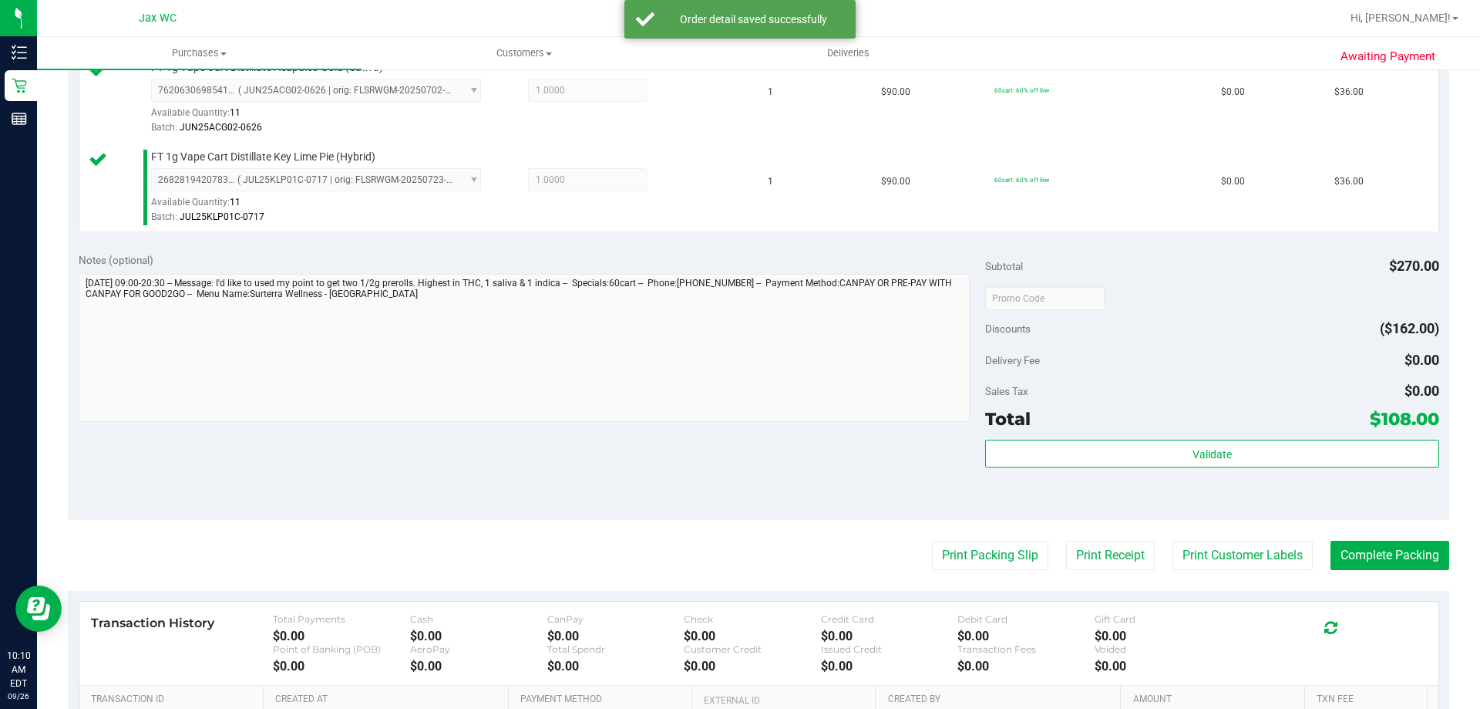
scroll to position [540, 0]
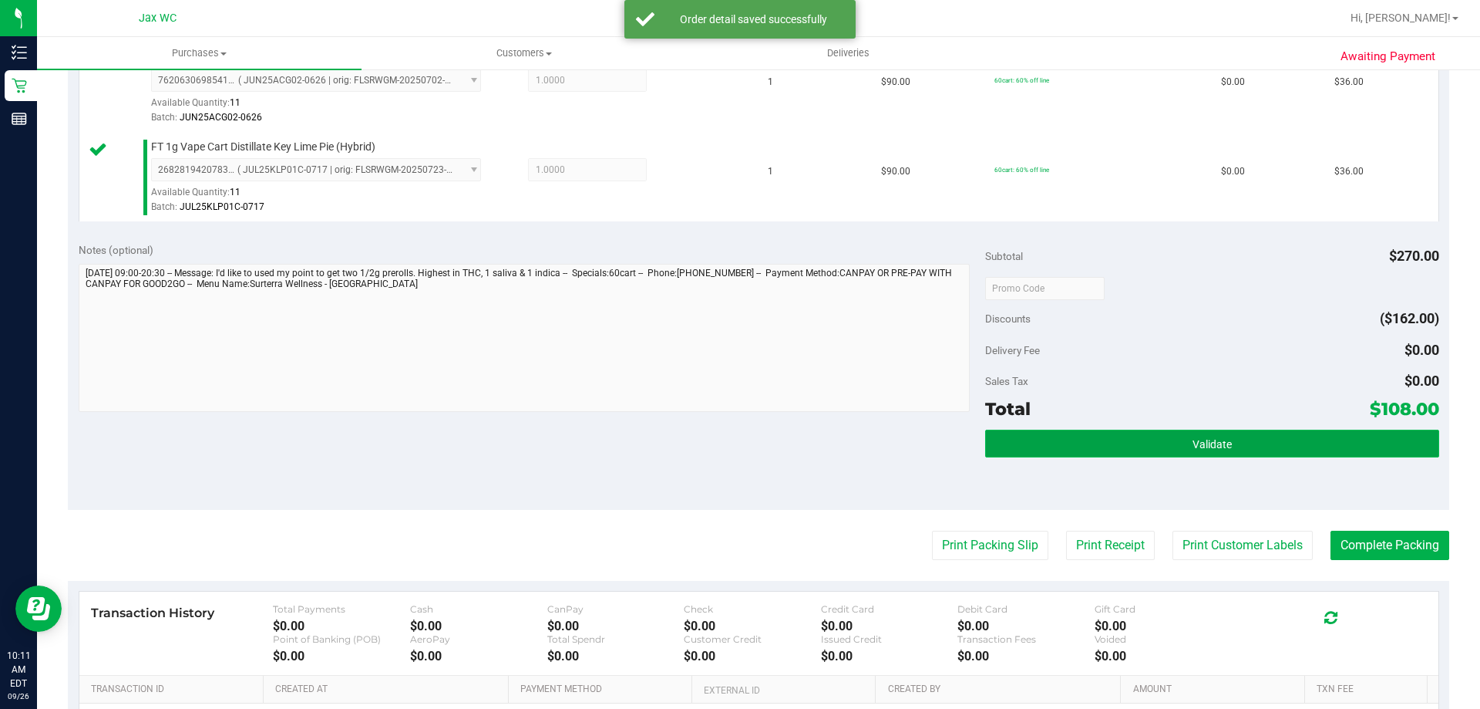
click at [1109, 447] on button "Validate" at bounding box center [1211, 443] width 453 height 28
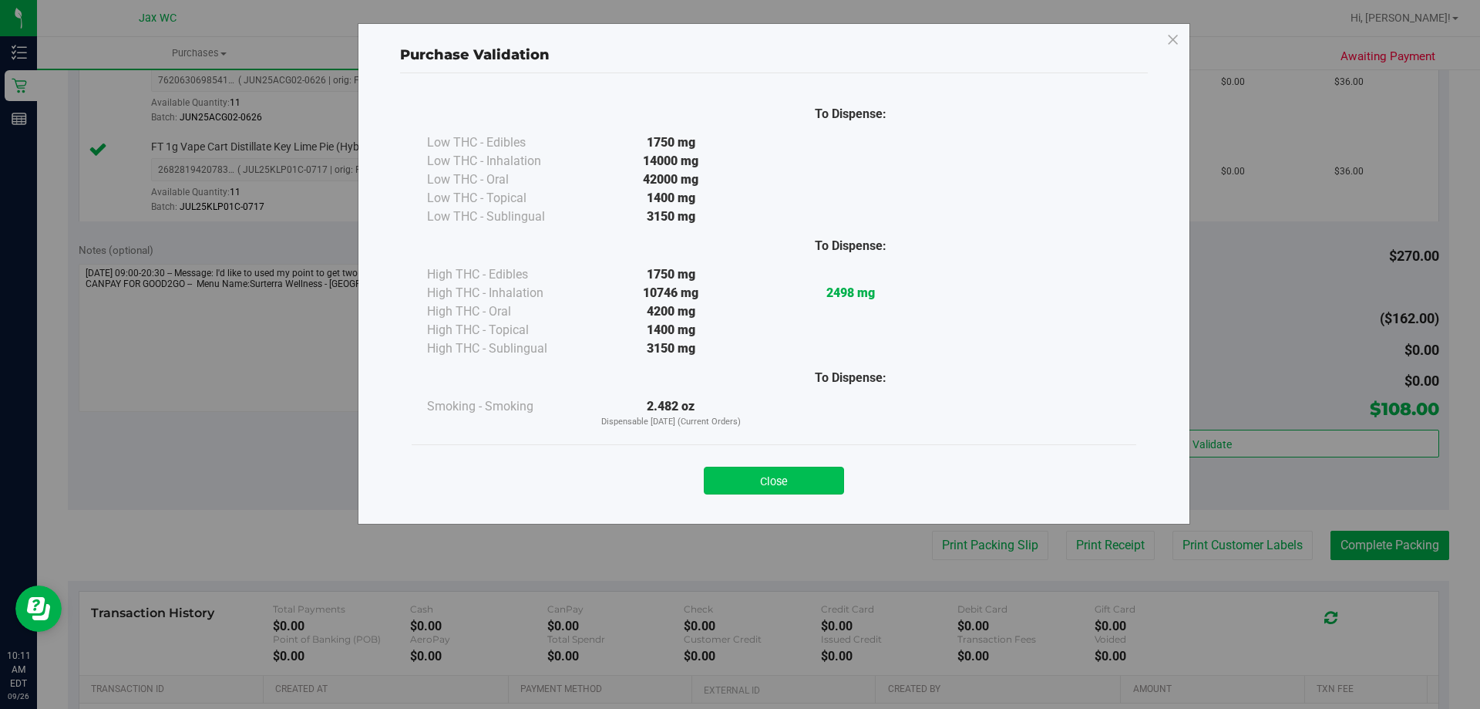
click at [830, 473] on button "Close" at bounding box center [774, 480] width 140 height 28
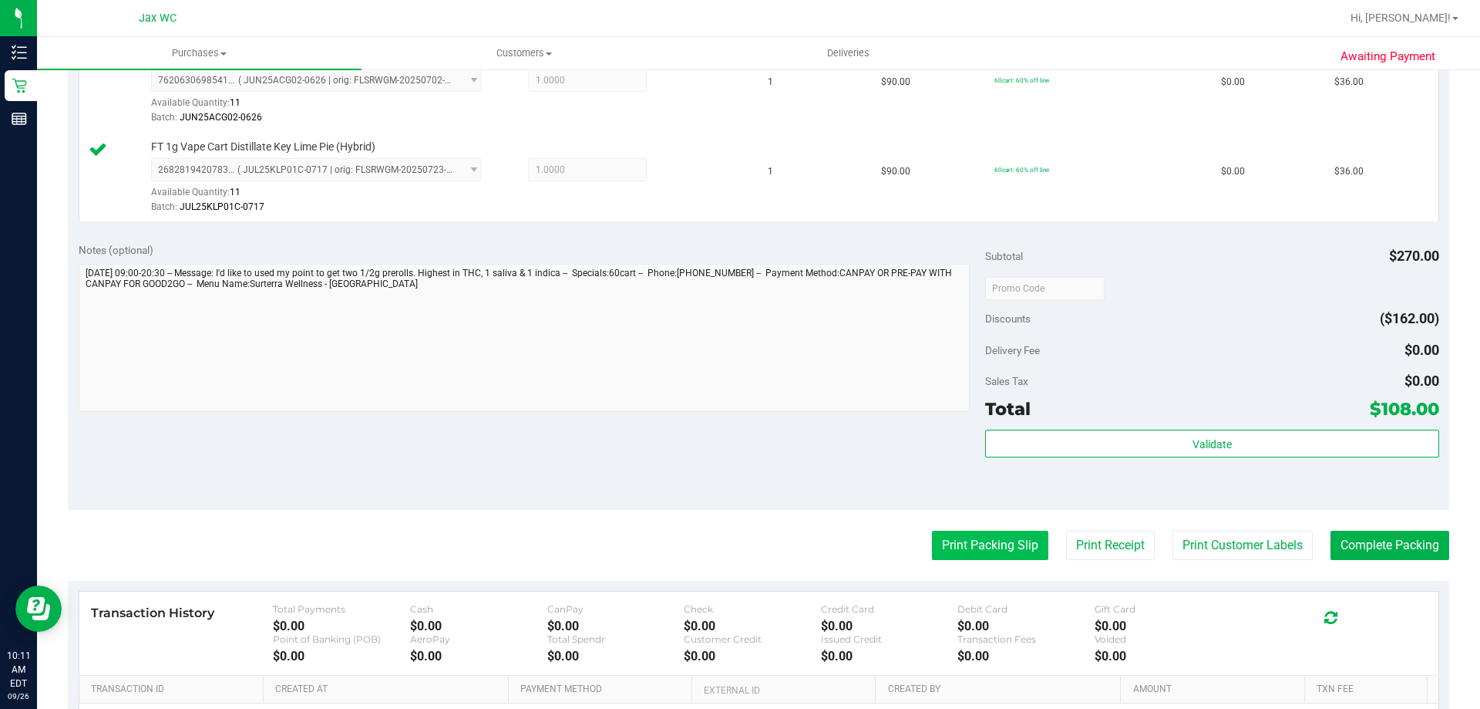
click at [1000, 539] on button "Print Packing Slip" at bounding box center [990, 544] width 116 height 29
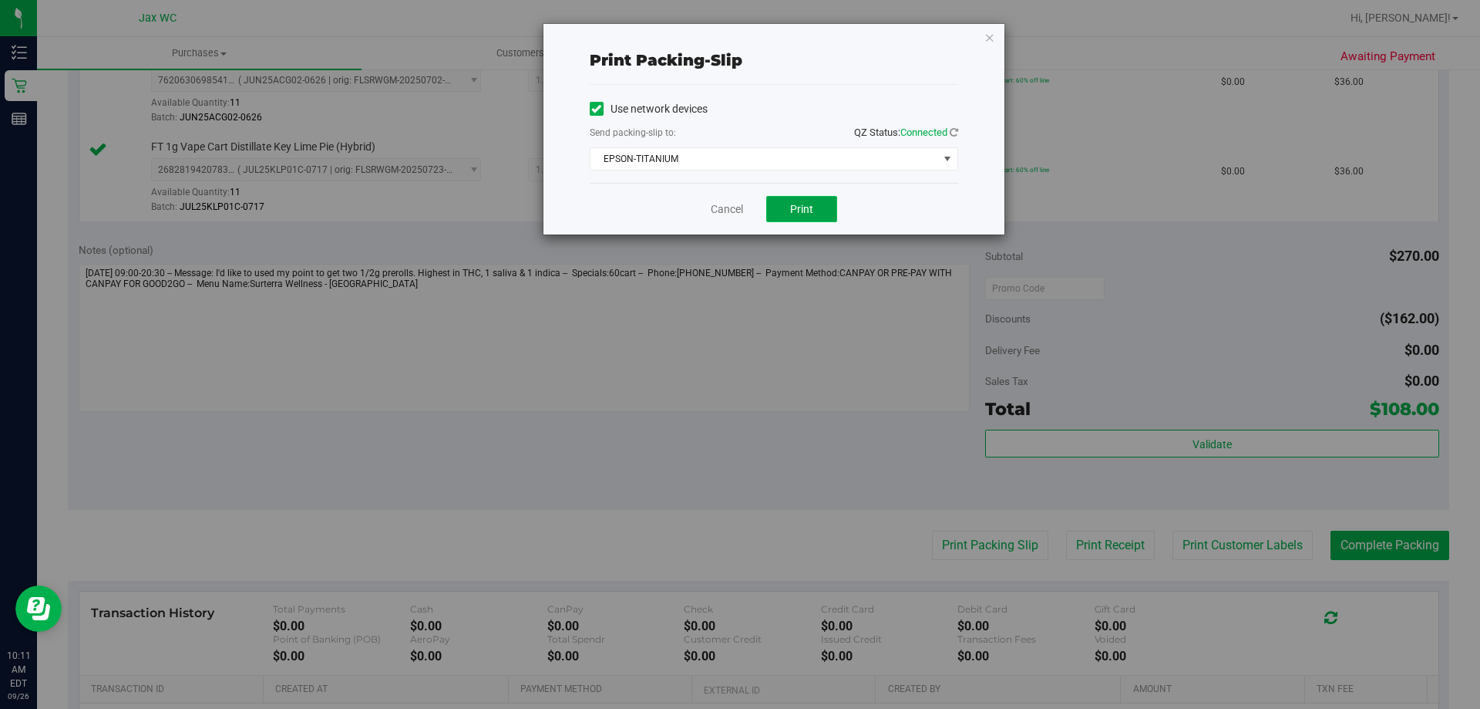
click at [811, 203] on span "Print" at bounding box center [801, 209] width 23 height 12
drag, startPoint x: 1262, startPoint y: 355, endPoint x: 1247, endPoint y: 358, distance: 15.6
click at [1259, 355] on div "Print packing-slip Use network devices Send packing-slip to: QZ Status: Connect…" at bounding box center [746, 354] width 1492 height 709
click at [726, 209] on link "Cancel" at bounding box center [727, 209] width 32 height 16
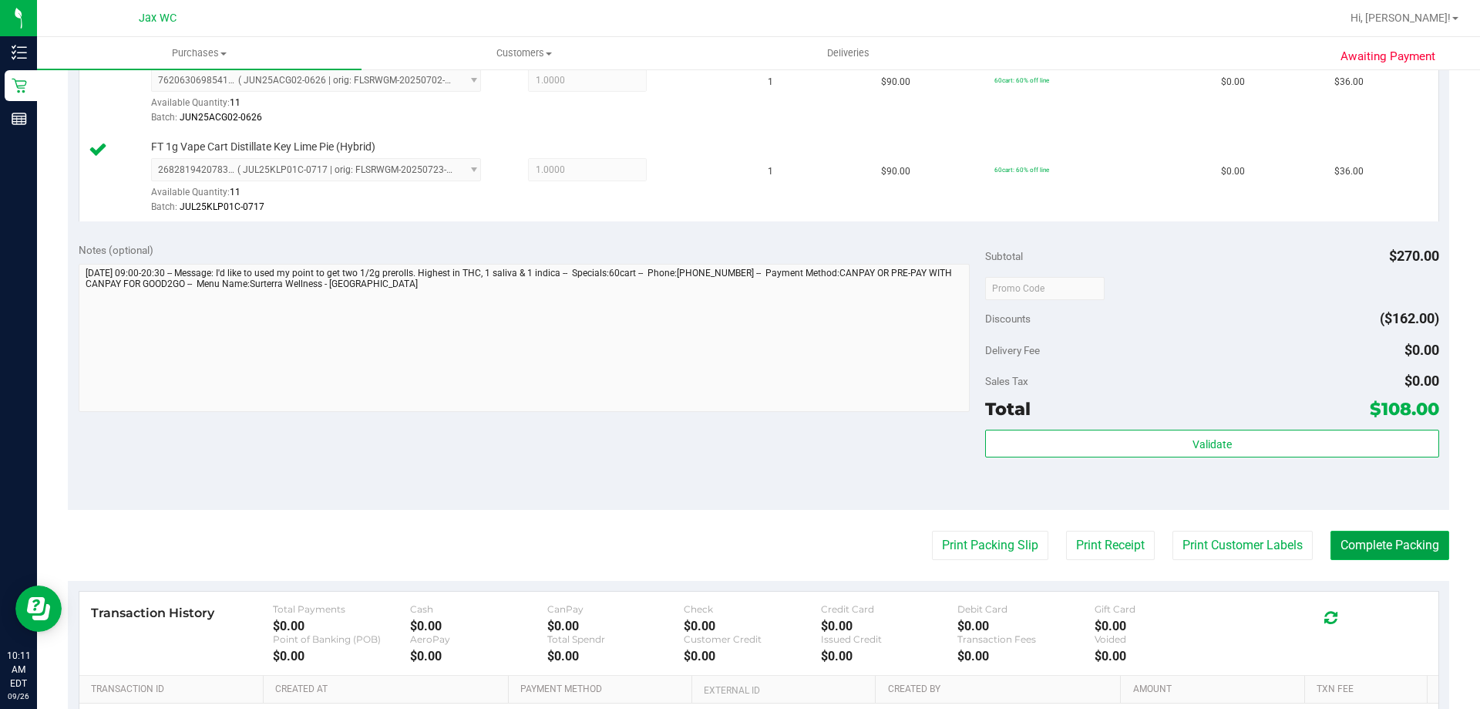
click at [1392, 554] on button "Complete Packing" at bounding box center [1390, 544] width 119 height 29
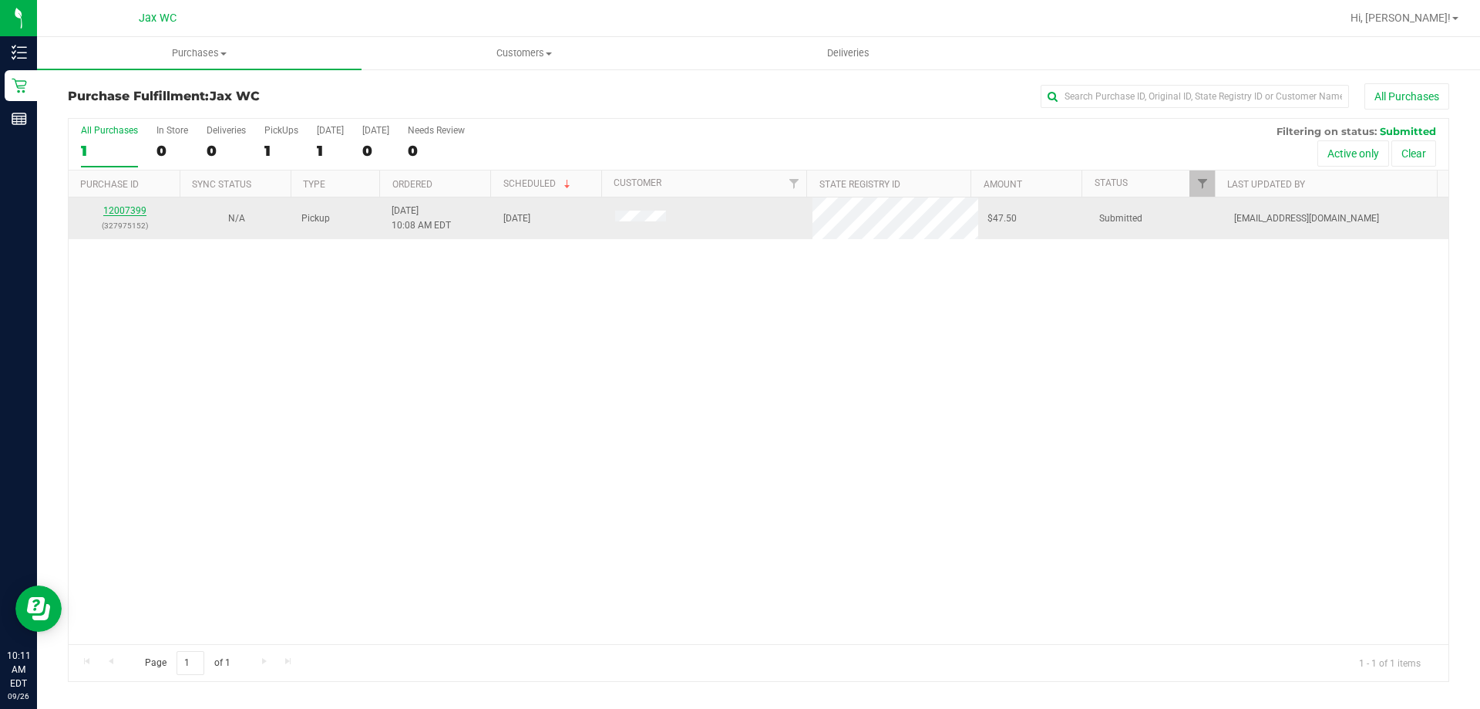
click at [133, 210] on link "12007399" at bounding box center [124, 210] width 43 height 11
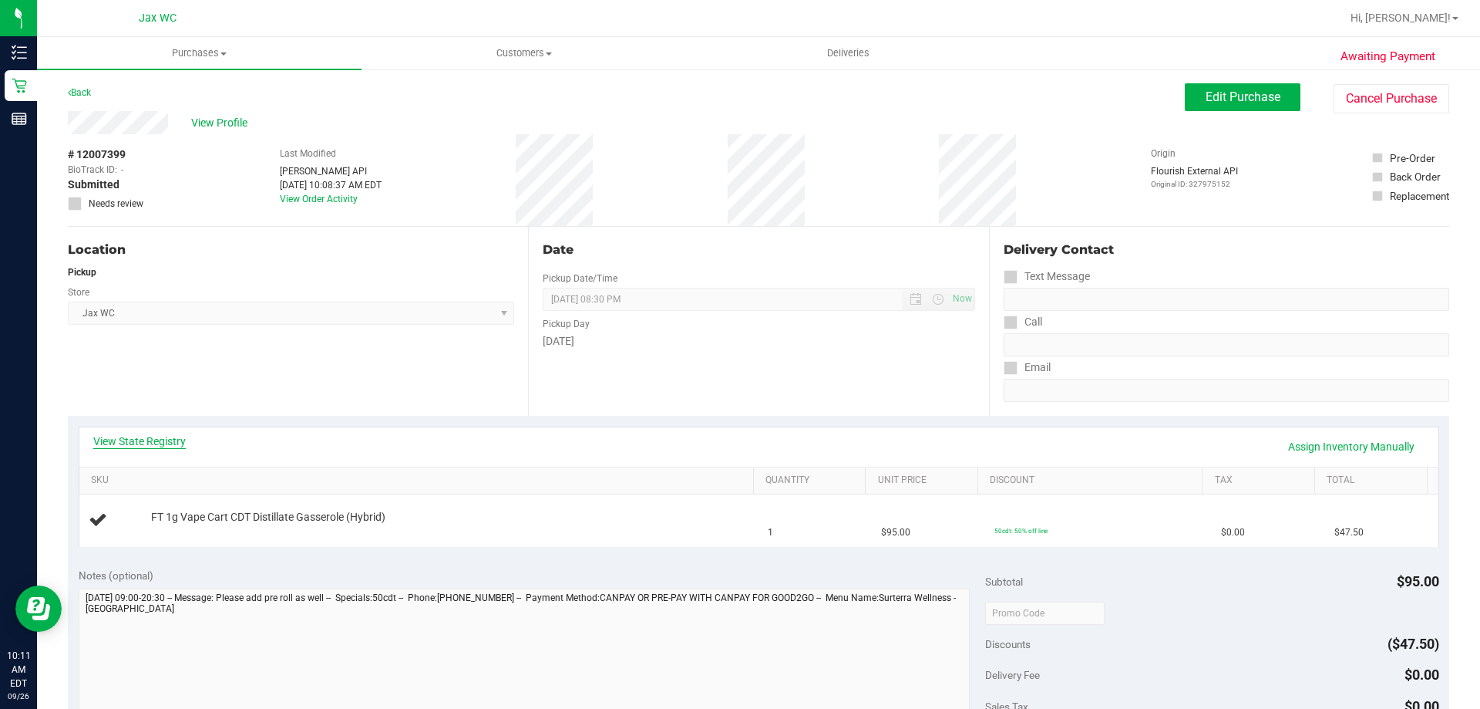
click at [146, 439] on link "View State Registry" at bounding box center [139, 440] width 93 height 15
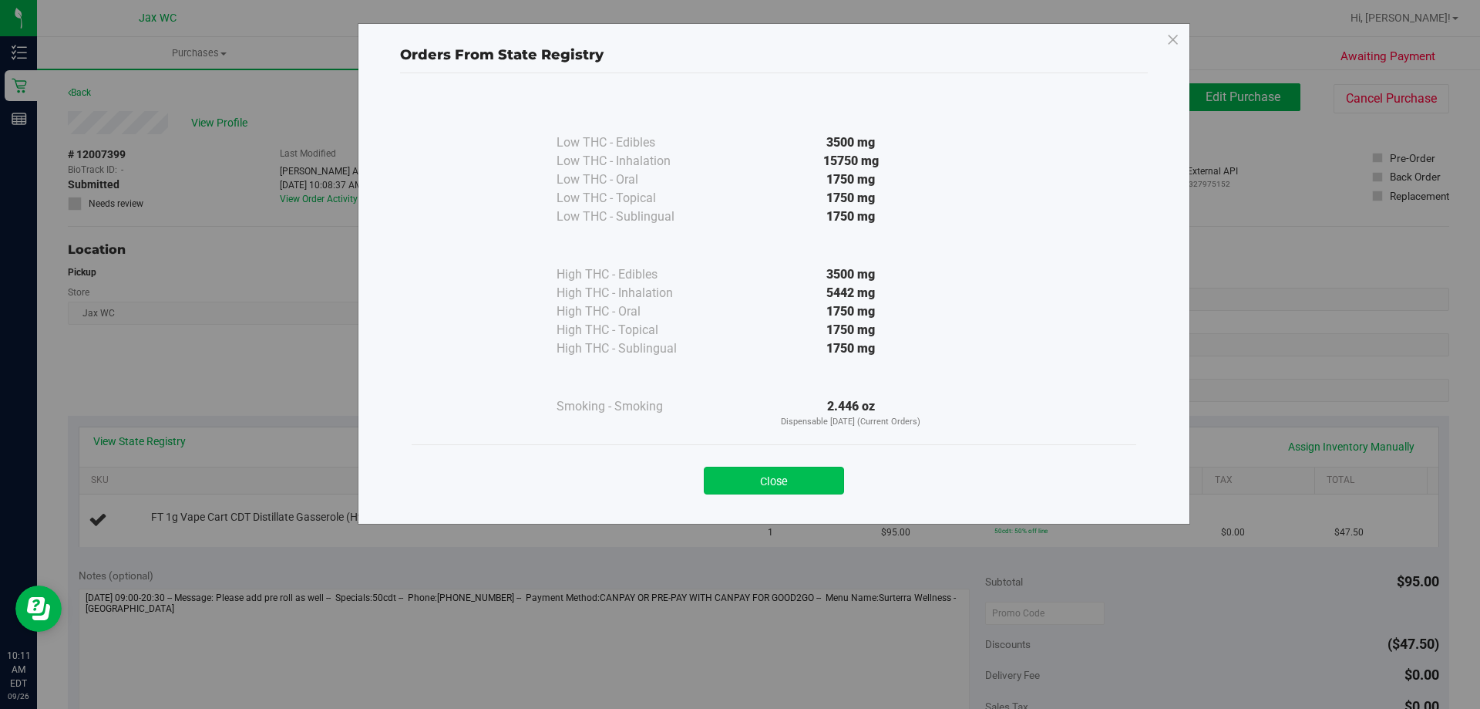
click at [740, 483] on button "Close" at bounding box center [774, 480] width 140 height 28
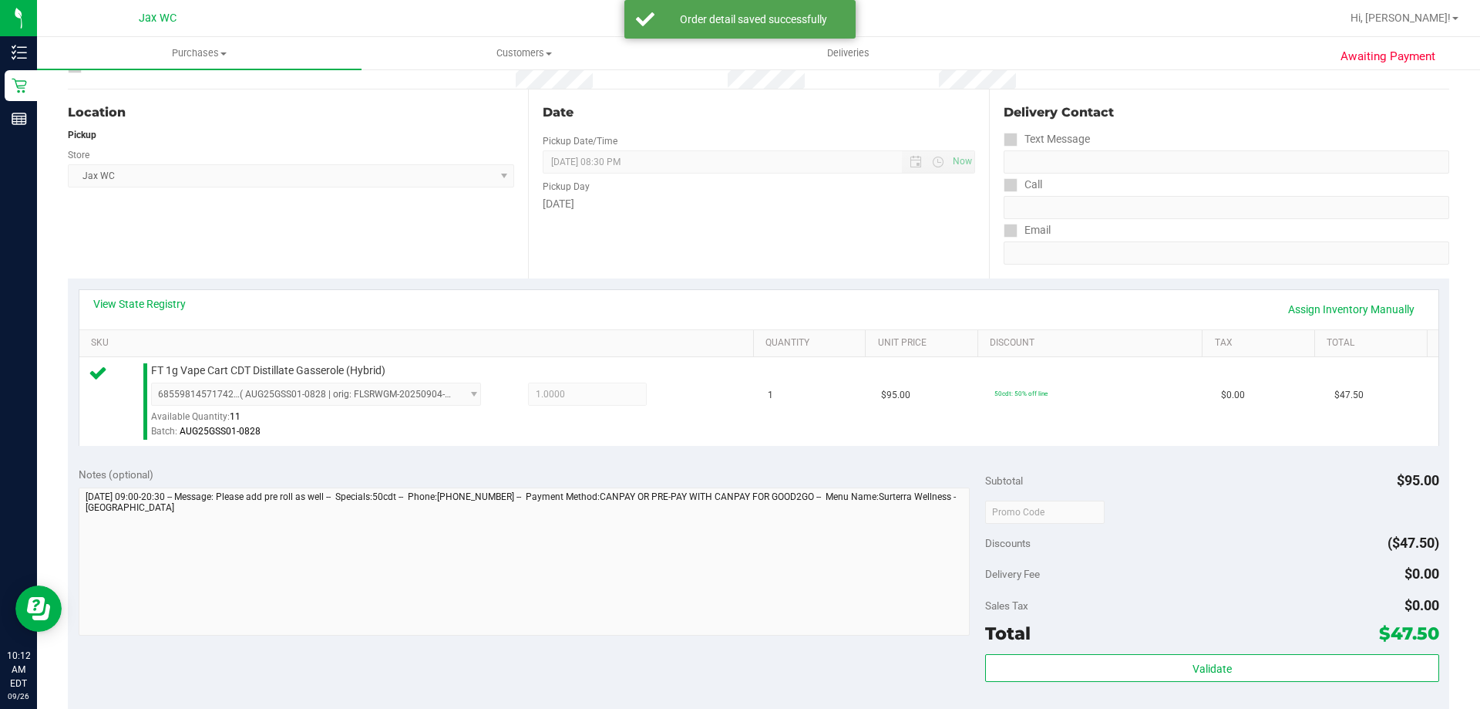
scroll to position [308, 0]
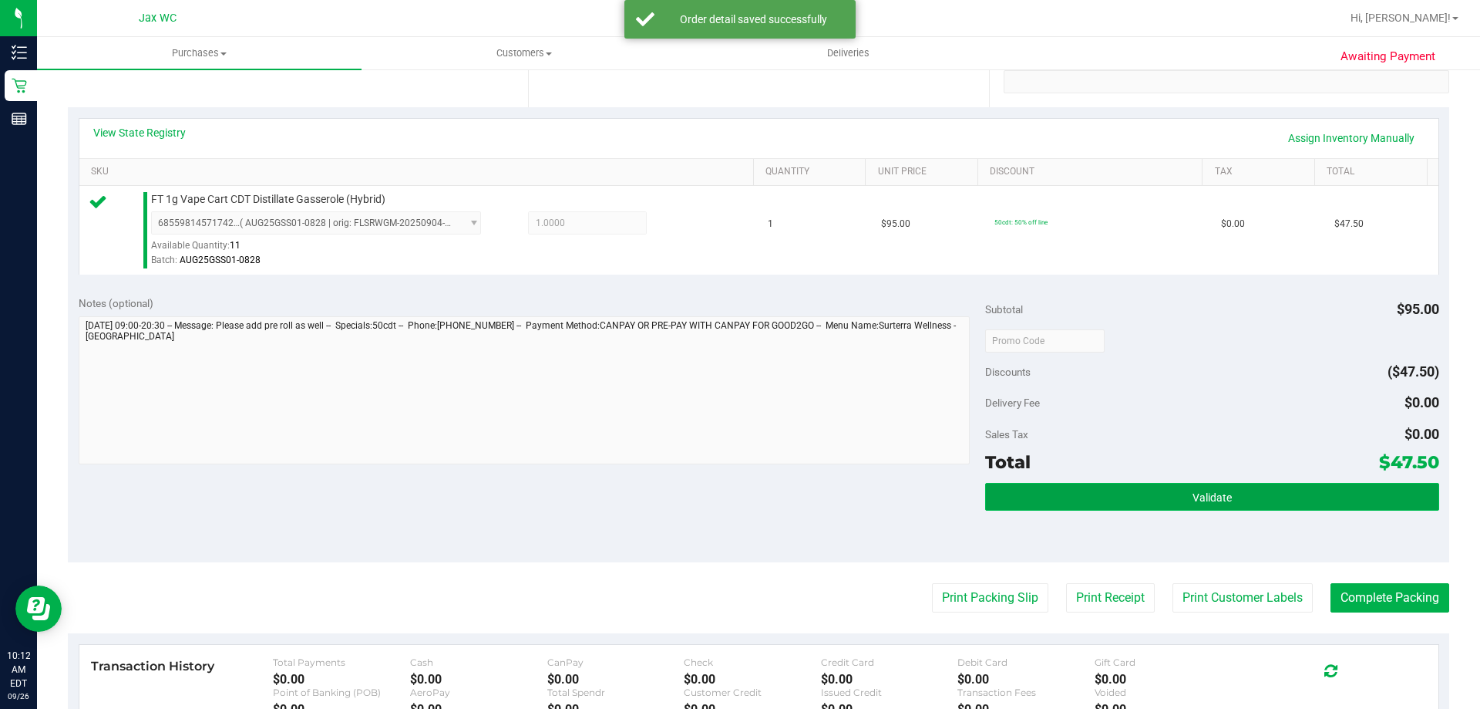
click at [1133, 508] on button "Validate" at bounding box center [1211, 497] width 453 height 28
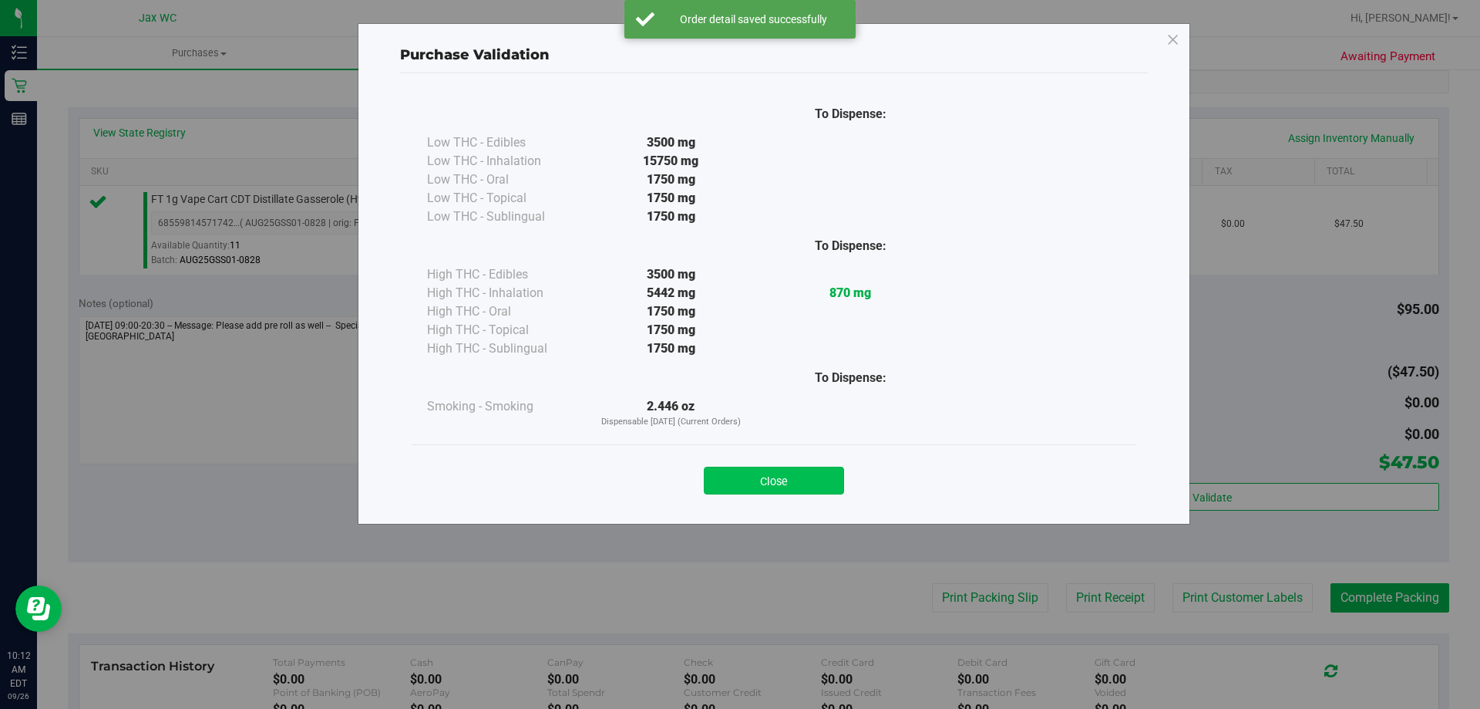
click at [809, 483] on button "Close" at bounding box center [774, 480] width 140 height 28
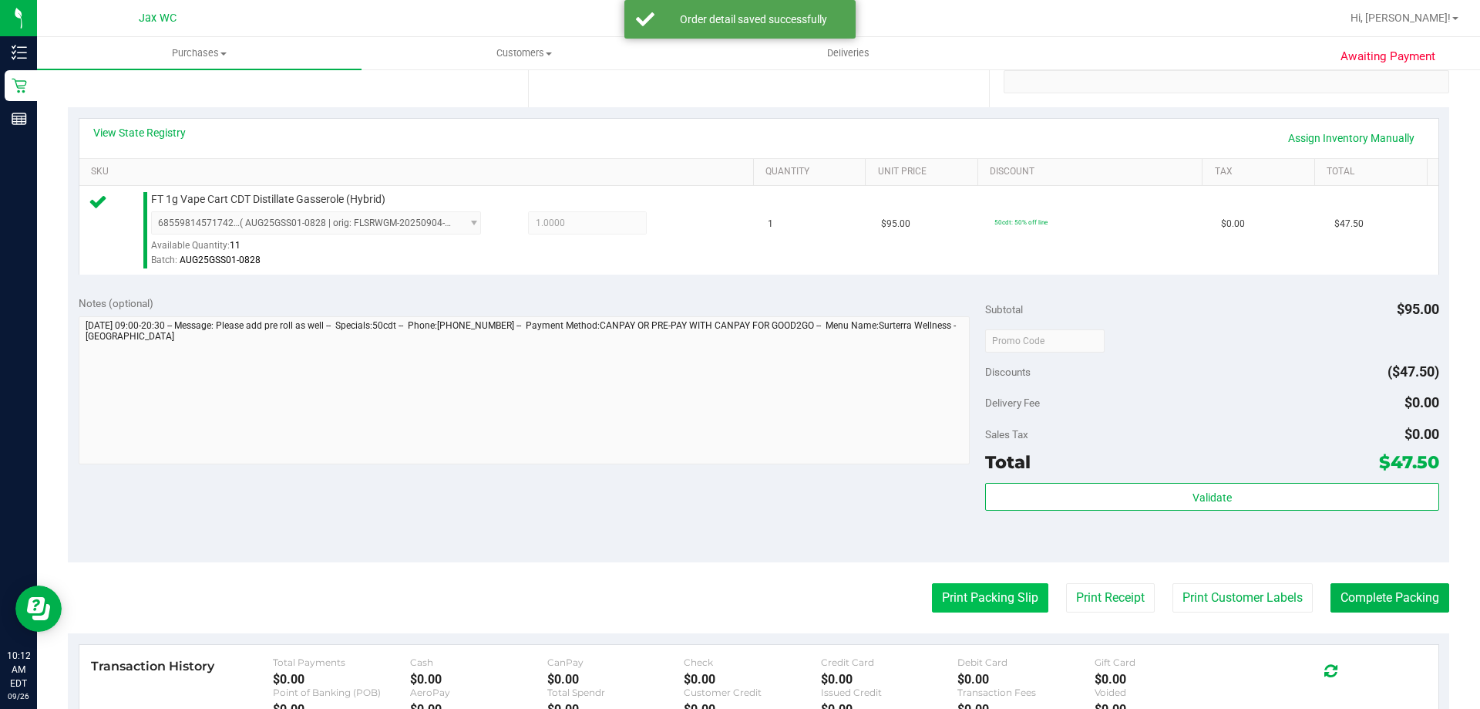
click at [995, 610] on button "Print Packing Slip" at bounding box center [990, 597] width 116 height 29
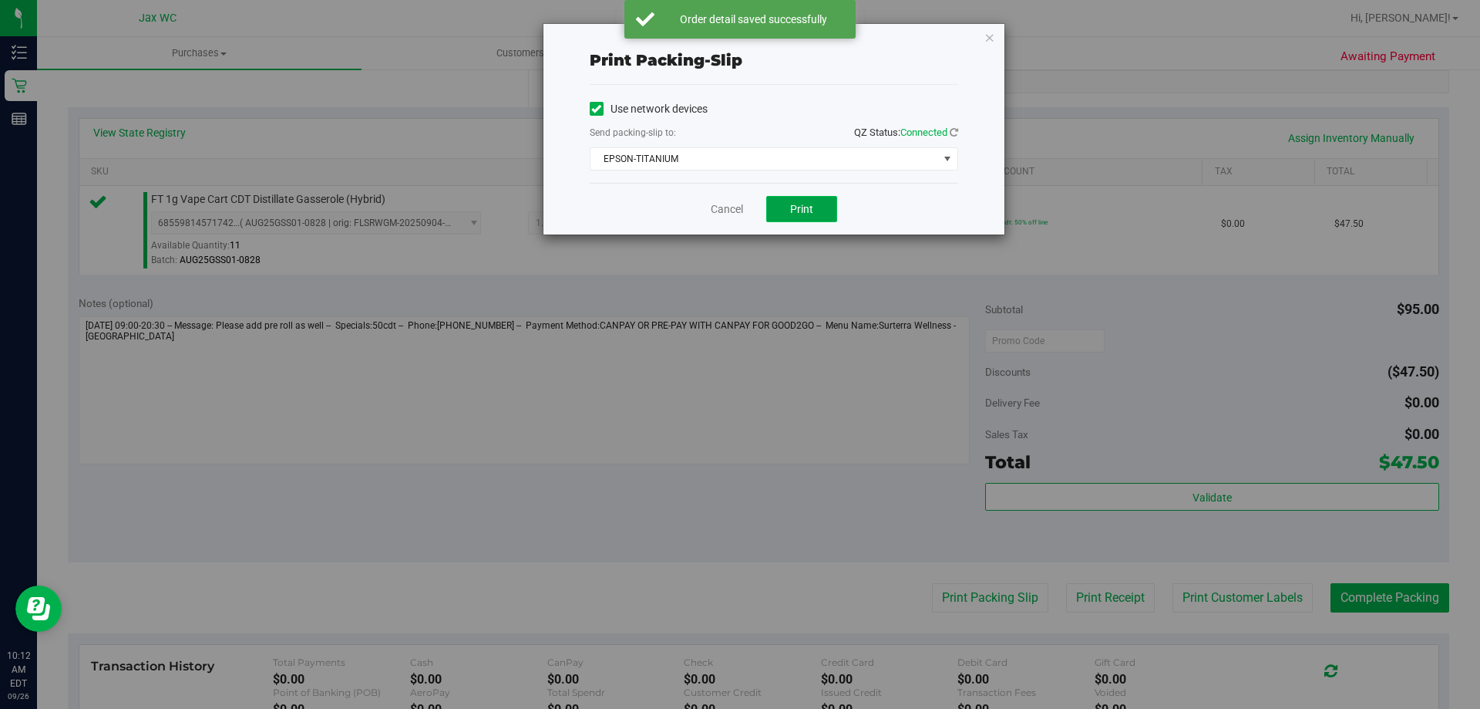
click at [786, 203] on button "Print" at bounding box center [801, 209] width 71 height 26
click at [714, 210] on link "Cancel" at bounding box center [727, 209] width 32 height 16
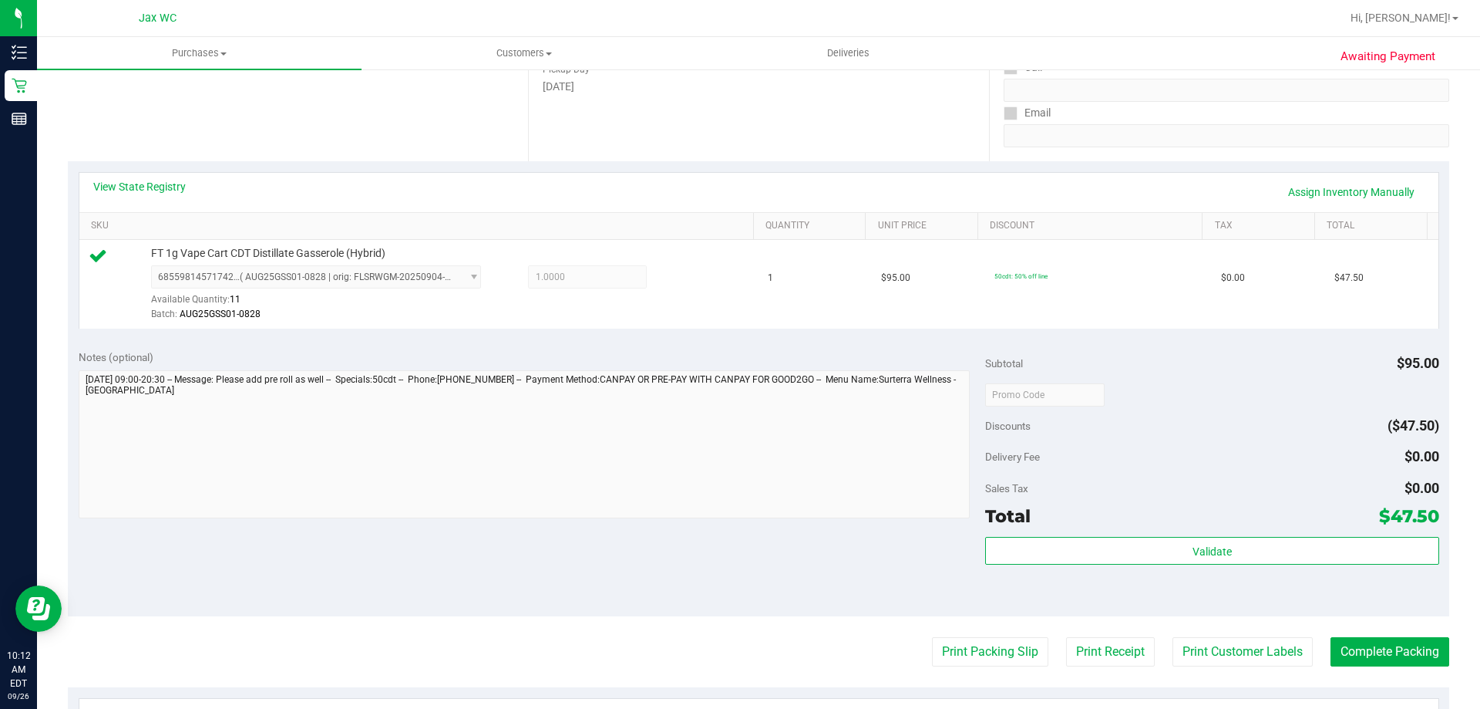
scroll to position [323, 0]
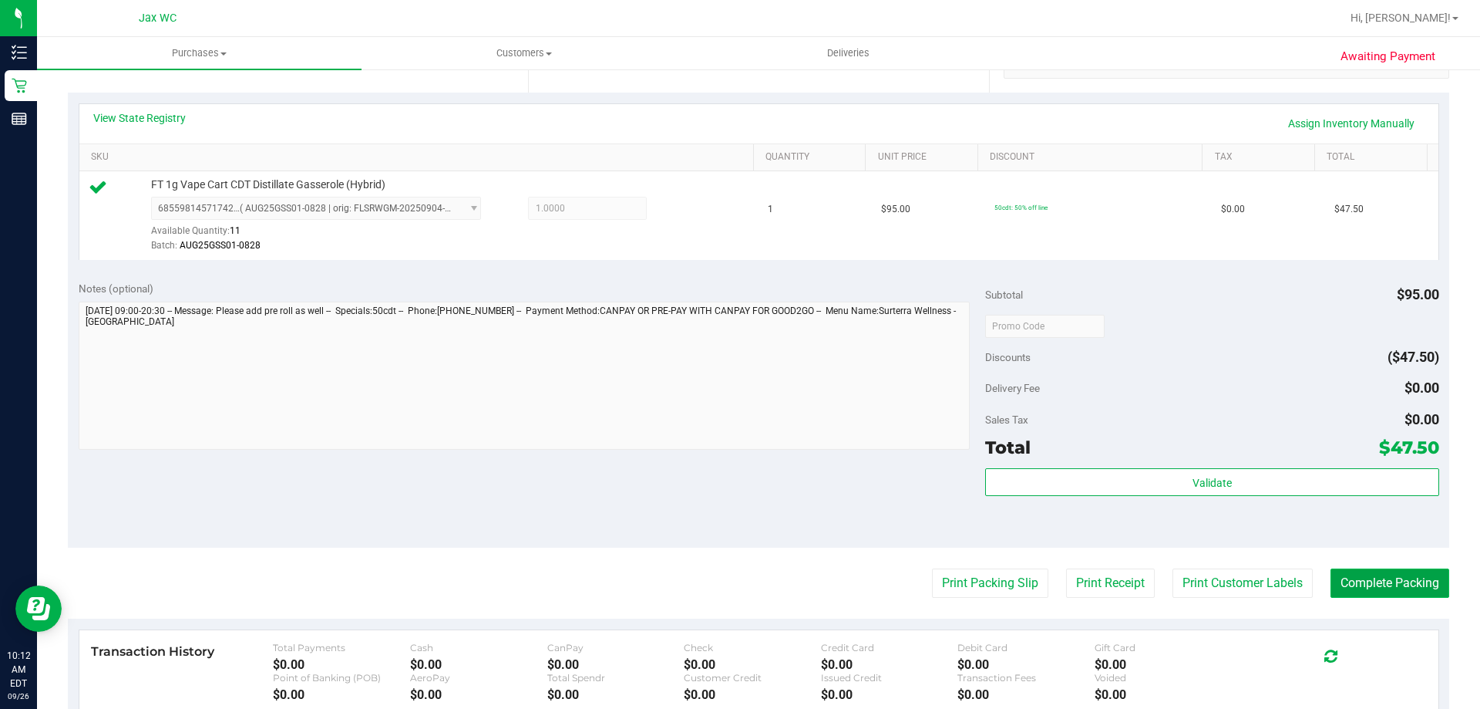
click at [1402, 591] on button "Complete Packing" at bounding box center [1390, 582] width 119 height 29
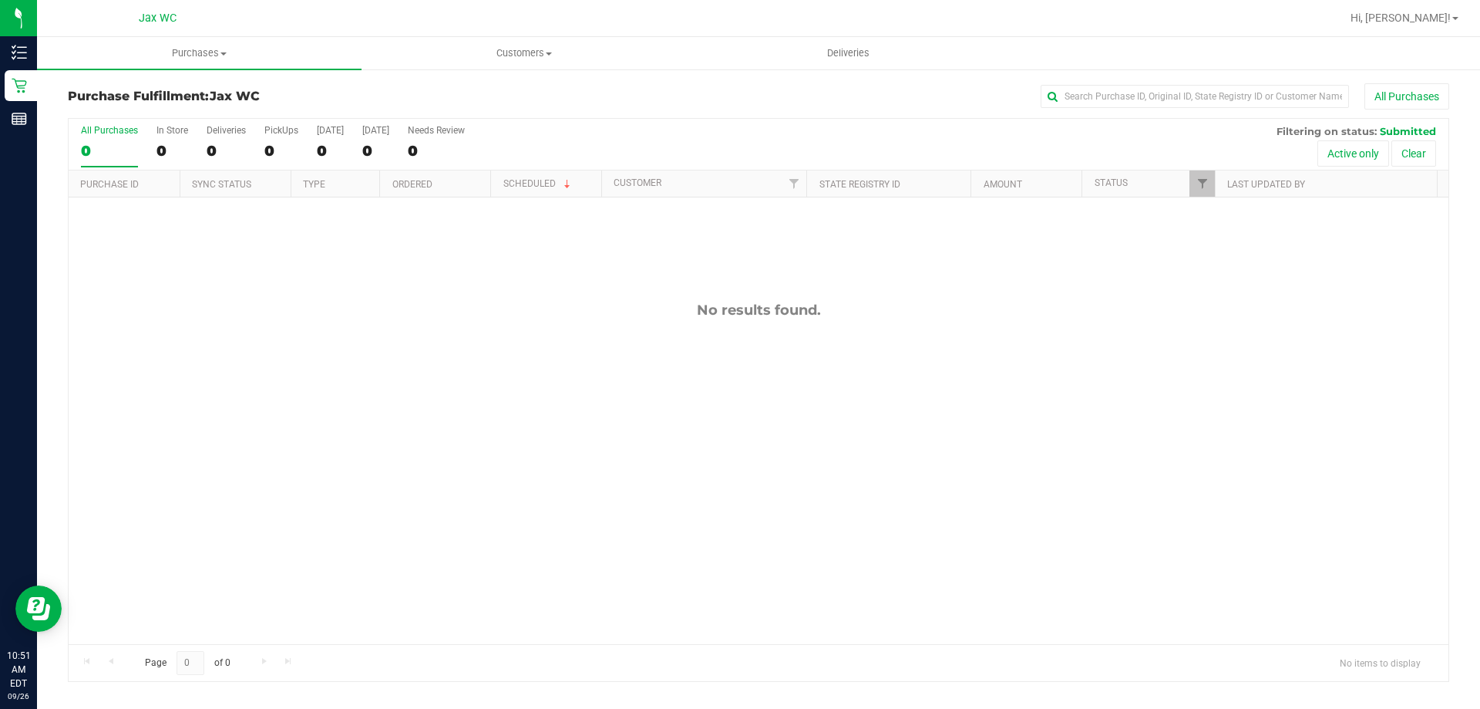
click at [1415, 5] on div "Hi, [PERSON_NAME]!" at bounding box center [1405, 18] width 120 height 27
click at [1433, 23] on span "Hi, [PERSON_NAME]!" at bounding box center [1401, 18] width 100 height 12
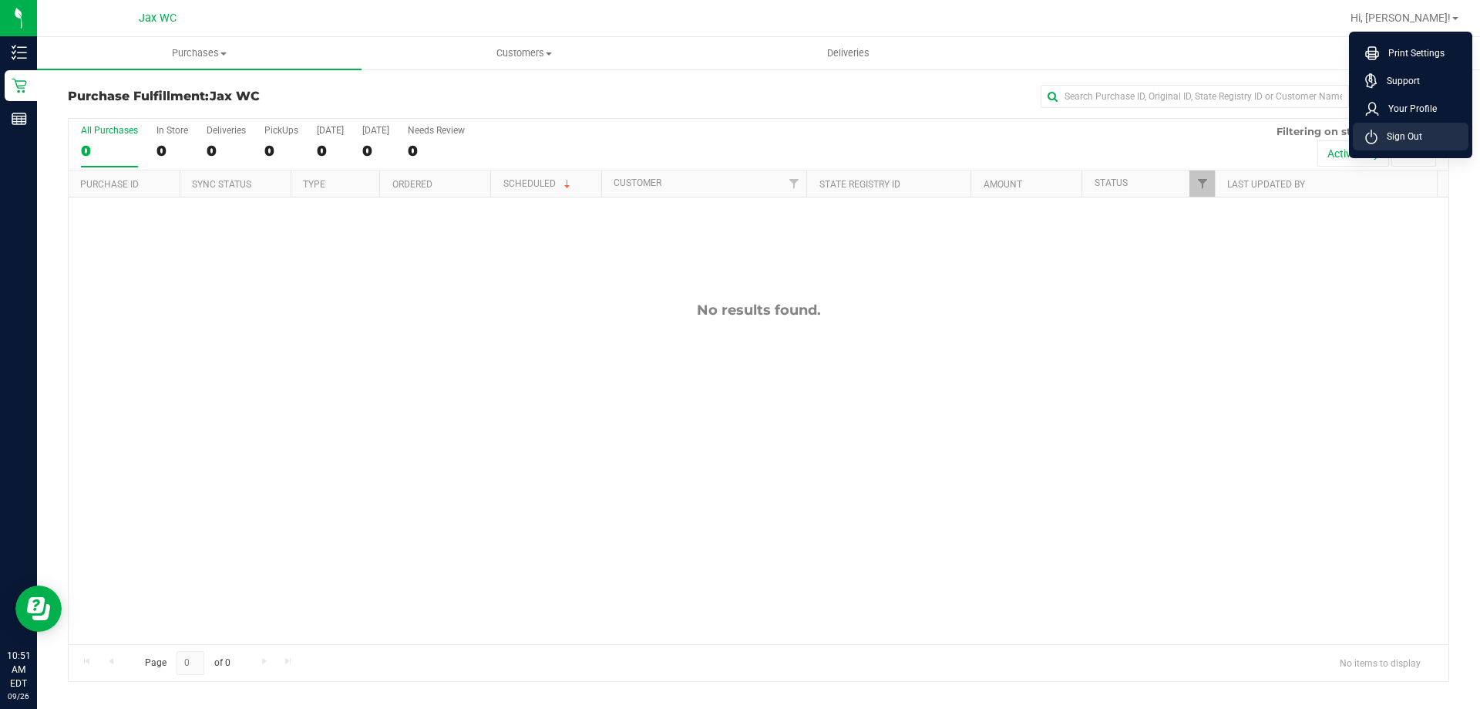
click at [1398, 149] on li "Sign Out" at bounding box center [1411, 137] width 116 height 28
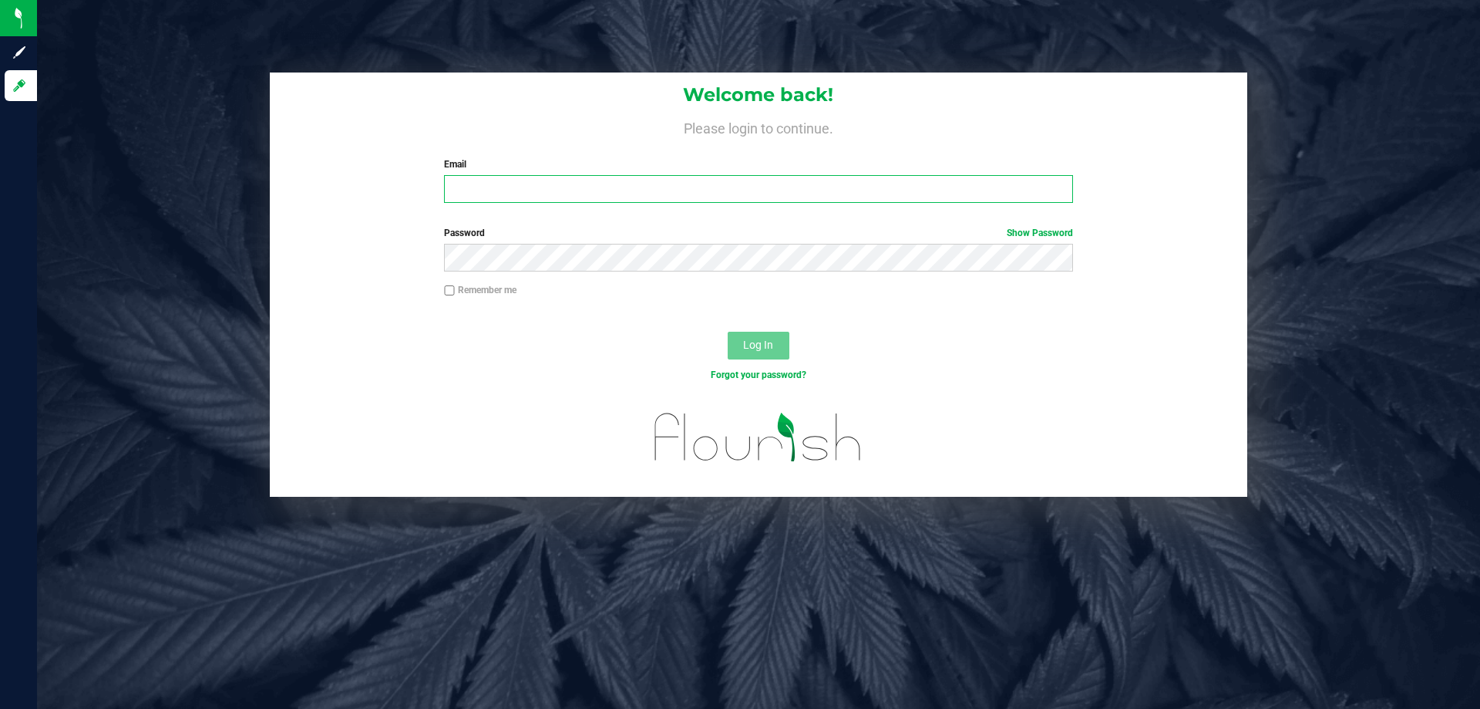
drag, startPoint x: 882, startPoint y: 188, endPoint x: 876, endPoint y: 173, distance: 15.9
click at [882, 187] on input "Email" at bounding box center [758, 189] width 628 height 28
type input "[EMAIL_ADDRESS][DOMAIN_NAME]"
click at [728, 332] on button "Log In" at bounding box center [759, 346] width 62 height 28
